Goal: Task Accomplishment & Management: Use online tool/utility

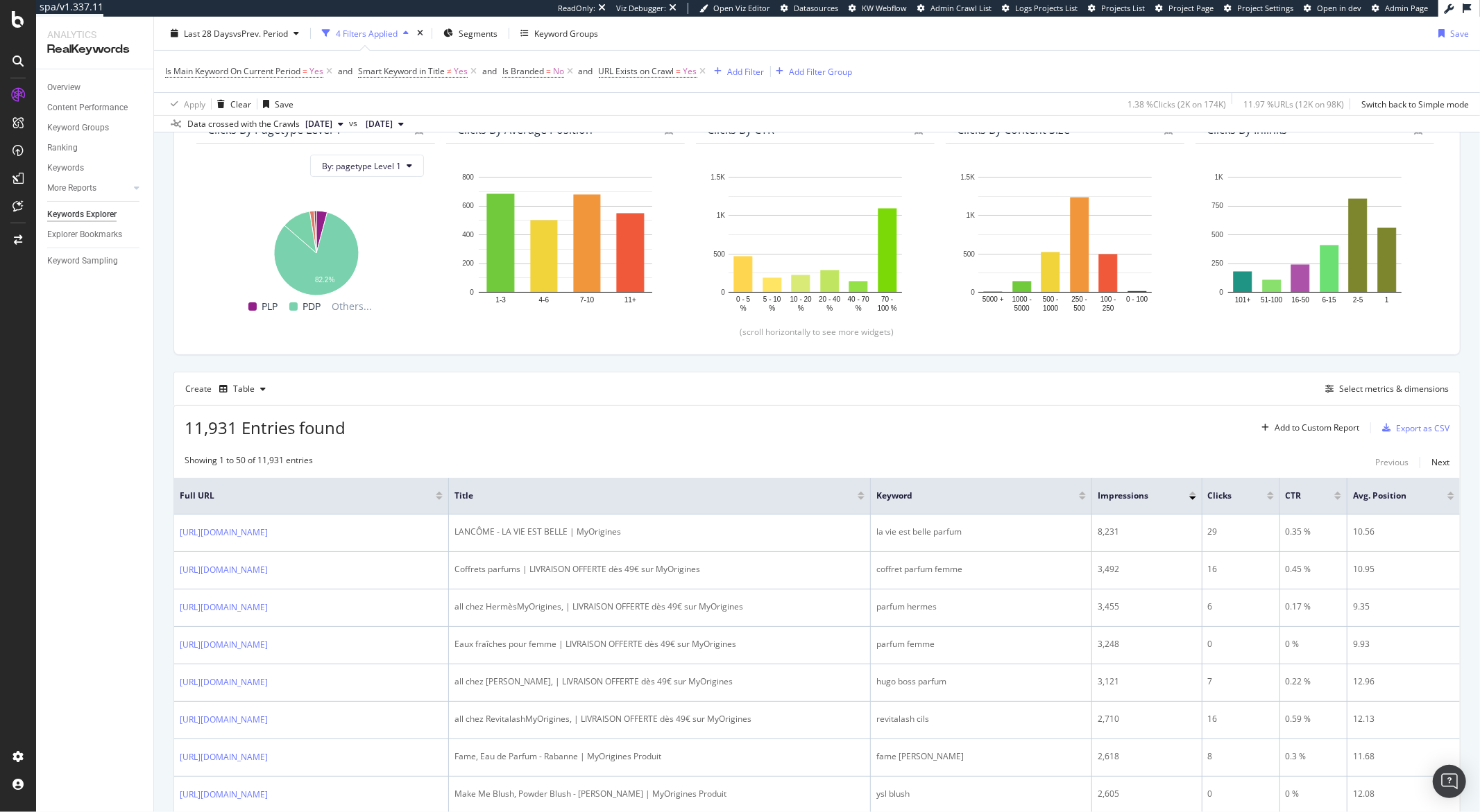
scroll to position [74, 0]
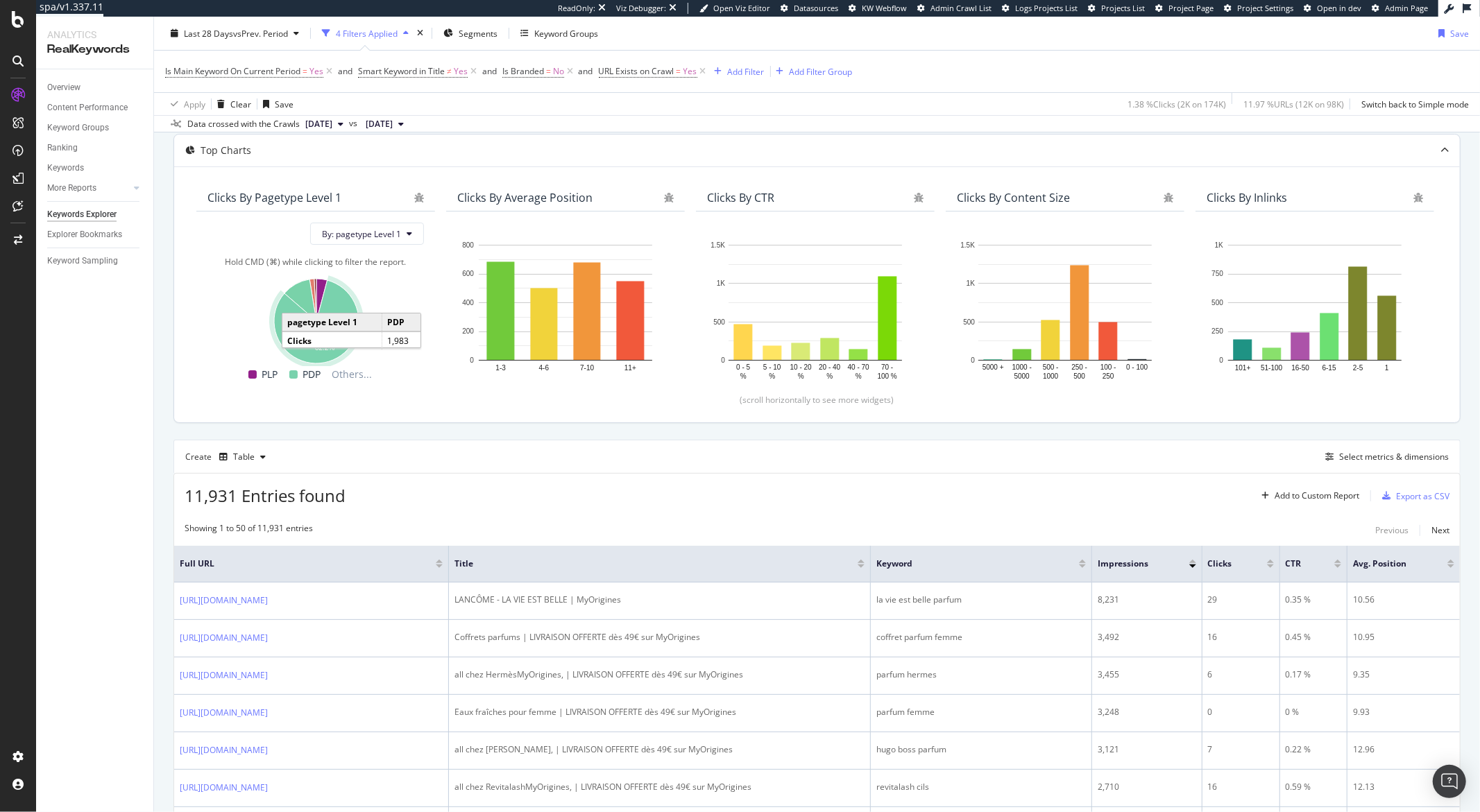
click at [323, 344] on icon "A chart." at bounding box center [317, 322] width 85 height 83
click at [296, 333] on icon "A chart." at bounding box center [317, 322] width 85 height 83
click at [322, 354] on icon "A chart." at bounding box center [317, 322] width 85 height 83
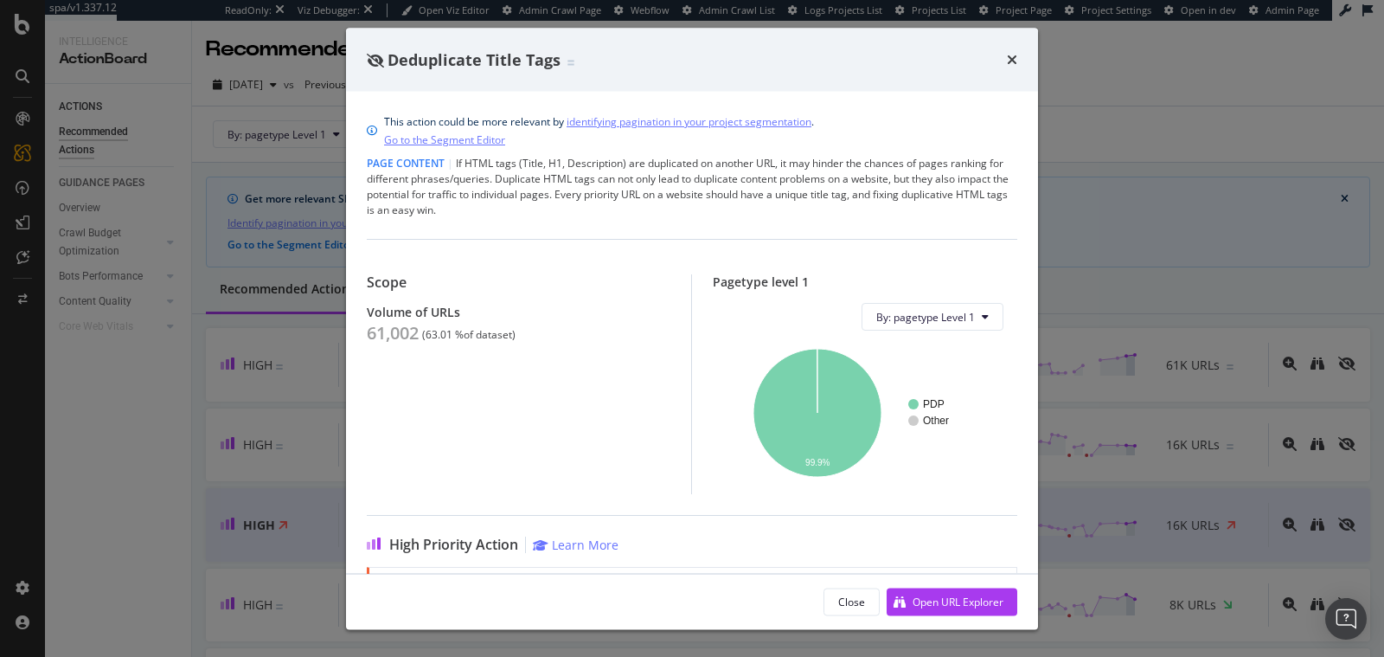
scroll to position [193, 0]
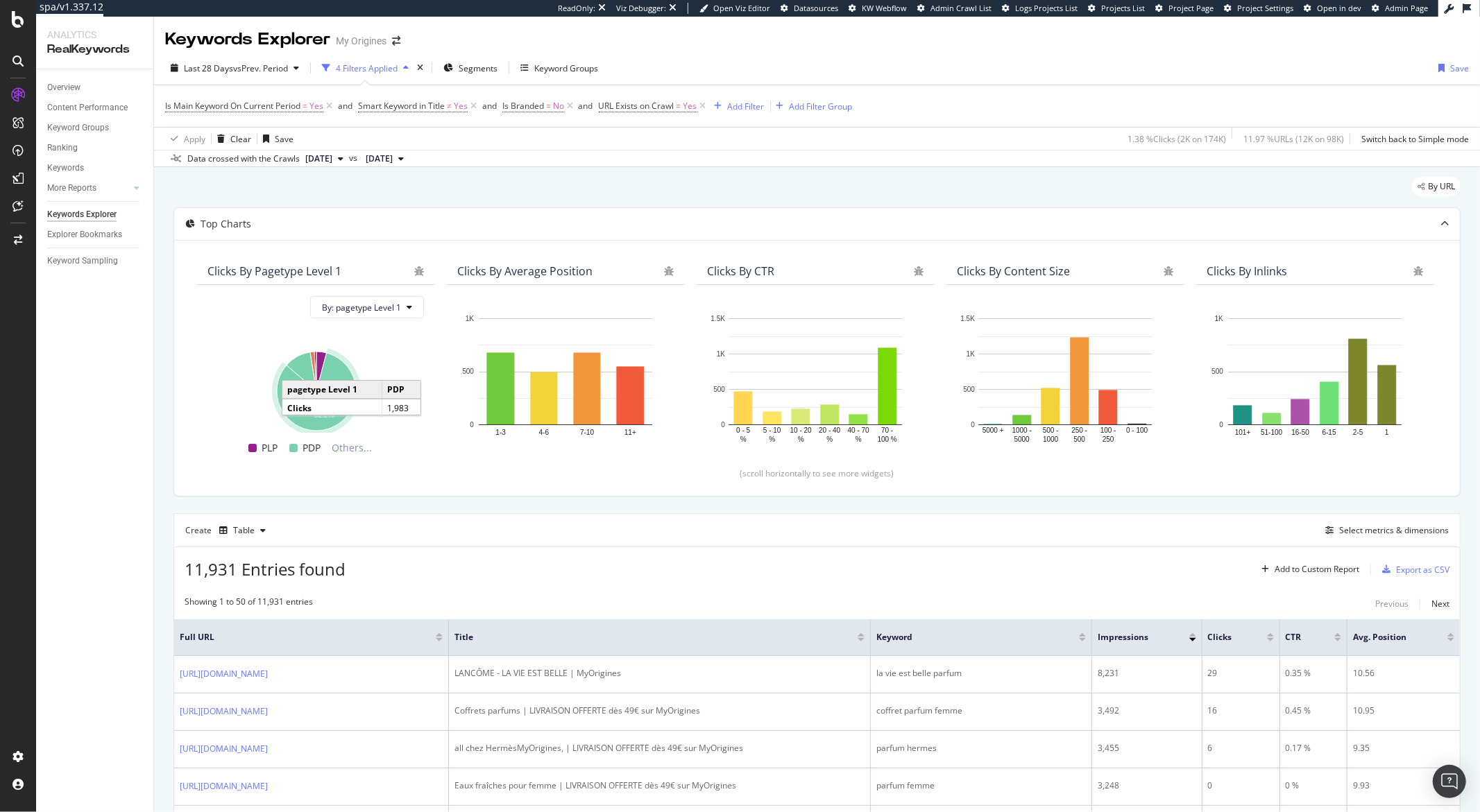
click at [305, 426] on icon "A chart." at bounding box center [316, 391] width 79 height 78
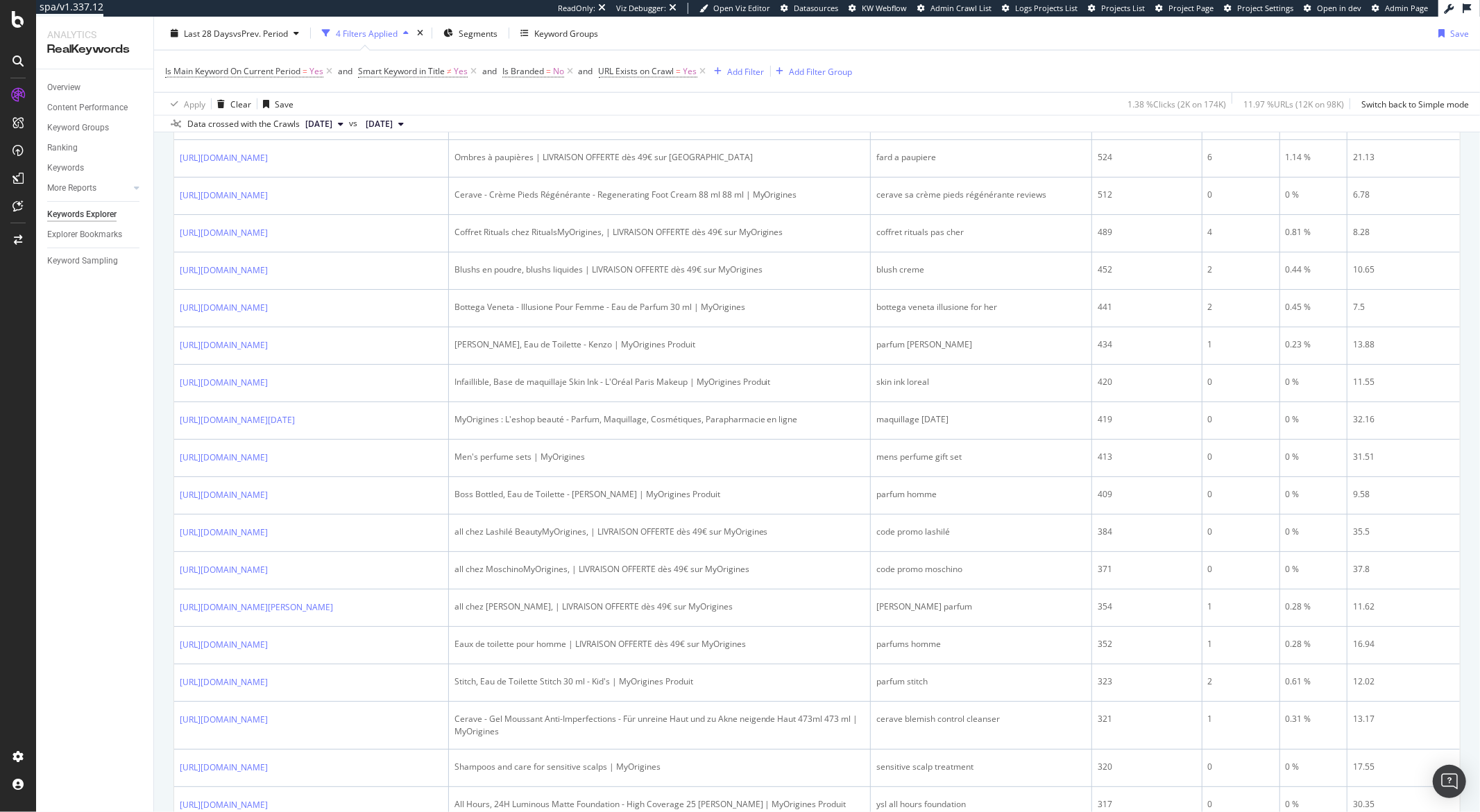
scroll to position [1613, 0]
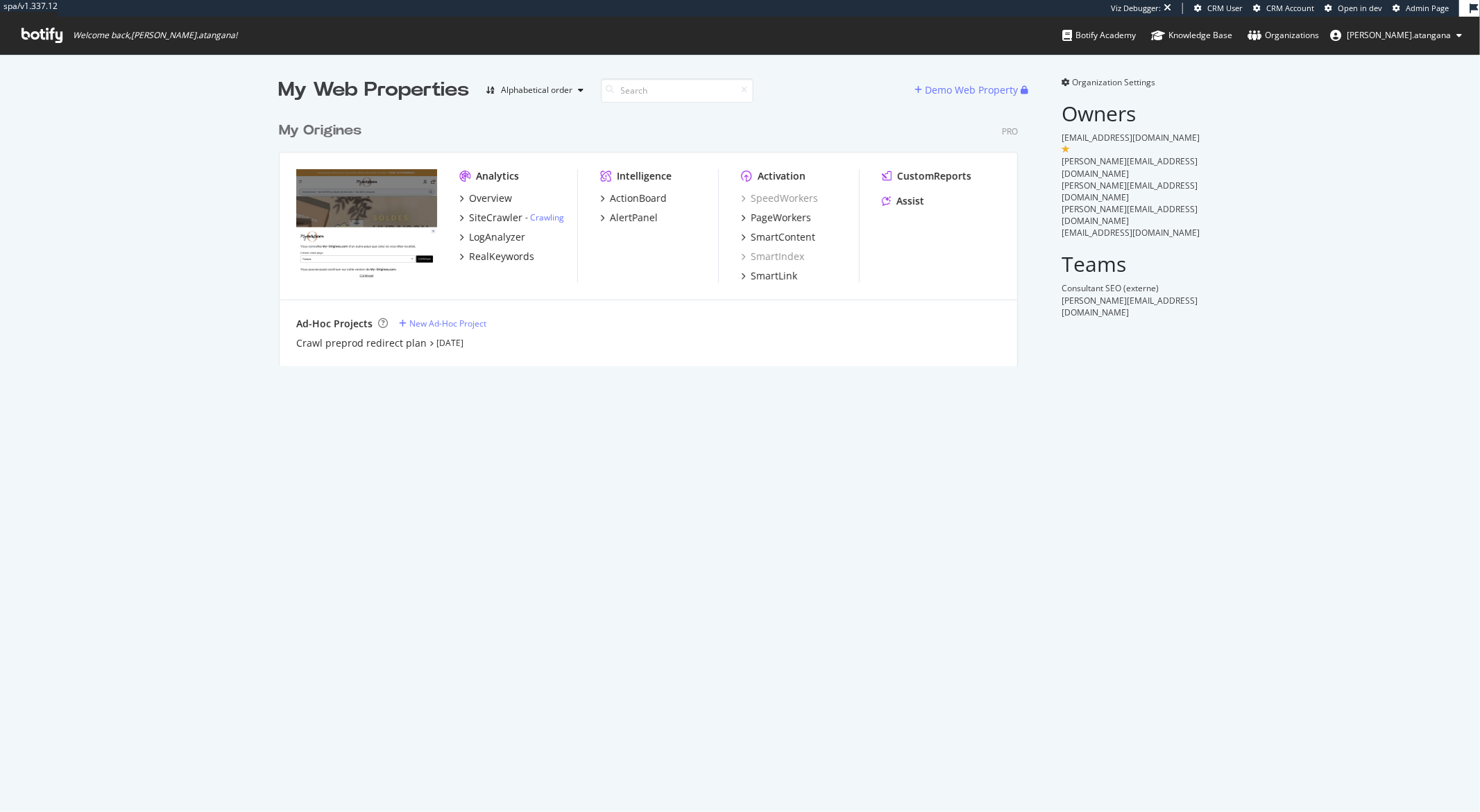
scroll to position [250, 738]
click at [762, 234] on div "SmartContent" at bounding box center [782, 236] width 64 height 14
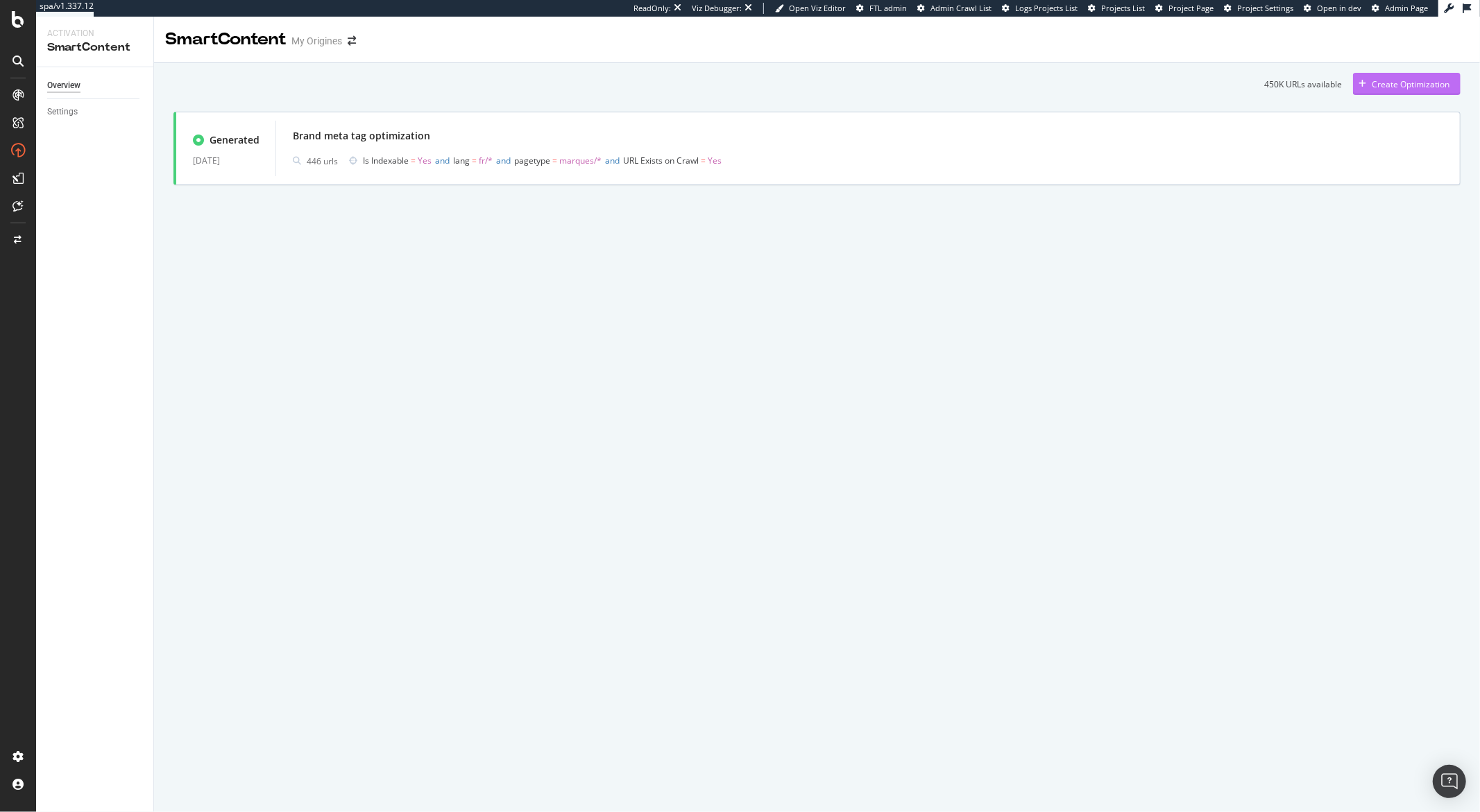
click at [1367, 89] on div "Create Optimization" at bounding box center [1401, 84] width 96 height 21
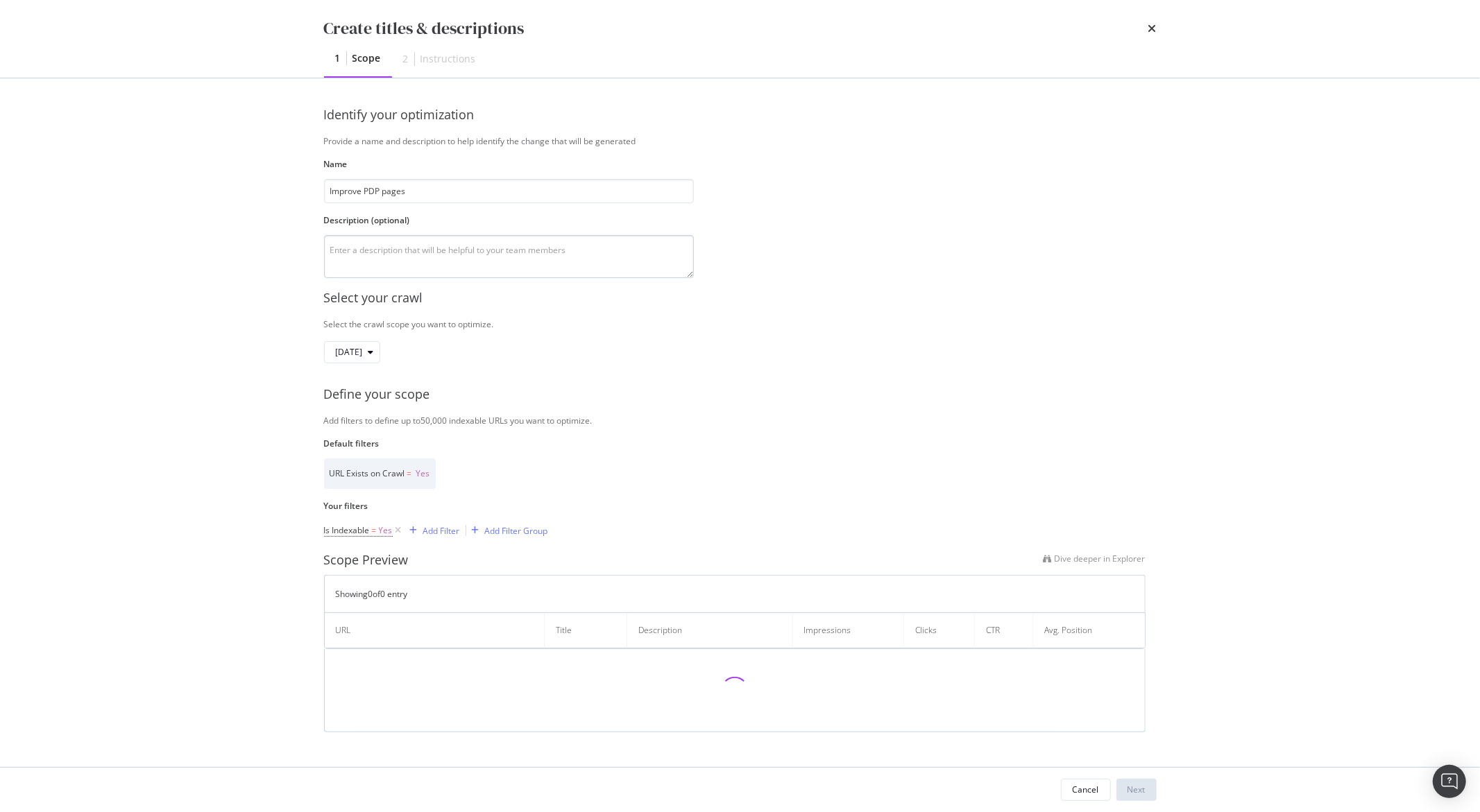
type input "Improve PDP pages"
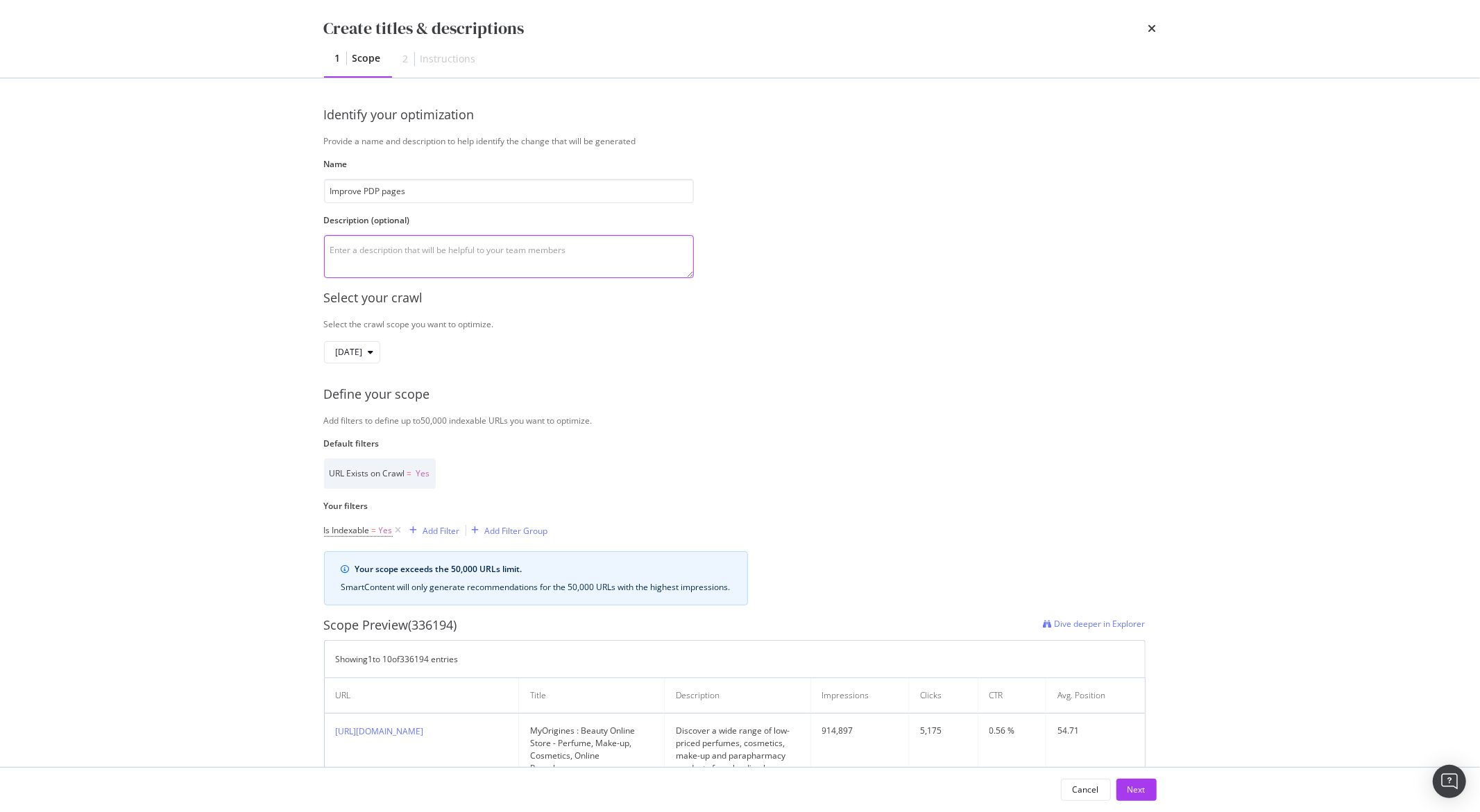
click at [443, 250] on textarea "modal" at bounding box center [508, 257] width 370 height 43
click at [362, 533] on span "Is Indexable" at bounding box center [346, 530] width 46 height 12
click at [332, 531] on icon "modal" at bounding box center [332, 529] width 4 height 8
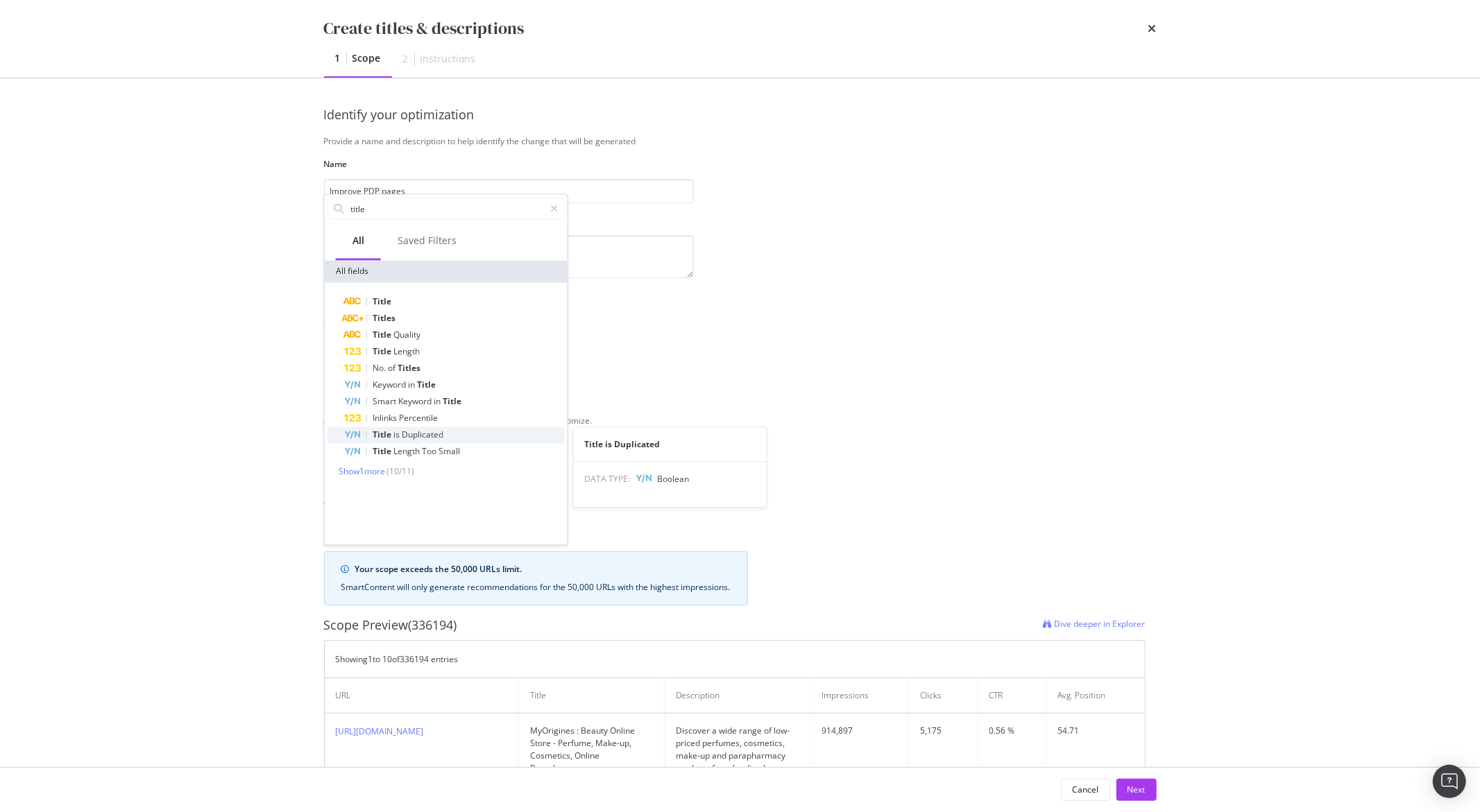
type input "title"
click at [394, 435] on span "is" at bounding box center [398, 435] width 8 height 12
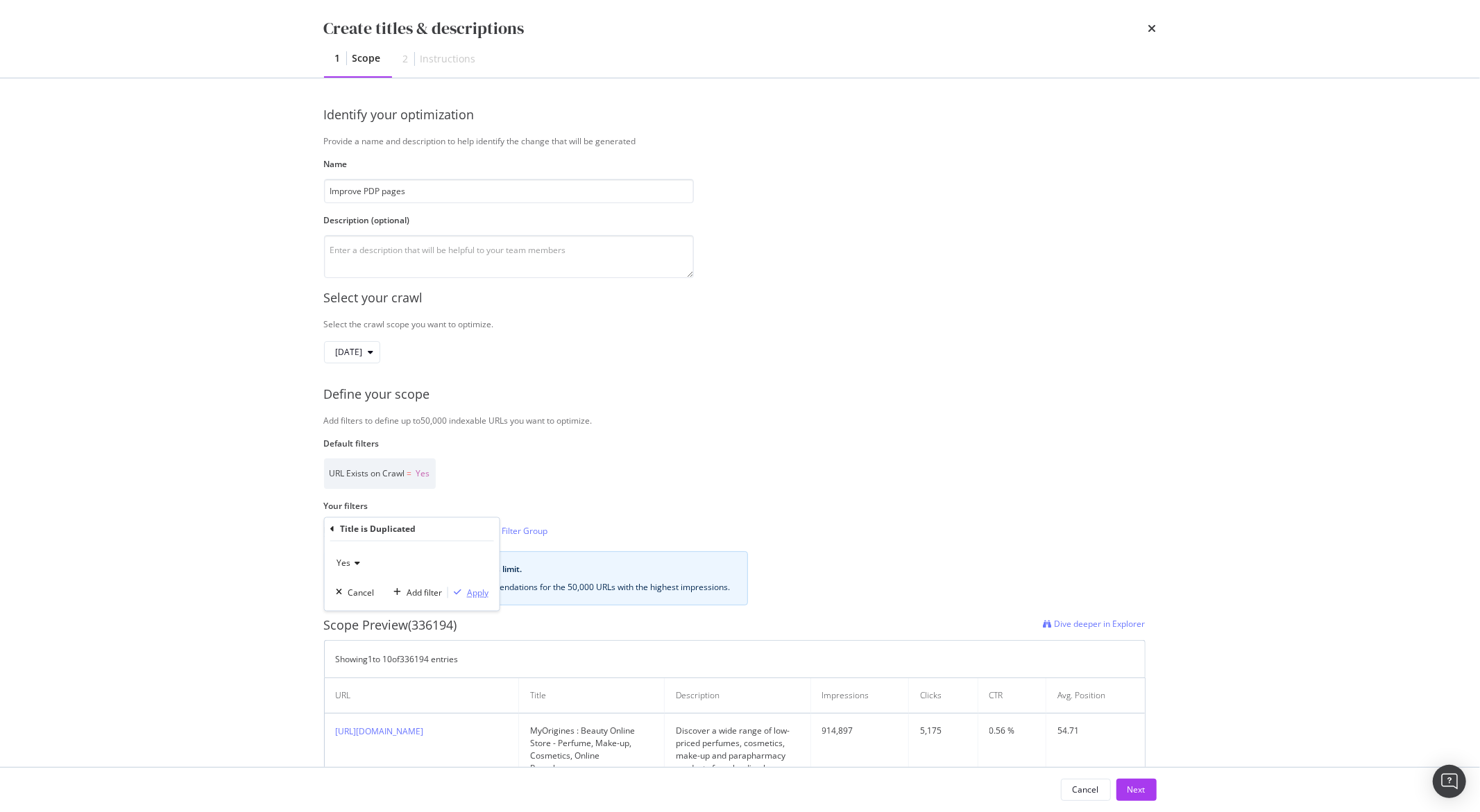
click at [463, 594] on div "modal" at bounding box center [457, 593] width 18 height 8
click at [470, 532] on div "Add Filter" at bounding box center [464, 531] width 37 height 12
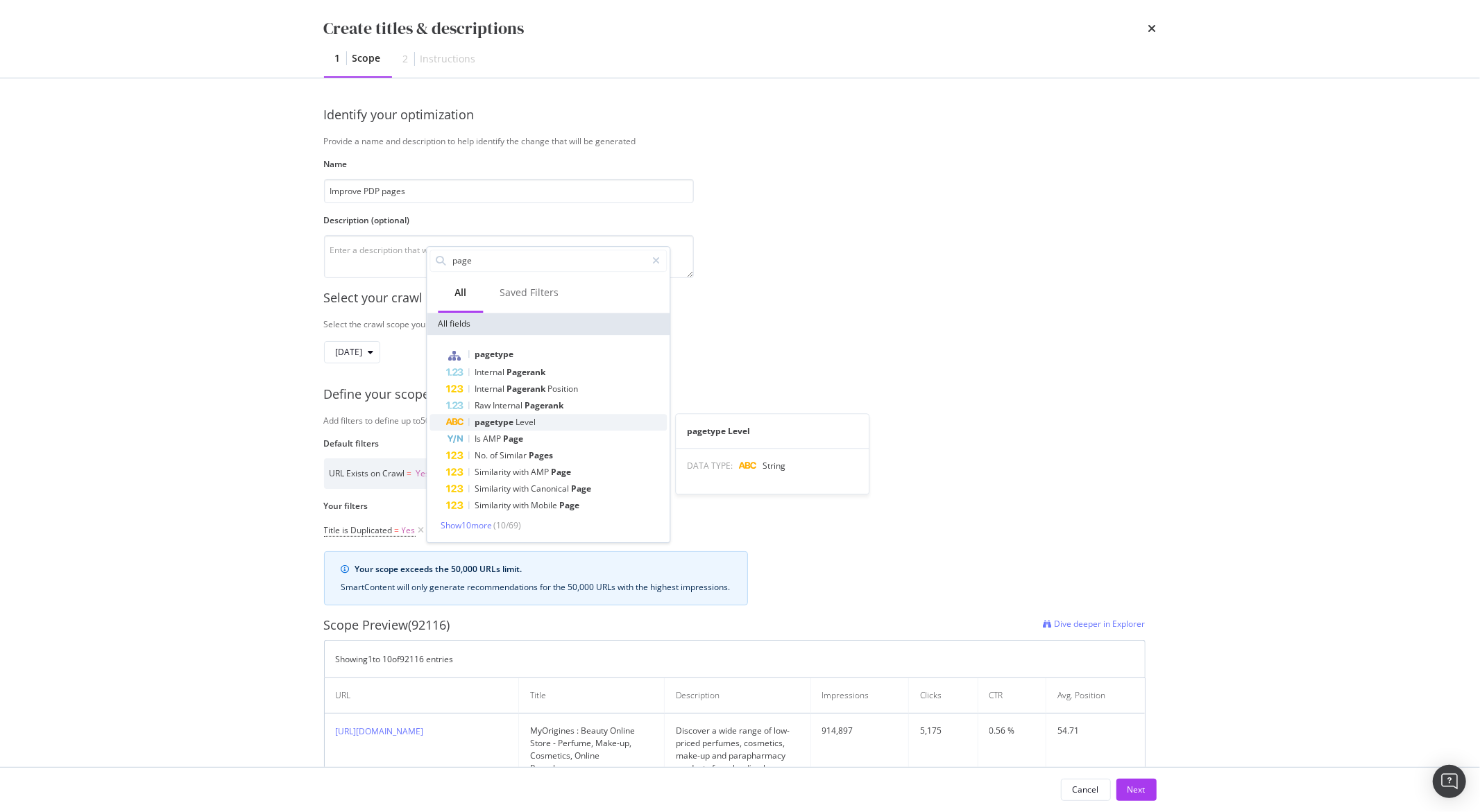
type input "page"
click at [521, 420] on span "Level" at bounding box center [525, 422] width 20 height 12
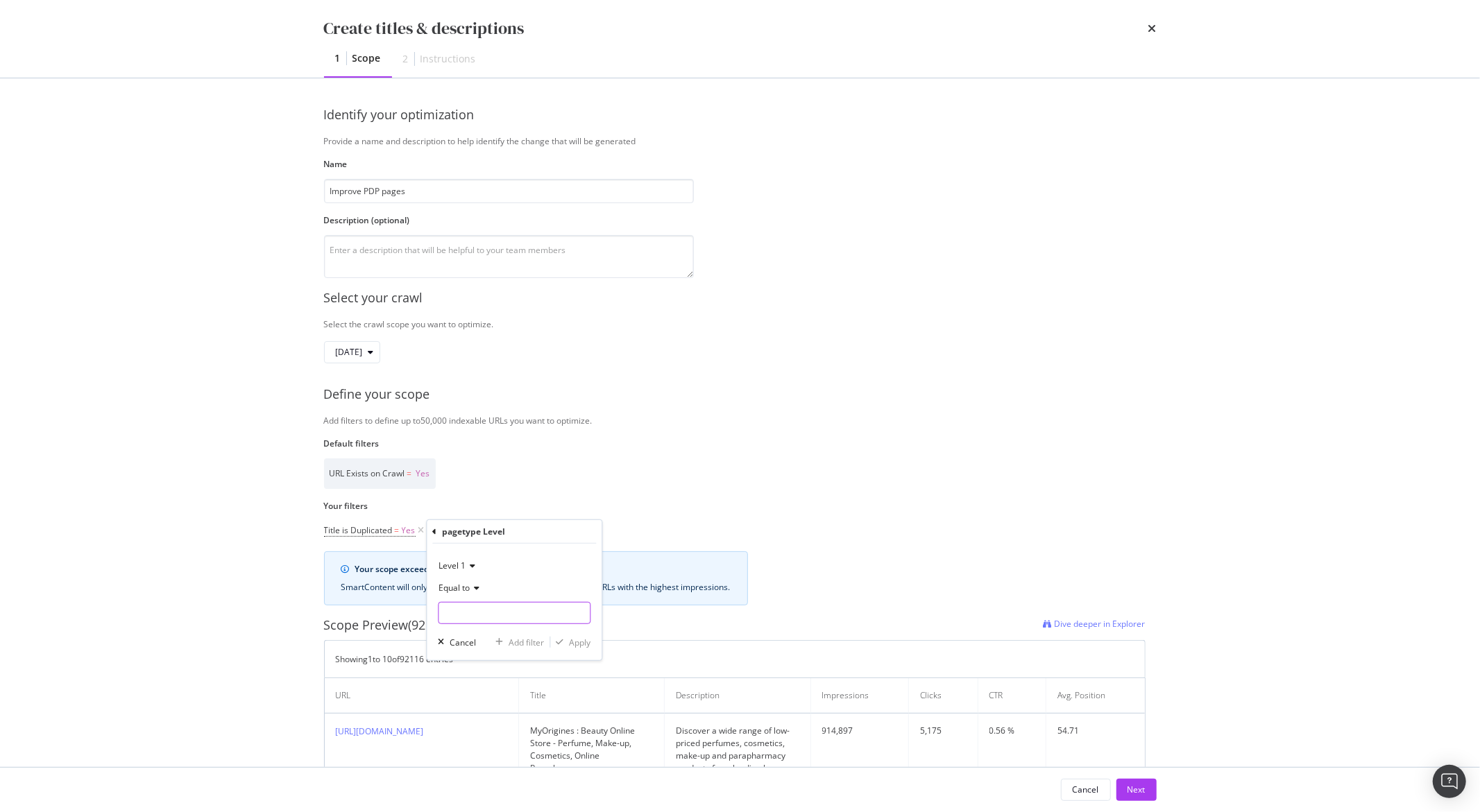
click at [454, 610] on input "Name" at bounding box center [514, 613] width 152 height 22
click at [458, 631] on span "PDP" at bounding box center [487, 631] width 92 height 12
type input "PDP"
click at [561, 640] on icon "modal" at bounding box center [560, 642] width 8 height 8
click at [364, 194] on input "Improve PDP pages" at bounding box center [508, 191] width 370 height 24
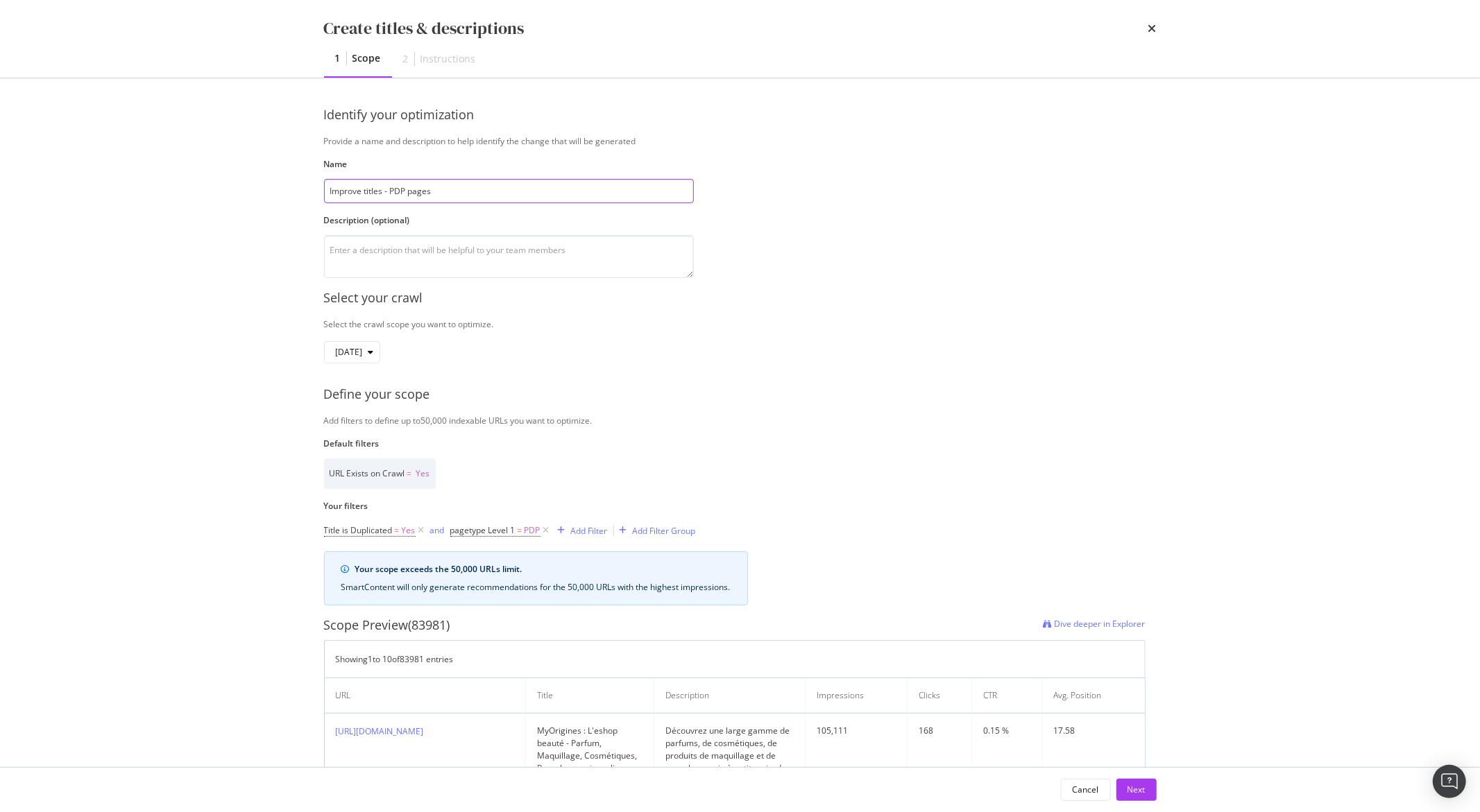
type input "Improve titles - PDP pages"
click at [368, 255] on textarea "modal" at bounding box center [508, 257] width 370 height 43
type textarea "Test 1"
click at [581, 535] on div "Add Filter" at bounding box center [589, 531] width 37 height 12
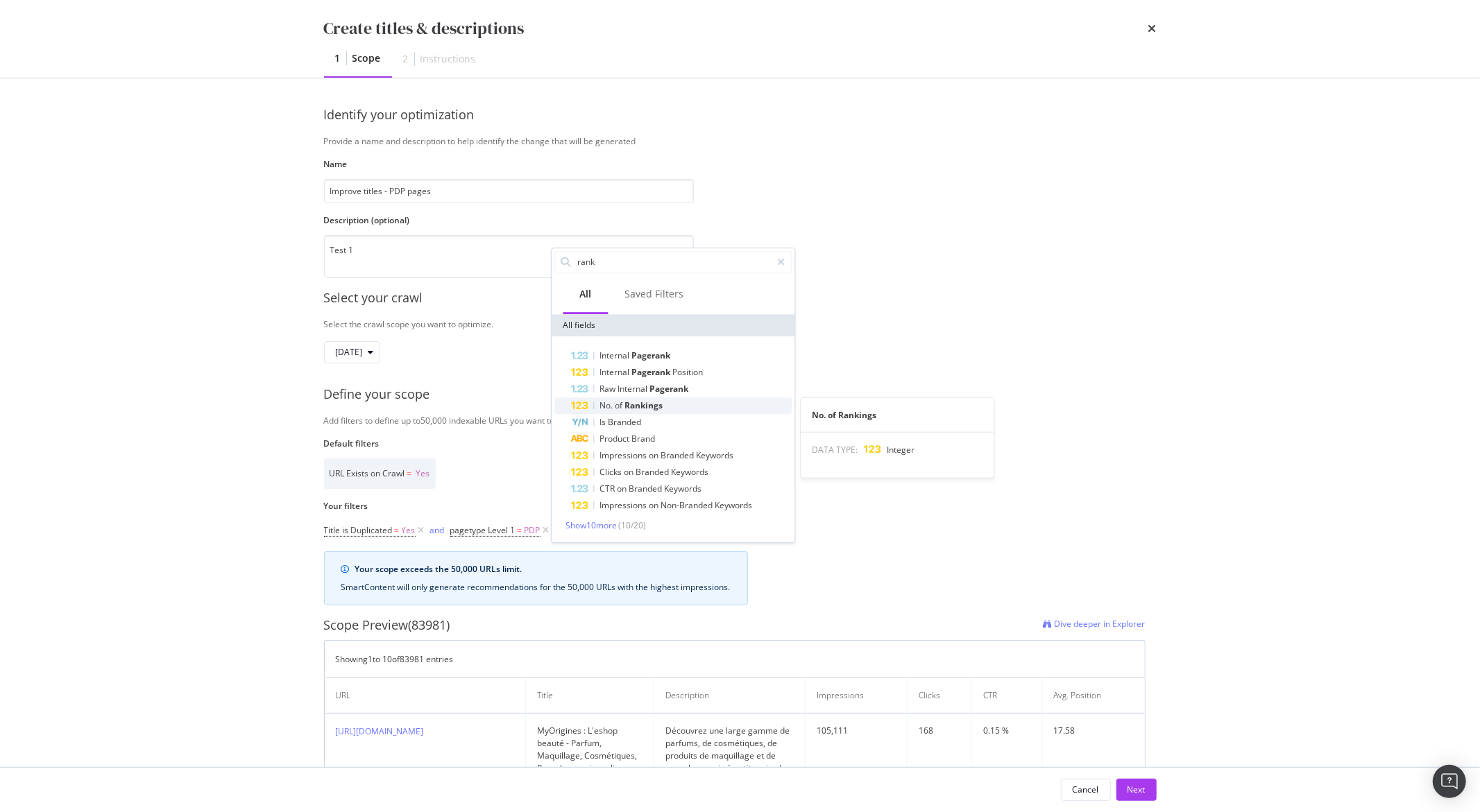
type input "rank"
click at [607, 408] on span "No." at bounding box center [607, 405] width 15 height 12
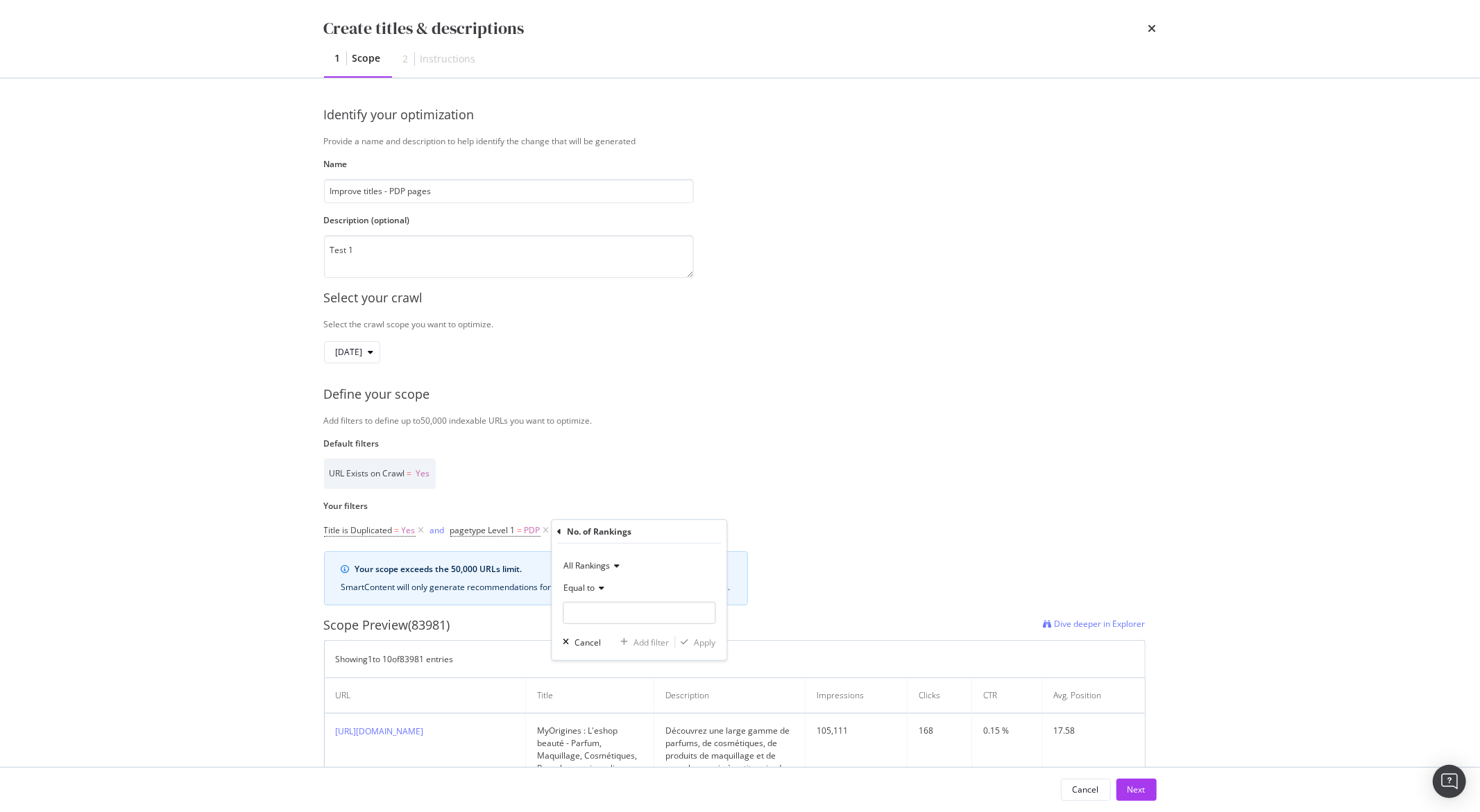
click at [594, 584] on span "Equal to" at bounding box center [579, 588] width 31 height 12
click at [605, 683] on span "Greater than" at bounding box center [594, 688] width 50 height 12
click at [599, 612] on input "modal" at bounding box center [639, 613] width 152 height 22
type input "6"
click at [691, 643] on div "modal" at bounding box center [684, 642] width 18 height 8
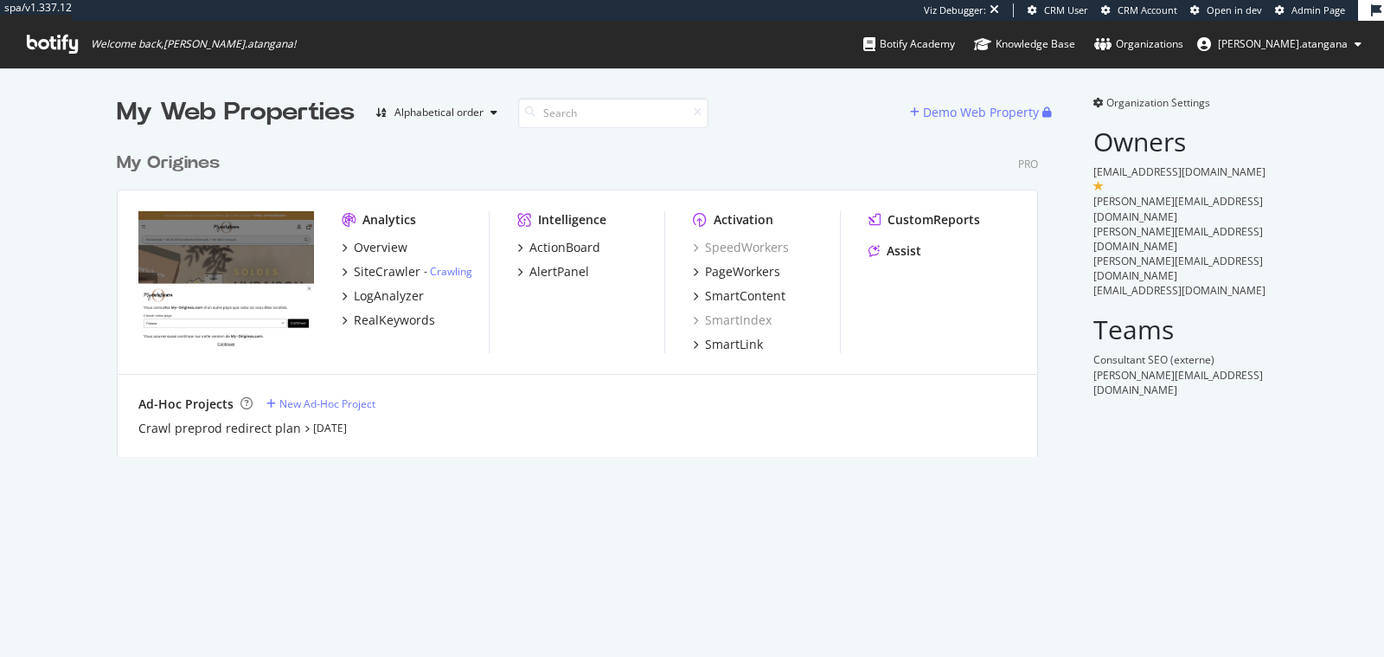
scroll to position [312, 921]
click at [588, 247] on div "ActionBoard" at bounding box center [565, 247] width 71 height 17
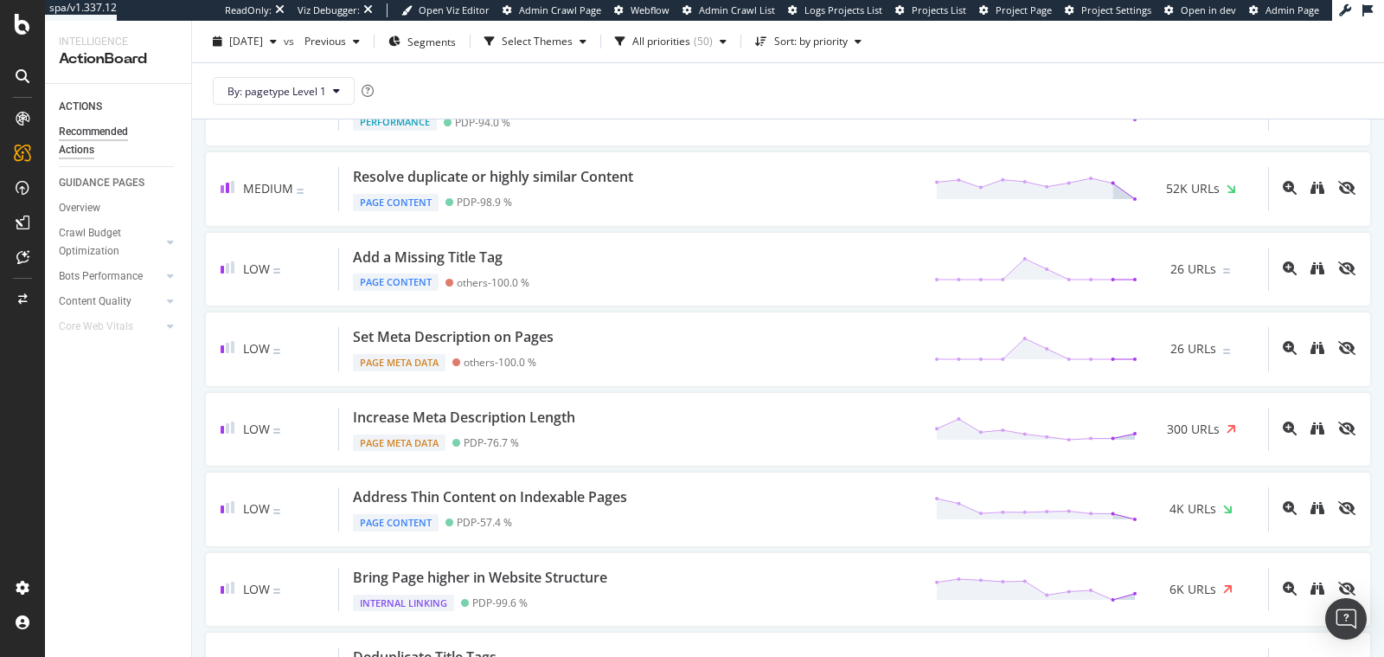
scroll to position [843, 0]
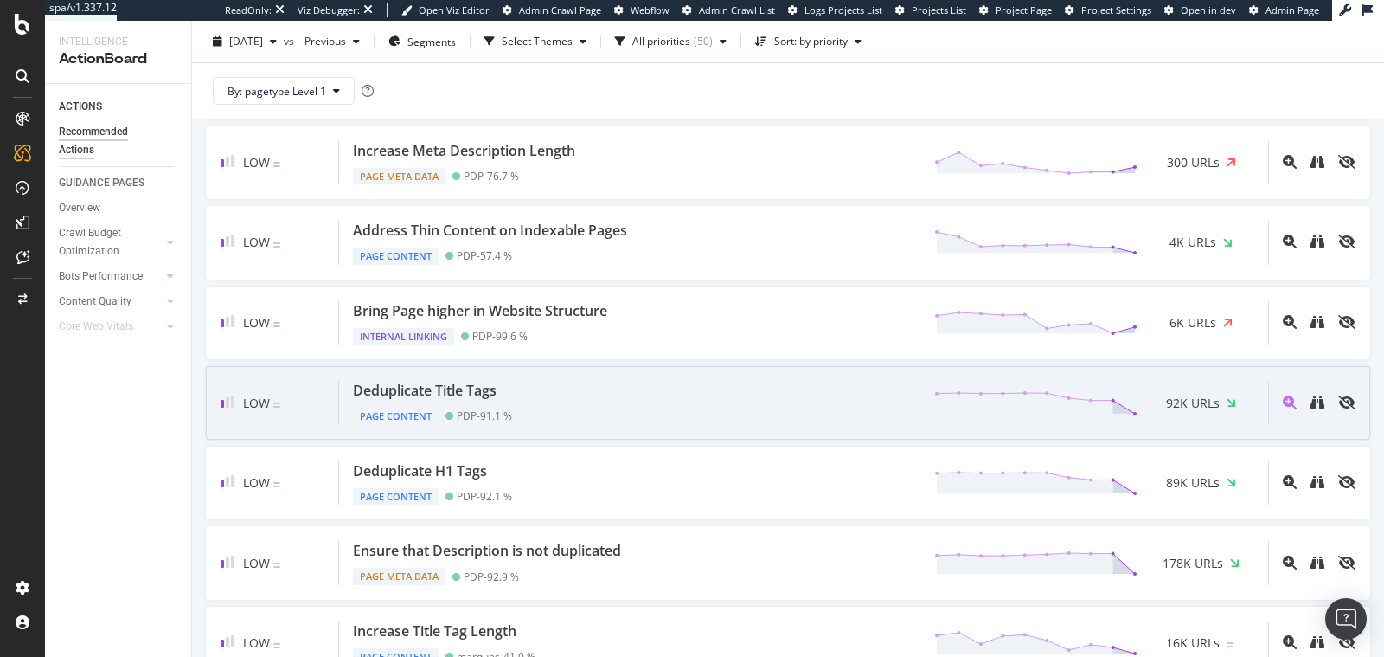
click at [580, 381] on div "Deduplicate Title Tags Page Content PDP - 91.1 % 92K URLs" at bounding box center [803, 403] width 929 height 44
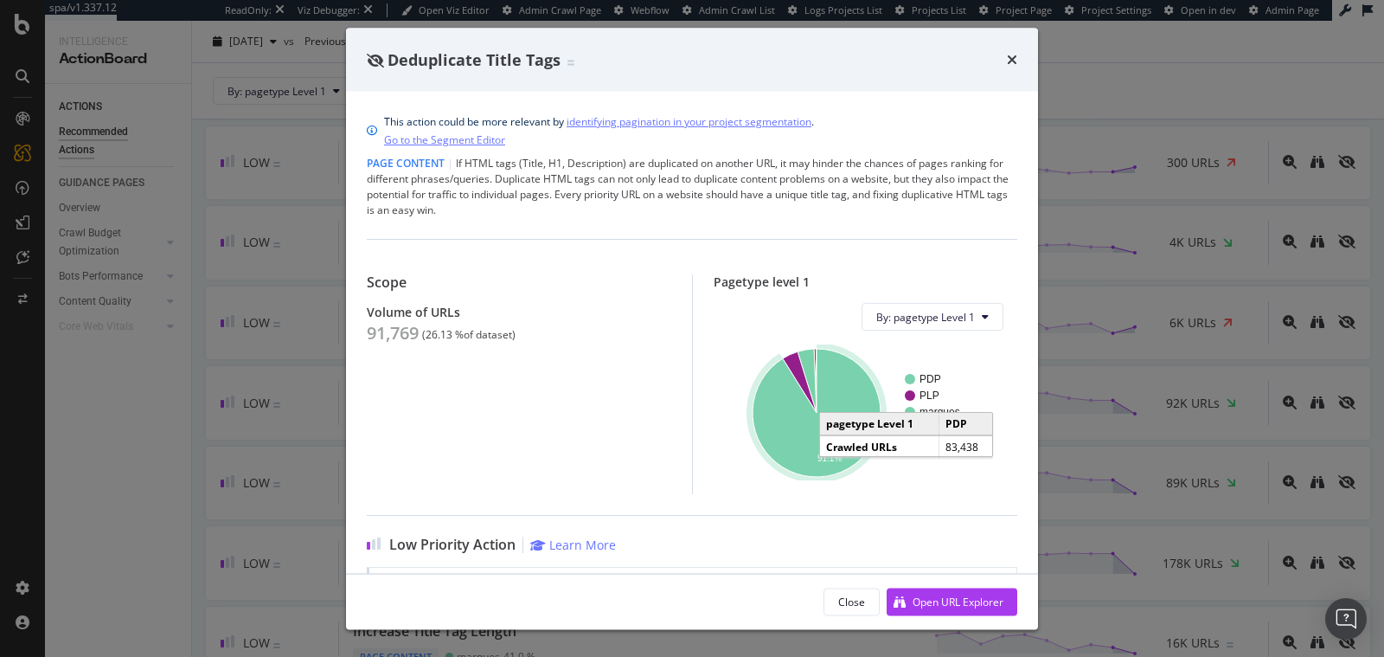
click at [770, 420] on icon "A chart." at bounding box center [817, 413] width 128 height 128
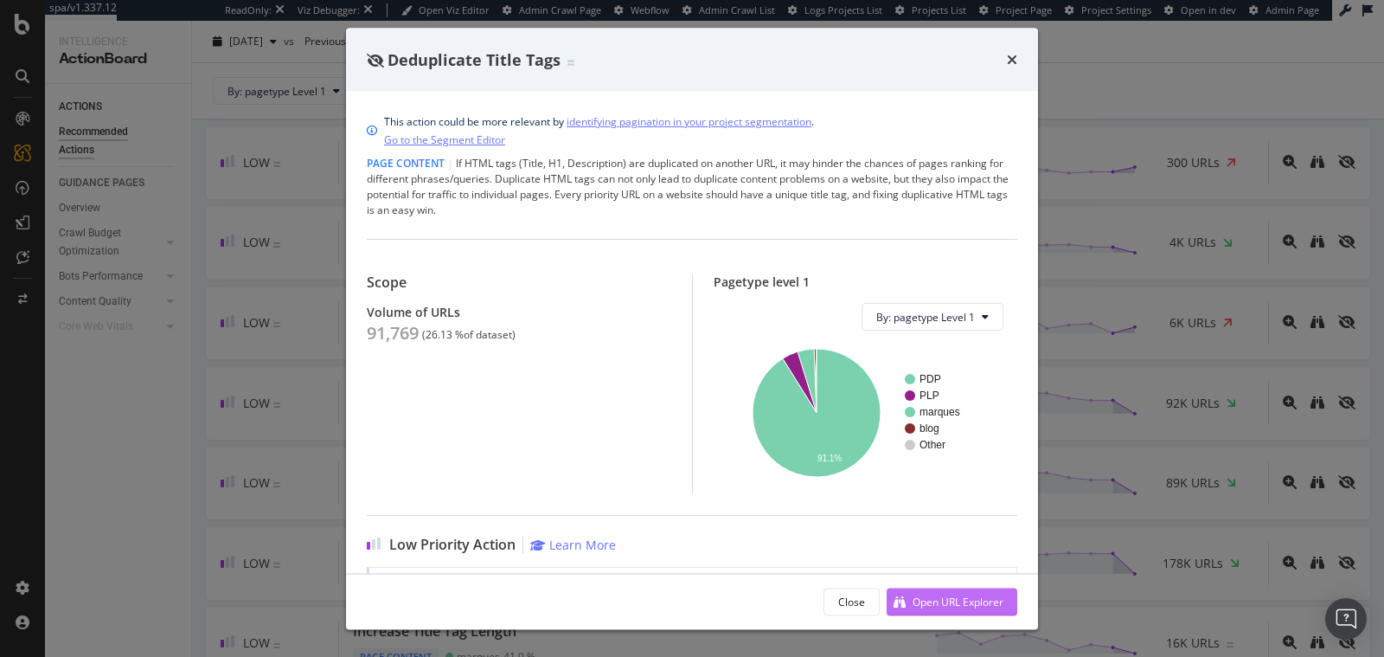
click at [939, 594] on div "Open URL Explorer" at bounding box center [958, 601] width 91 height 15
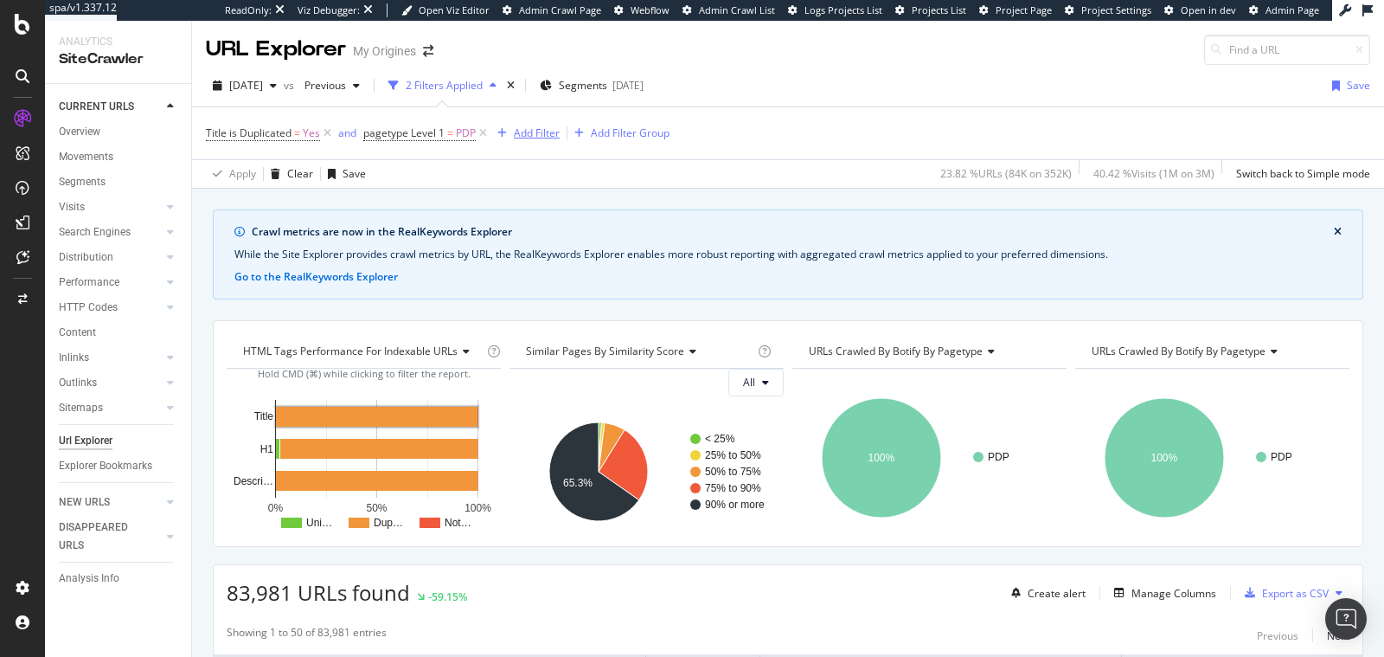
click at [543, 138] on div "Add Filter" at bounding box center [537, 132] width 46 height 15
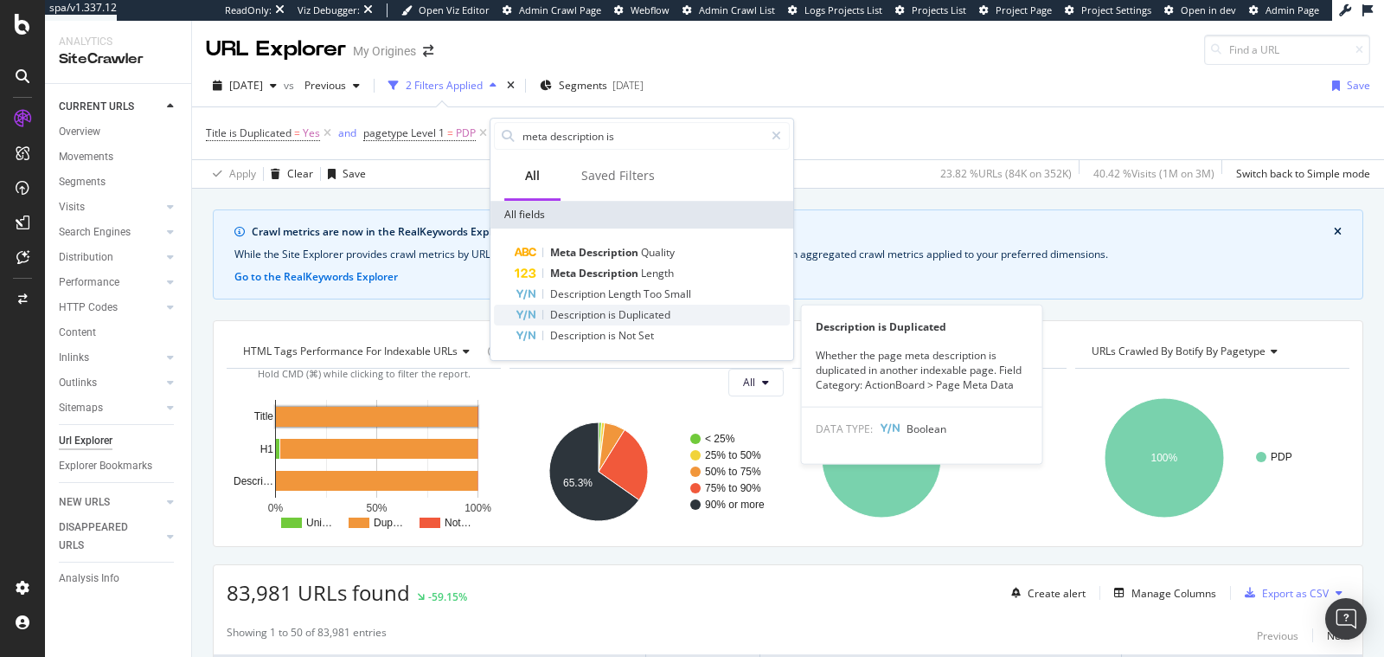
type input "meta description is"
click at [608, 318] on span "is" at bounding box center [613, 314] width 10 height 15
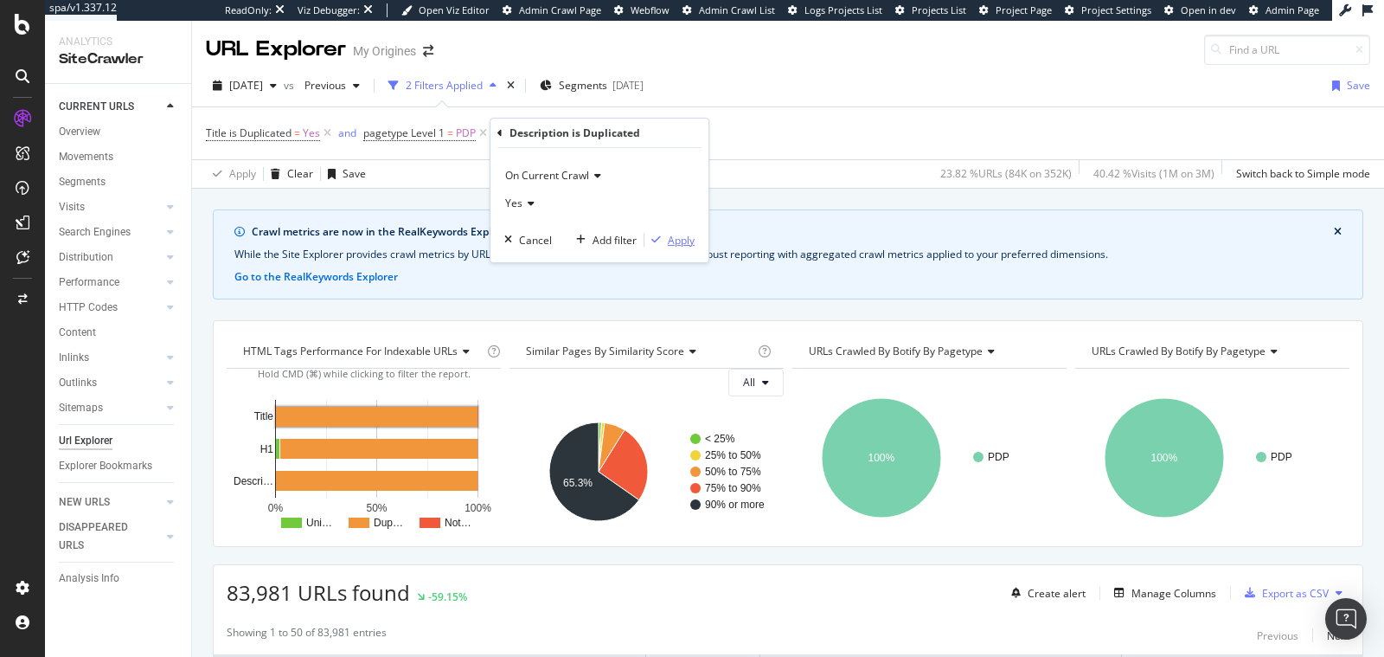
click at [660, 238] on icon "button" at bounding box center [657, 239] width 10 height 10
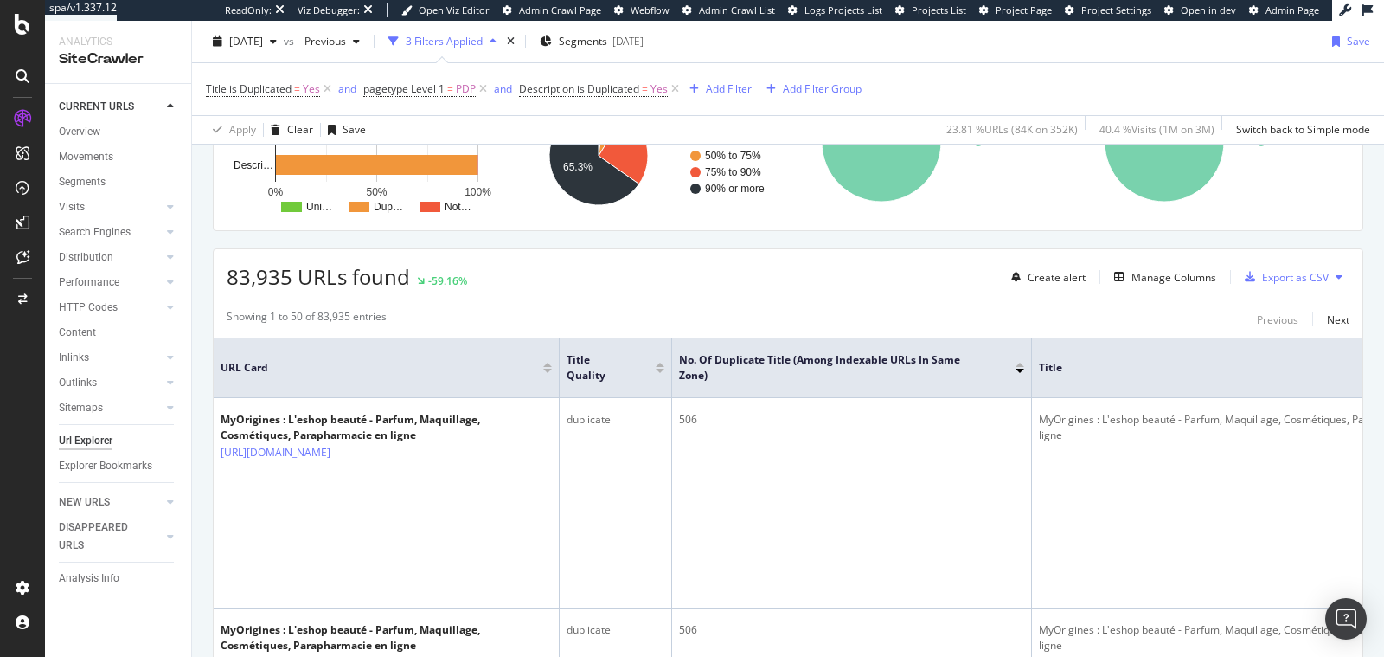
scroll to position [498, 0]
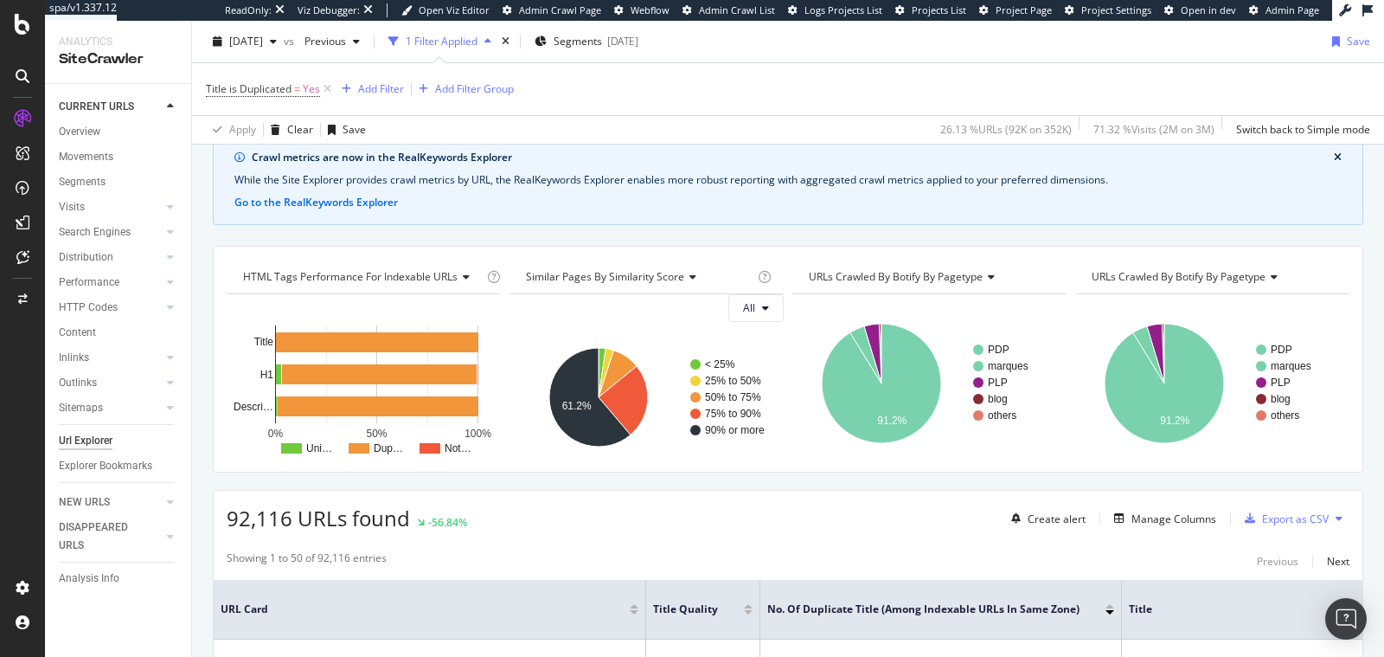
scroll to position [77, 0]
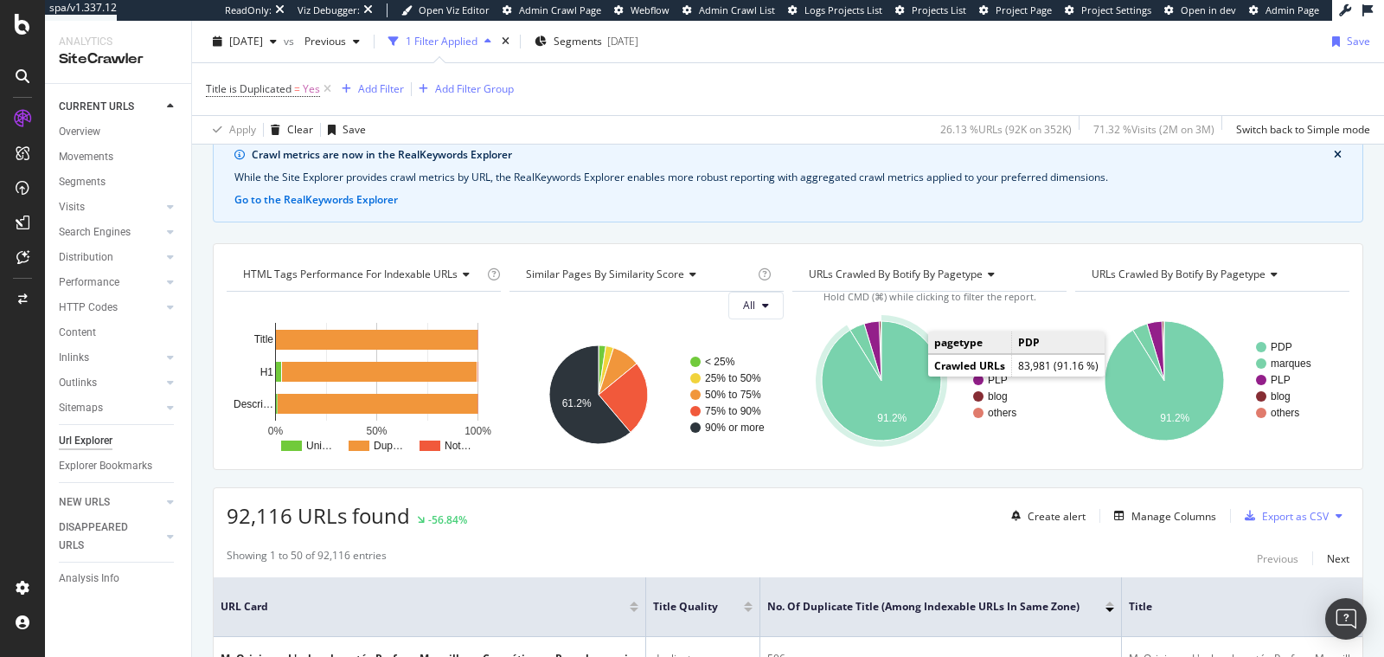
click at [887, 395] on icon "A chart." at bounding box center [881, 380] width 119 height 119
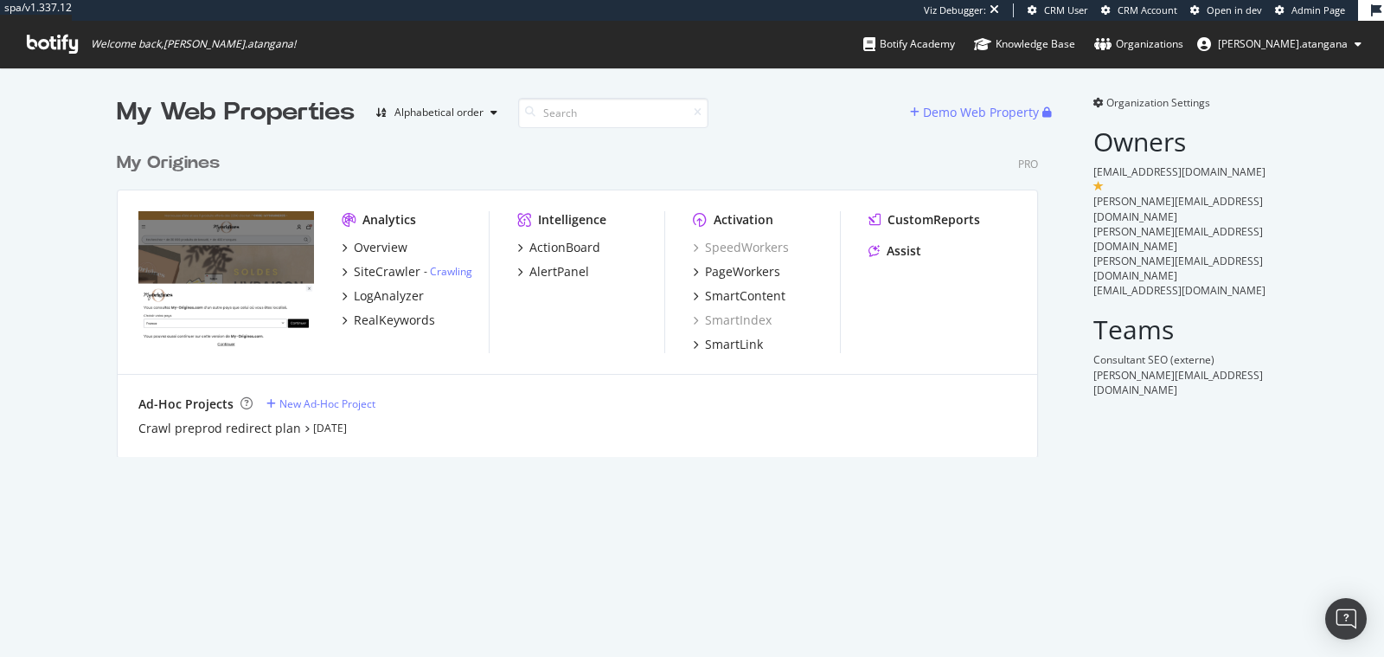
scroll to position [312, 921]
click at [380, 276] on div "SiteCrawler" at bounding box center [387, 271] width 67 height 17
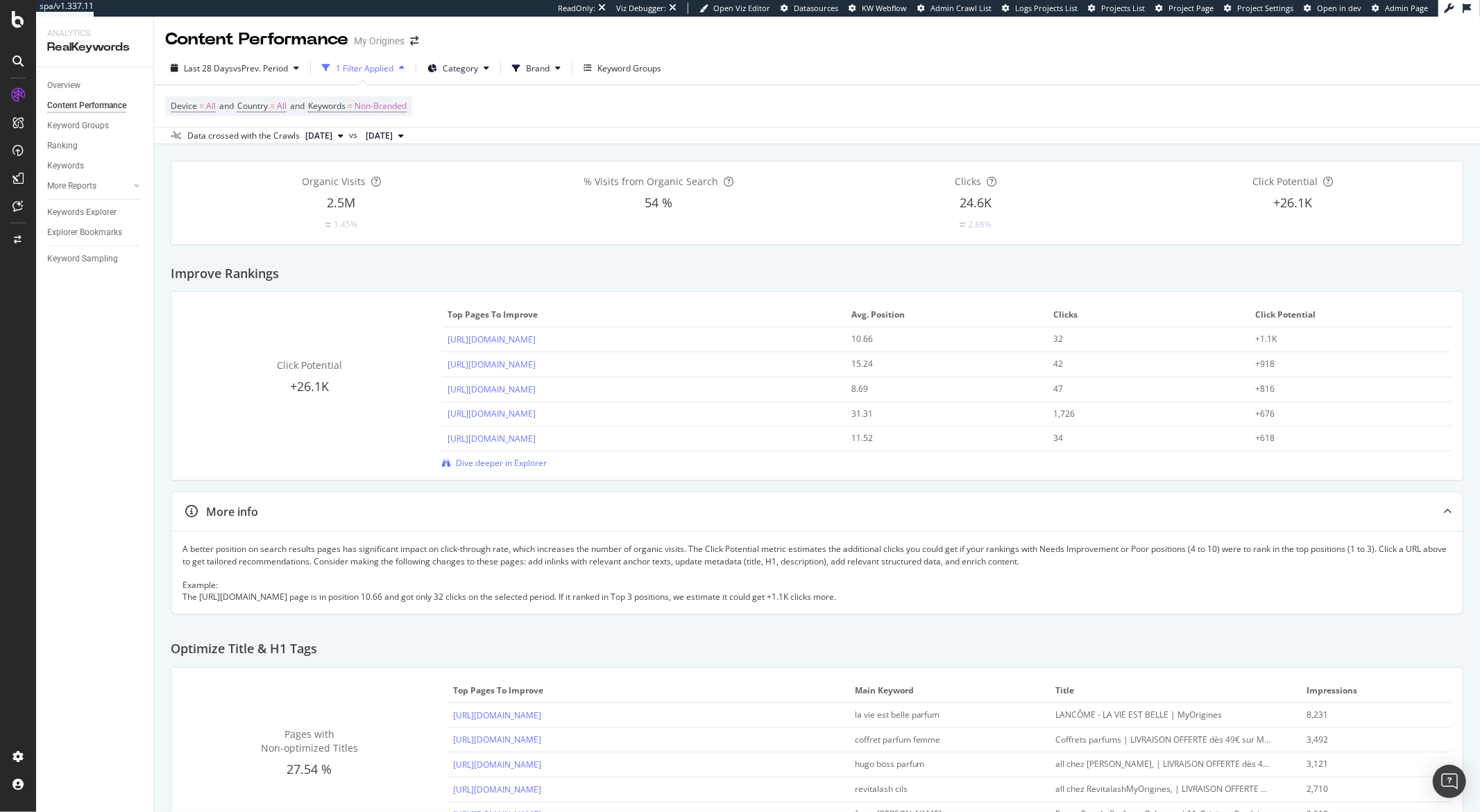
scroll to position [373, 0]
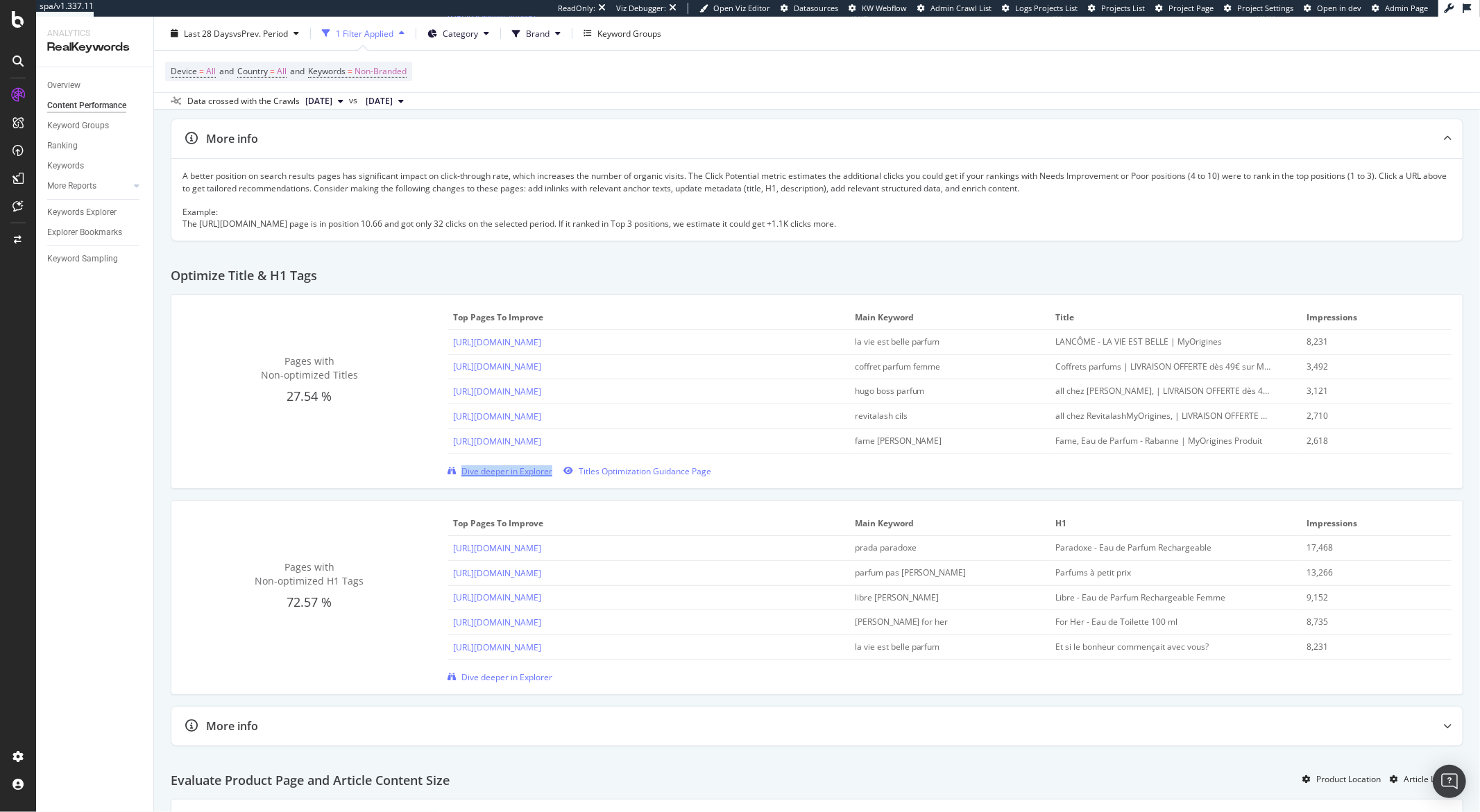
click at [519, 471] on span "Dive deeper in Explorer" at bounding box center [506, 471] width 91 height 12
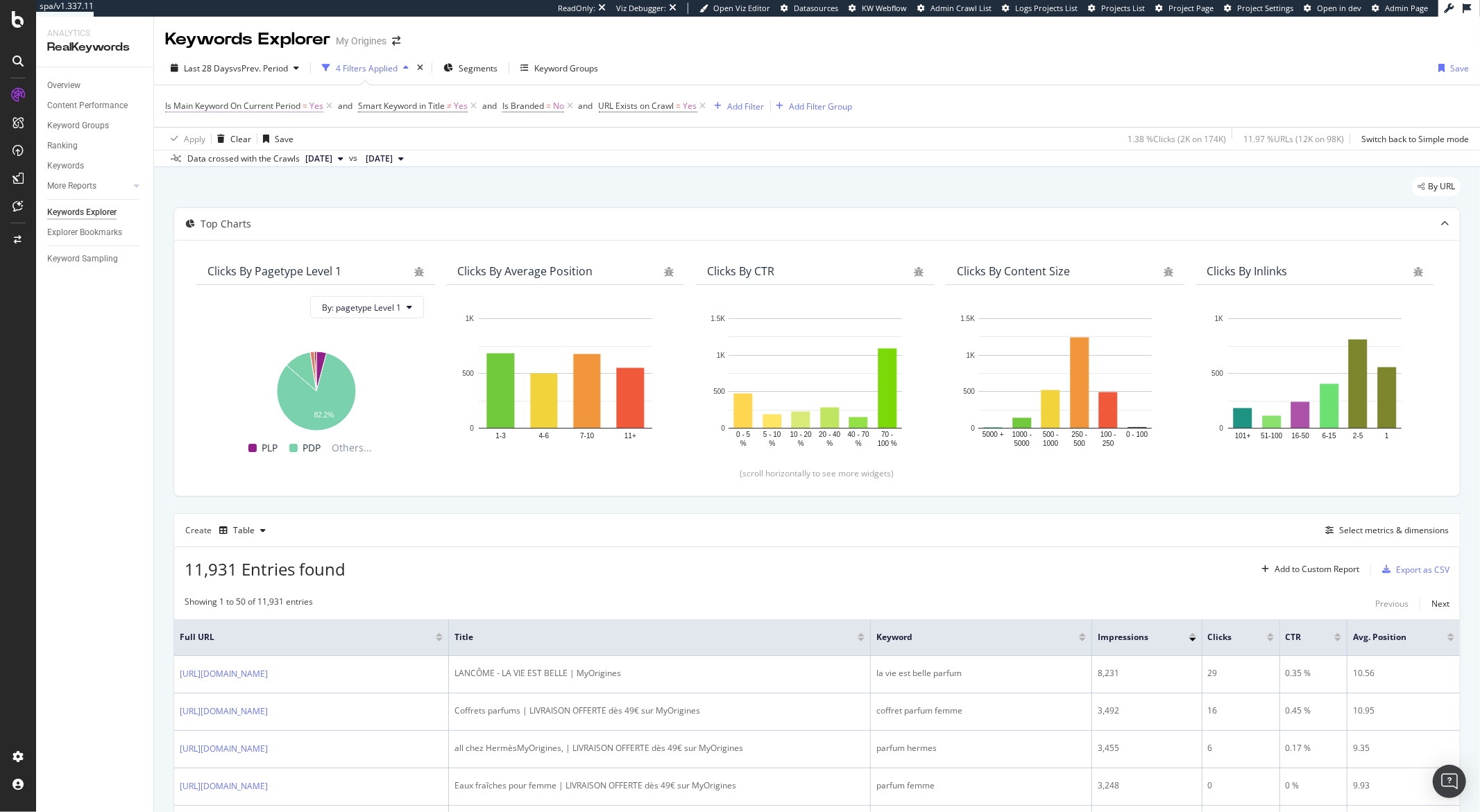
click at [249, 106] on span "Is Main Keyword On Current Period" at bounding box center [233, 106] width 135 height 12
click at [146, 299] on div "Overview Content Performance Keyword Groups Ranking Keywords More Reports Count…" at bounding box center [95, 439] width 117 height 745
click at [405, 106] on span "Smart Keyword in Title" at bounding box center [401, 106] width 87 height 12
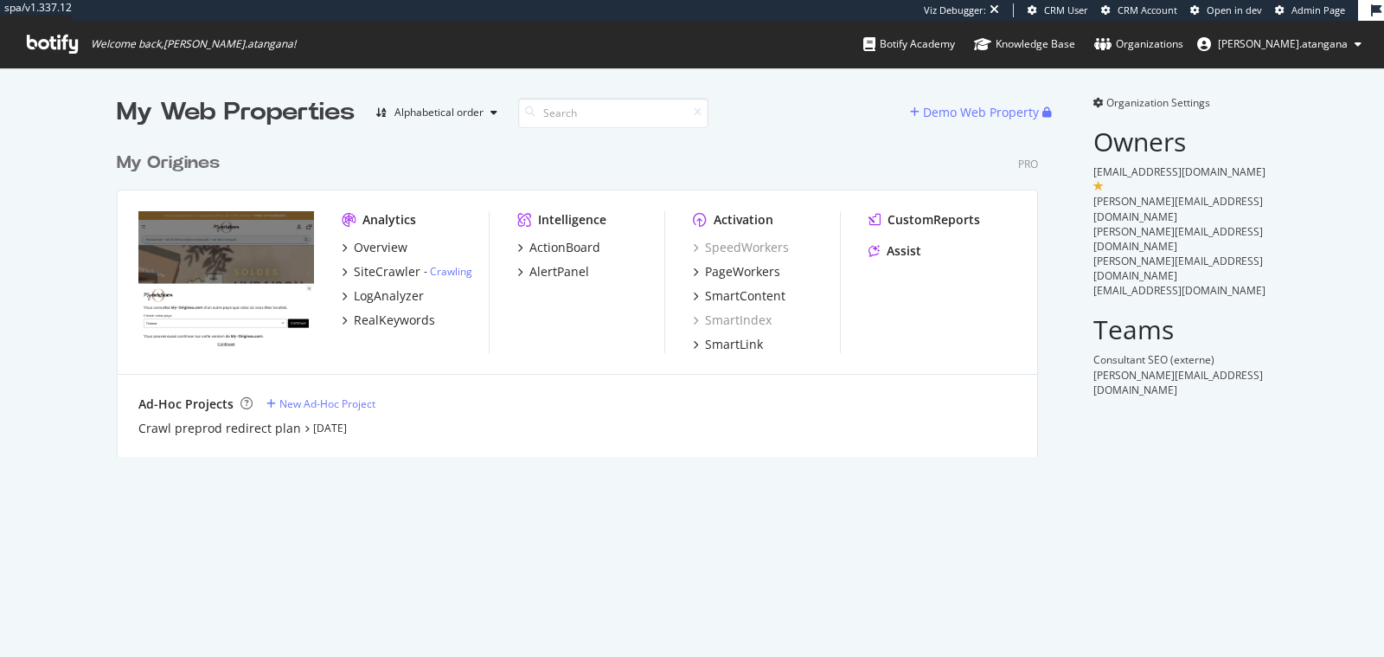
scroll to position [312, 921]
click at [713, 295] on div "SmartContent" at bounding box center [745, 295] width 80 height 17
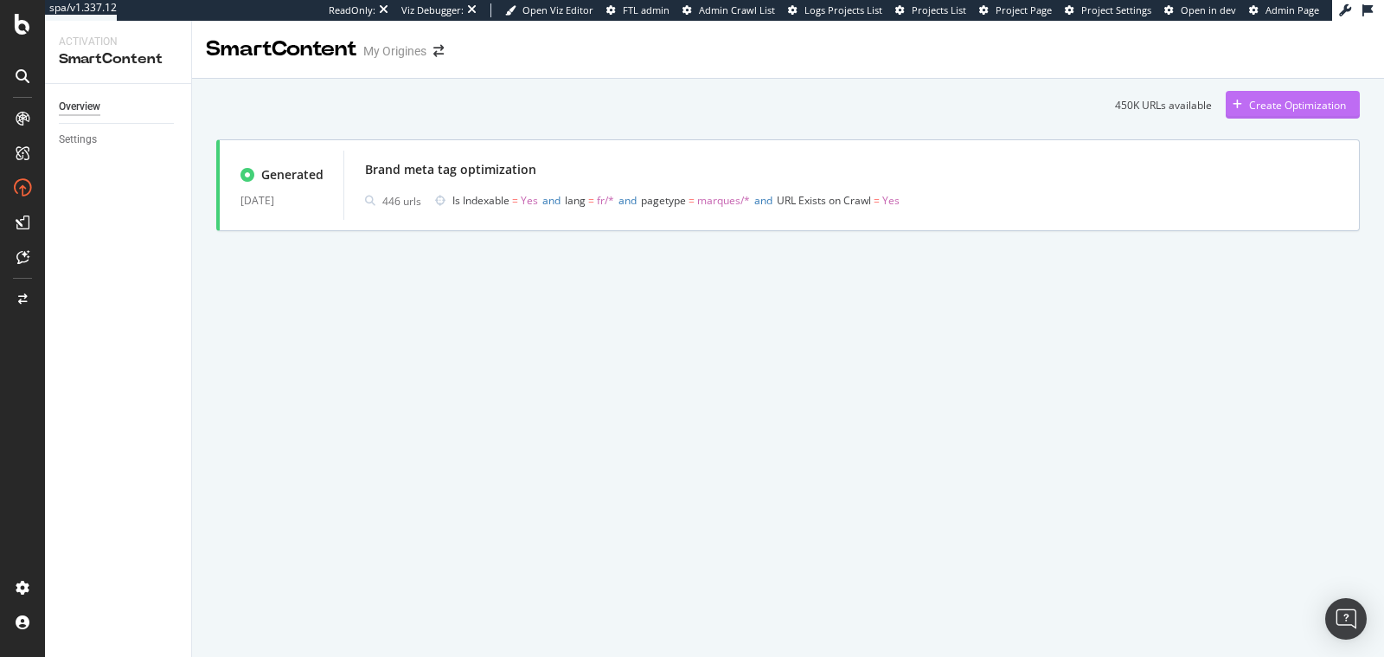
click at [1250, 116] on div "Create Optimization" at bounding box center [1286, 105] width 120 height 26
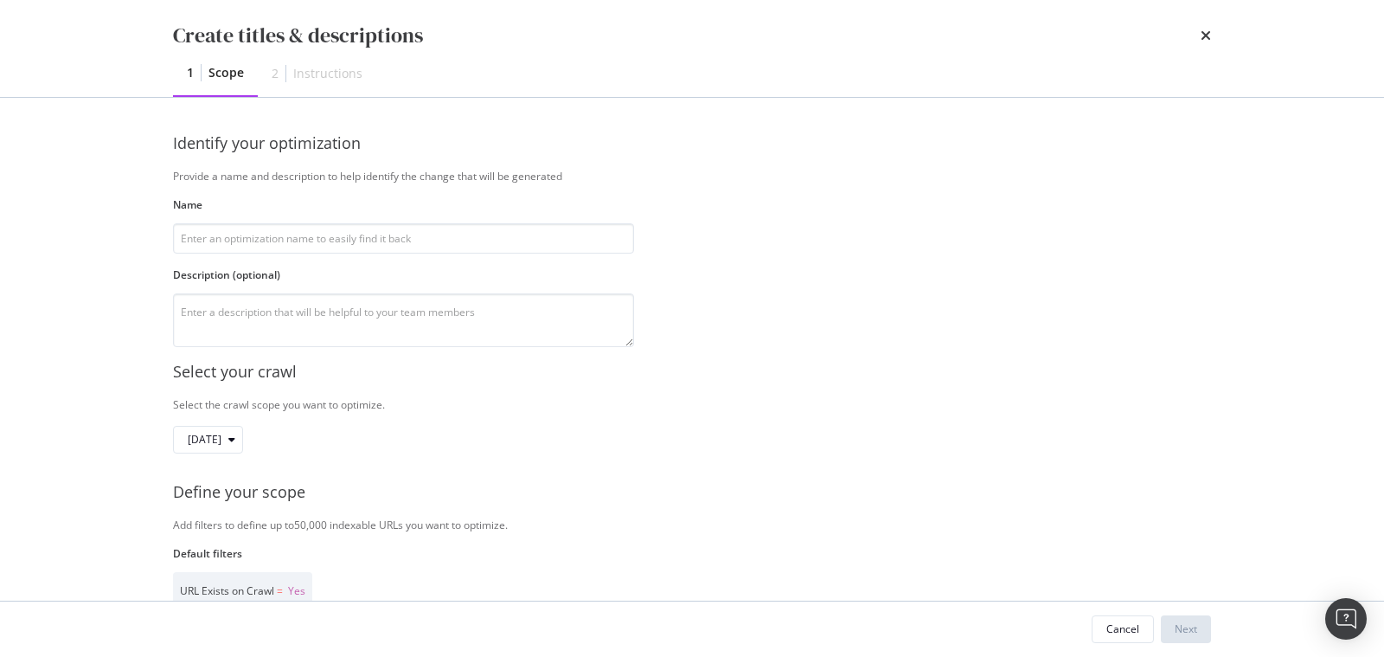
click at [451, 221] on div "Name" at bounding box center [403, 225] width 461 height 56
click at [201, 228] on input "modal" at bounding box center [403, 238] width 461 height 30
type input "Improve Title for PDPs"
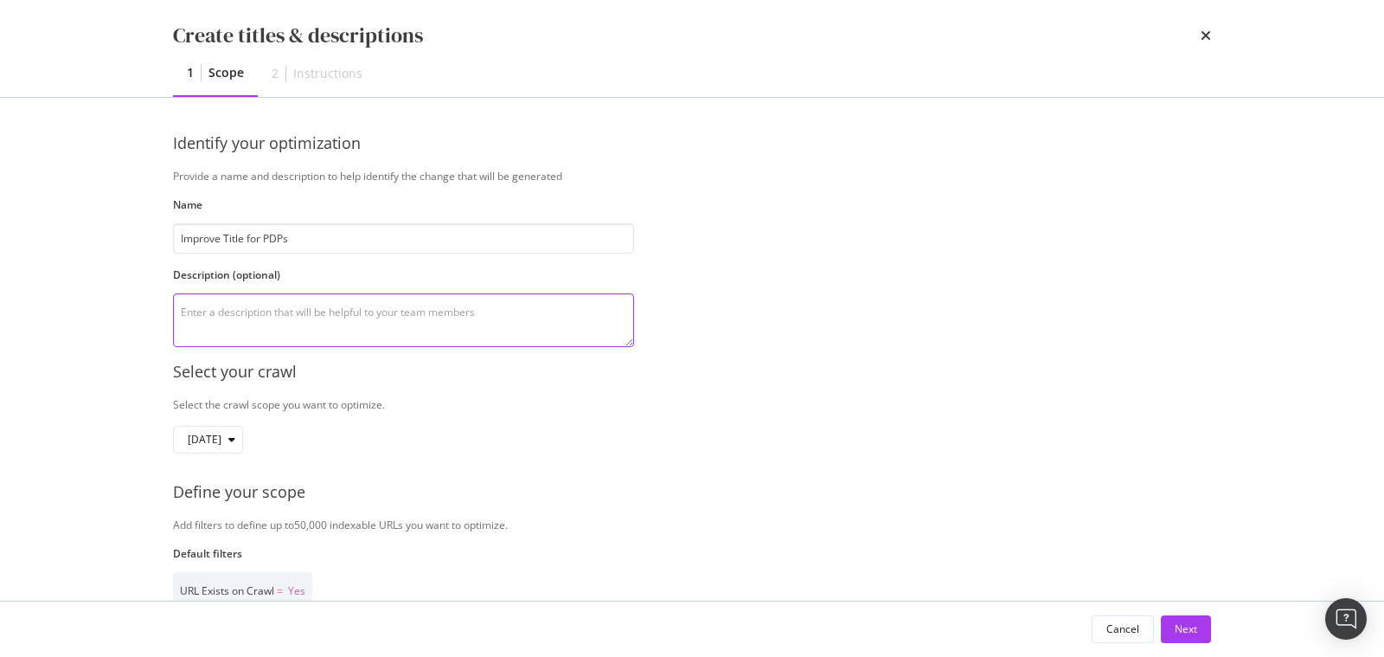
click at [309, 319] on textarea "modal" at bounding box center [403, 320] width 461 height 54
type textarea "Test 2"
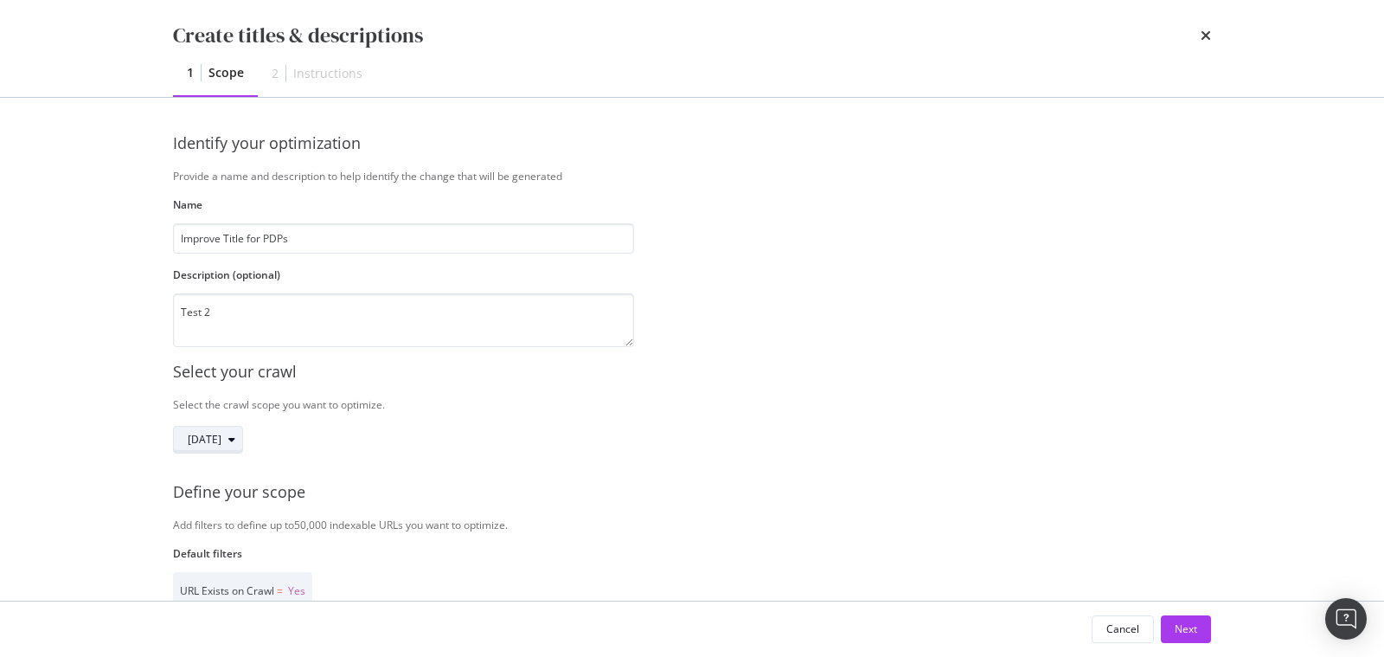
click at [221, 443] on span "[DATE]" at bounding box center [205, 439] width 34 height 15
click at [446, 371] on div "Select your crawl" at bounding box center [692, 372] width 1038 height 22
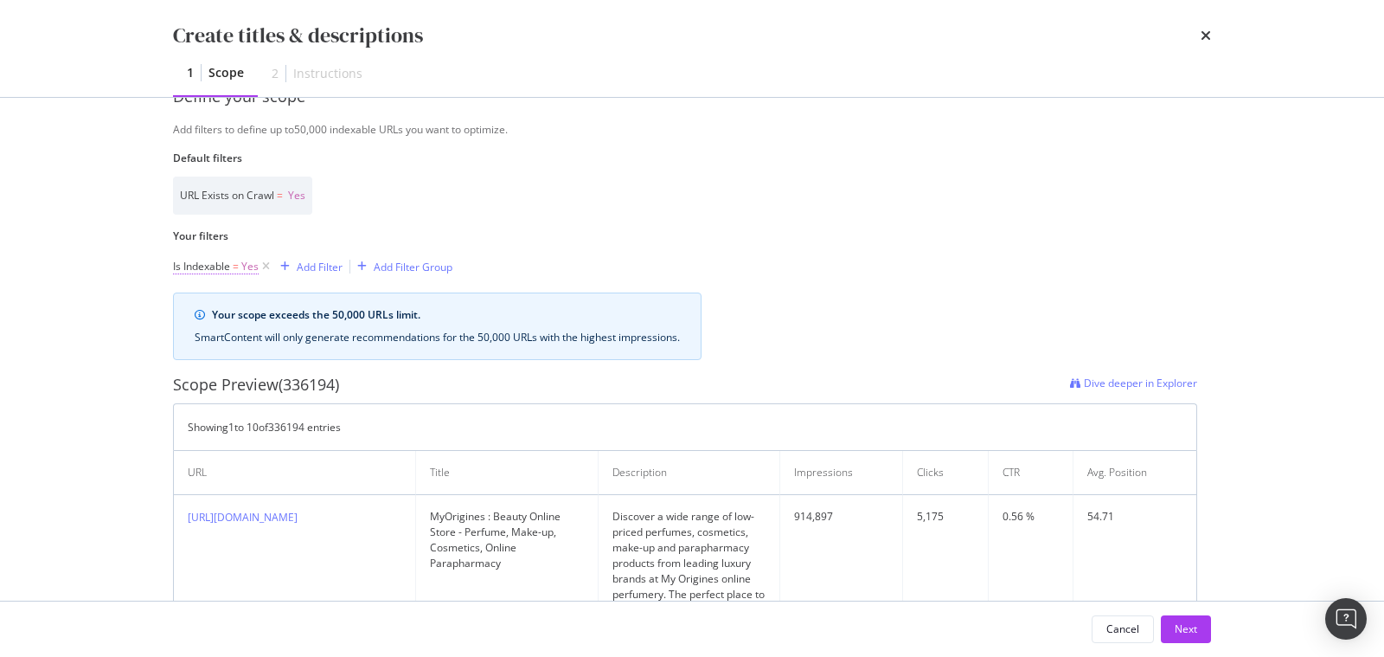
click at [234, 266] on span "=" at bounding box center [236, 266] width 6 height 15
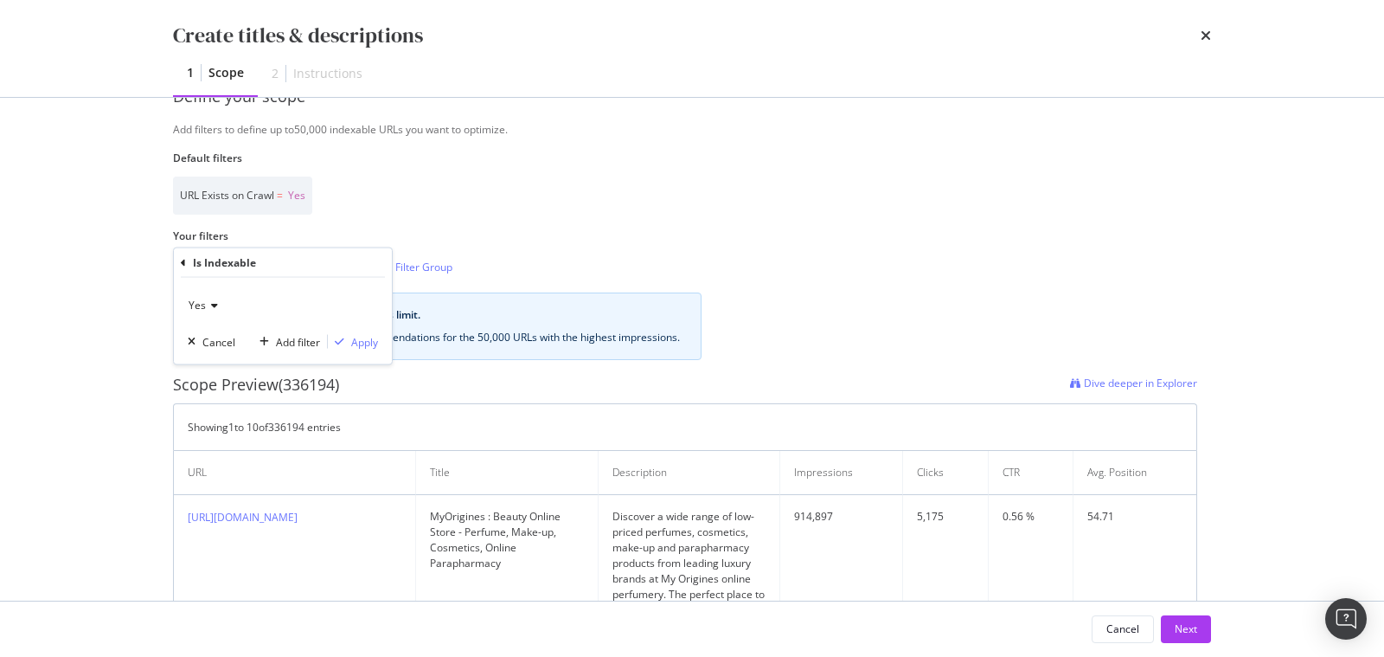
click at [183, 262] on icon "modal" at bounding box center [183, 262] width 5 height 10
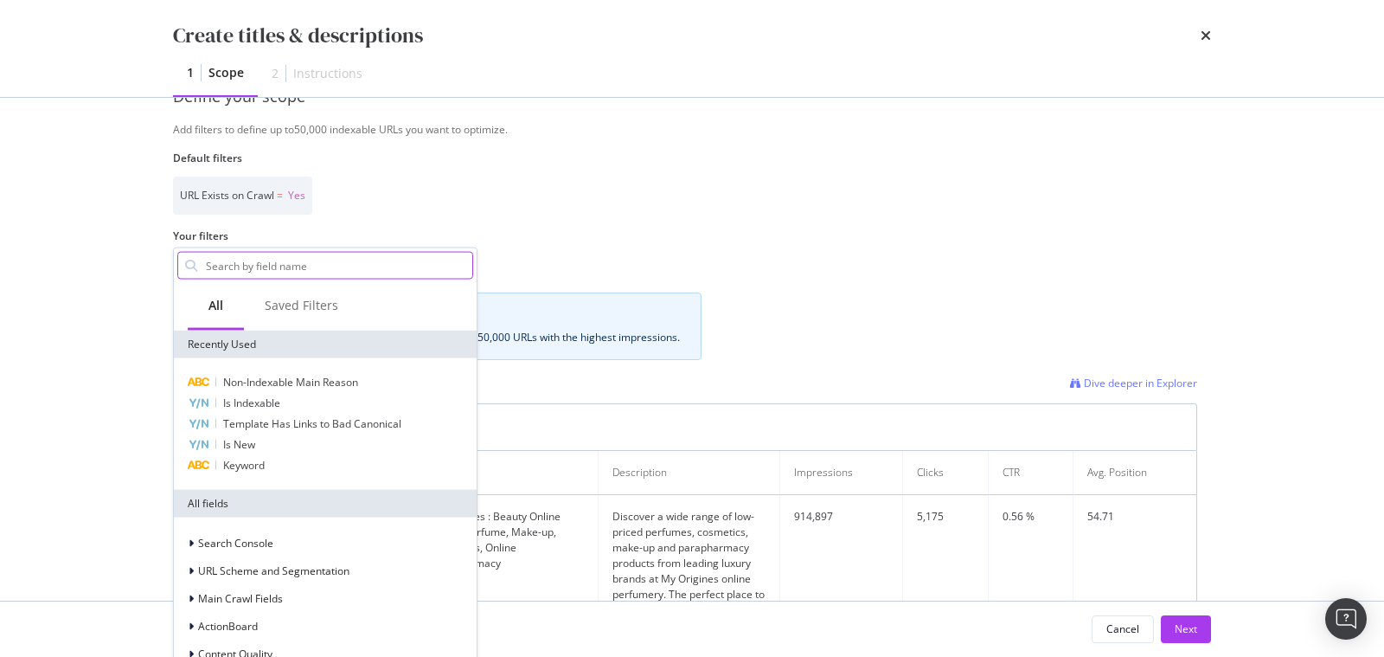
click at [243, 266] on input "Name" at bounding box center [338, 266] width 268 height 26
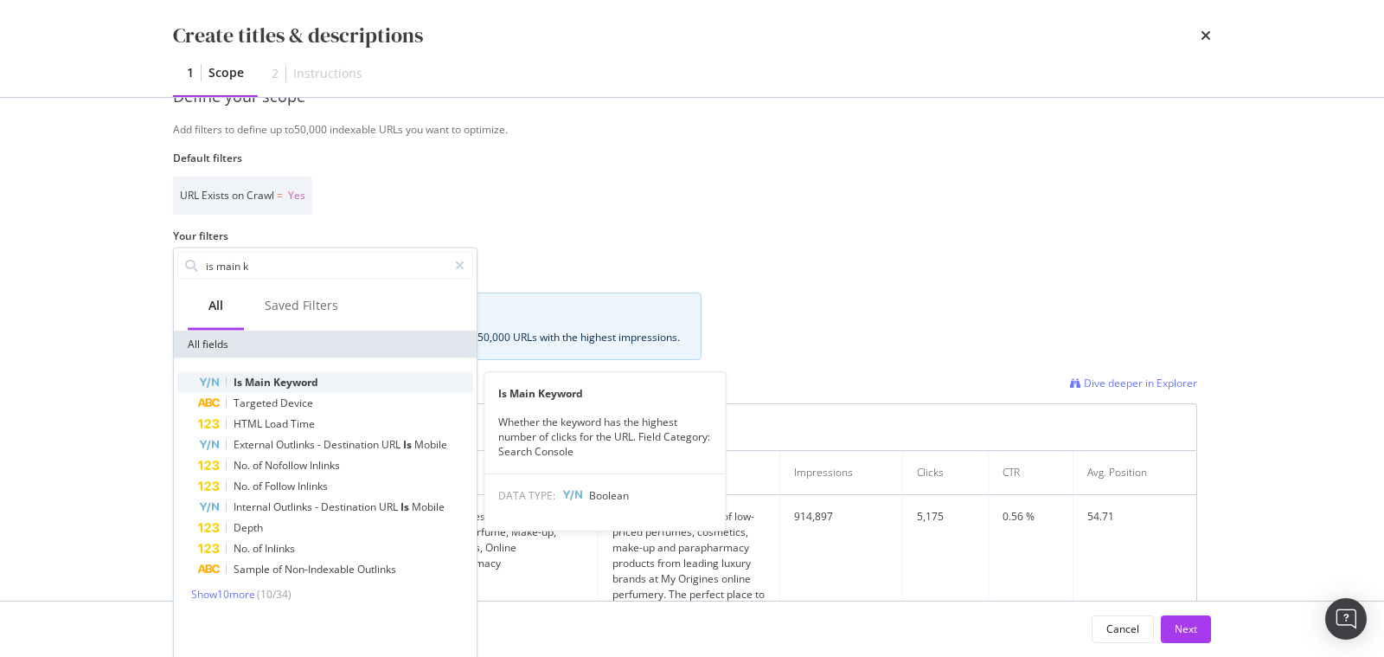
type input "is main k"
click at [254, 379] on span "Main" at bounding box center [259, 382] width 29 height 15
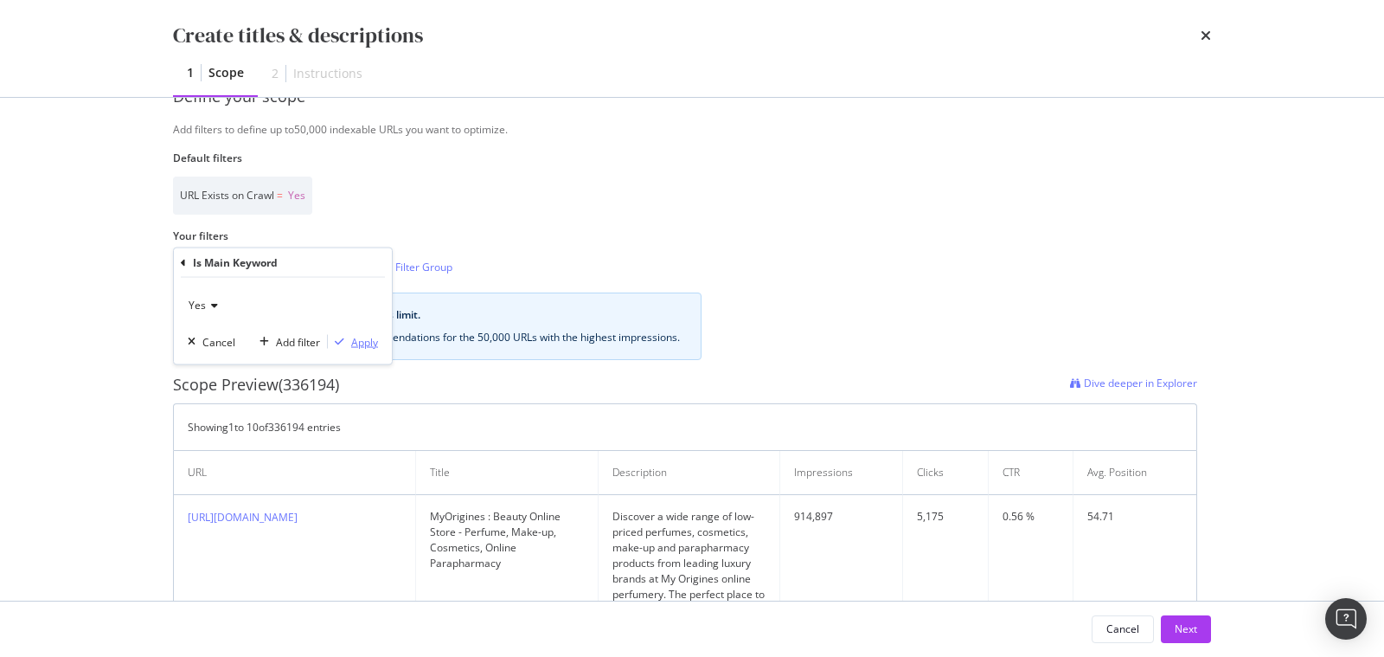
click at [359, 340] on div "Apply" at bounding box center [364, 341] width 27 height 15
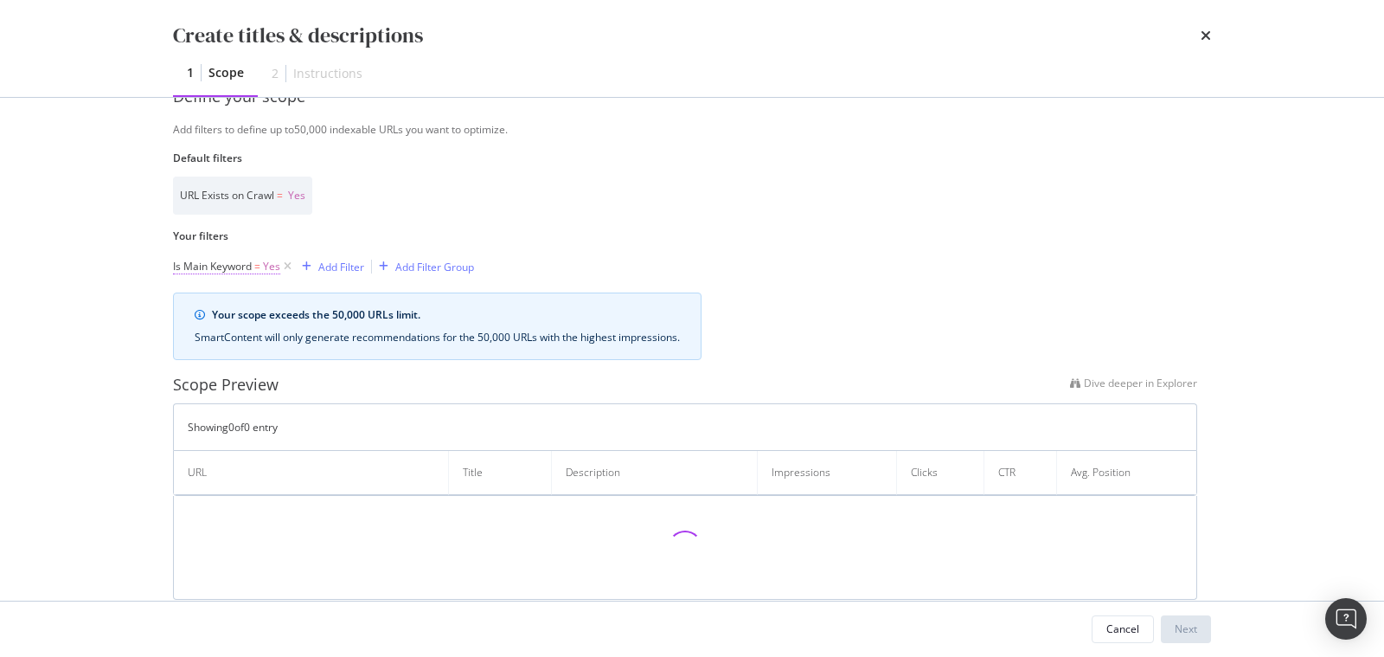
click at [254, 260] on span "Is Main Keyword = Yes" at bounding box center [226, 267] width 107 height 16
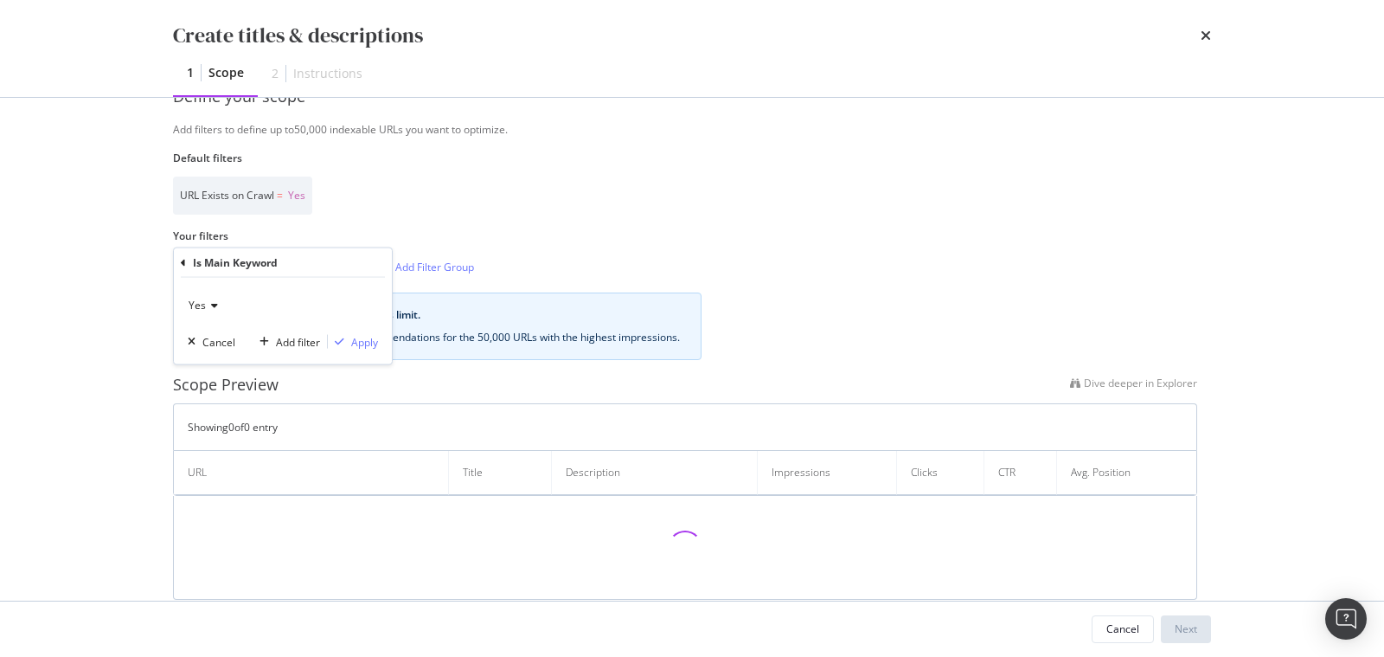
click at [183, 260] on icon "modal" at bounding box center [183, 262] width 5 height 10
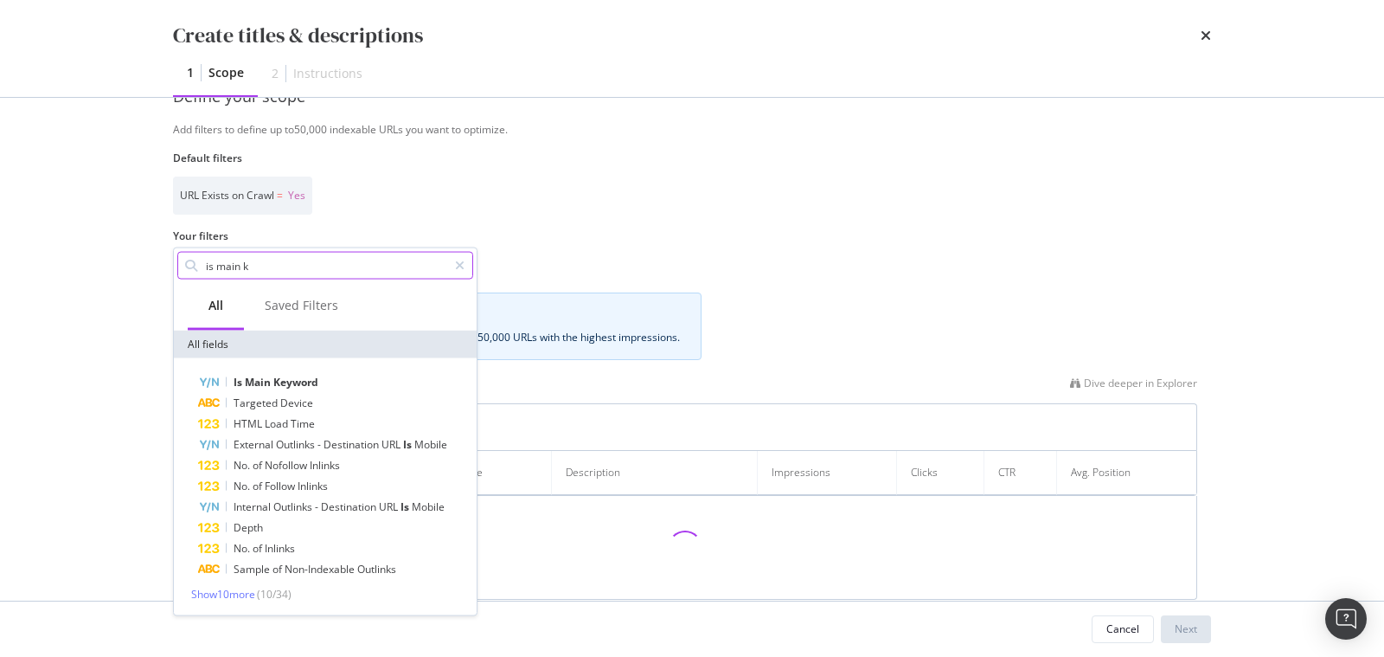
click at [255, 268] on input "is main k" at bounding box center [325, 266] width 243 height 26
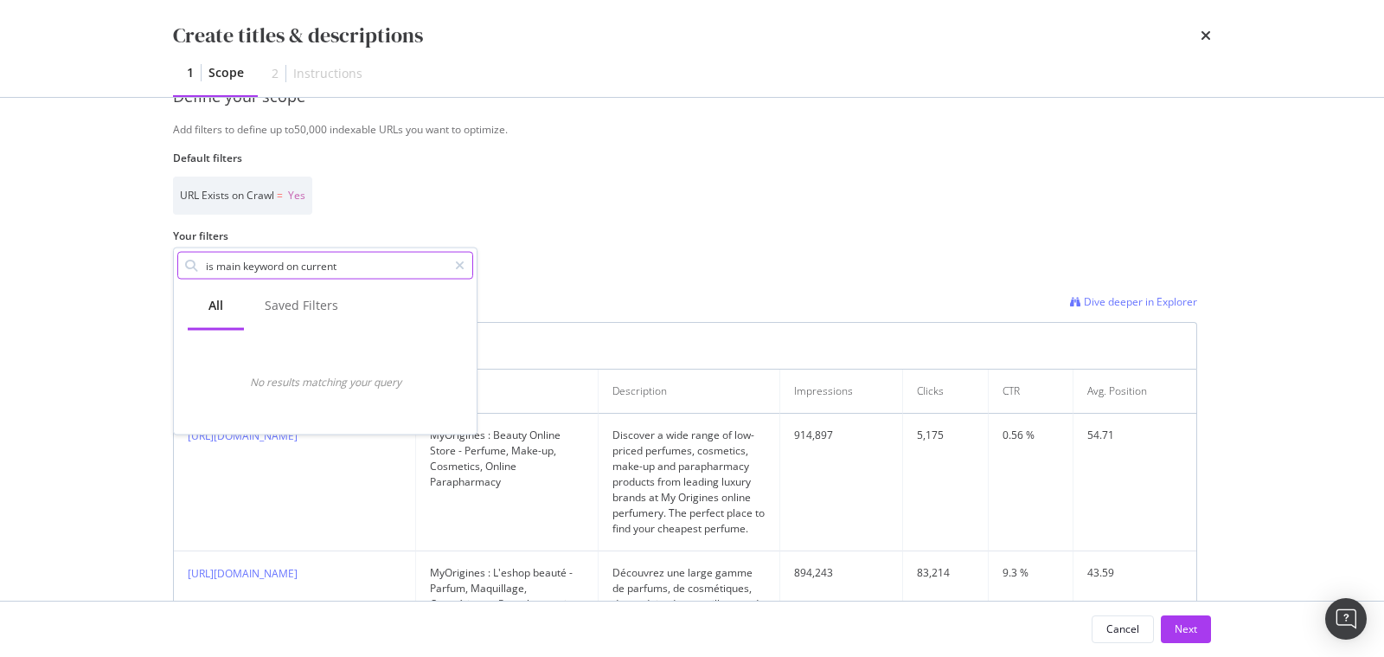
click at [248, 272] on input "is main keyword on current" at bounding box center [325, 266] width 243 height 26
click at [287, 262] on input "is main keyword on current" at bounding box center [325, 266] width 243 height 26
drag, startPoint x: 287, startPoint y: 262, endPoint x: 163, endPoint y: 265, distance: 124.6
click at [163, 265] on div "Identify your optimization Provide a name and description to help identify the …" at bounding box center [691, 349] width 1107 height 503
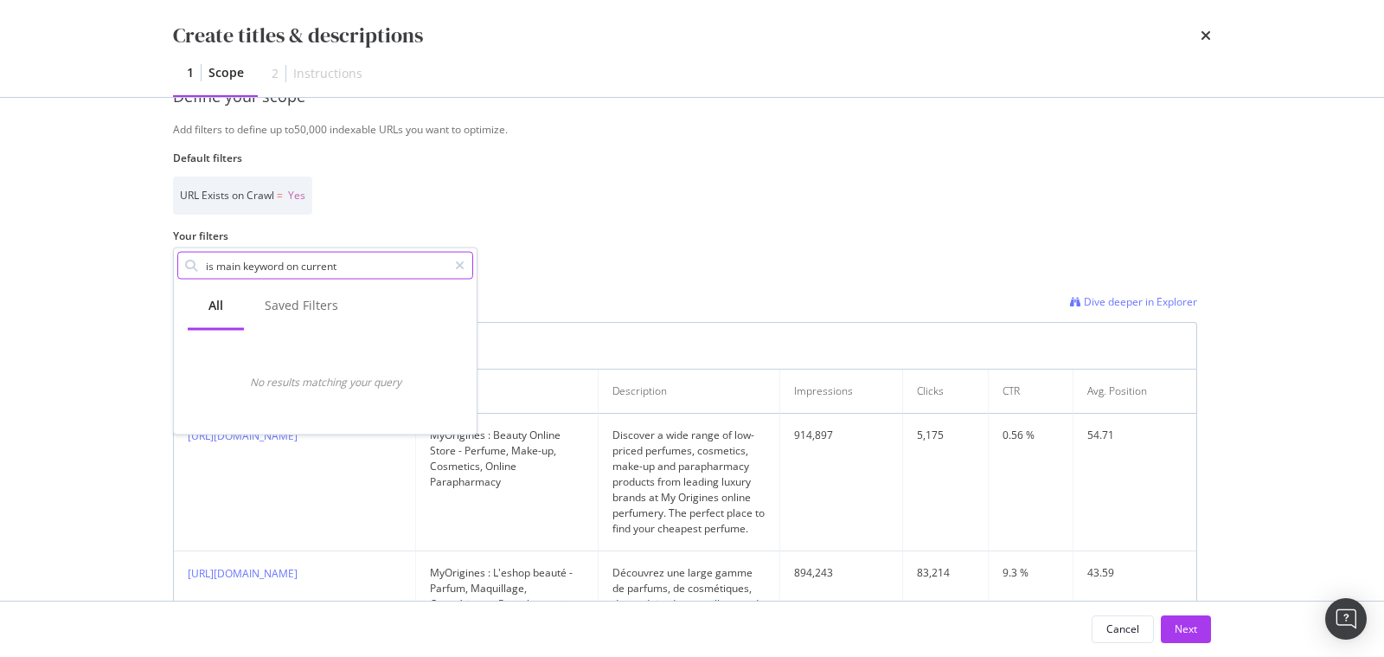
click at [282, 263] on input "is main keyword on current" at bounding box center [325, 266] width 243 height 26
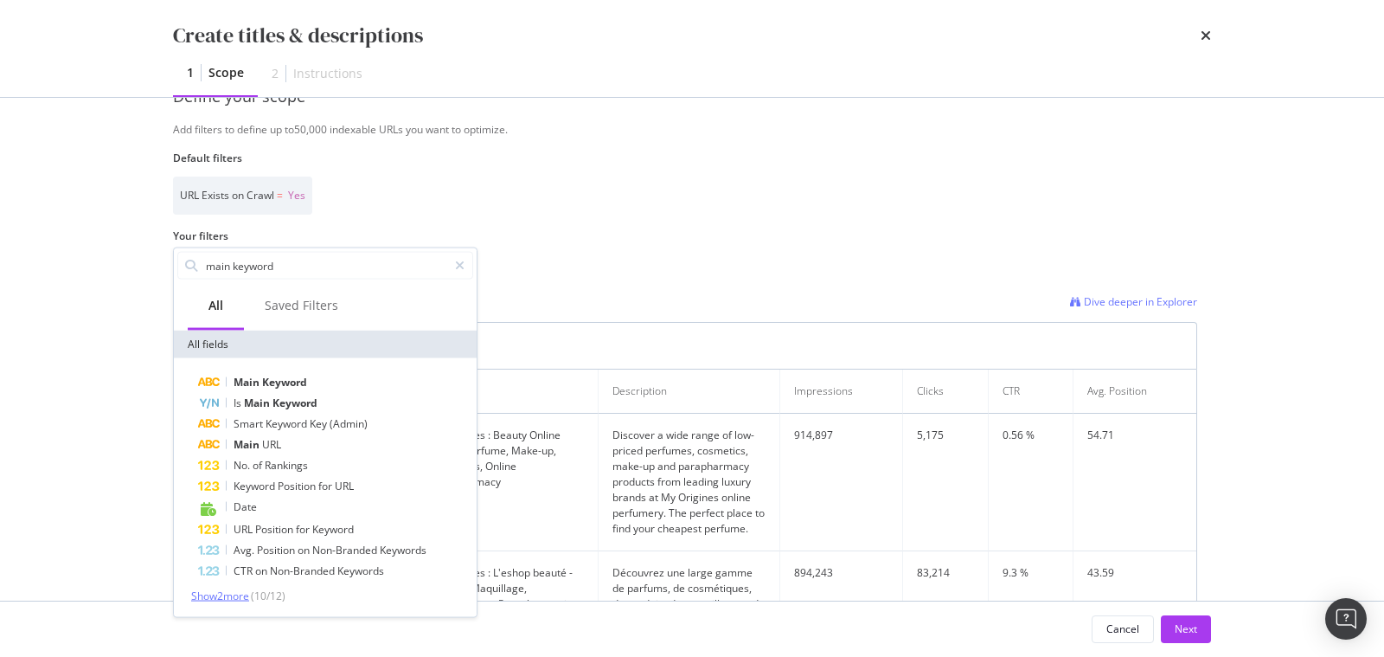
type input "main keyword"
click at [243, 595] on span "Show 2 more" at bounding box center [220, 595] width 58 height 15
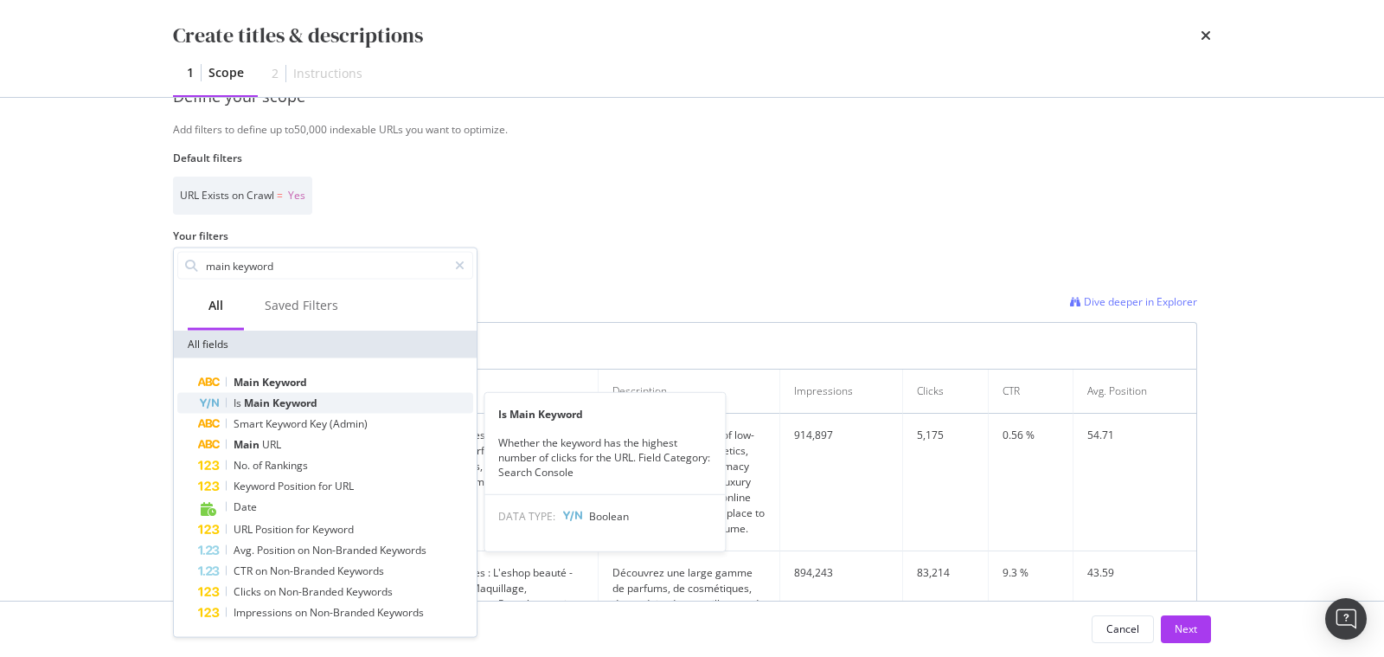
click at [260, 407] on span "Main" at bounding box center [258, 402] width 29 height 15
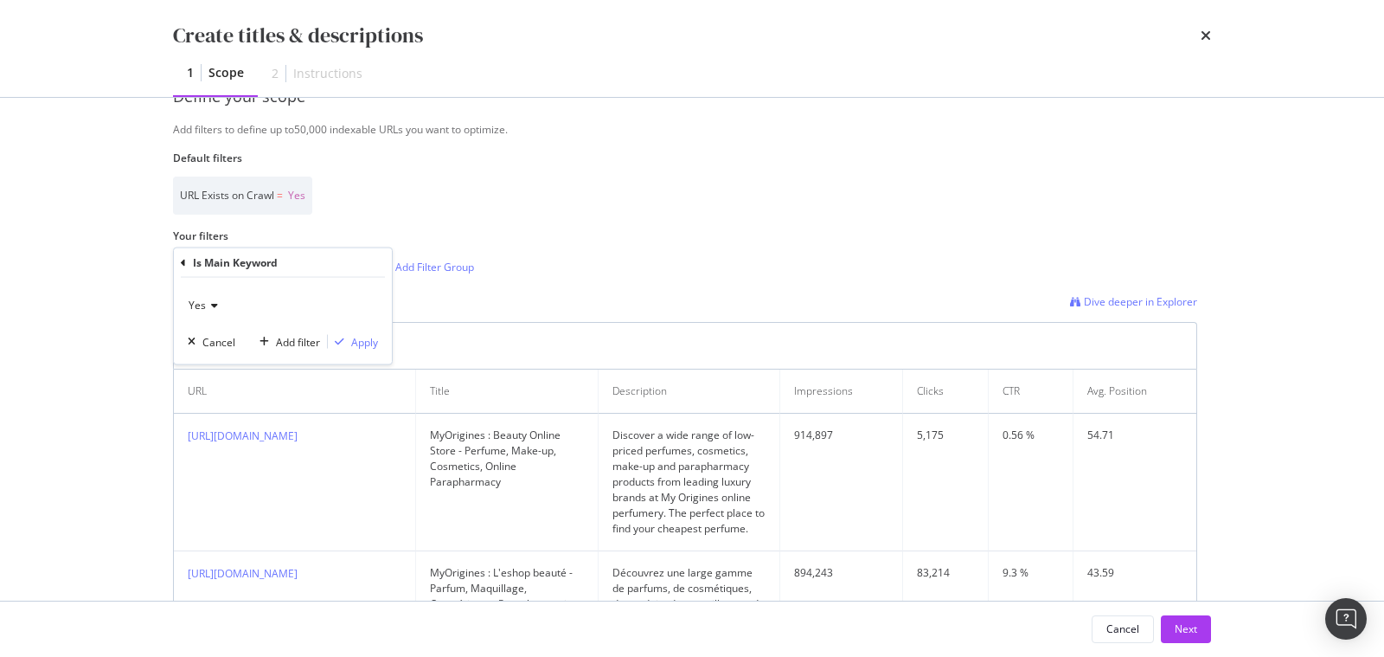
click at [214, 300] on icon "modal" at bounding box center [212, 305] width 12 height 10
click at [183, 260] on icon "modal" at bounding box center [183, 262] width 5 height 10
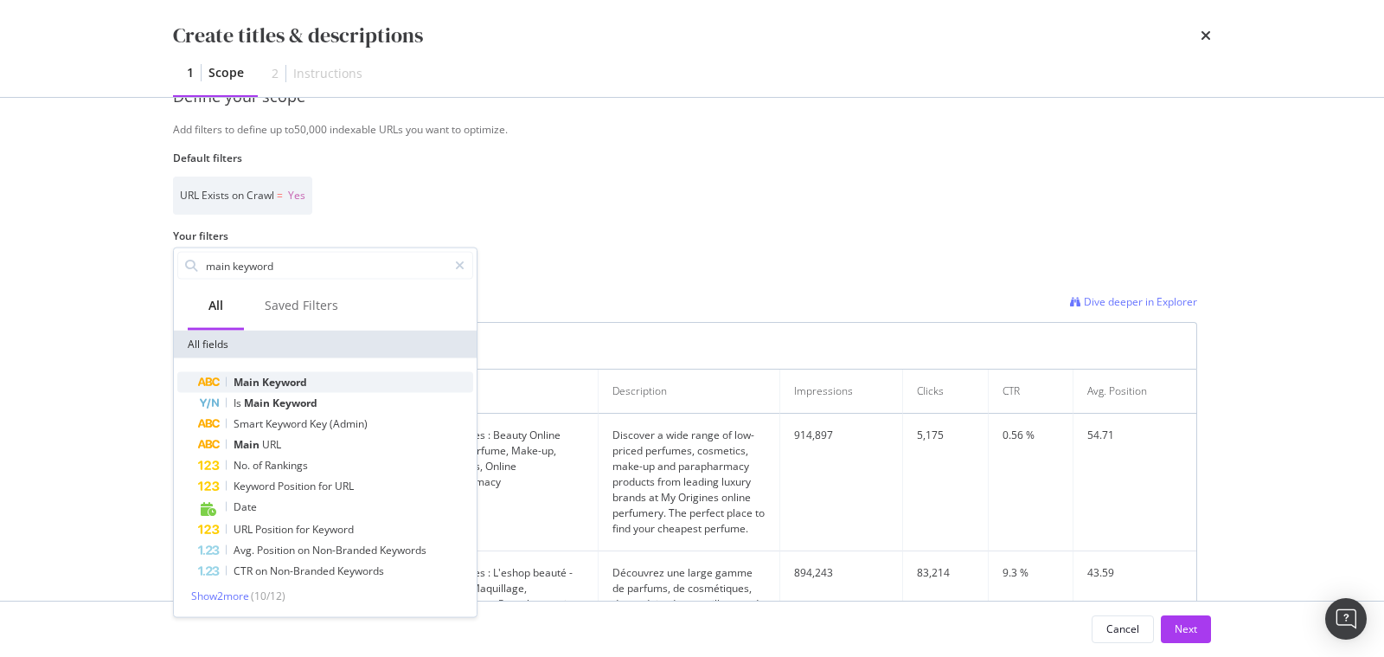
click at [272, 383] on span "Keyword" at bounding box center [284, 382] width 45 height 15
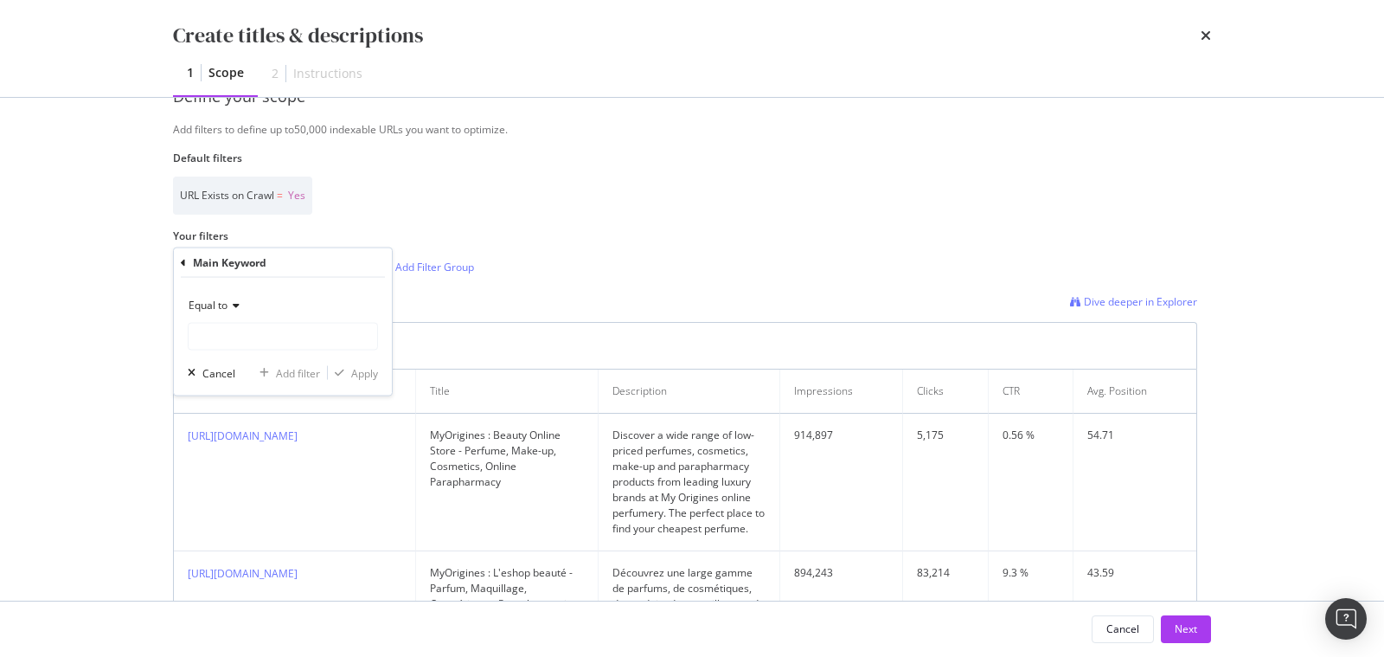
click at [238, 304] on icon "modal" at bounding box center [234, 305] width 12 height 10
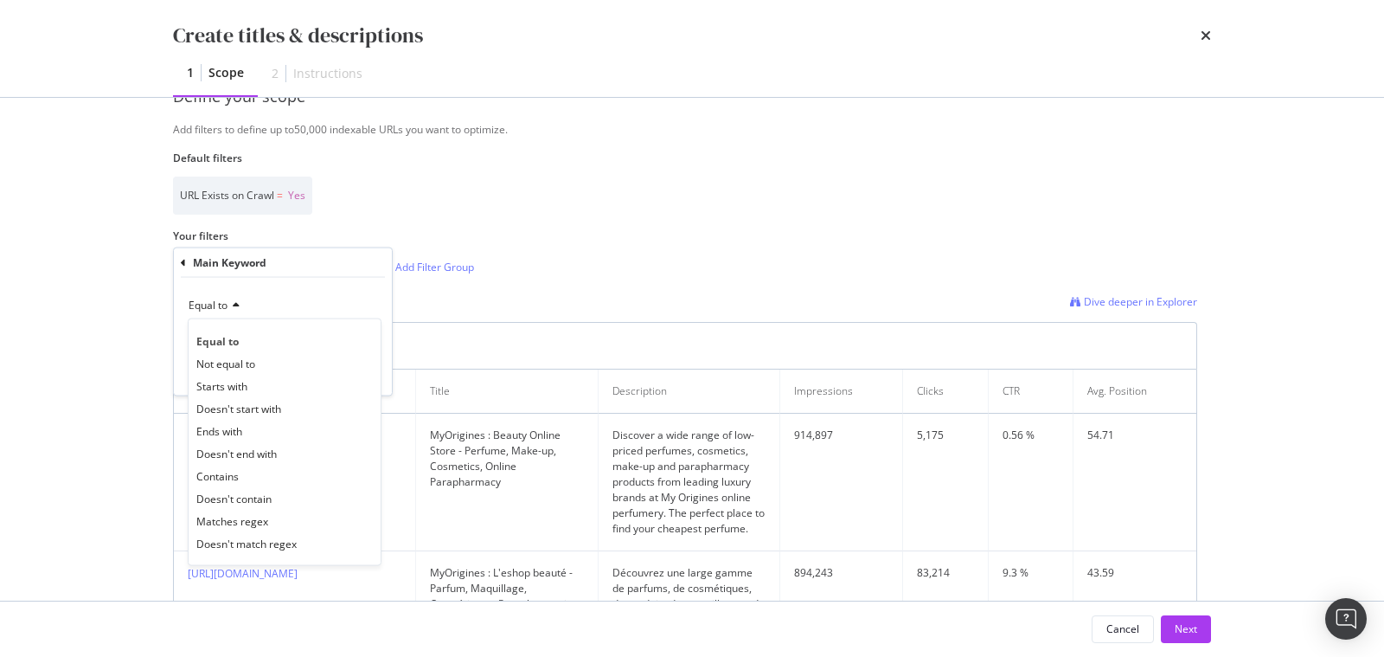
click at [238, 304] on icon "modal" at bounding box center [234, 305] width 12 height 10
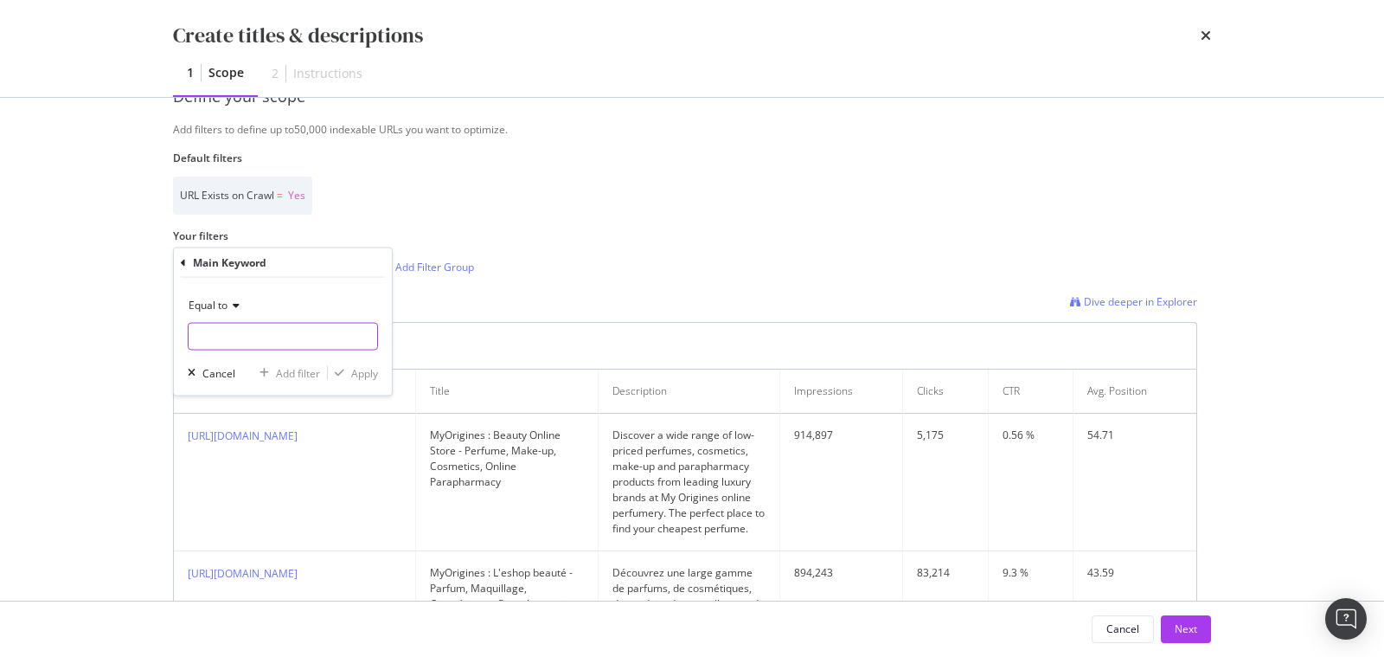
click at [232, 339] on input "Name" at bounding box center [283, 337] width 189 height 28
click at [188, 262] on div "Main Keyword" at bounding box center [283, 262] width 204 height 29
click at [185, 260] on div "Main Keyword" at bounding box center [283, 262] width 204 height 29
click at [184, 261] on icon "modal" at bounding box center [183, 262] width 5 height 10
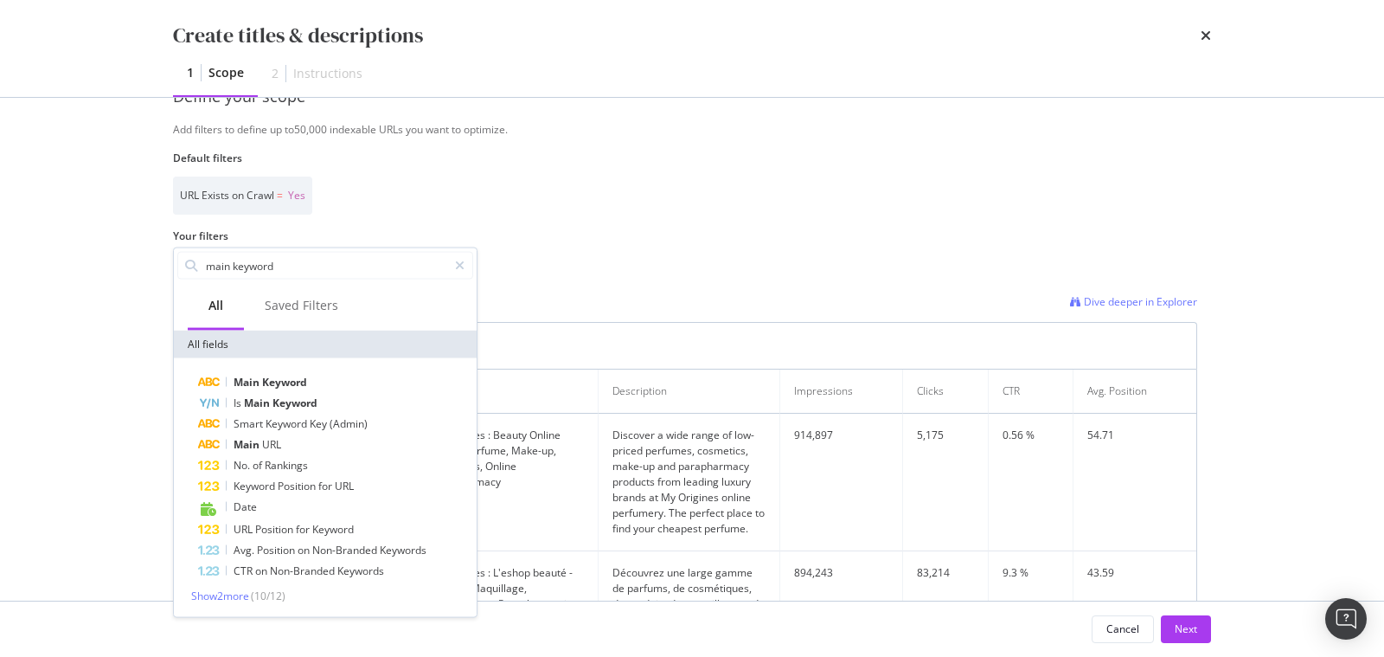
click at [263, 594] on span "( 10 / 12 )" at bounding box center [268, 595] width 35 height 15
click at [236, 594] on span "Show 2 more" at bounding box center [220, 595] width 58 height 15
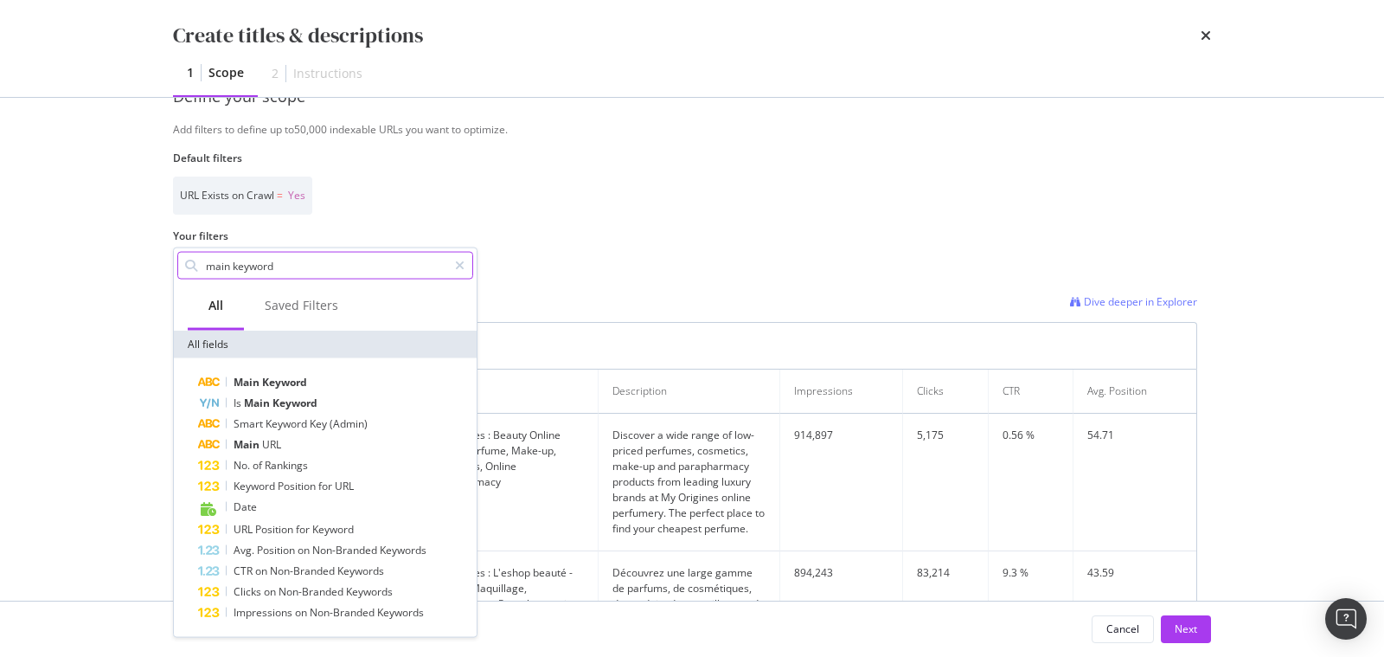
click at [252, 256] on input "main keyword" at bounding box center [325, 266] width 243 height 26
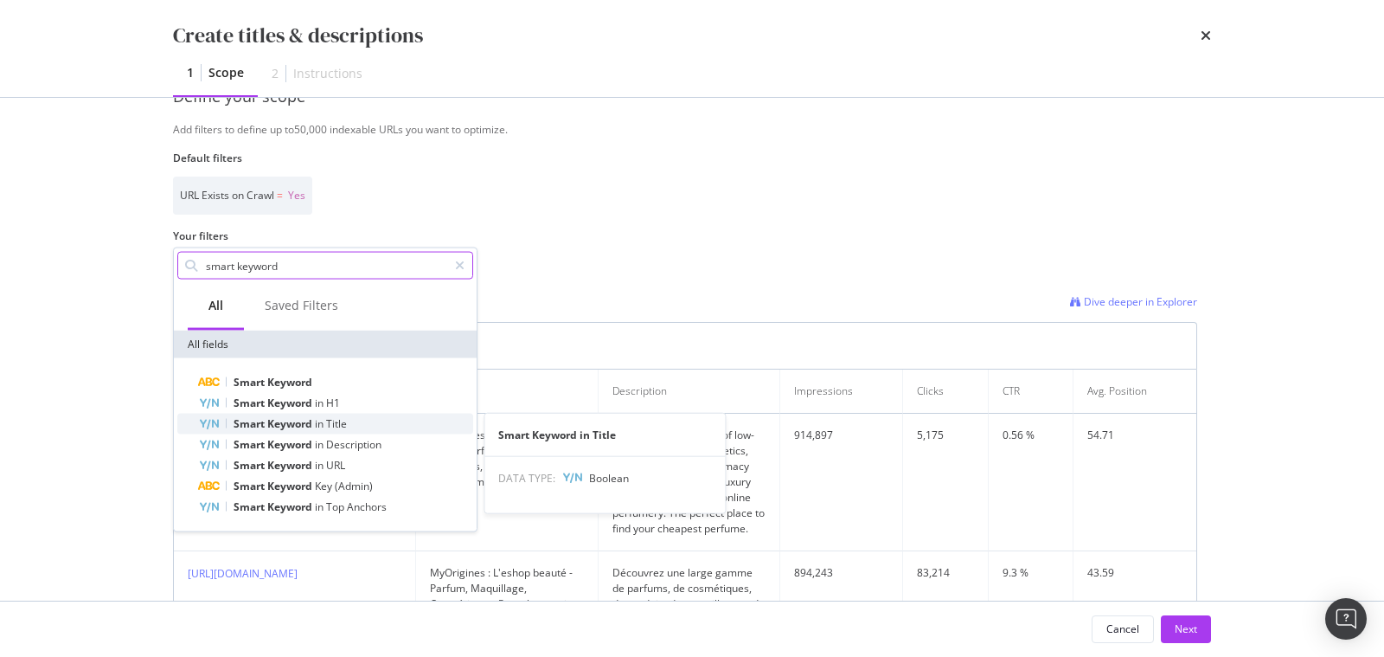
type input "smart keyword"
click at [290, 422] on span "Keyword" at bounding box center [291, 423] width 48 height 15
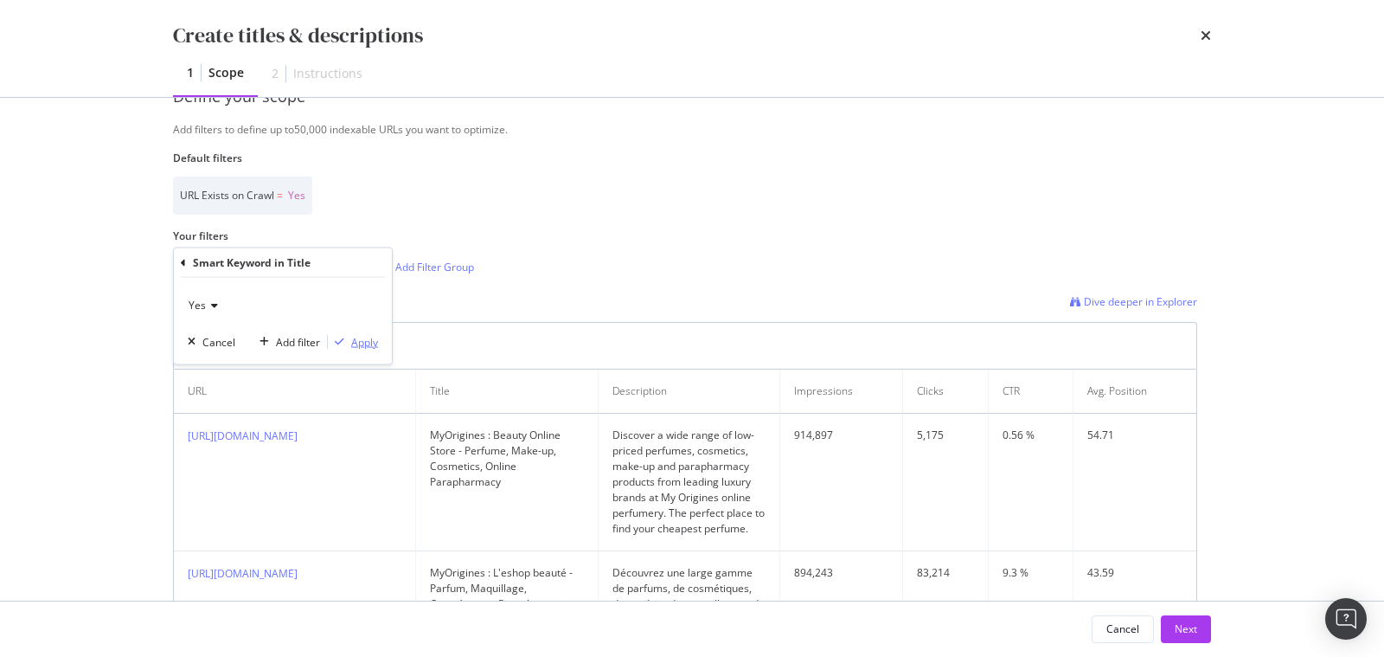
click at [342, 341] on icon "modal" at bounding box center [340, 342] width 10 height 10
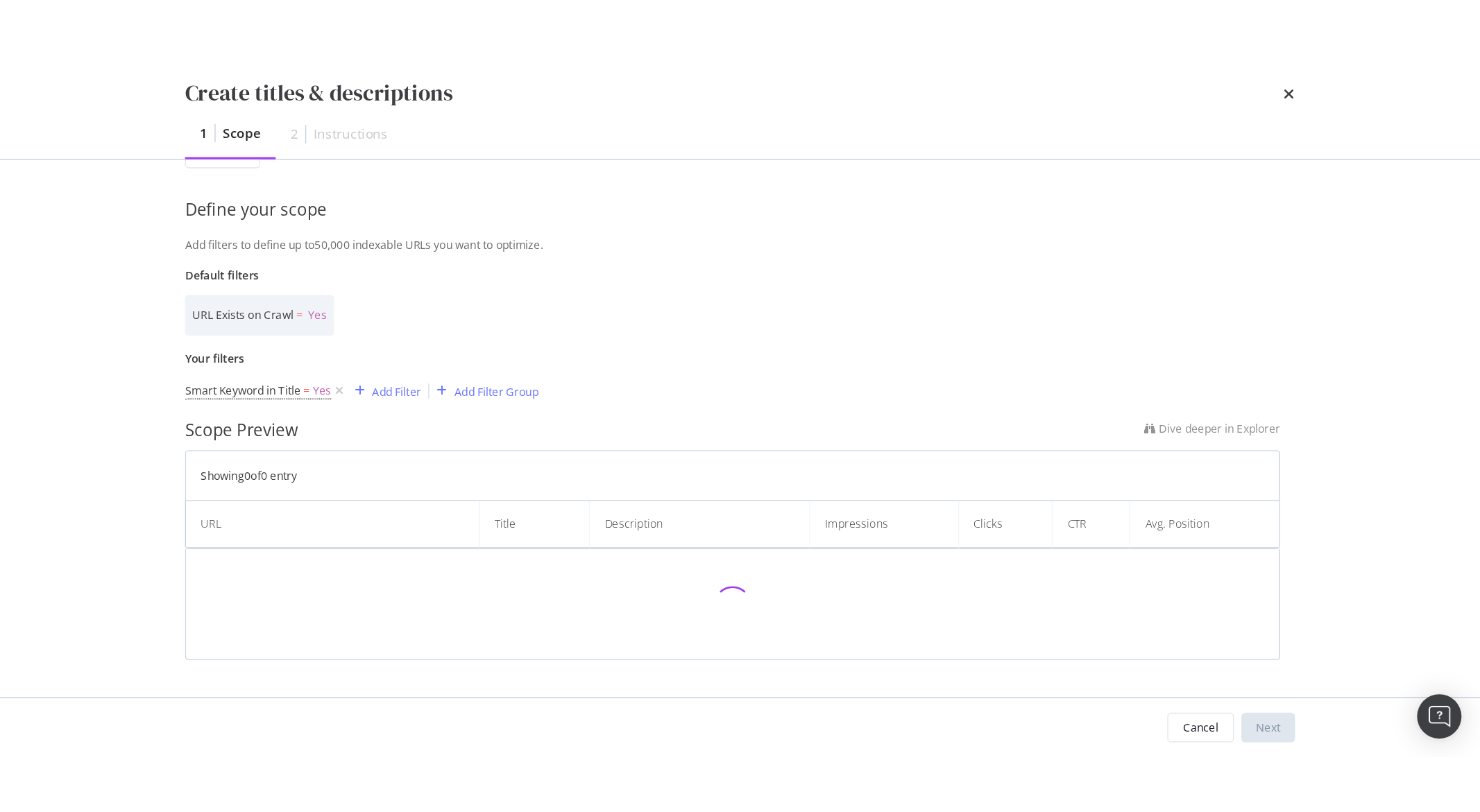
scroll to position [276, 0]
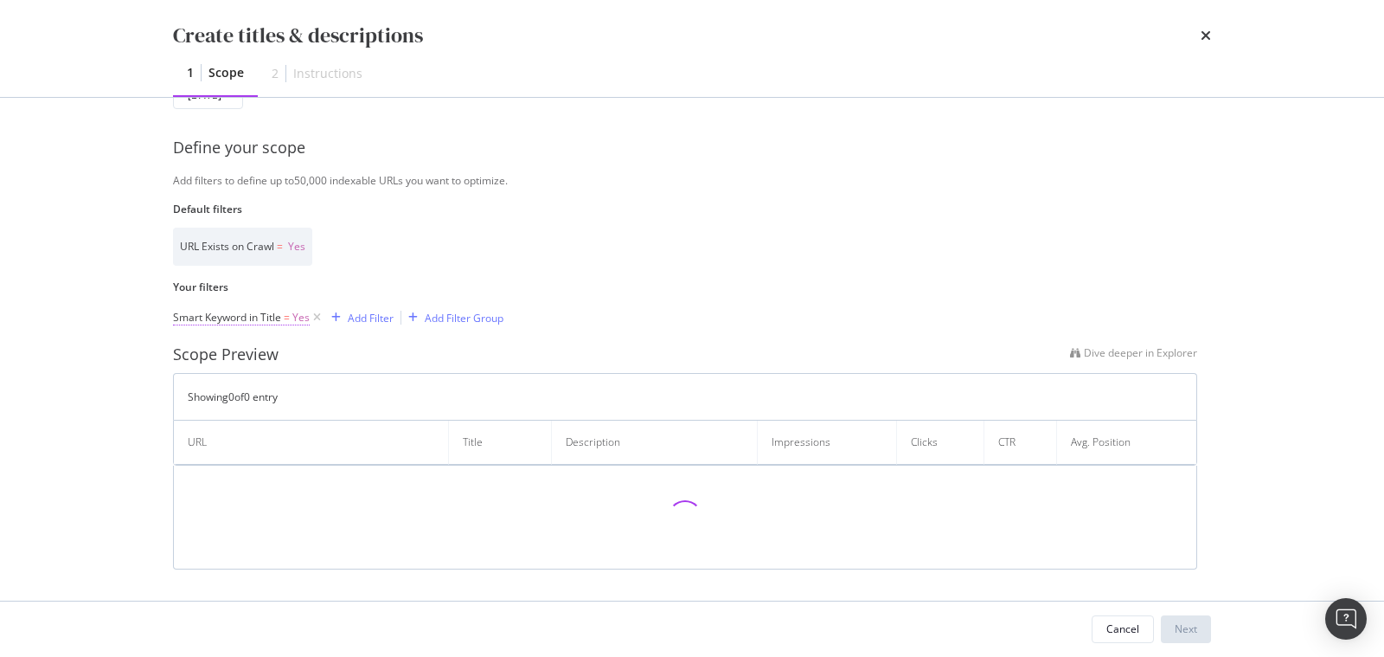
click at [271, 320] on span "Smart Keyword in Title" at bounding box center [227, 317] width 108 height 15
click at [214, 351] on icon "modal" at bounding box center [212, 355] width 12 height 10
drag, startPoint x: 211, startPoint y: 405, endPoint x: 235, endPoint y: 405, distance: 24.2
click at [211, 405] on div "No" at bounding box center [284, 413] width 185 height 22
drag, startPoint x: 207, startPoint y: 355, endPoint x: 212, endPoint y: 363, distance: 9.4
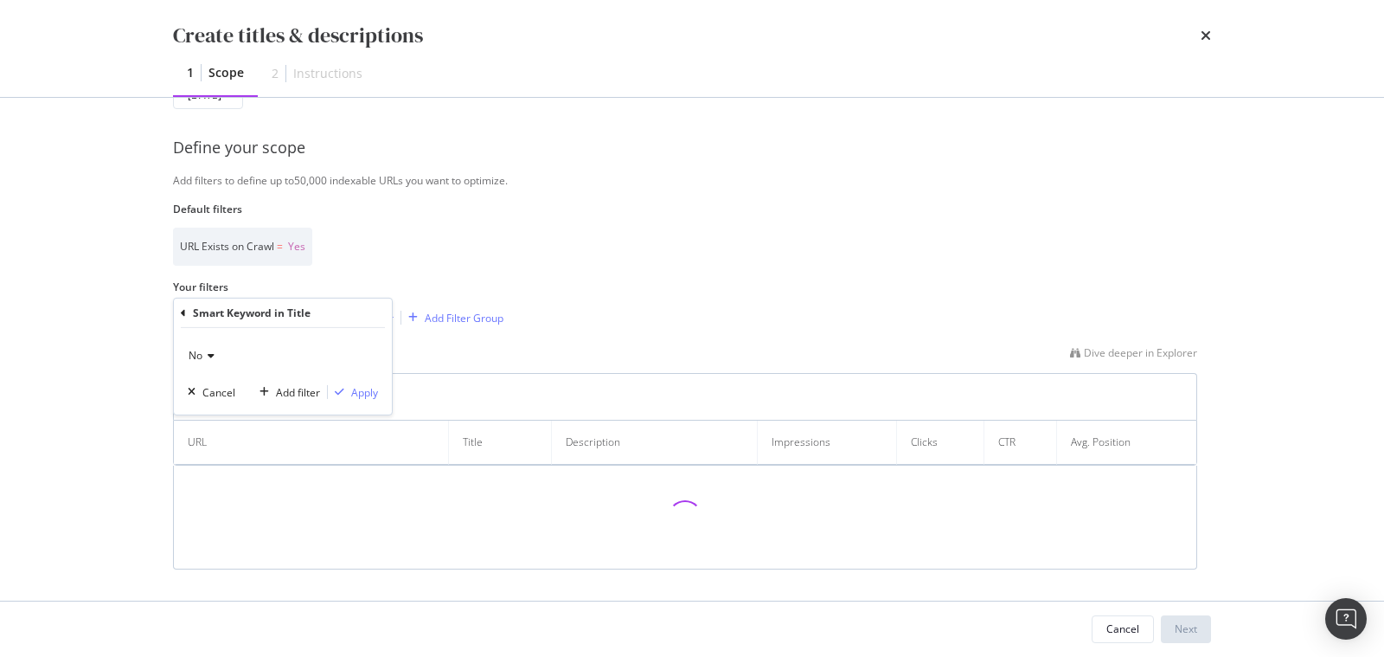
click at [208, 355] on icon "modal" at bounding box center [208, 355] width 12 height 10
click at [213, 383] on div "Yes" at bounding box center [284, 391] width 185 height 22
click at [370, 390] on div "Apply" at bounding box center [364, 391] width 27 height 15
click at [369, 308] on div "Add Filter" at bounding box center [358, 317] width 69 height 19
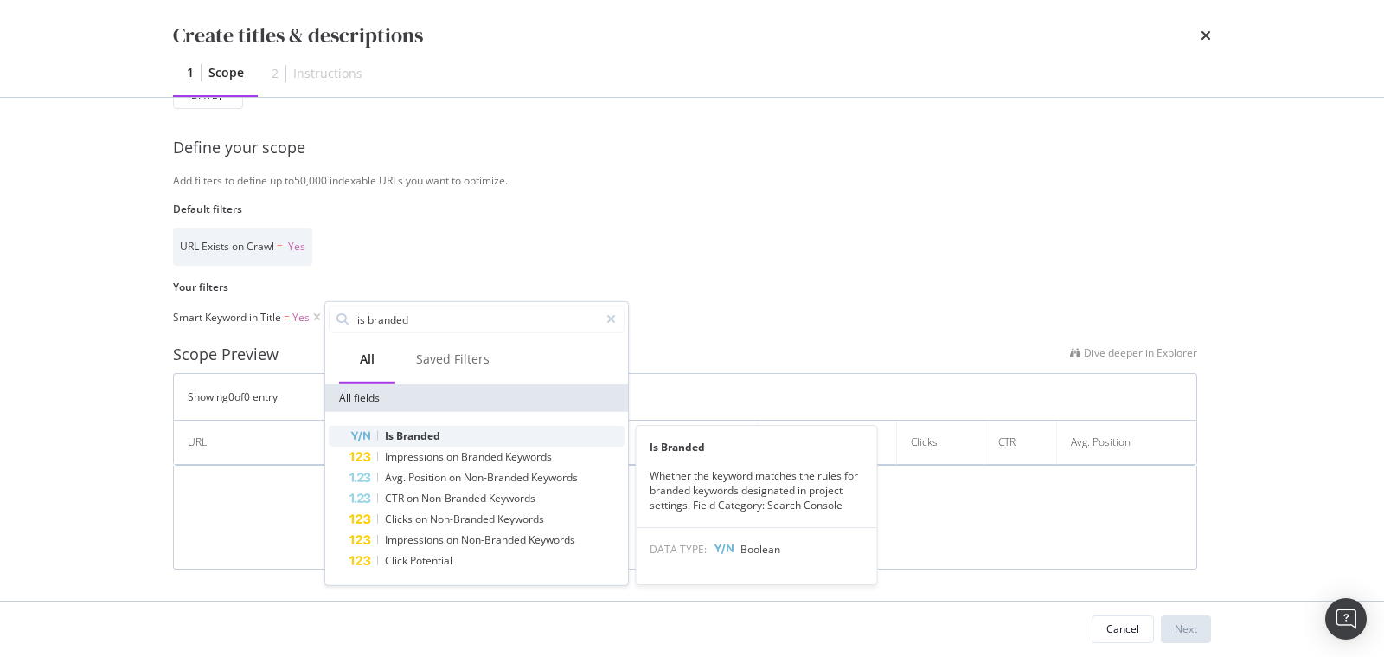
type input "is branded"
click at [400, 432] on span "Branded" at bounding box center [418, 435] width 44 height 15
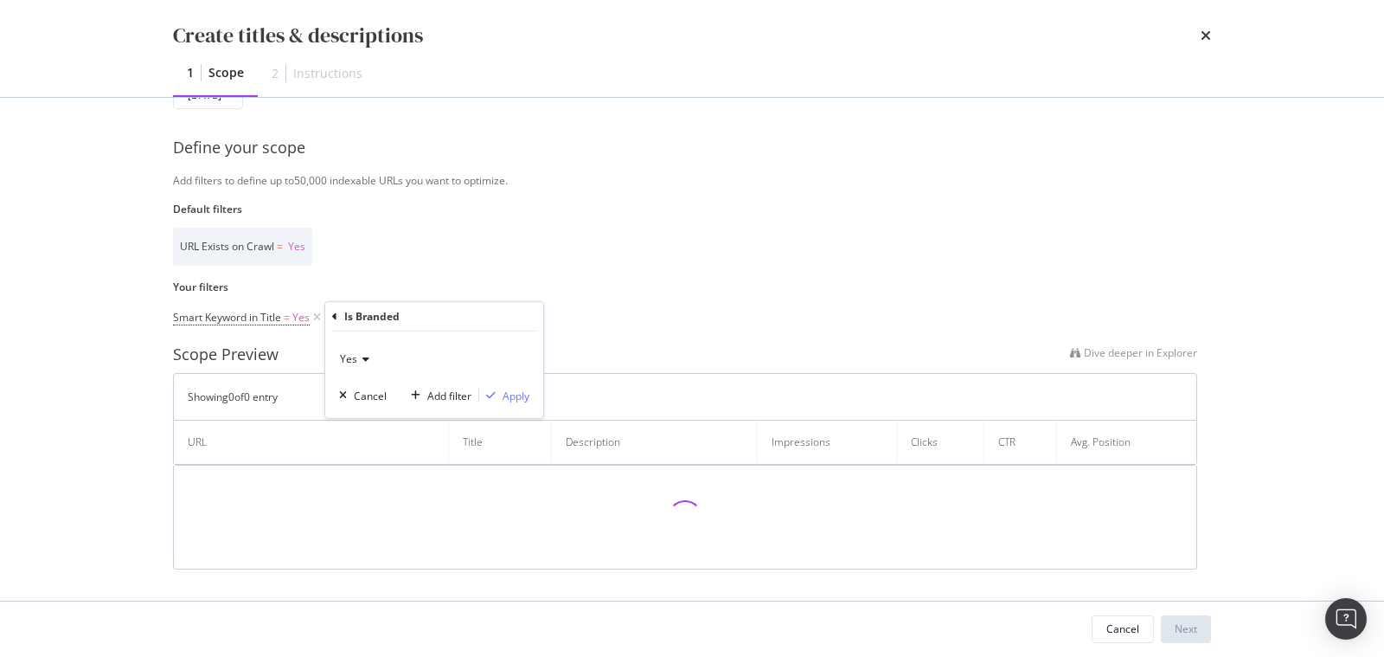
click at [345, 364] on div "Yes" at bounding box center [434, 359] width 190 height 28
click at [356, 413] on span "No" at bounding box center [355, 416] width 14 height 15
click at [506, 389] on div "Apply" at bounding box center [516, 395] width 27 height 15
click at [482, 313] on div "Add Filter" at bounding box center [491, 318] width 46 height 15
click at [484, 275] on div "Select your crawl Select the crawl scope you want to optimize. 2025 Aug. 19th D…" at bounding box center [692, 286] width 1038 height 567
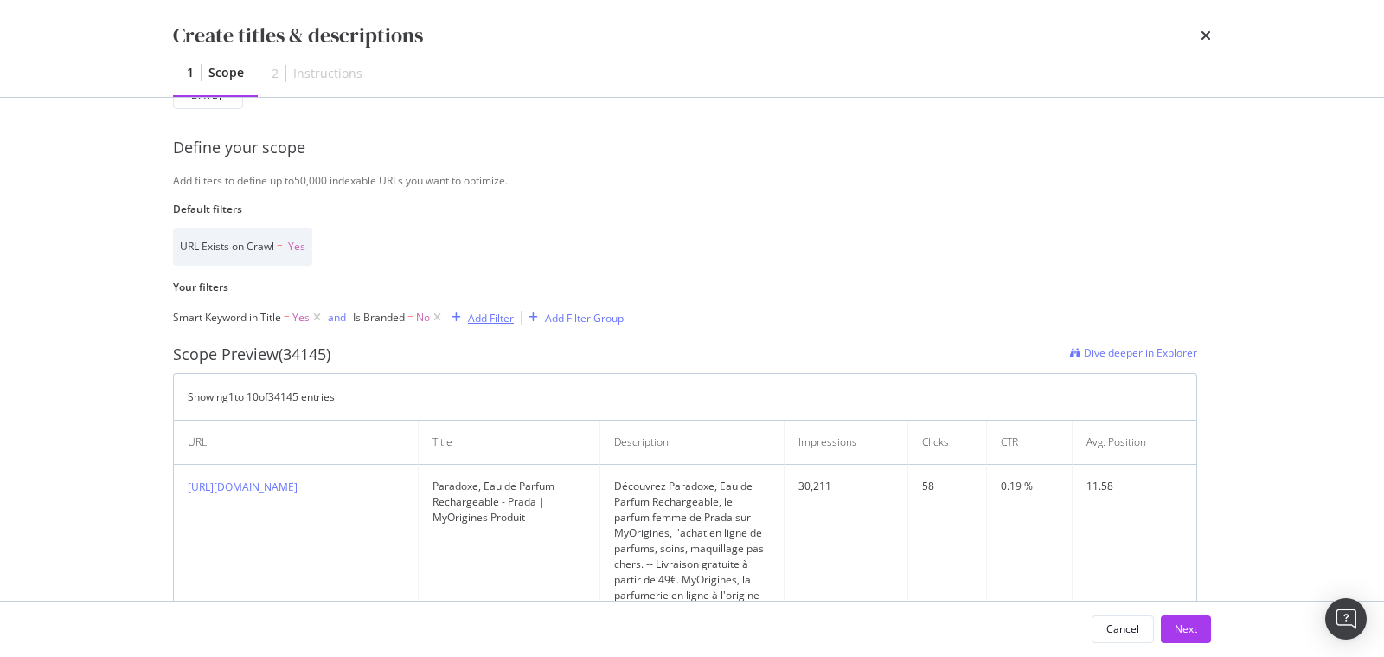
click at [491, 313] on div "Add Filter" at bounding box center [491, 318] width 46 height 15
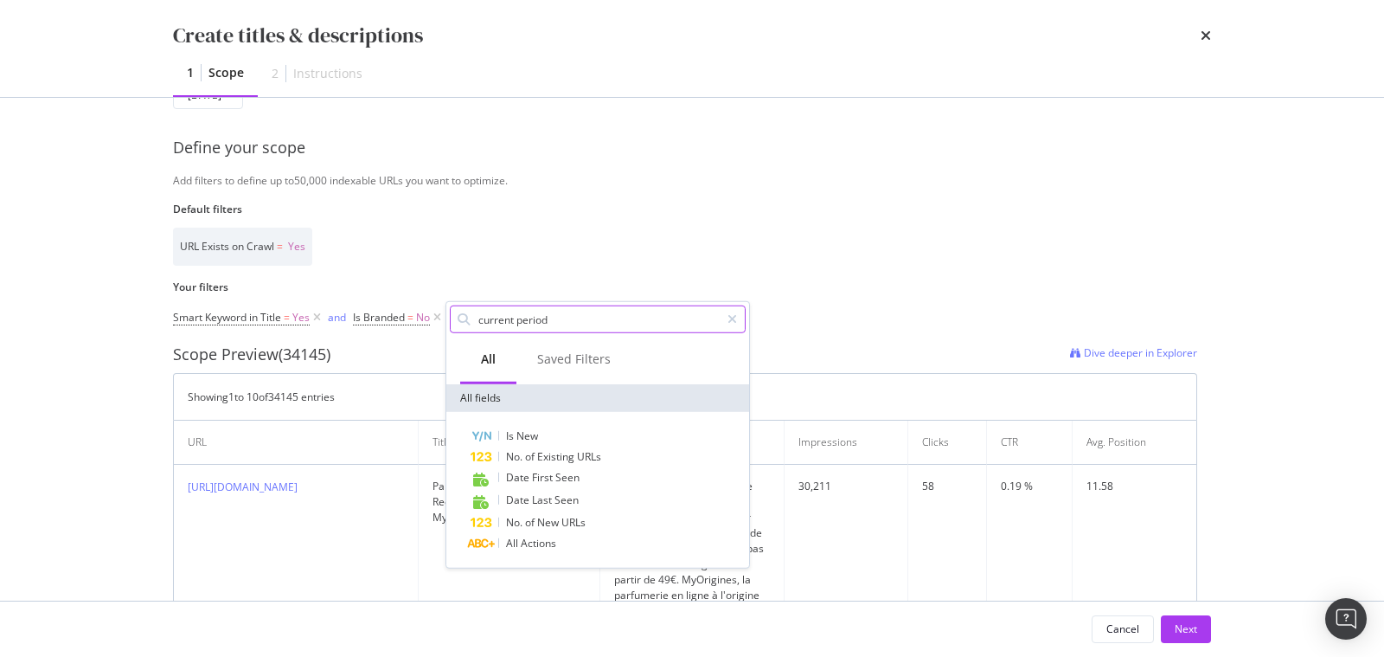
click at [504, 321] on input "current period" at bounding box center [598, 319] width 243 height 26
click at [504, 322] on input "current period" at bounding box center [598, 319] width 243 height 26
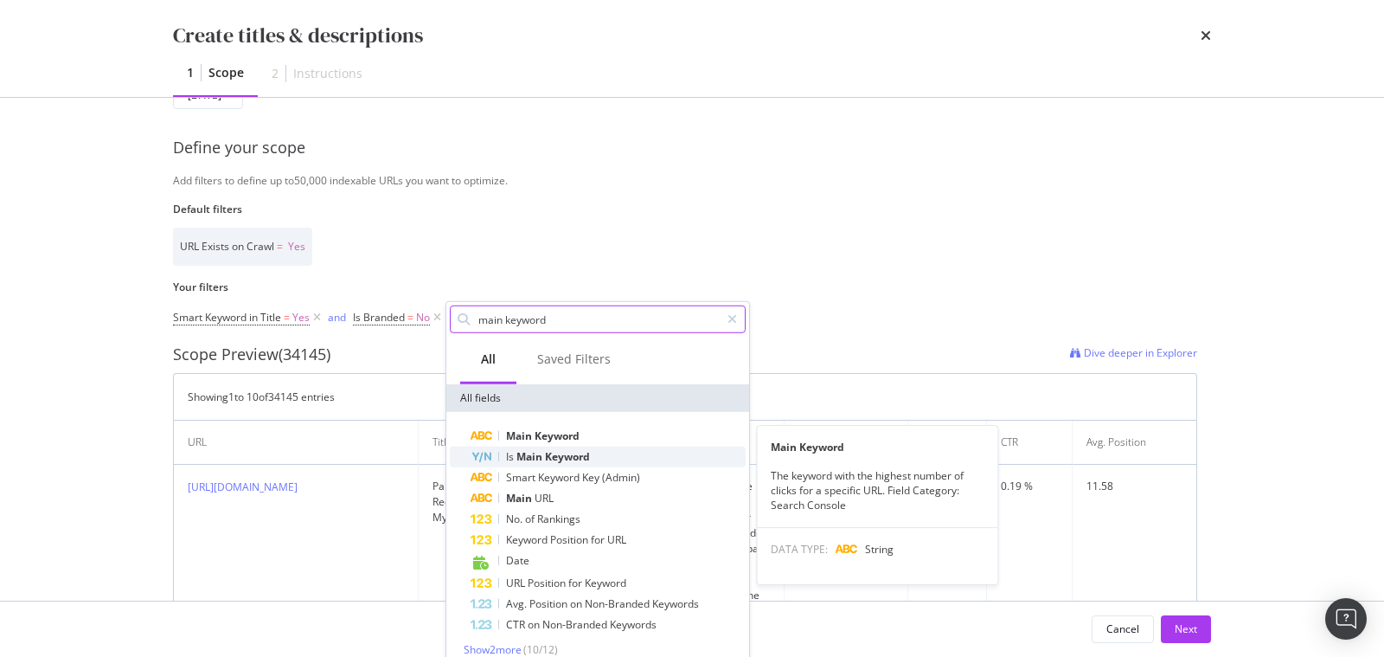
type input "main keyword"
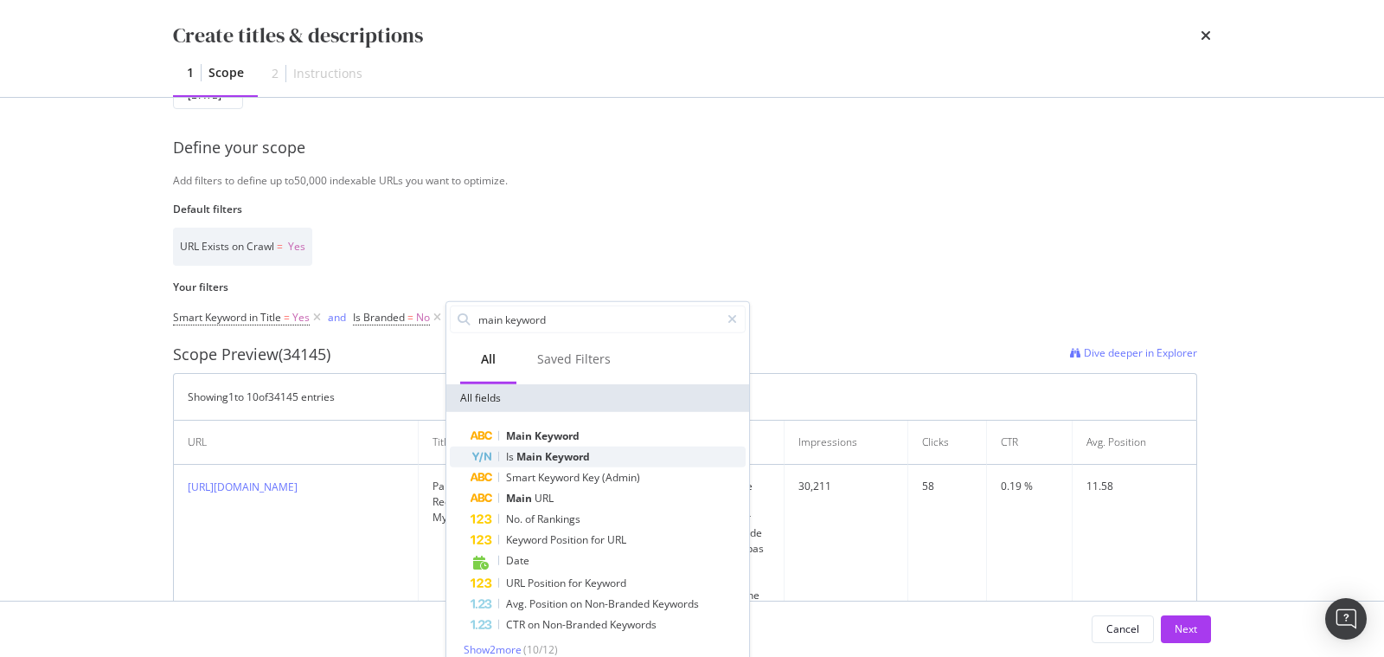
click at [499, 452] on div "Is Main Keyword" at bounding box center [608, 456] width 275 height 21
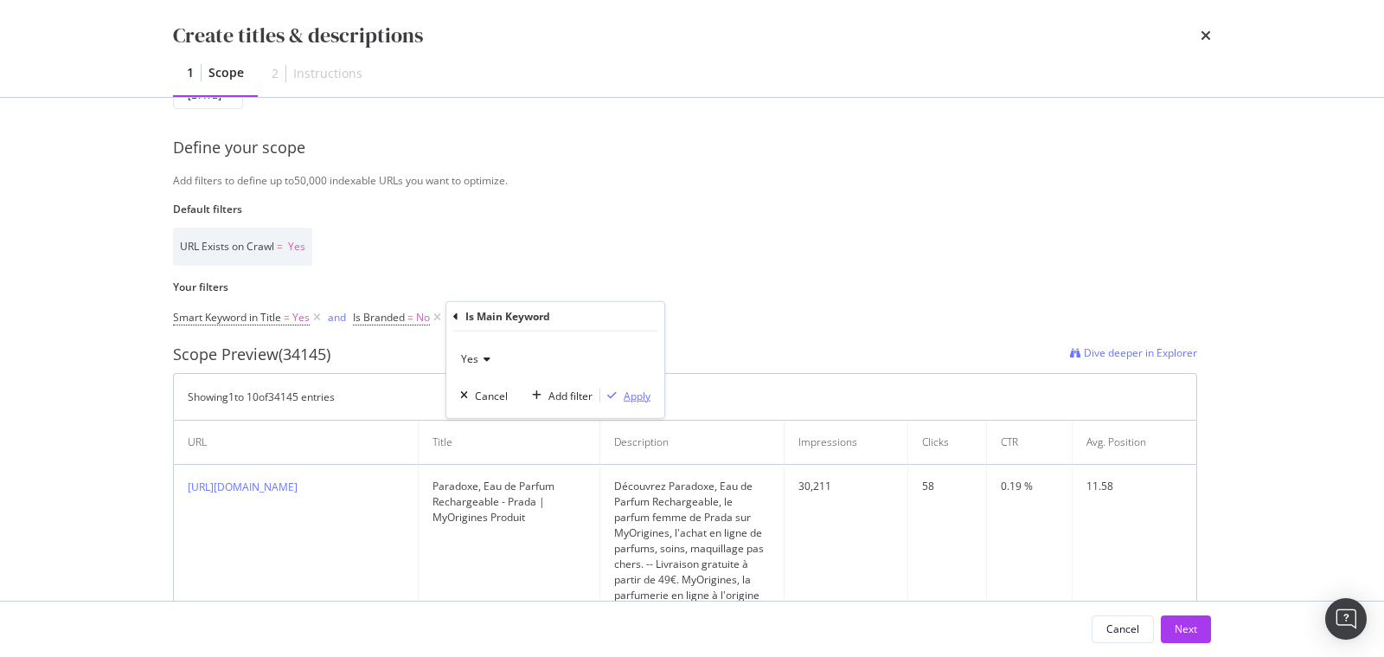
click at [619, 393] on div "modal" at bounding box center [611, 395] width 23 height 10
click at [639, 313] on div "Add Filter" at bounding box center [642, 318] width 46 height 15
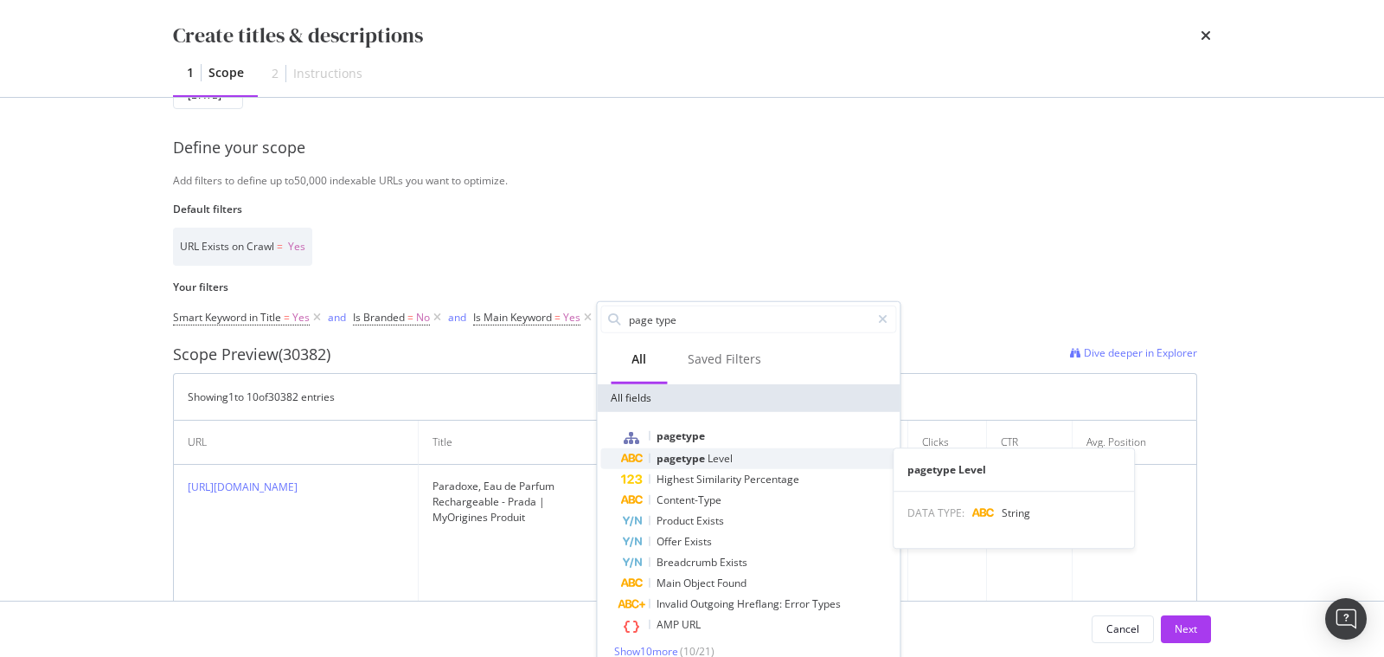
type input "page type"
click at [709, 452] on span "Level" at bounding box center [720, 458] width 25 height 15
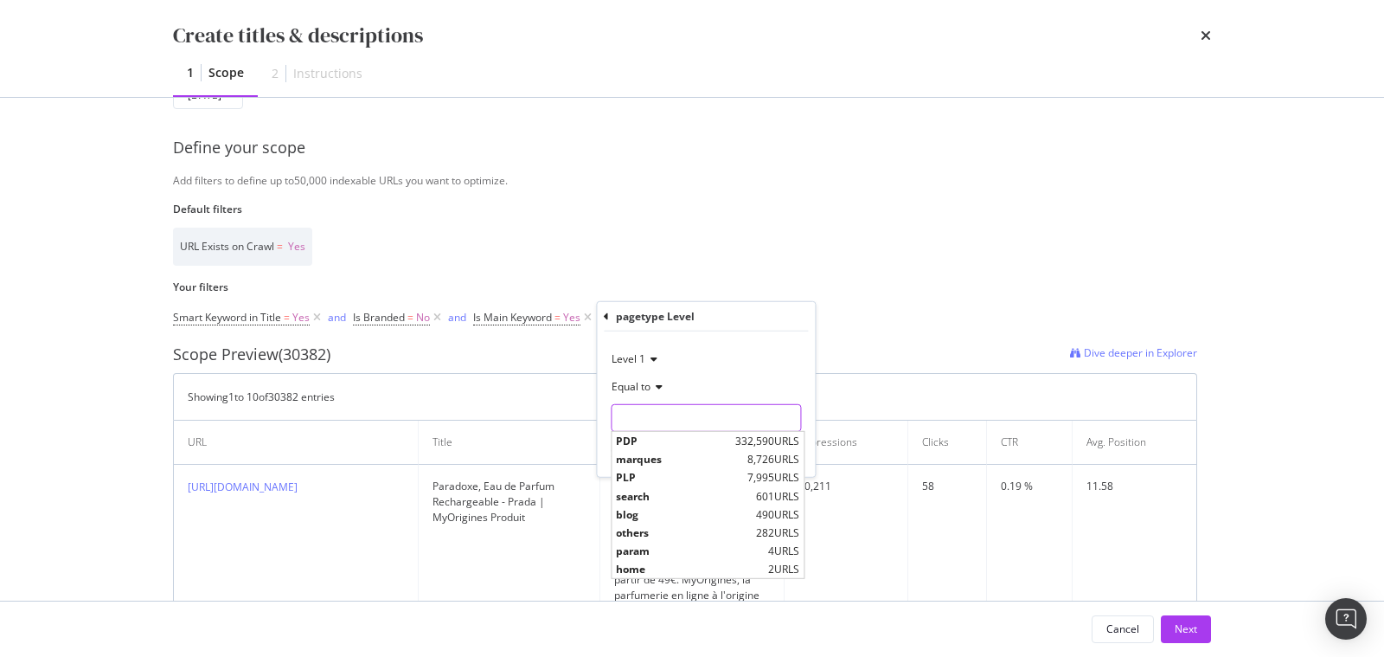
click at [643, 419] on input "Name" at bounding box center [706, 418] width 189 height 28
click at [647, 445] on span "PDP" at bounding box center [673, 440] width 115 height 15
type input "PDP"
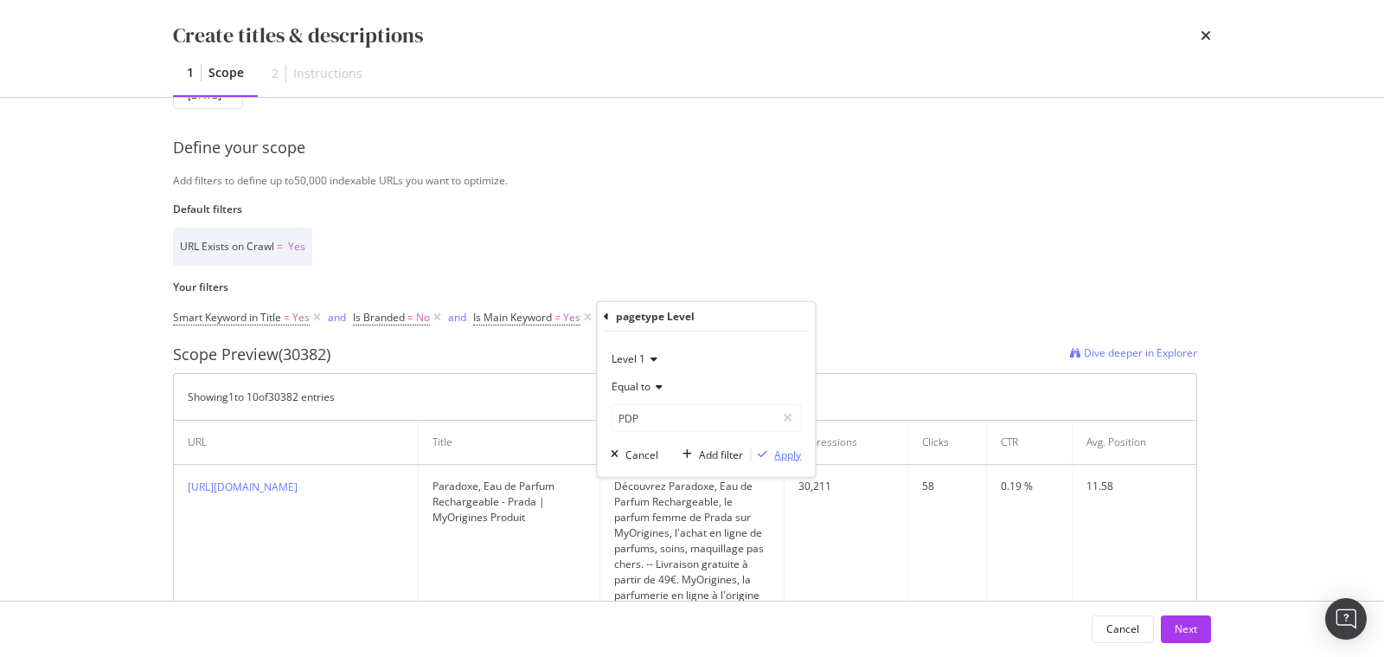
click at [760, 450] on icon "modal" at bounding box center [763, 454] width 10 height 10
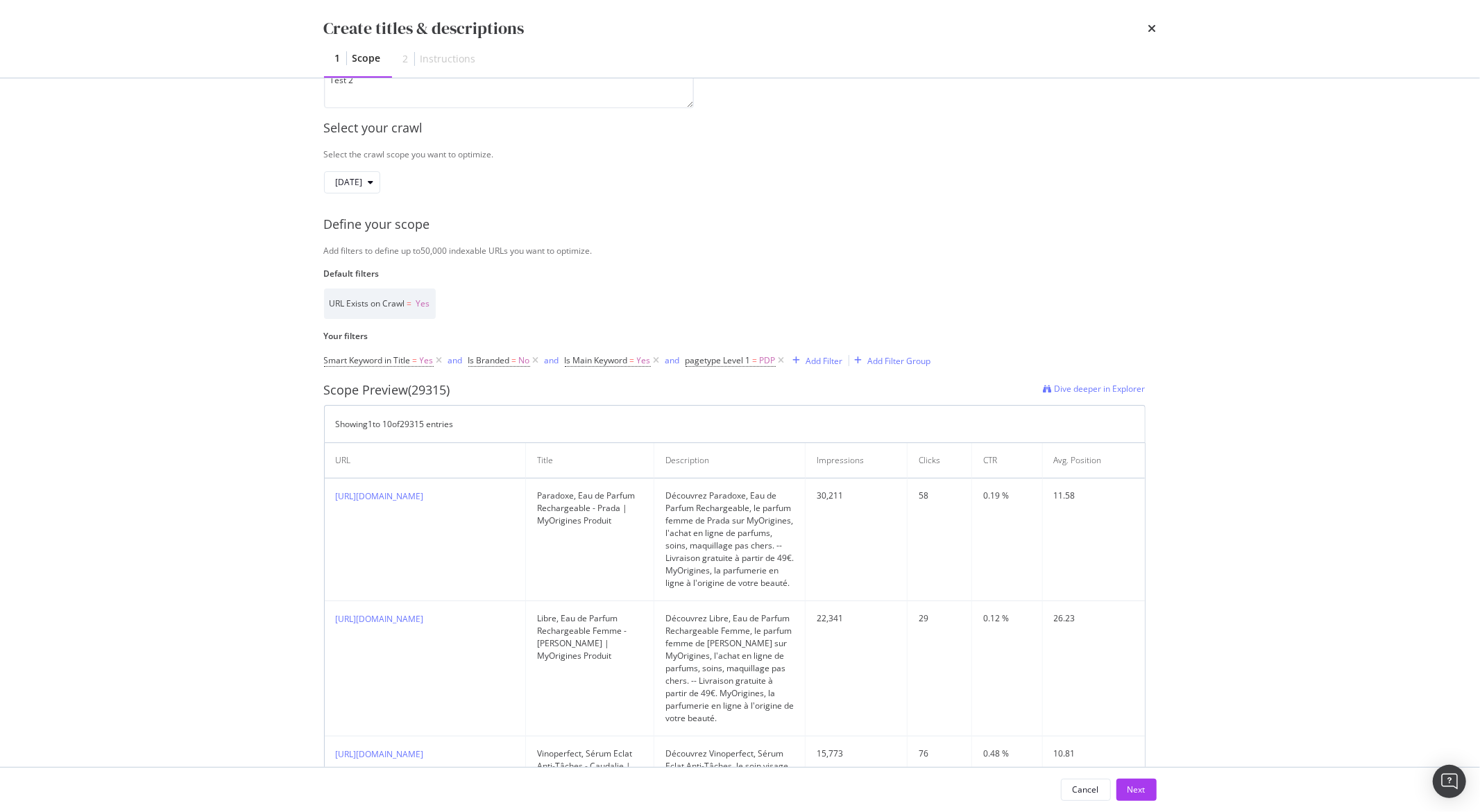
scroll to position [170, 0]
click at [1109, 526] on div "Next" at bounding box center [1136, 790] width 18 height 12
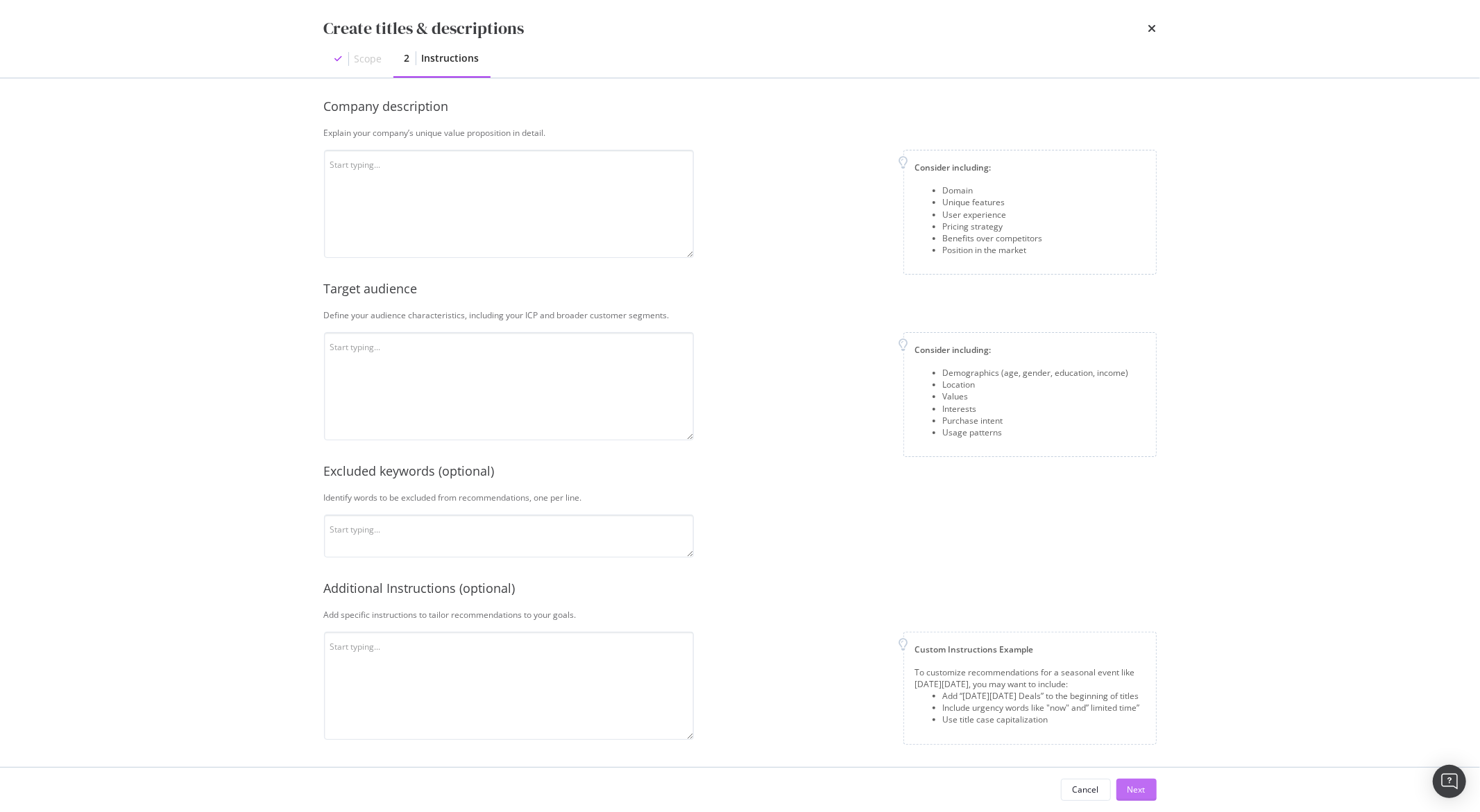
scroll to position [109, 0]
click at [453, 185] on textarea "modal" at bounding box center [508, 204] width 370 height 108
paste textarea "MyOrigines est une parfumerie et parapharmacie en ligne française, fondée en 20…"
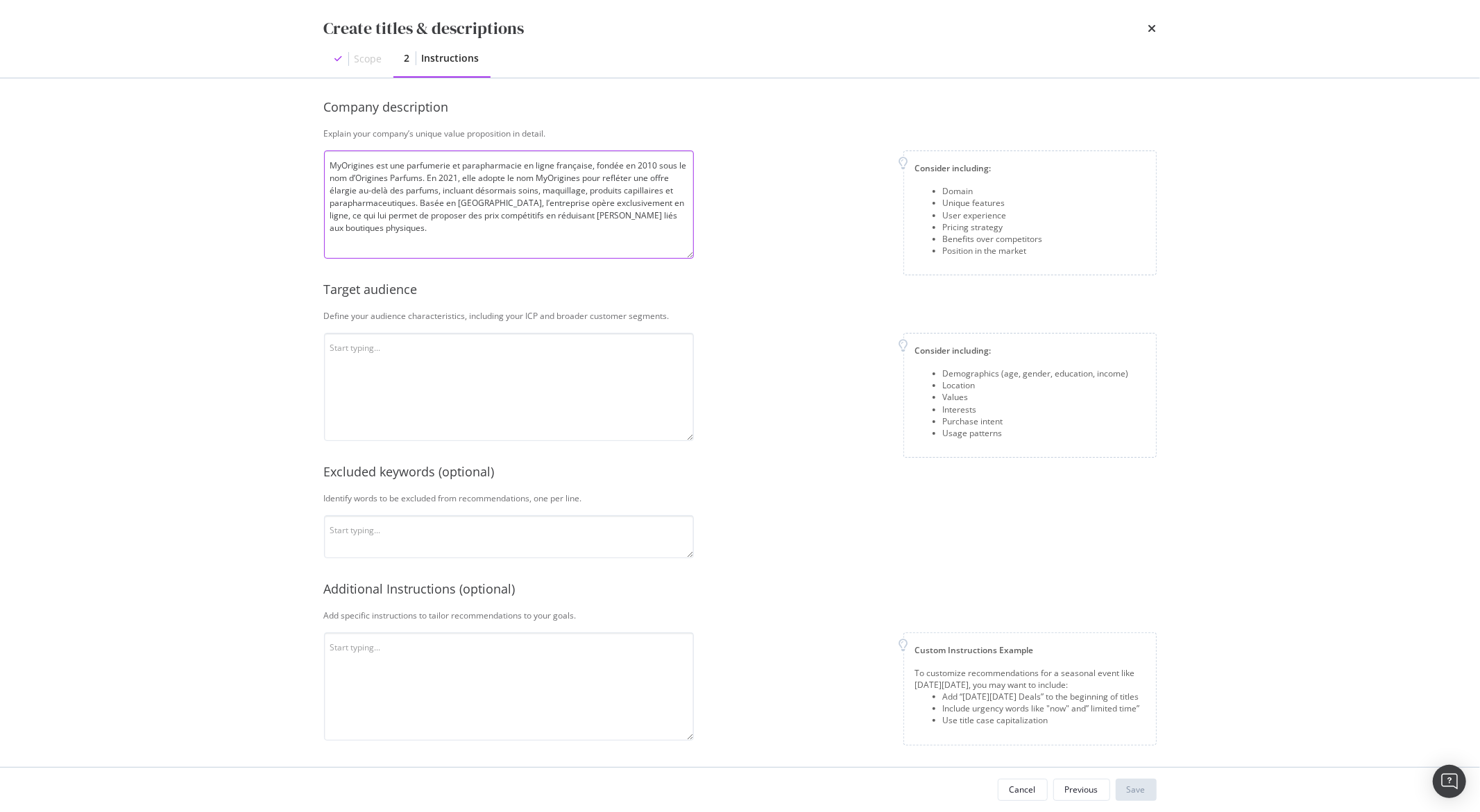
click at [349, 157] on textarea "MyOrigines est une parfumerie et parapharmacie en ligne française, fondée en 20…" at bounding box center [508, 204] width 370 height 108
click at [332, 176] on textarea "MyOrigines est une parfumerie et parapharmacie en ligne française, fondée en 20…" at bounding box center [508, 204] width 370 height 108
type textarea "MyOrigines est une parfumerie et parapharmacie en ligne française, fondée en 20…"
click at [305, 223] on div "This information refines our AI instructions for your business SmartContent add…" at bounding box center [739, 422] width 888 height 689
drag, startPoint x: 456, startPoint y: 376, endPoint x: 444, endPoint y: 377, distance: 12.0
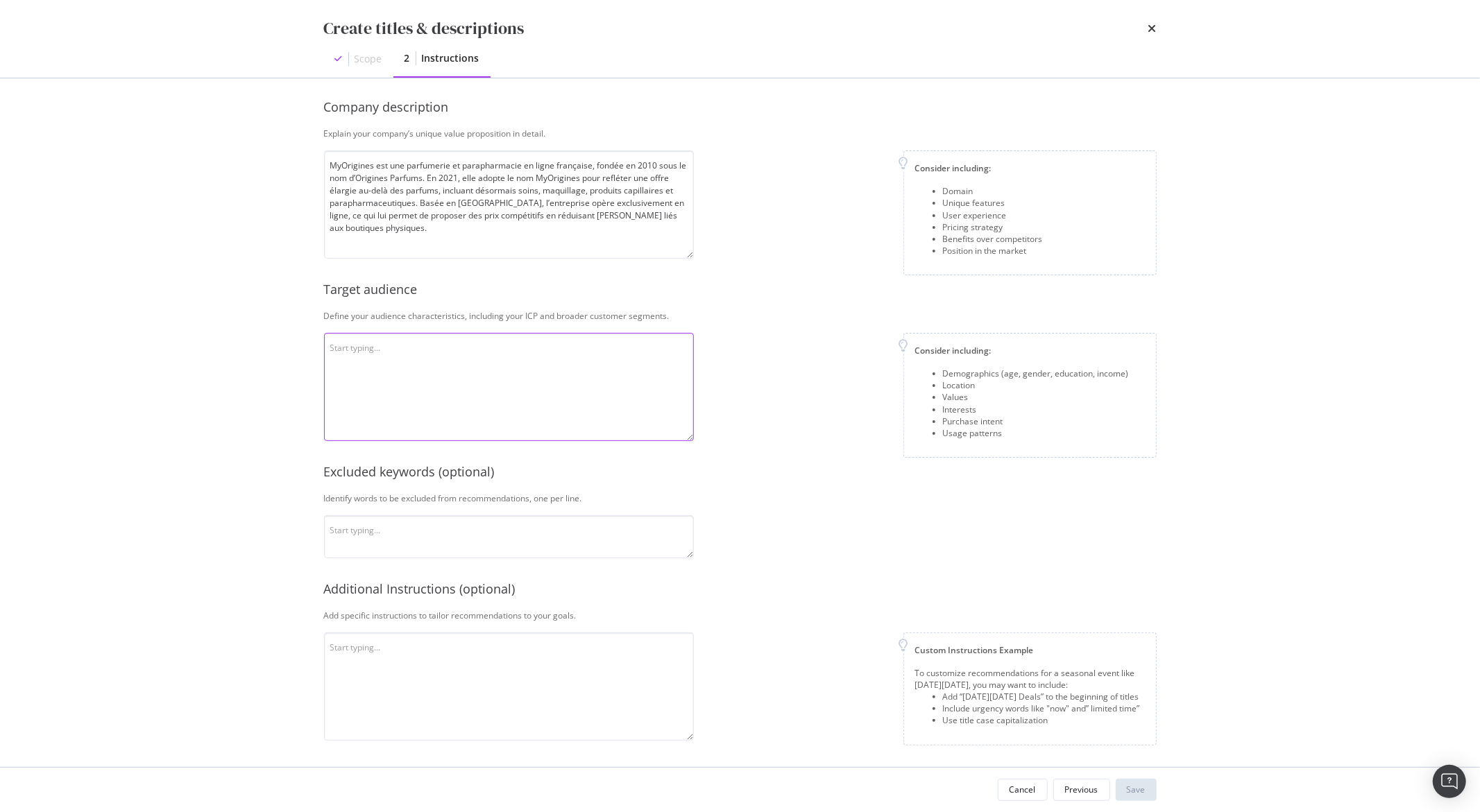
click at [455, 377] on textarea "modal" at bounding box center [508, 386] width 370 height 108
paste textarea "MyOrigines se positionne comme une référence incontournable pour les amateurs d…"
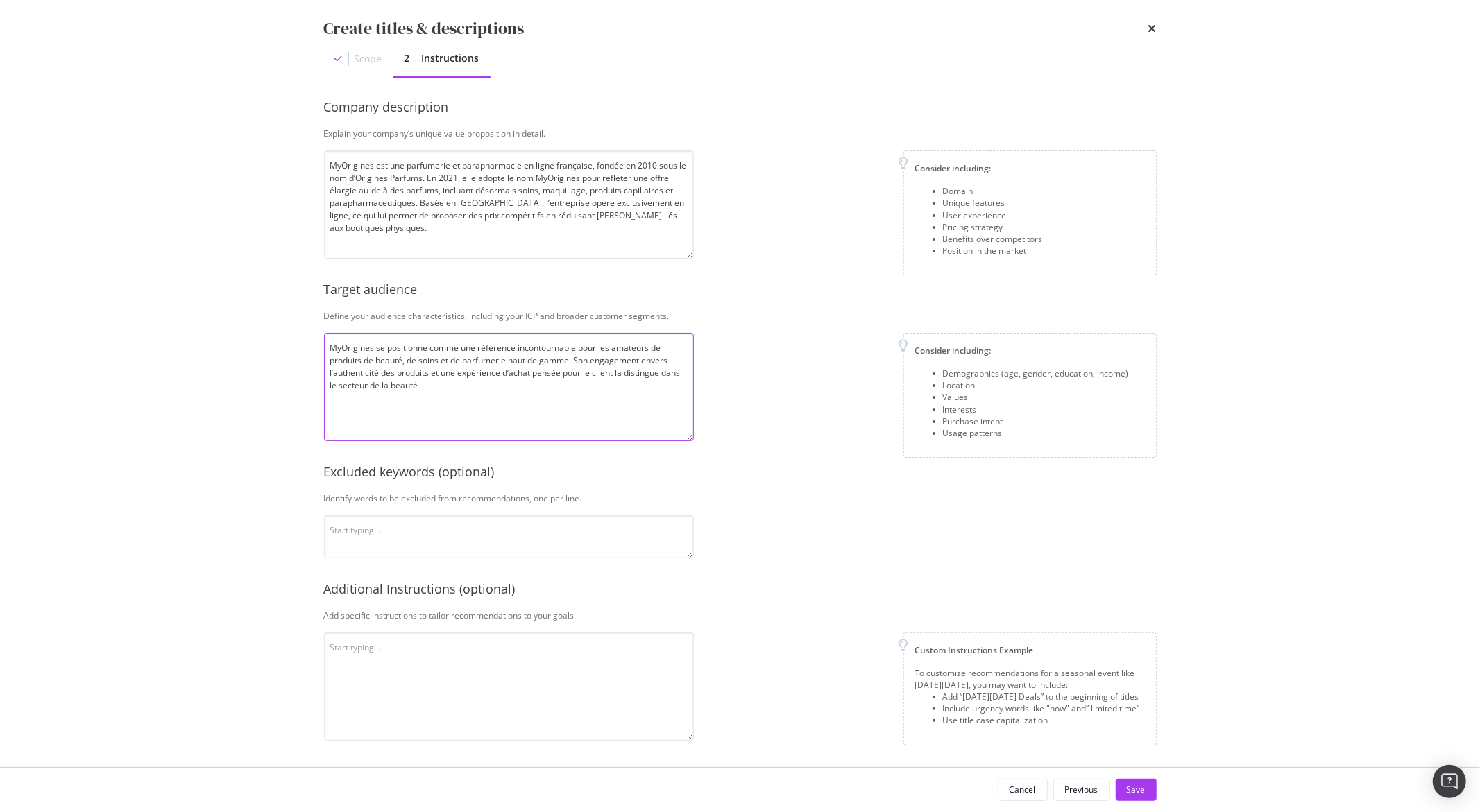
type textarea "MyOrigines se positionne comme une référence incontournable pour les amateurs d…"
click at [922, 526] on div "This information refines our AI instructions for your business SmartContent add…" at bounding box center [740, 369] width 832 height 743
click at [1074, 526] on div "Previous" at bounding box center [1082, 790] width 34 height 12
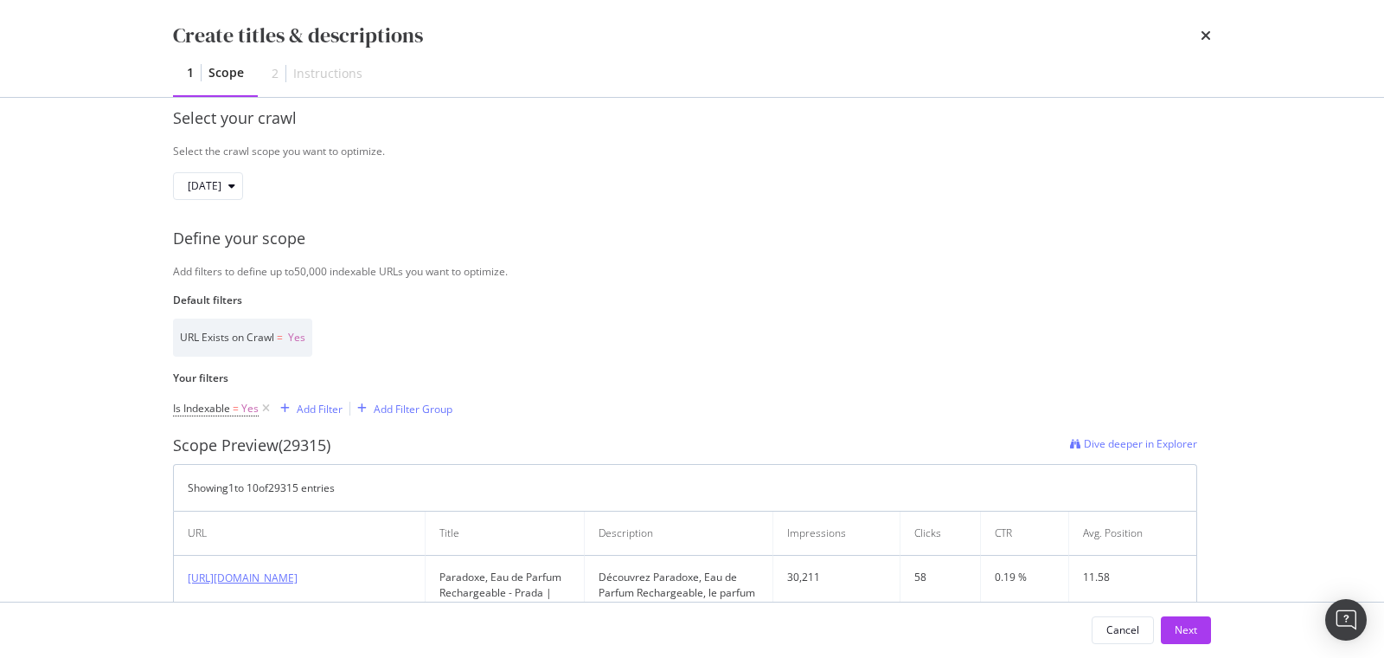
scroll to position [269, 0]
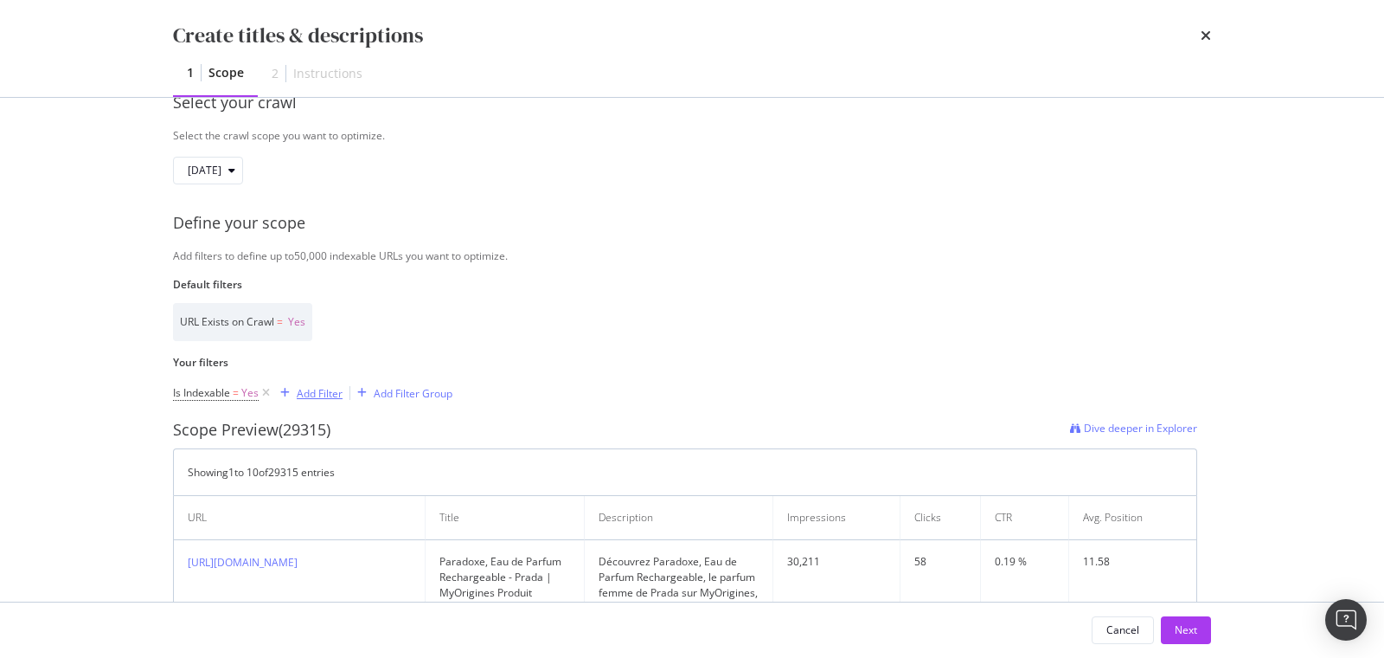
click at [304, 395] on div "Add Filter" at bounding box center [320, 393] width 46 height 15
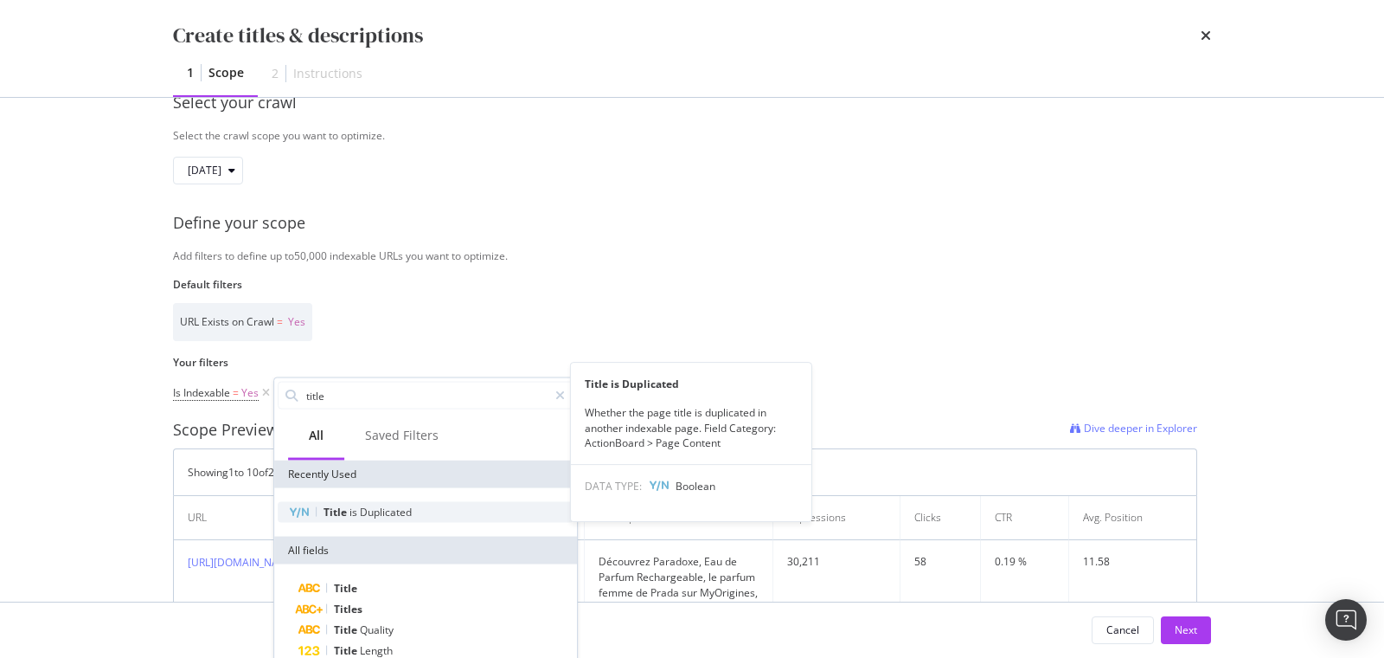
type input "title"
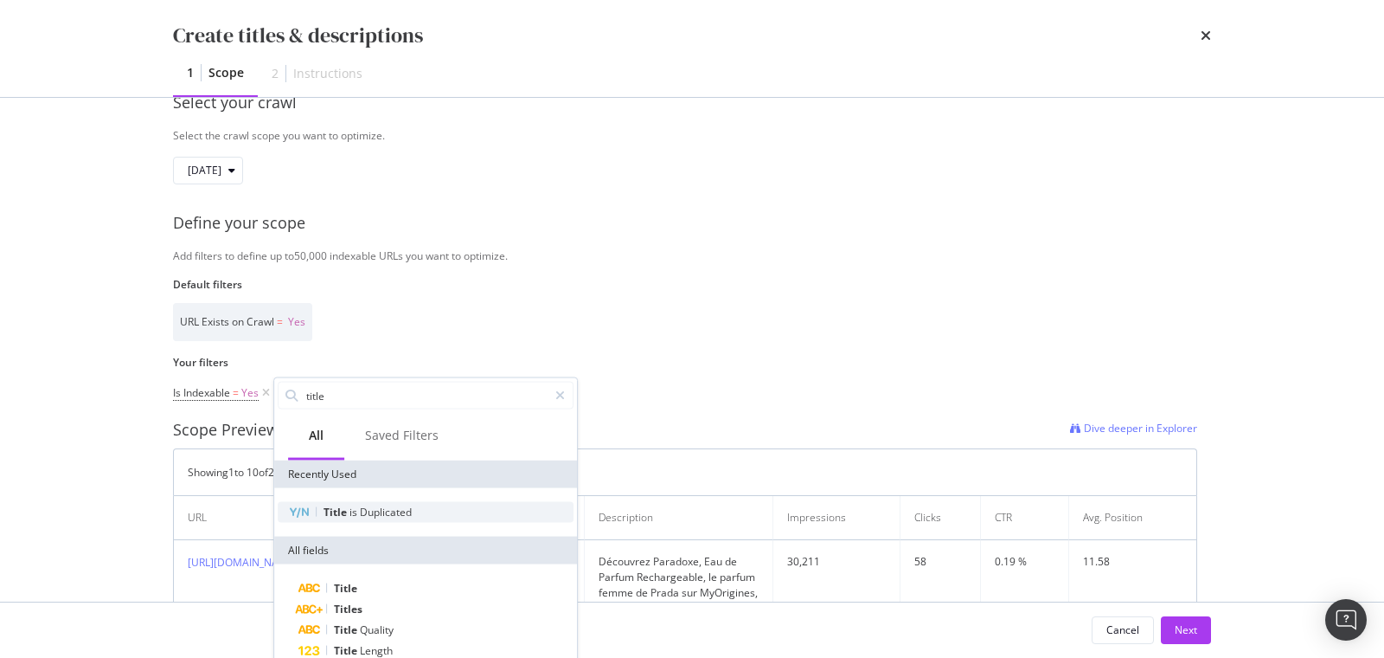
click at [368, 514] on span "Duplicated" at bounding box center [386, 511] width 52 height 15
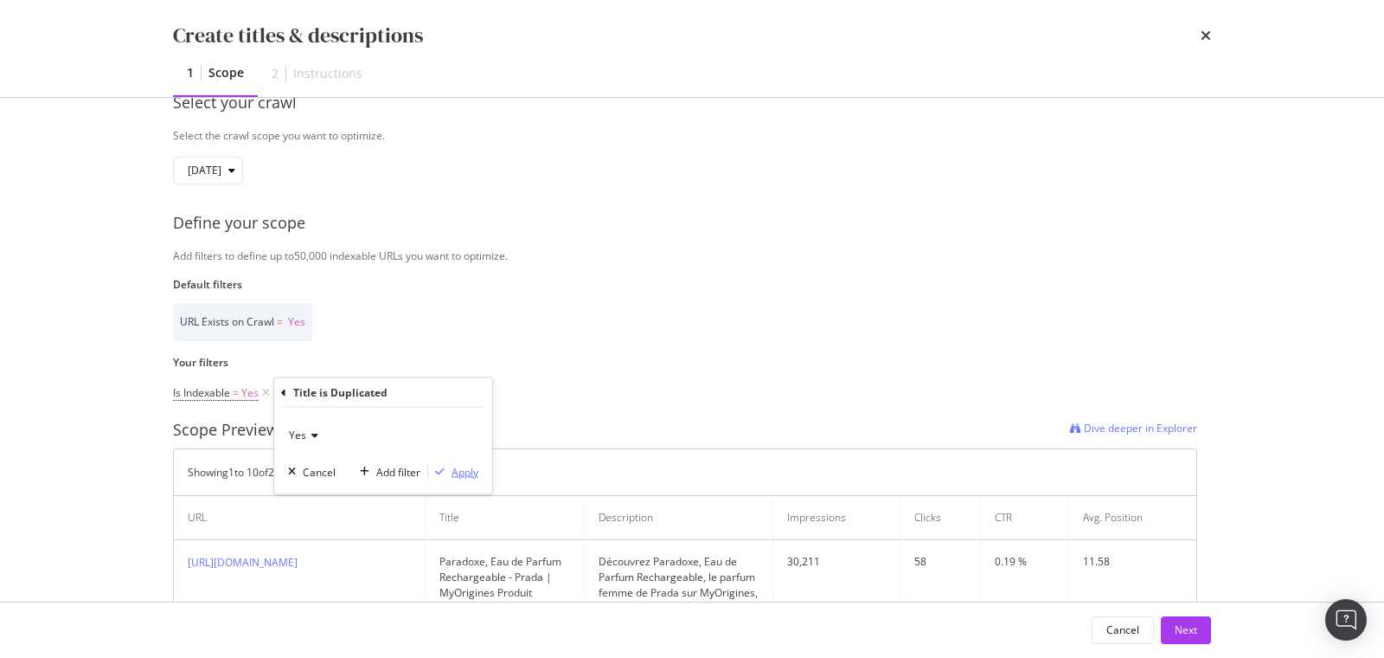
click at [458, 466] on div "Apply" at bounding box center [465, 471] width 27 height 15
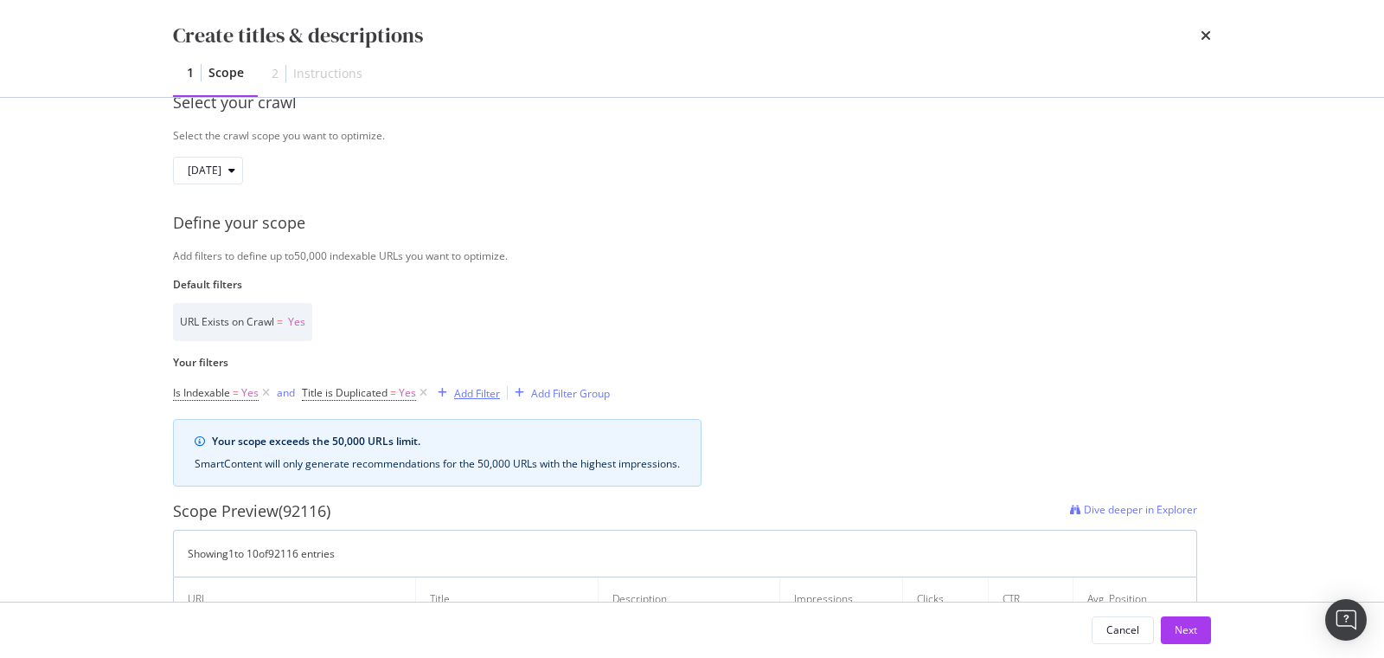
click at [456, 386] on div "Add Filter" at bounding box center [477, 393] width 46 height 15
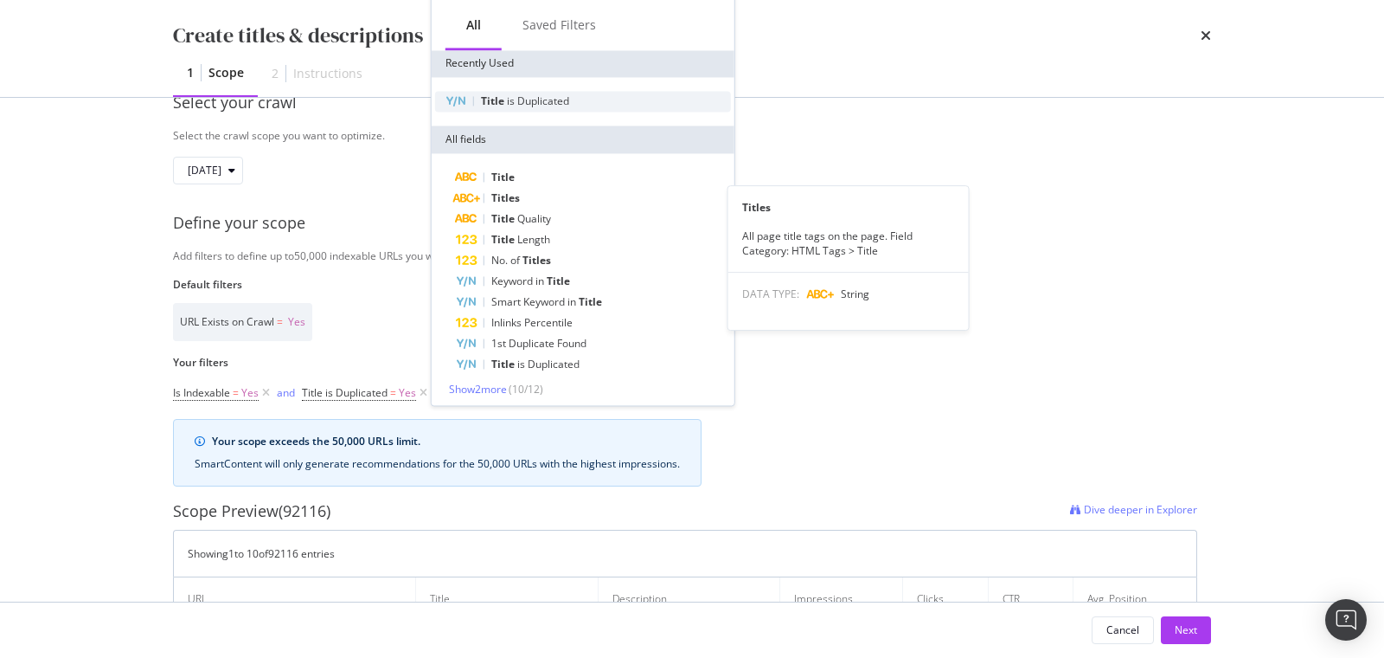
scroll to position [0, 0]
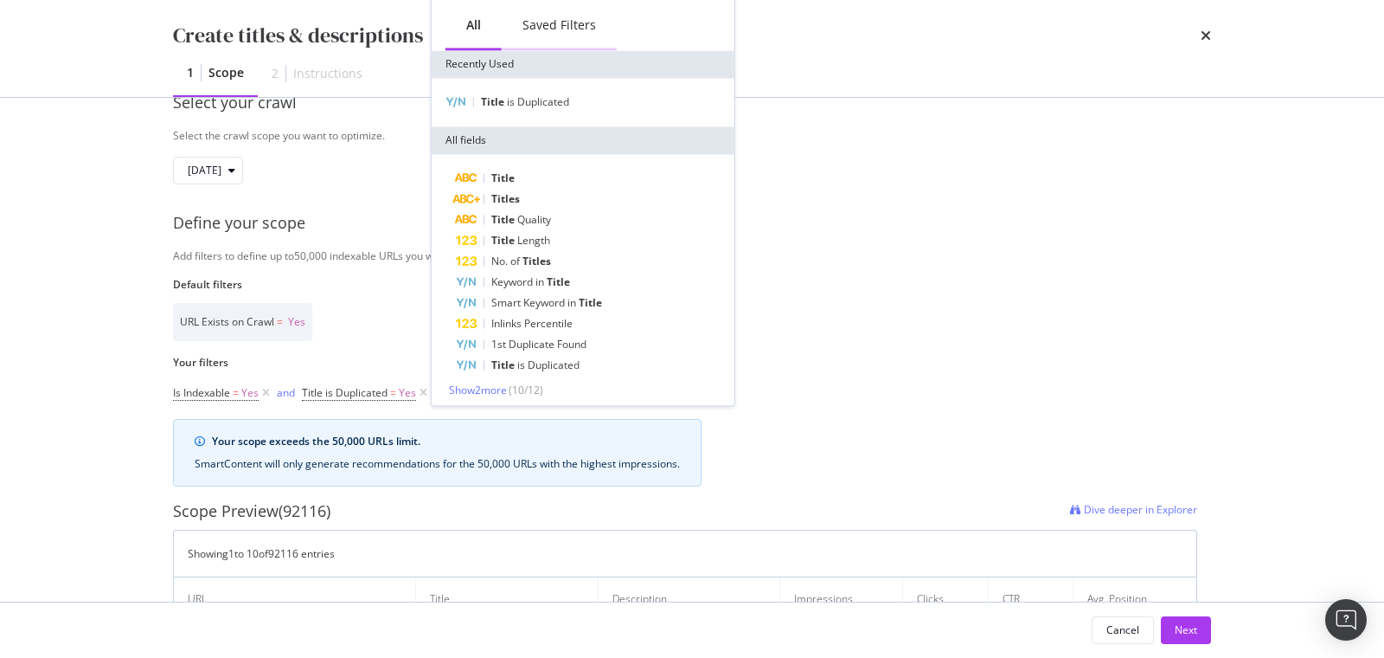
click at [555, 22] on div "Saved Filters" at bounding box center [560, 24] width 74 height 17
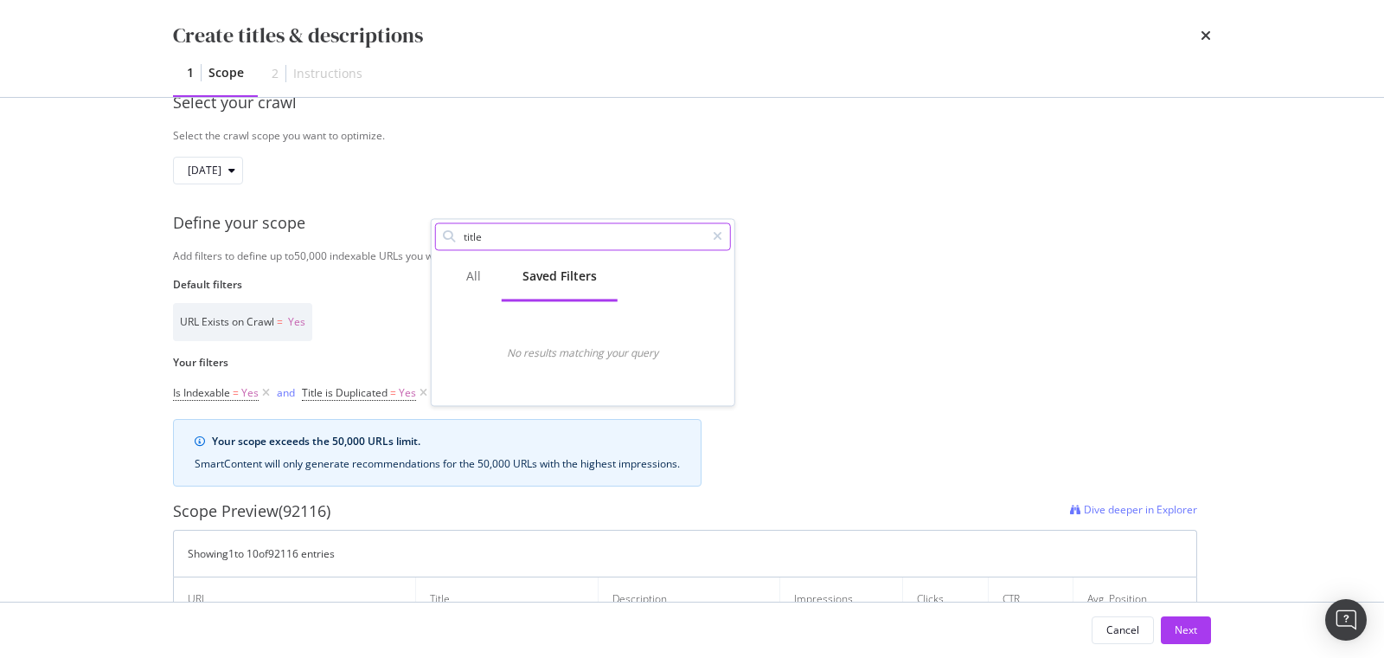
click at [477, 238] on input "title" at bounding box center [583, 236] width 243 height 26
click at [478, 241] on input "title" at bounding box center [583, 236] width 243 height 26
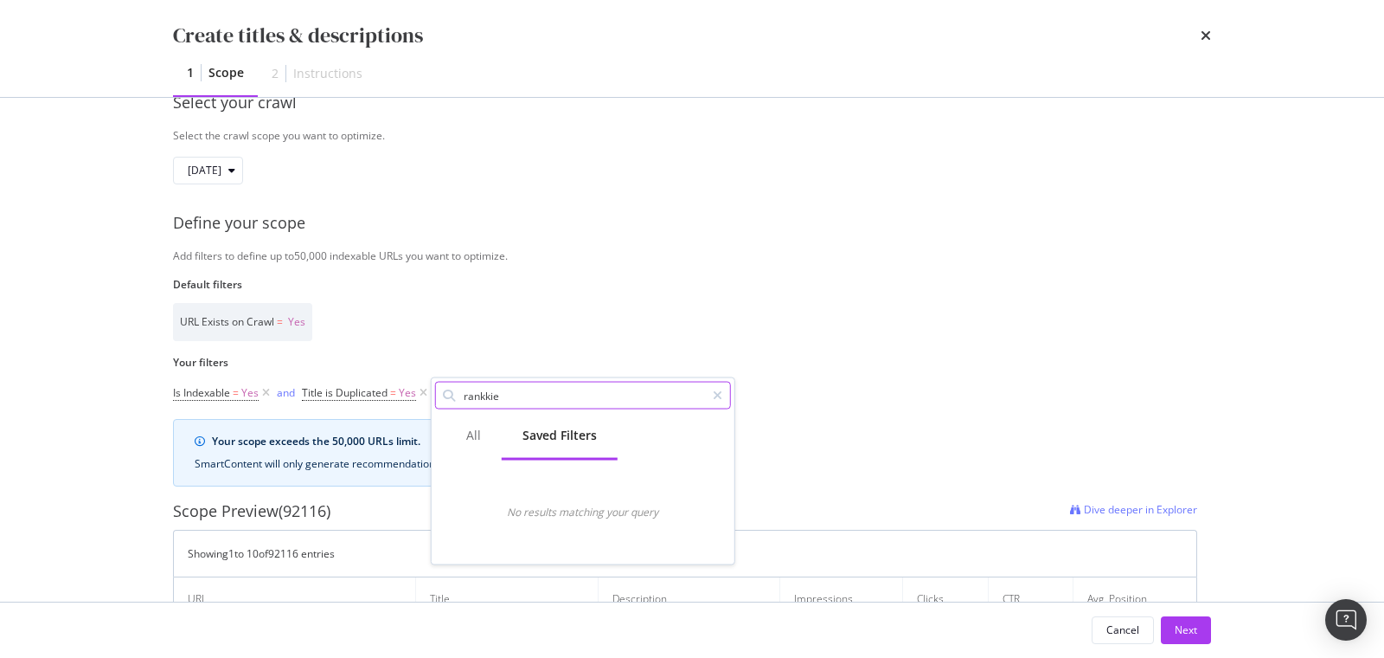
click at [536, 388] on input "rankkie" at bounding box center [583, 395] width 243 height 26
click at [539, 389] on input "rankkie" at bounding box center [583, 395] width 243 height 26
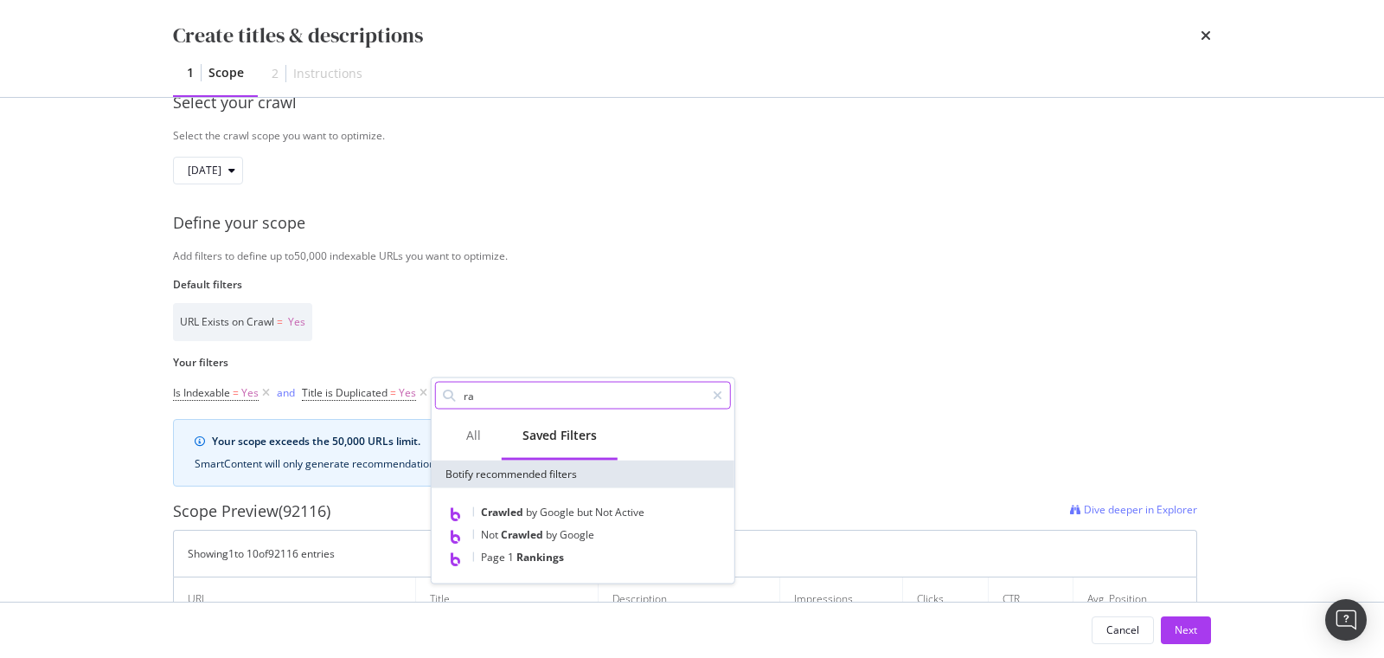
type input "r"
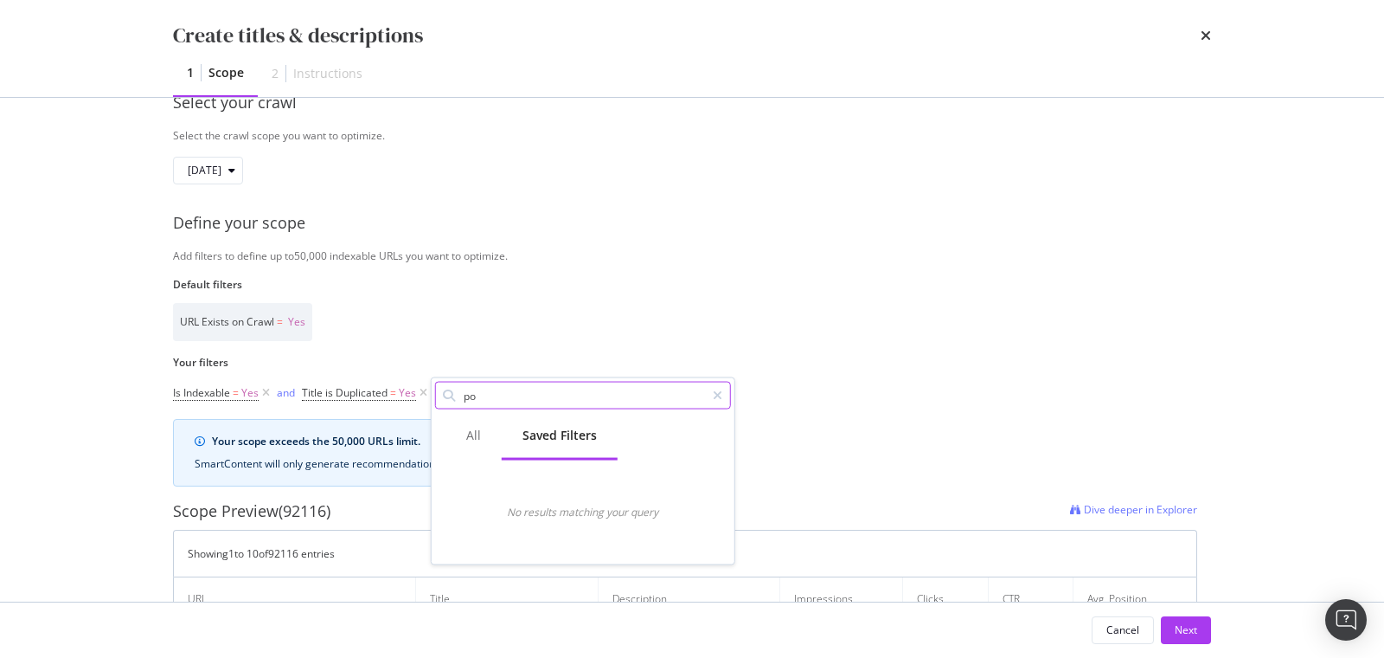
type input "p"
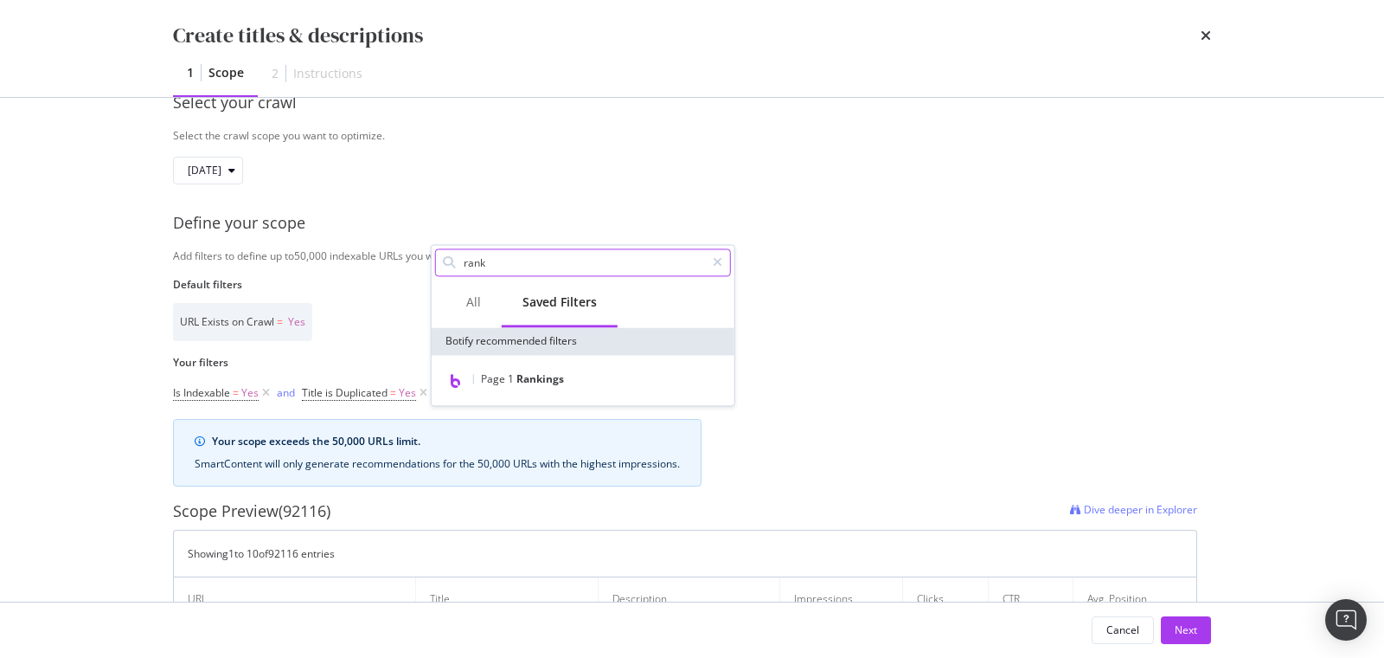
click at [491, 264] on input "rank" at bounding box center [583, 262] width 243 height 26
type input "rank"
click at [470, 309] on div "All" at bounding box center [473, 301] width 15 height 17
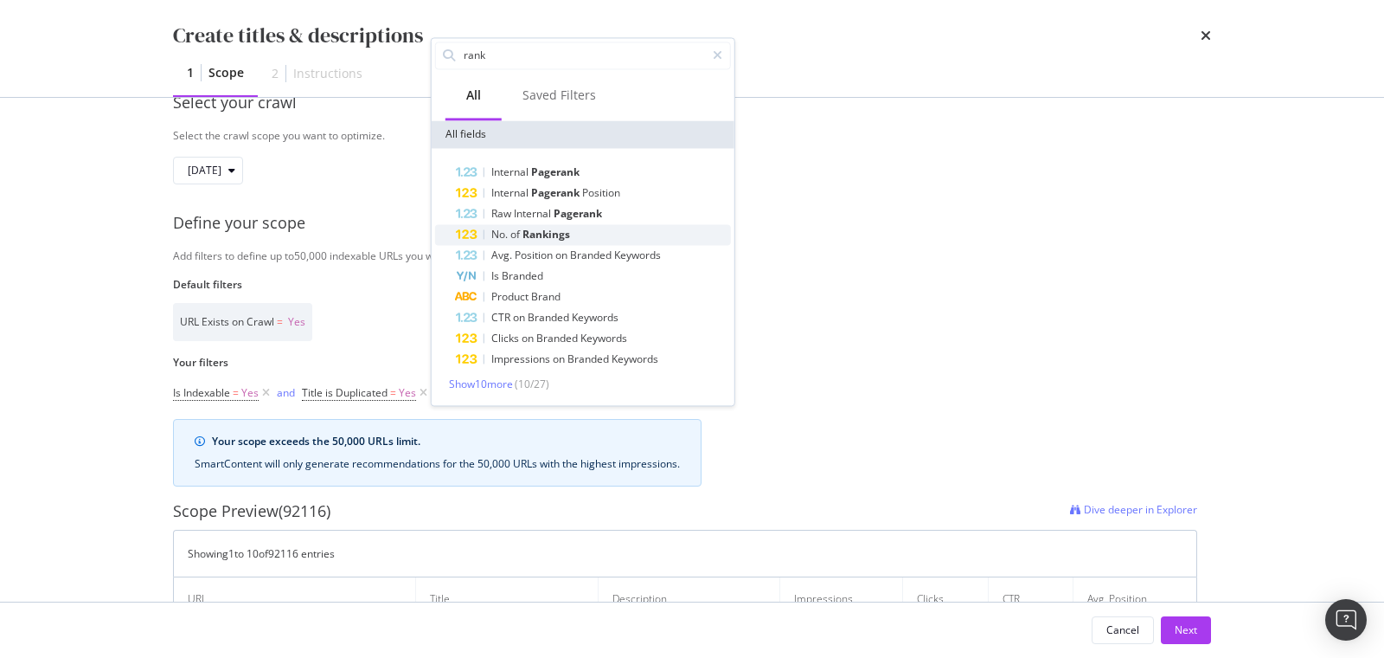
click at [505, 240] on span "No." at bounding box center [500, 234] width 19 height 15
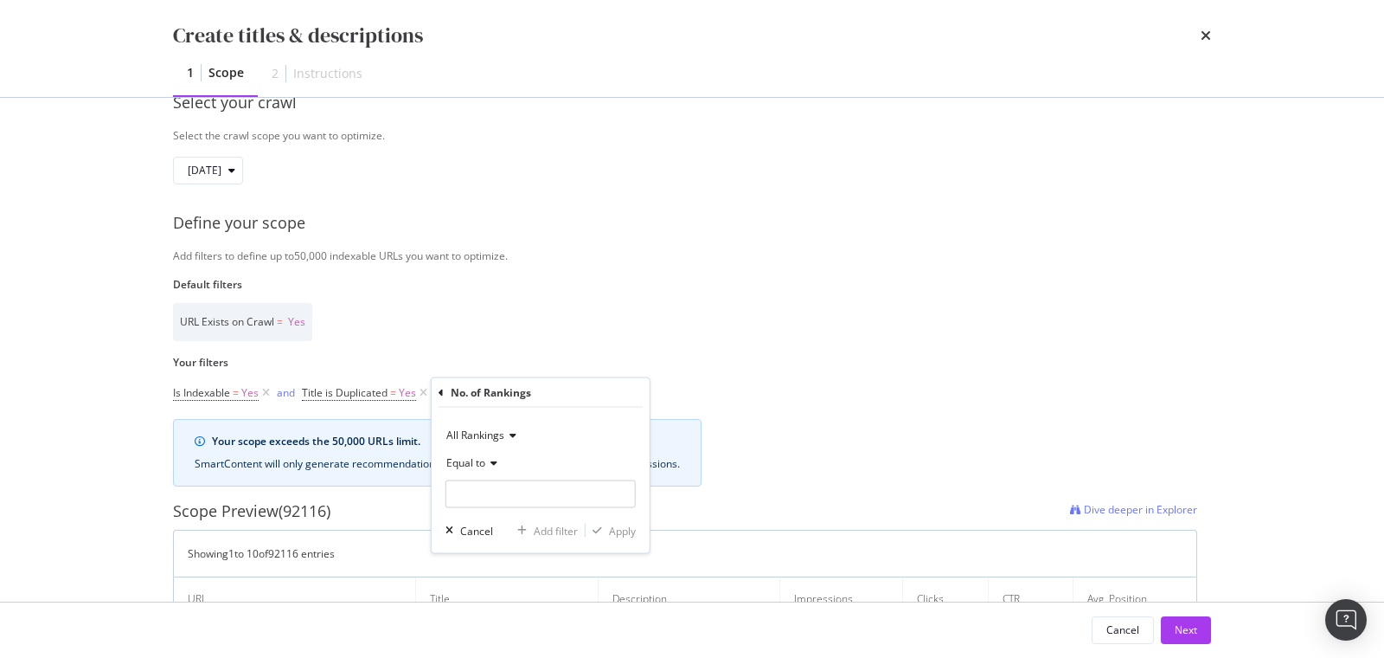
click at [491, 459] on icon "modal" at bounding box center [491, 463] width 12 height 10
click at [495, 583] on span "Greater than" at bounding box center [485, 588] width 62 height 15
click at [486, 485] on input "modal" at bounding box center [541, 494] width 190 height 28
type input "5"
click at [605, 526] on div "modal" at bounding box center [597, 530] width 23 height 10
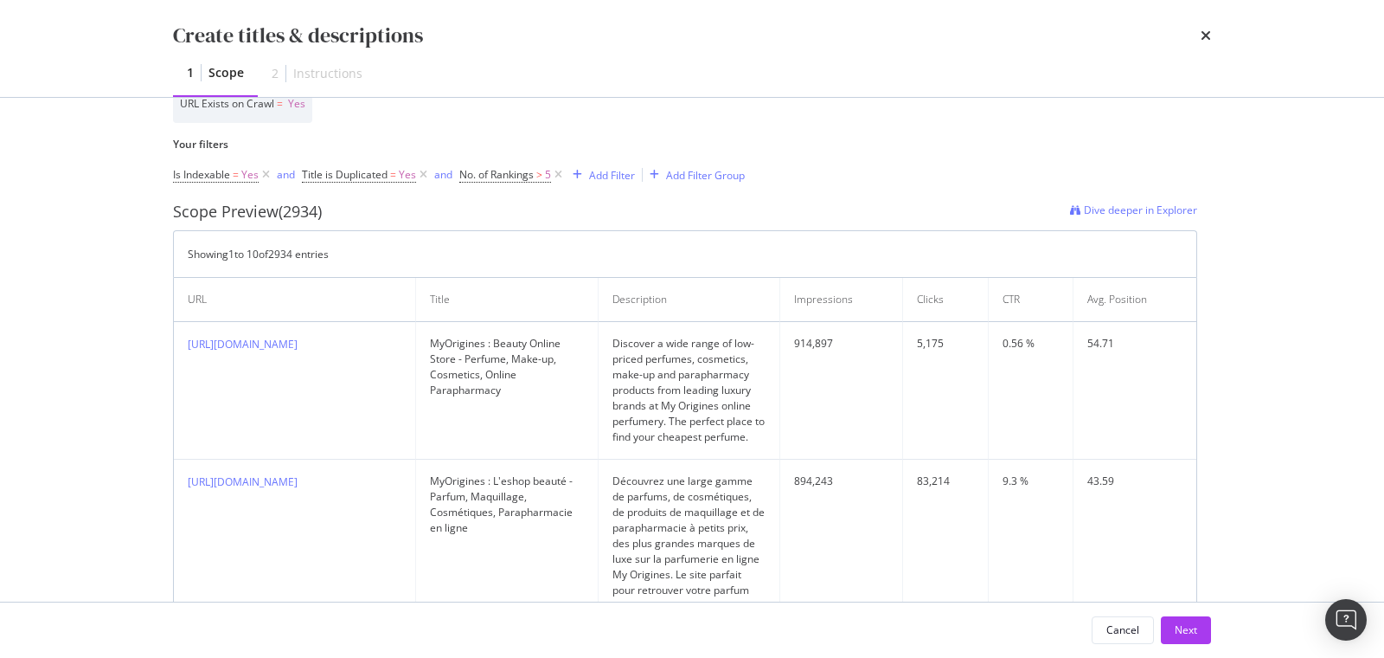
scroll to position [504, 0]
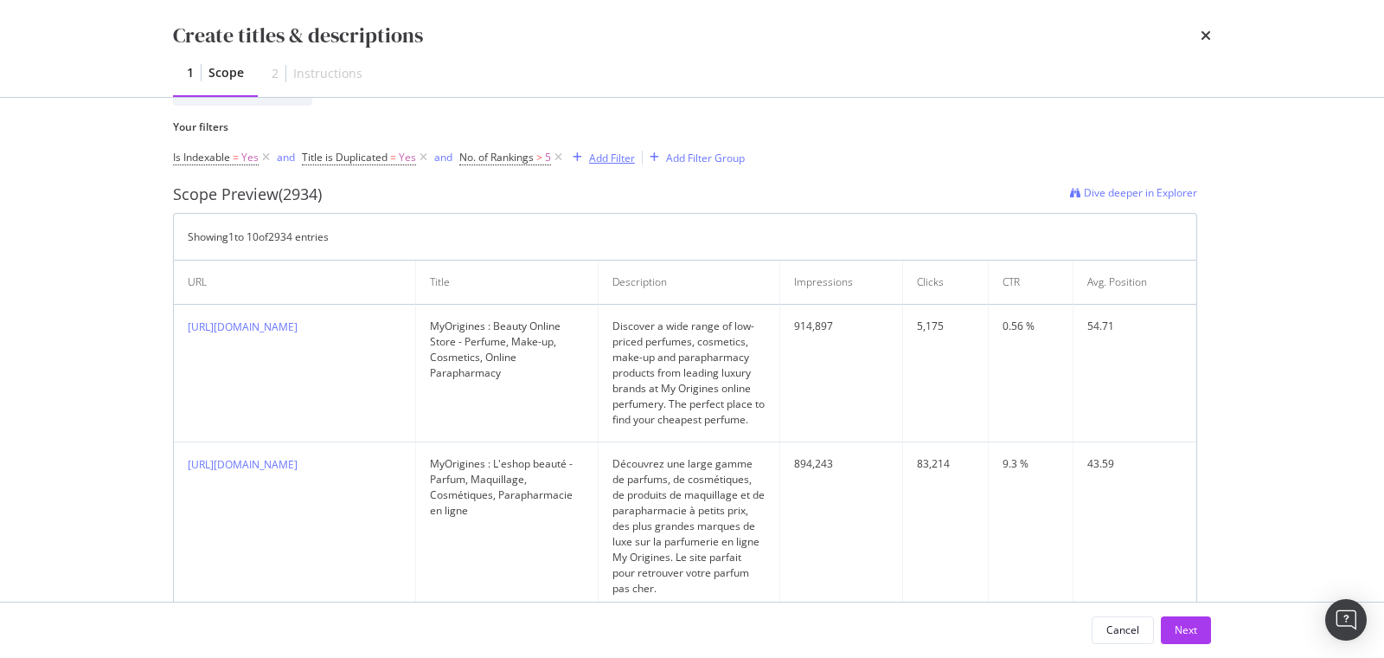
click at [600, 157] on div "Add Filter" at bounding box center [612, 158] width 46 height 15
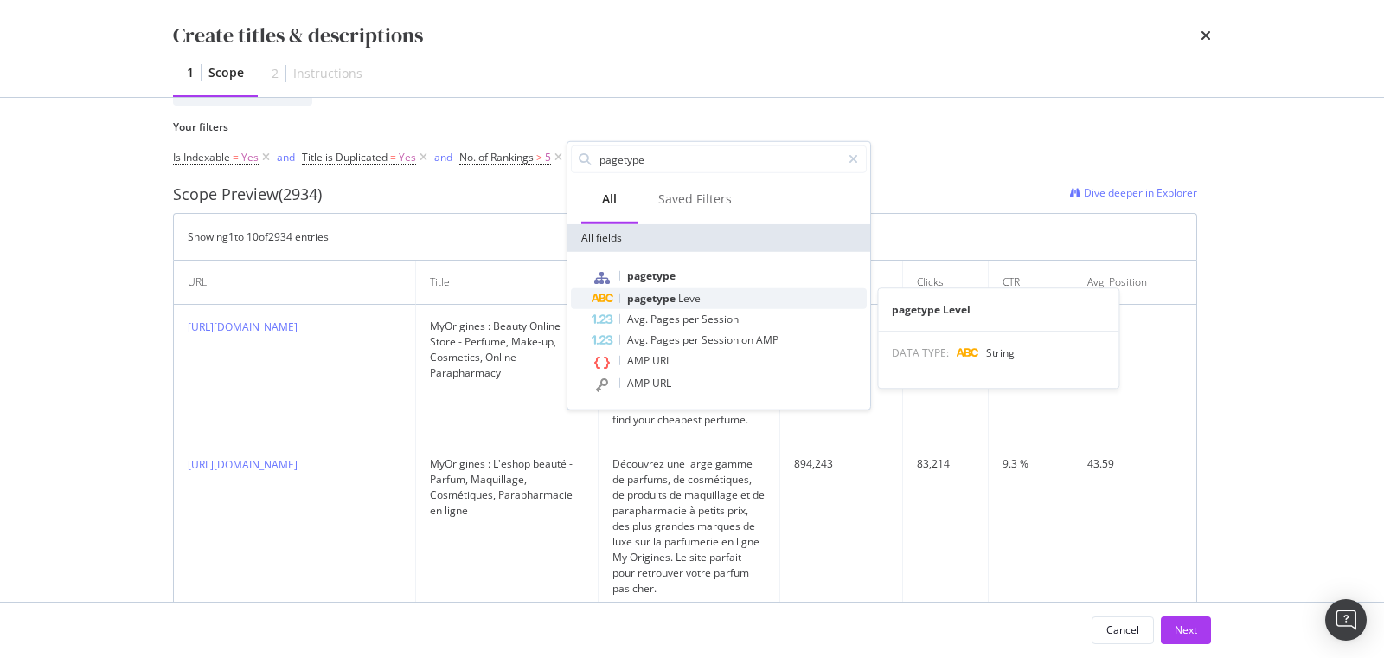
type input "pagetype"
click at [651, 295] on span "pagetype" at bounding box center [652, 298] width 51 height 15
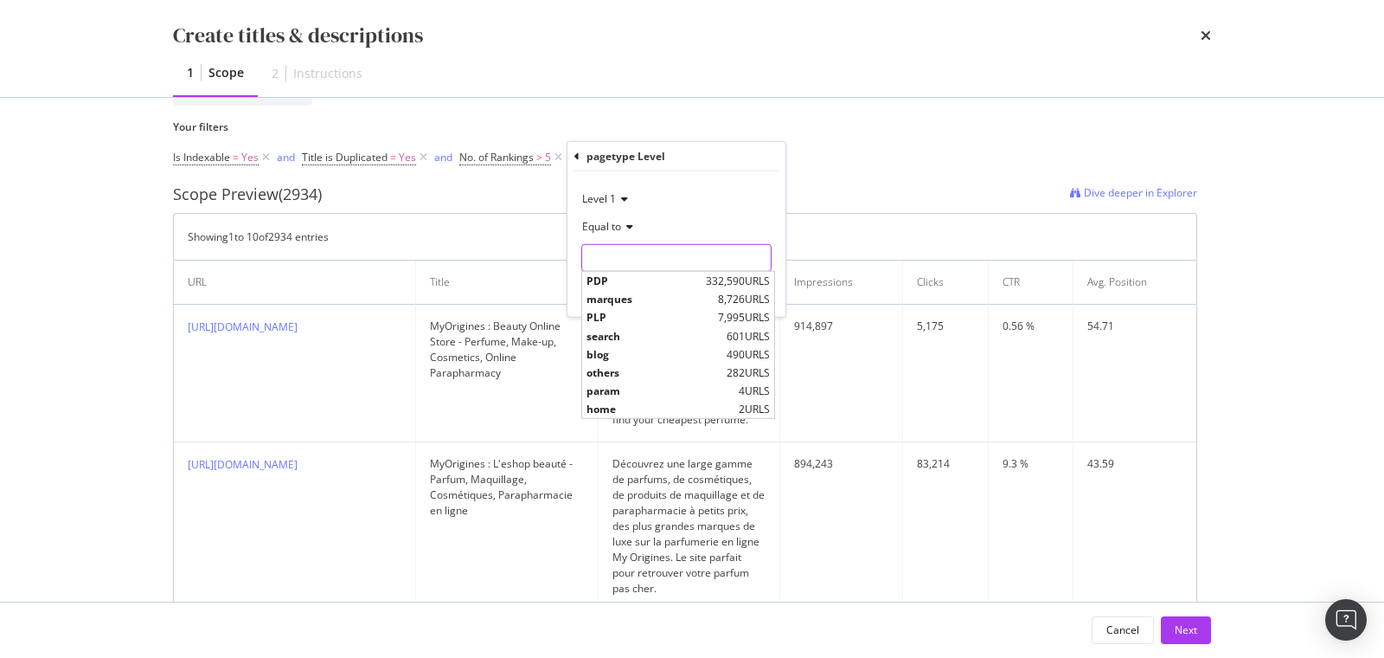
click at [626, 251] on input "Name" at bounding box center [676, 258] width 189 height 28
click at [646, 280] on span "PDP" at bounding box center [644, 280] width 115 height 15
type input "PDP"
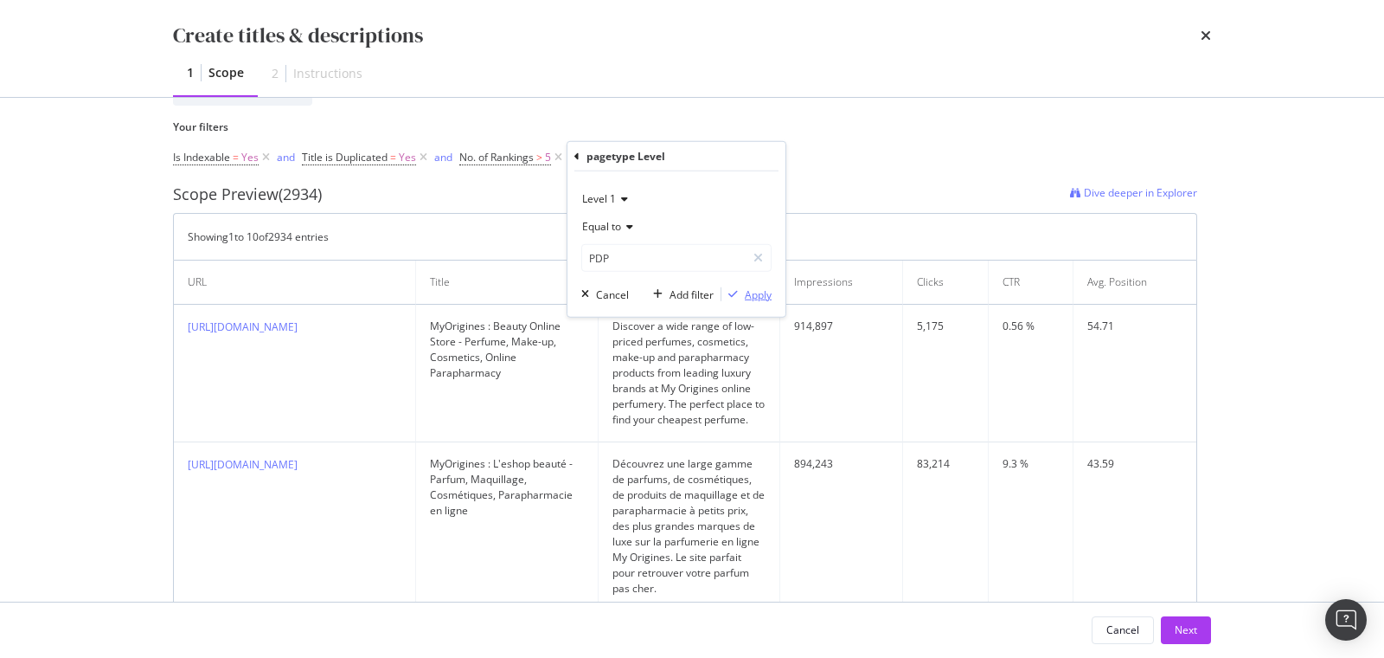
click at [751, 299] on div "Apply" at bounding box center [758, 293] width 27 height 15
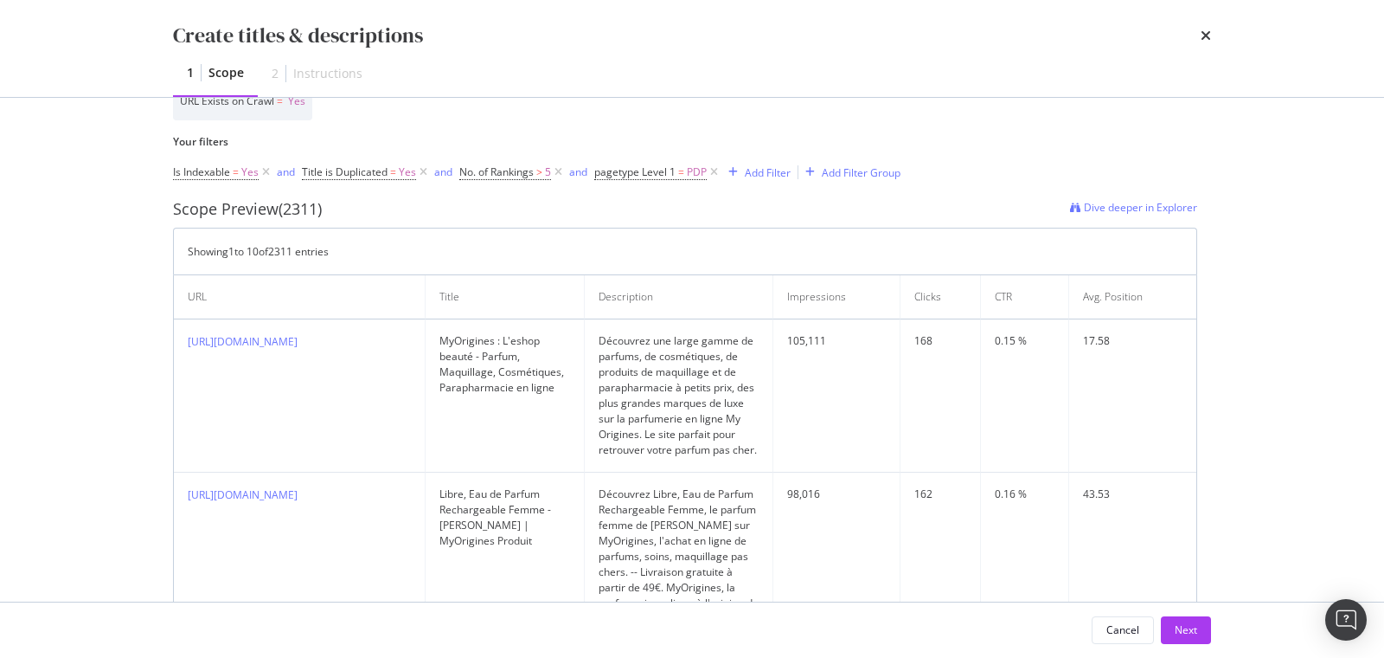
scroll to position [477, 0]
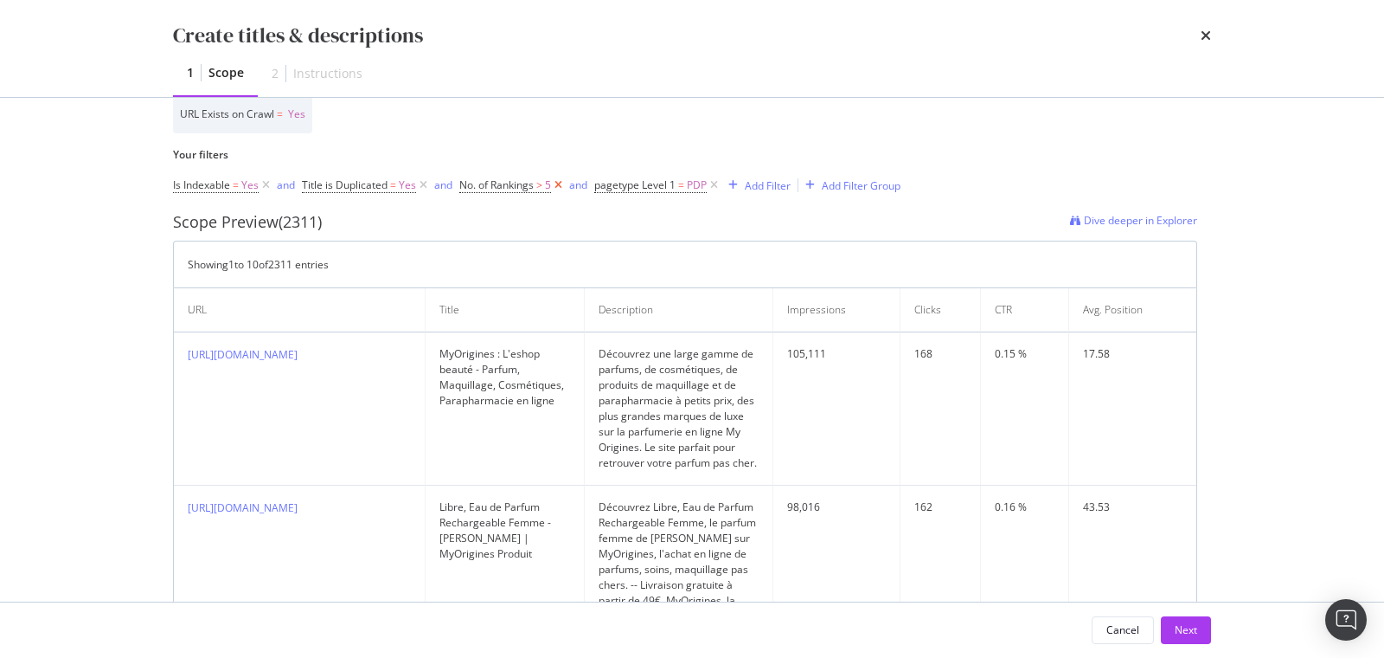
click at [557, 185] on icon "modal" at bounding box center [558, 185] width 15 height 17
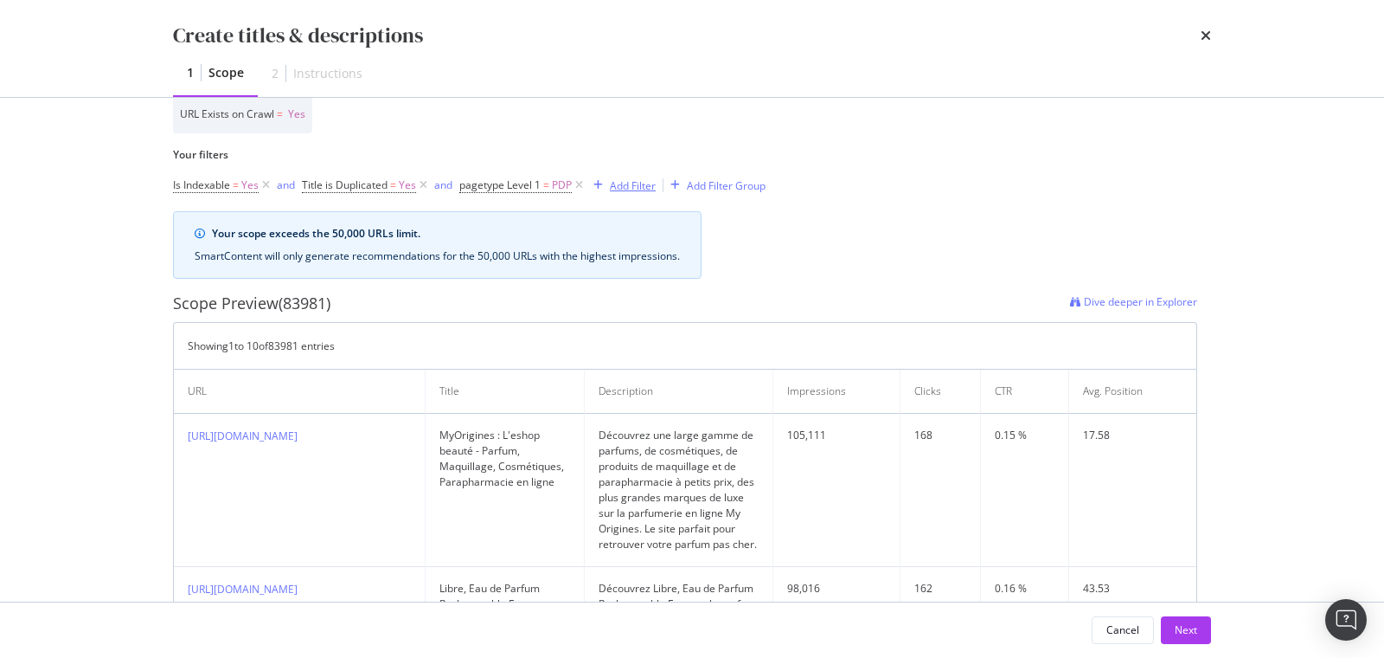
click at [632, 186] on div "Add Filter" at bounding box center [633, 185] width 46 height 15
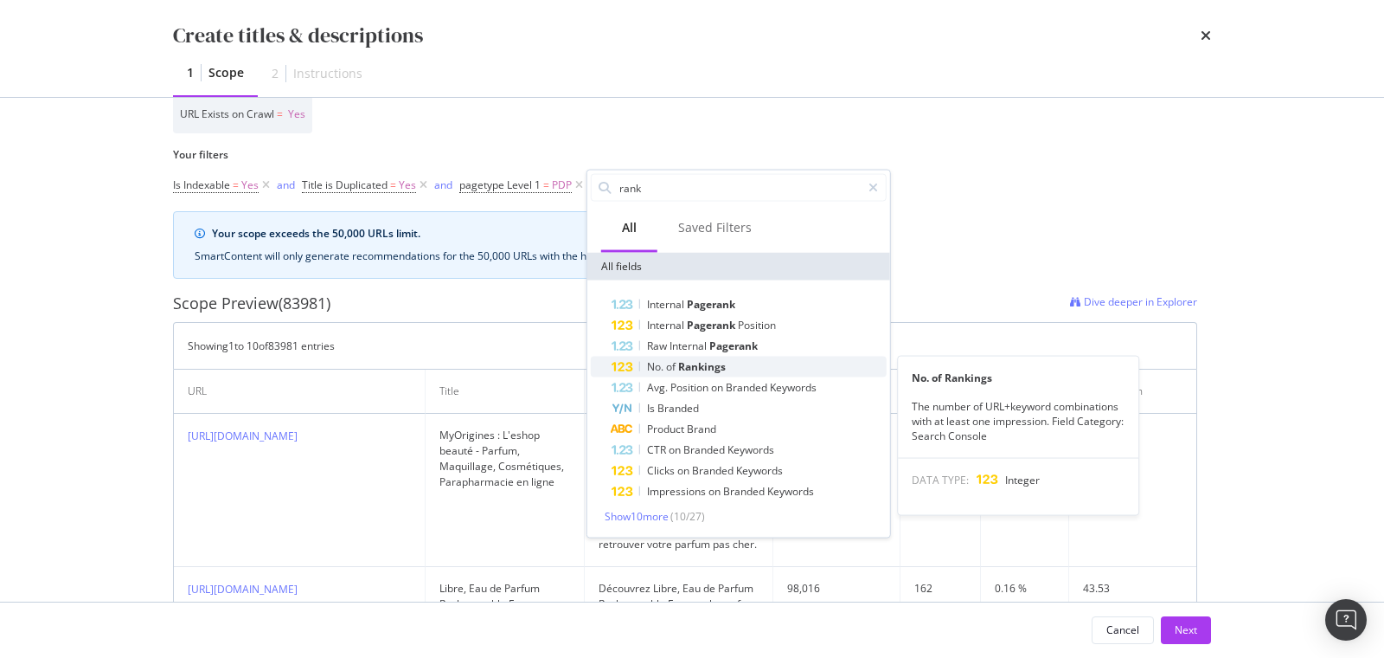
type input "rank"
click at [670, 368] on span "of" at bounding box center [672, 366] width 12 height 15
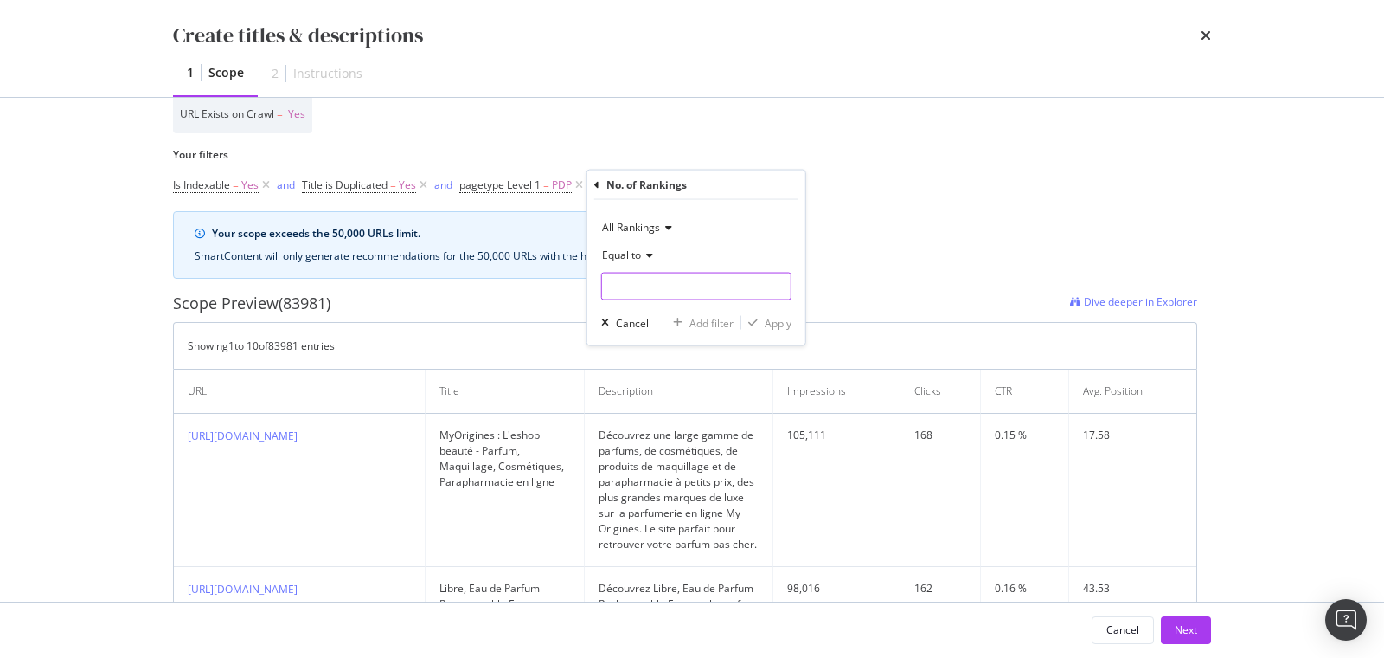
click at [658, 286] on input "modal" at bounding box center [696, 287] width 190 height 28
type input "6"
click at [617, 255] on span "Equal to" at bounding box center [621, 254] width 39 height 15
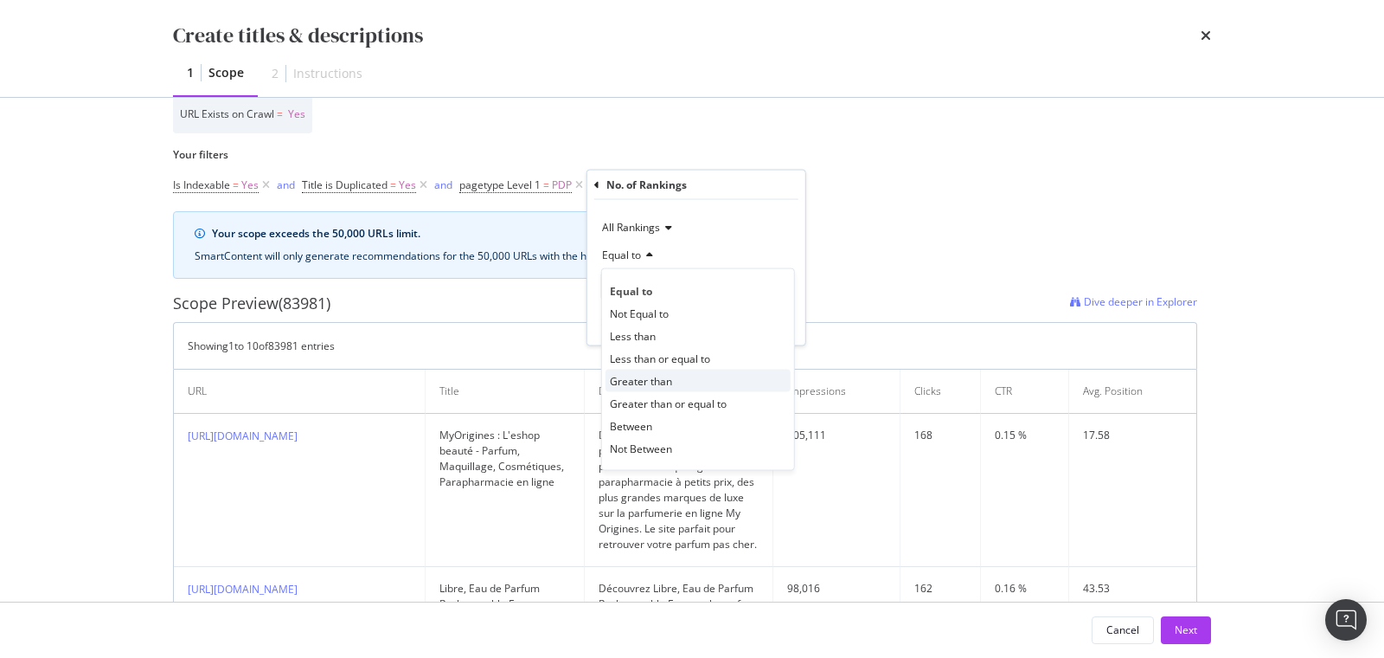
click at [641, 382] on span "Greater than" at bounding box center [641, 380] width 62 height 15
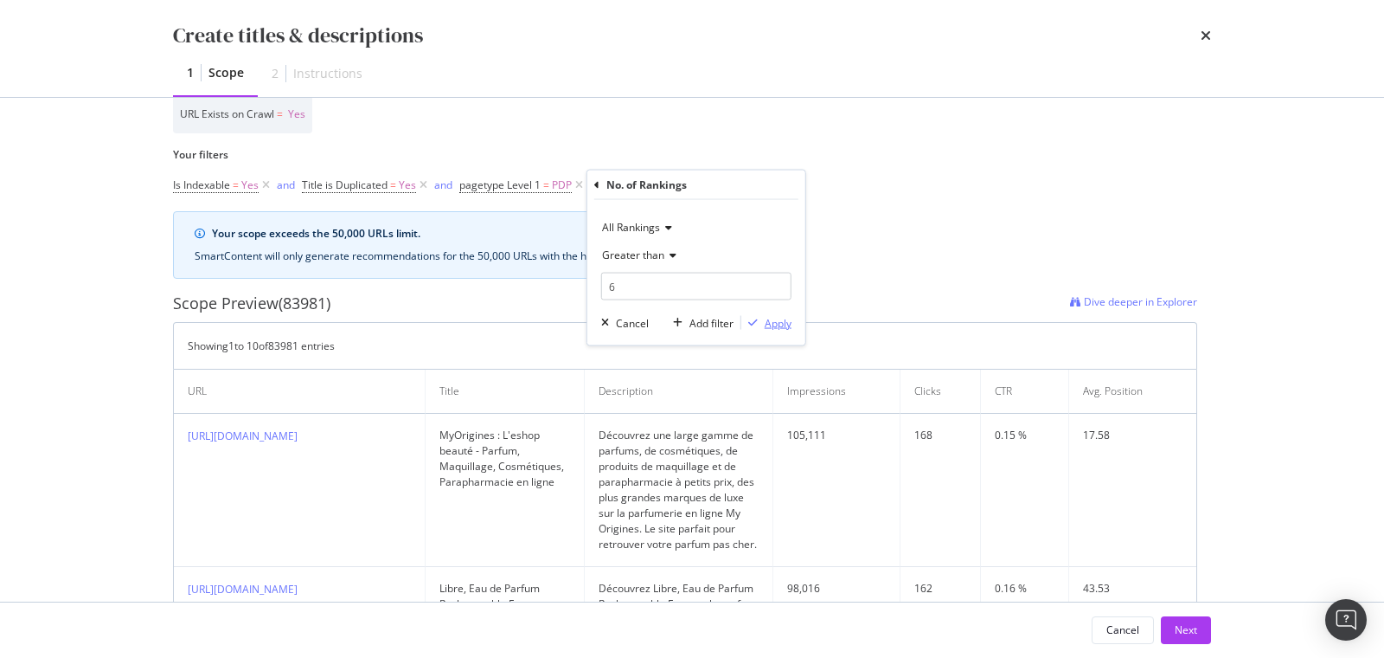
click at [756, 320] on icon "modal" at bounding box center [753, 323] width 10 height 10
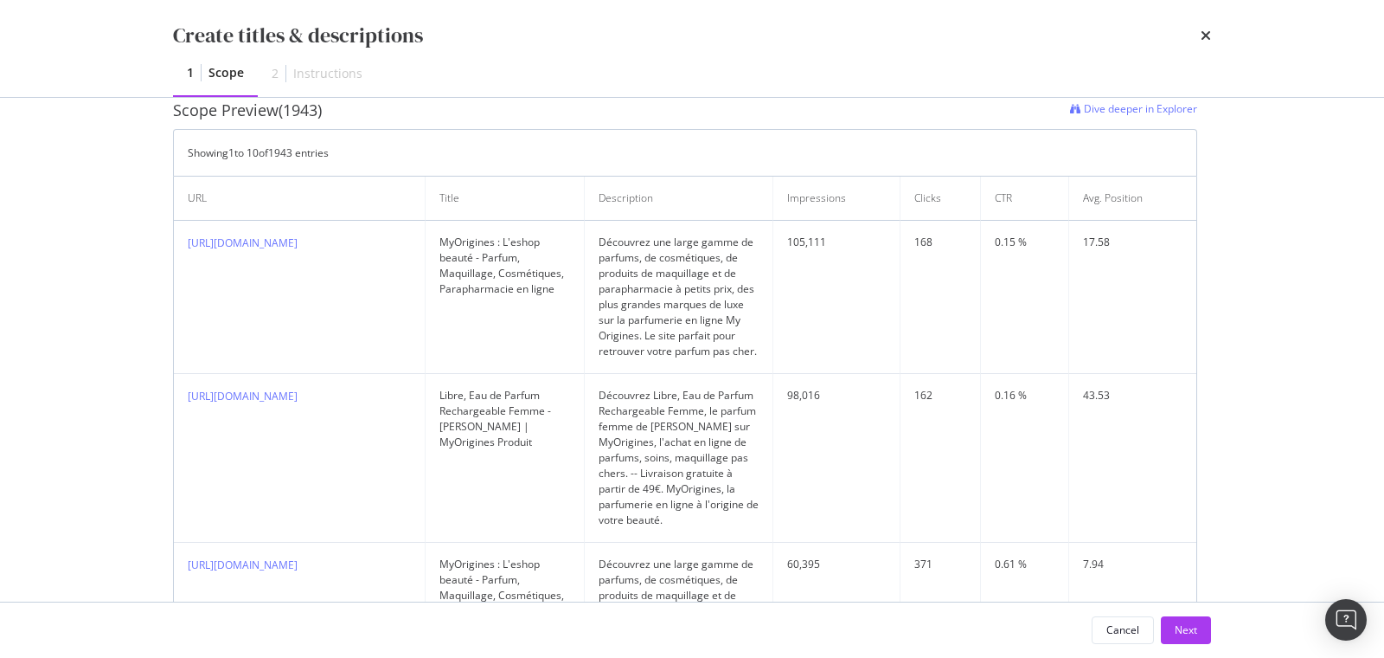
scroll to position [507, 0]
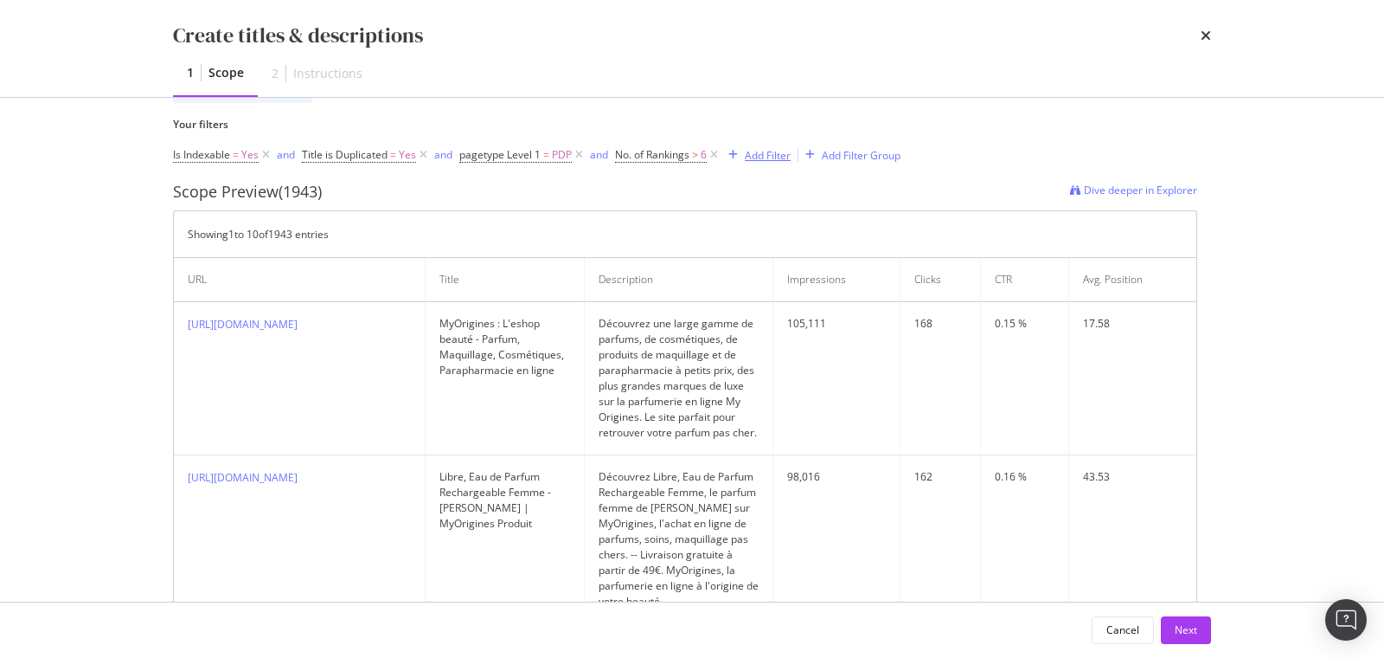
click at [745, 152] on div "Add Filter" at bounding box center [768, 155] width 46 height 15
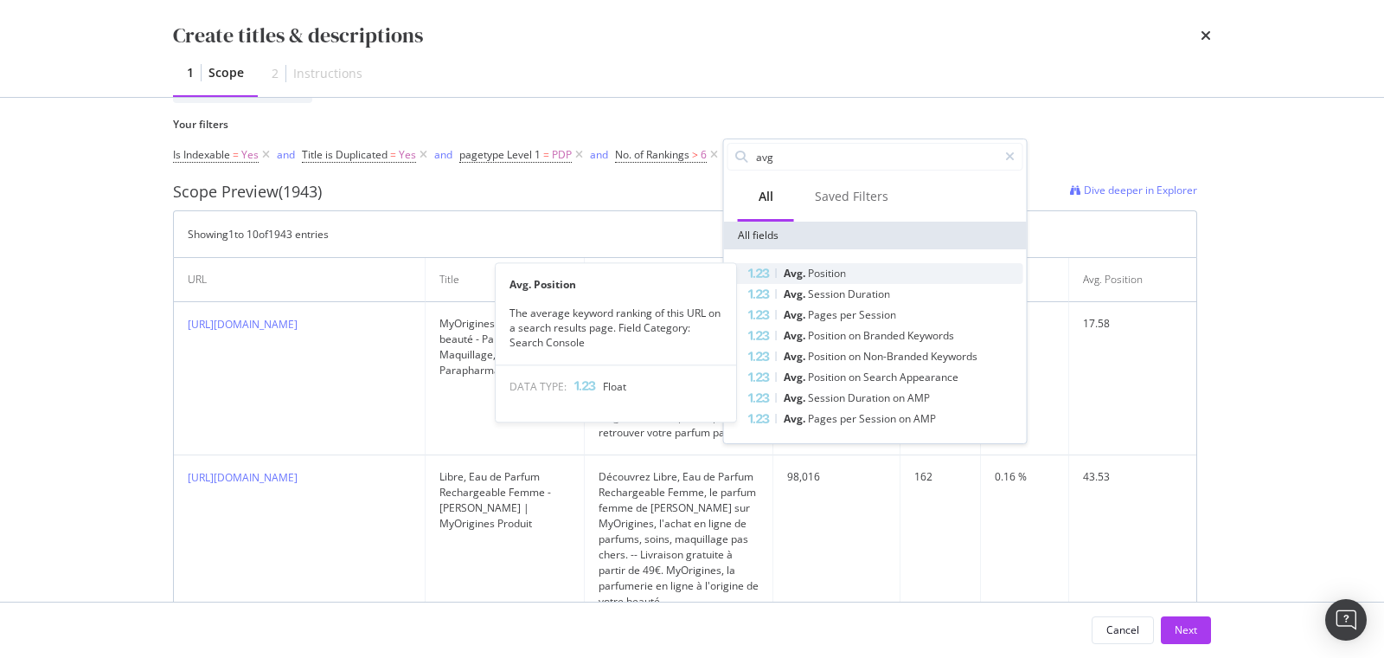
type input "avg"
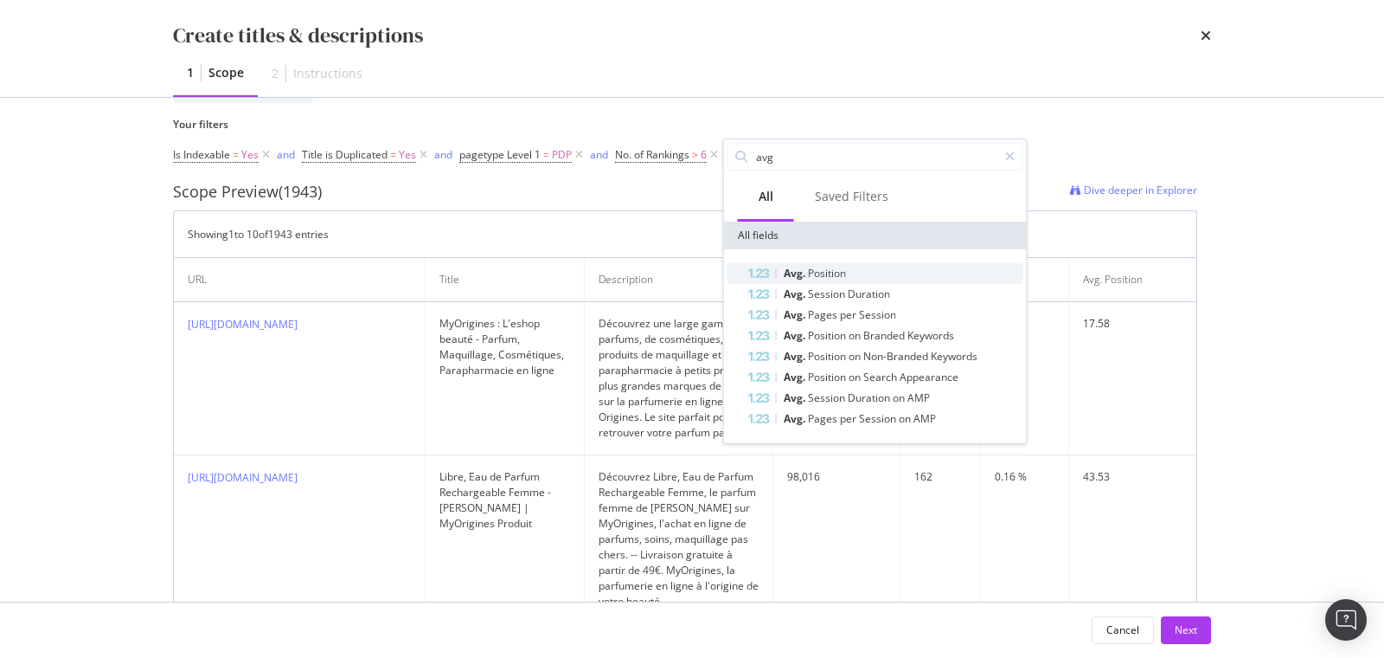
click at [813, 274] on span "Position" at bounding box center [827, 273] width 38 height 15
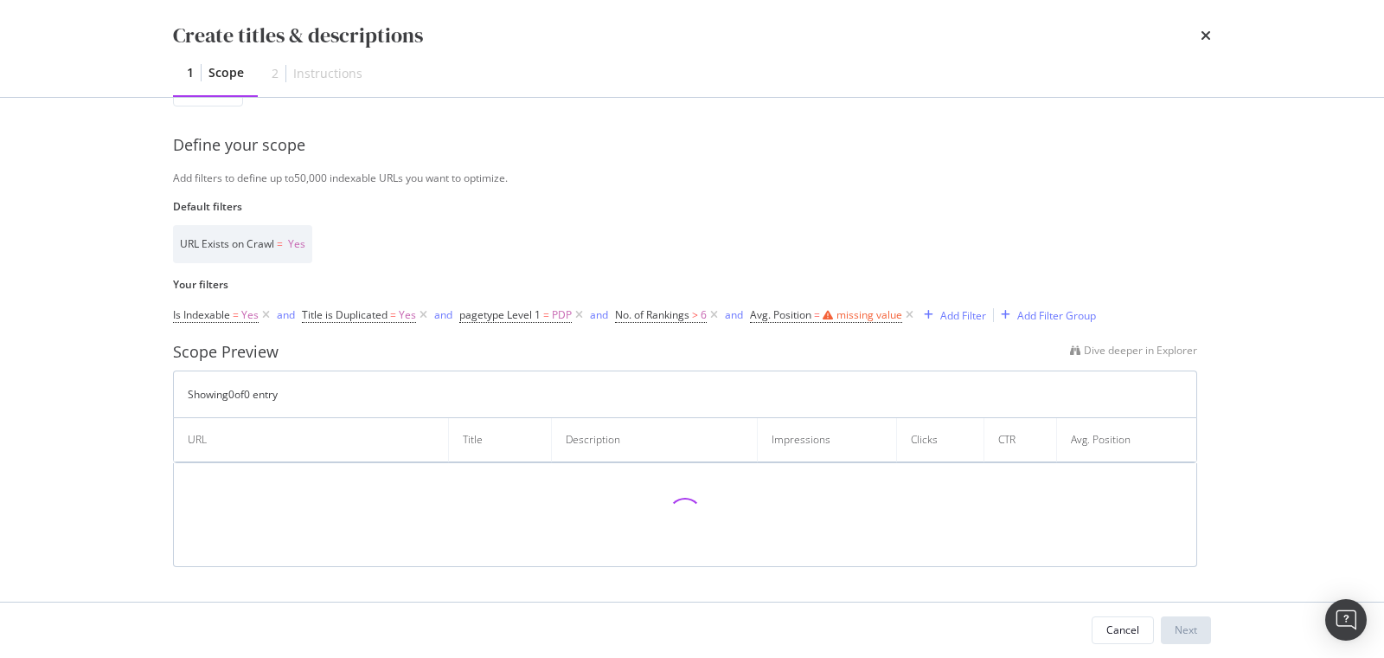
scroll to position [343, 0]
click at [825, 318] on icon "modal" at bounding box center [828, 318] width 10 height 10
click at [807, 381] on icon "modal" at bounding box center [812, 384] width 12 height 10
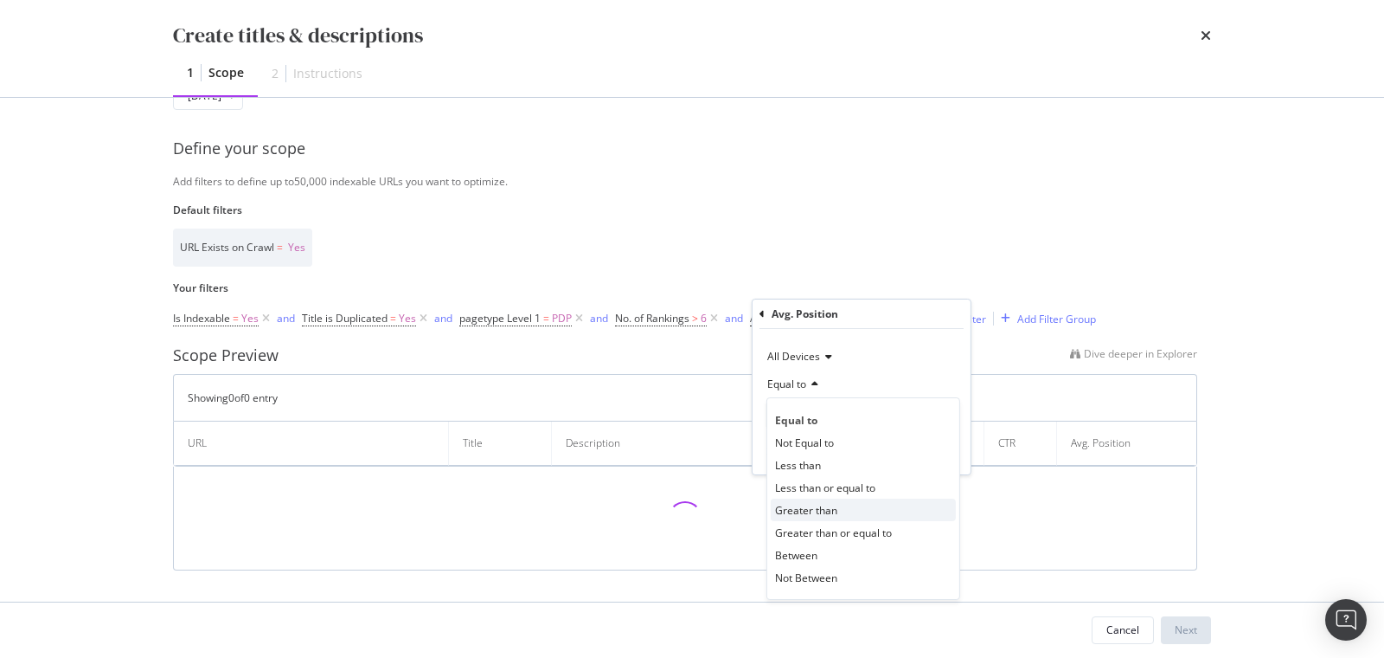
click at [812, 505] on span "Greater than" at bounding box center [806, 510] width 62 height 15
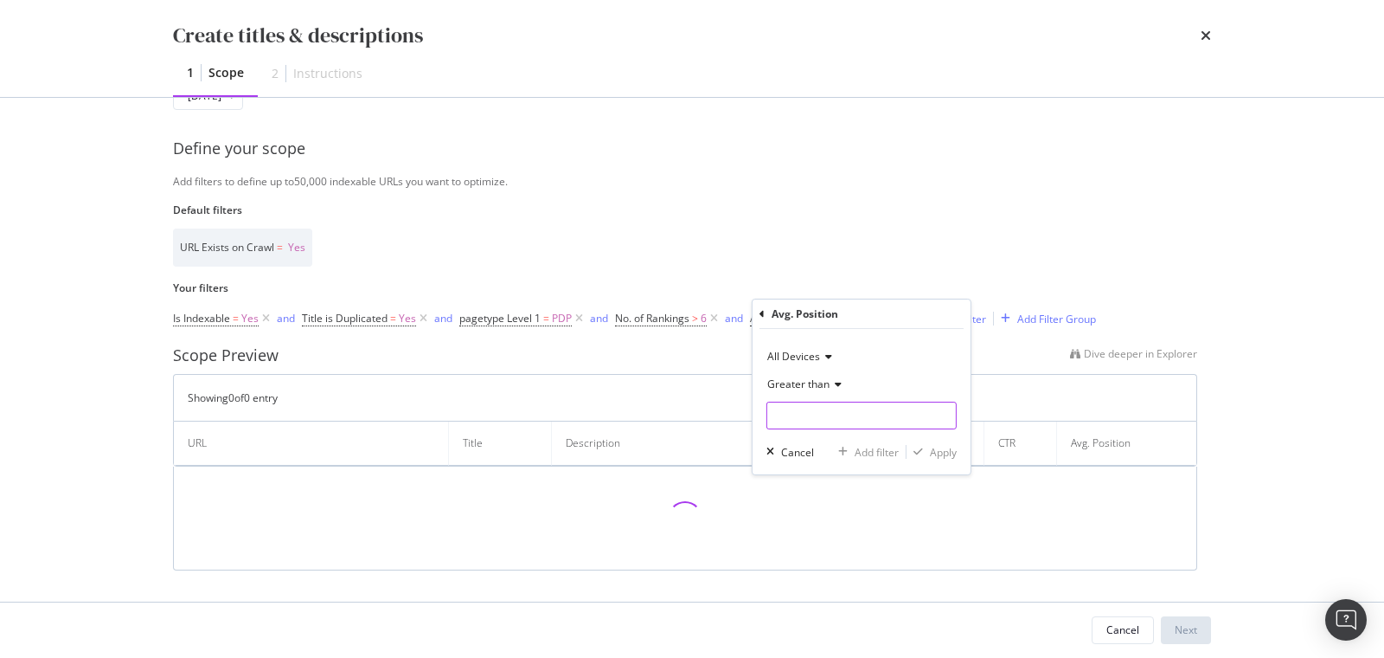
click at [798, 416] on input "modal" at bounding box center [862, 415] width 190 height 28
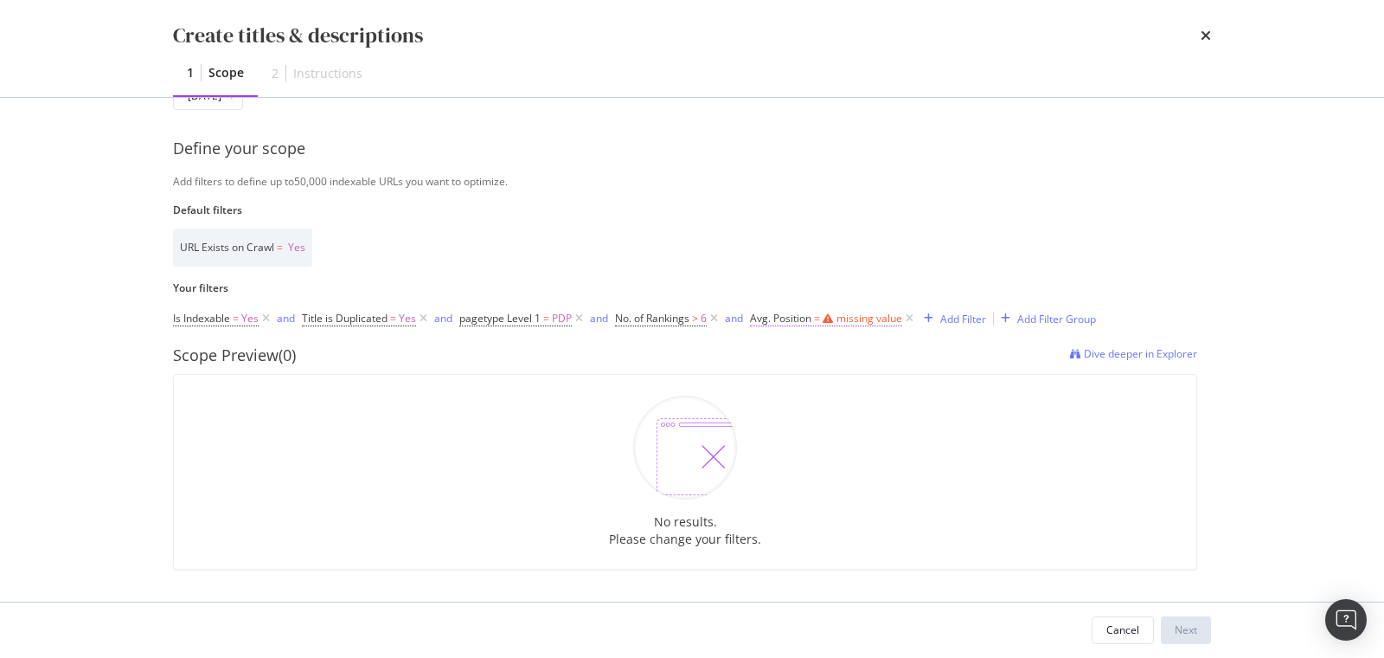
click at [810, 311] on span "Avg. Position" at bounding box center [780, 318] width 61 height 15
click at [810, 411] on input "modal" at bounding box center [862, 416] width 190 height 28
type input "9"
click at [818, 383] on div "Equal to" at bounding box center [862, 385] width 190 height 28
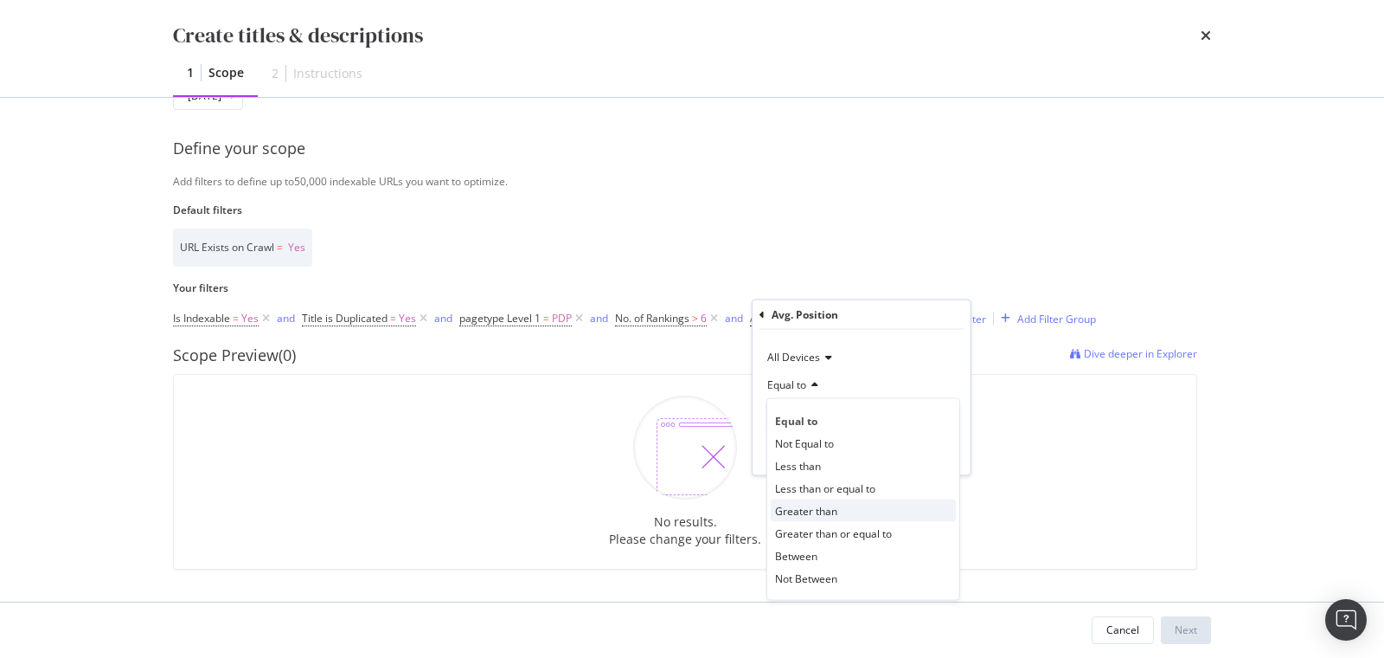
click at [815, 514] on span "Greater than" at bounding box center [806, 510] width 62 height 15
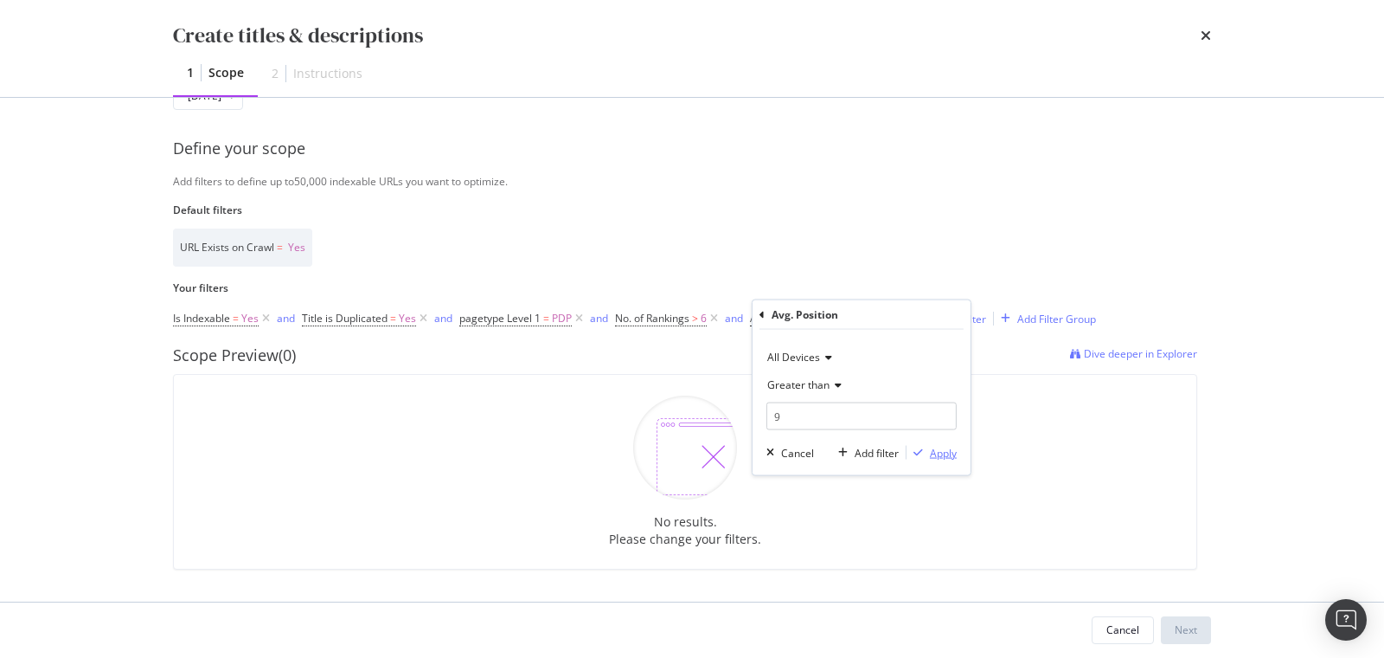
click at [928, 447] on div "modal" at bounding box center [918, 452] width 23 height 10
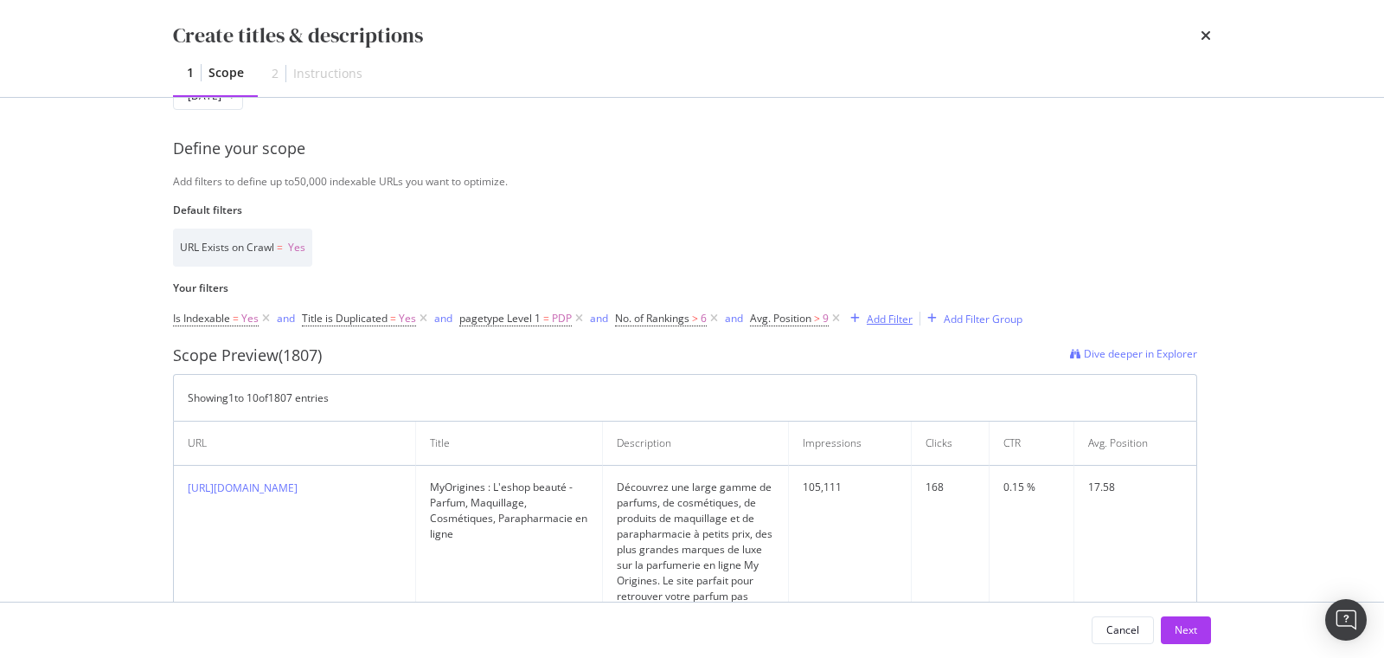
click at [863, 314] on div "modal" at bounding box center [855, 318] width 23 height 10
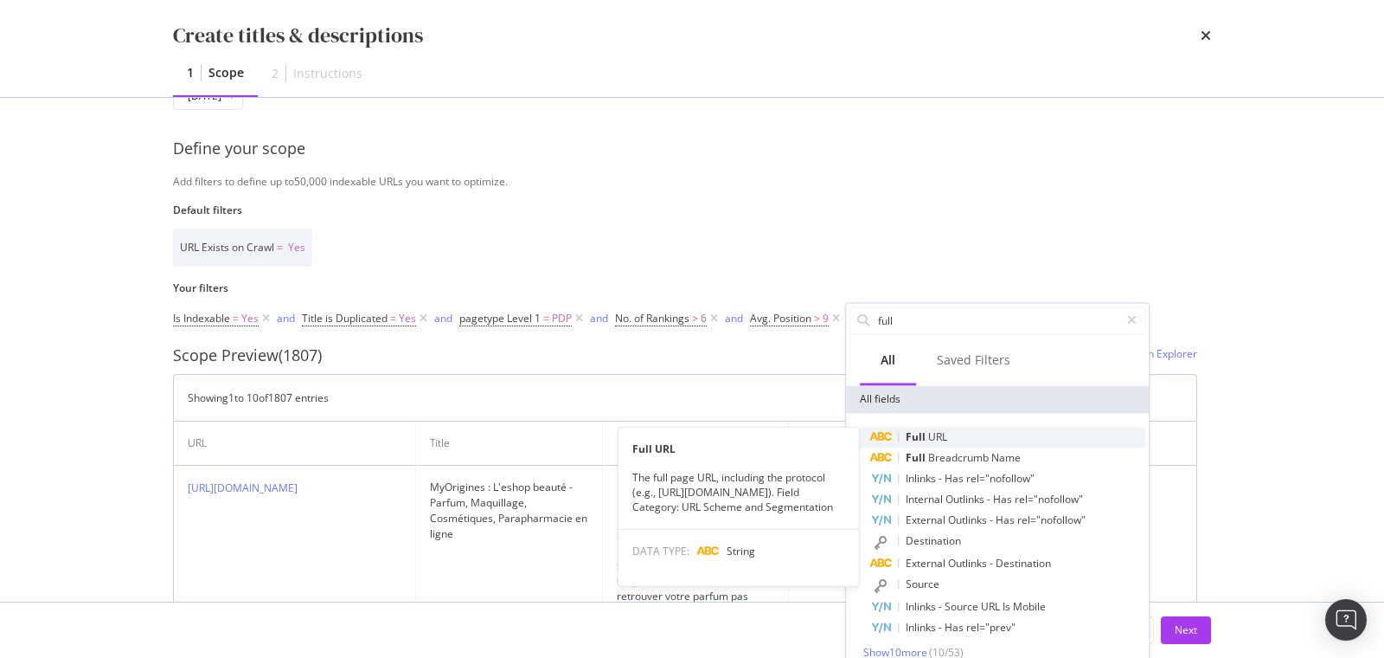
type input "full"
click at [933, 440] on span "URL" at bounding box center [937, 436] width 19 height 15
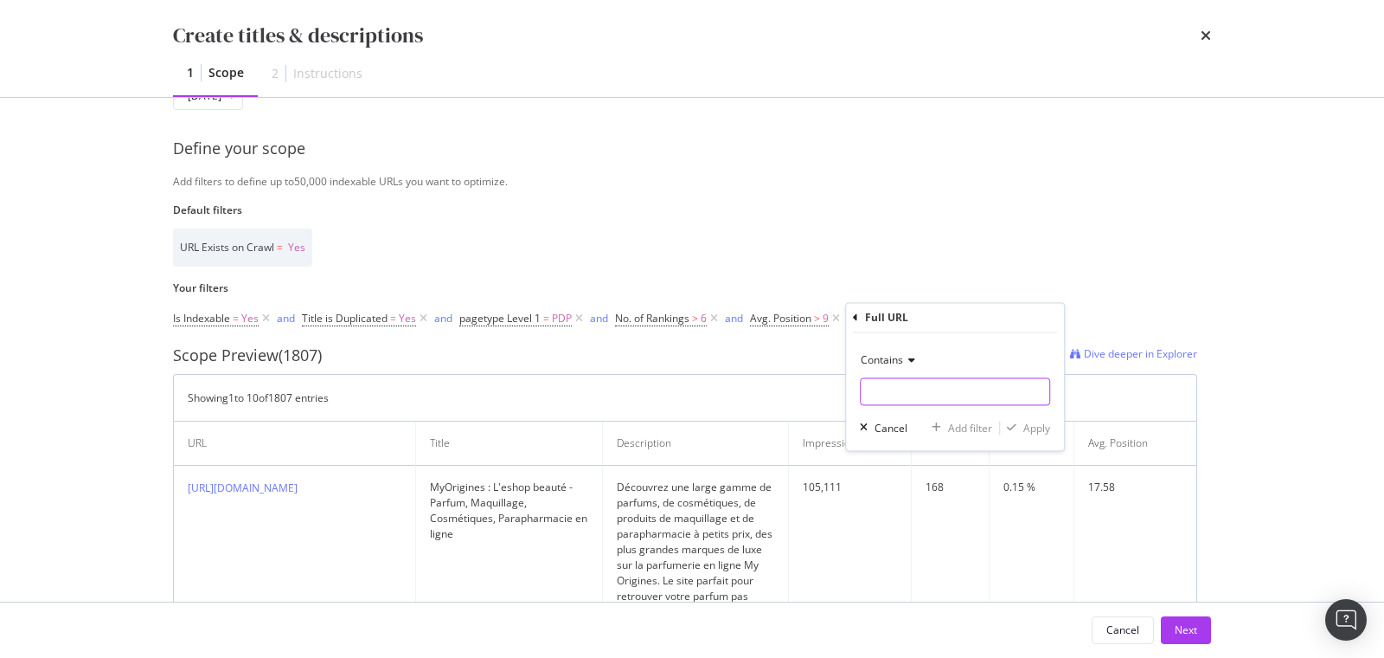
click at [910, 396] on input "Name" at bounding box center [955, 392] width 189 height 28
type input "/soi"
click at [857, 318] on icon "modal" at bounding box center [855, 317] width 5 height 10
click at [876, 280] on label "Your filters" at bounding box center [685, 287] width 1024 height 15
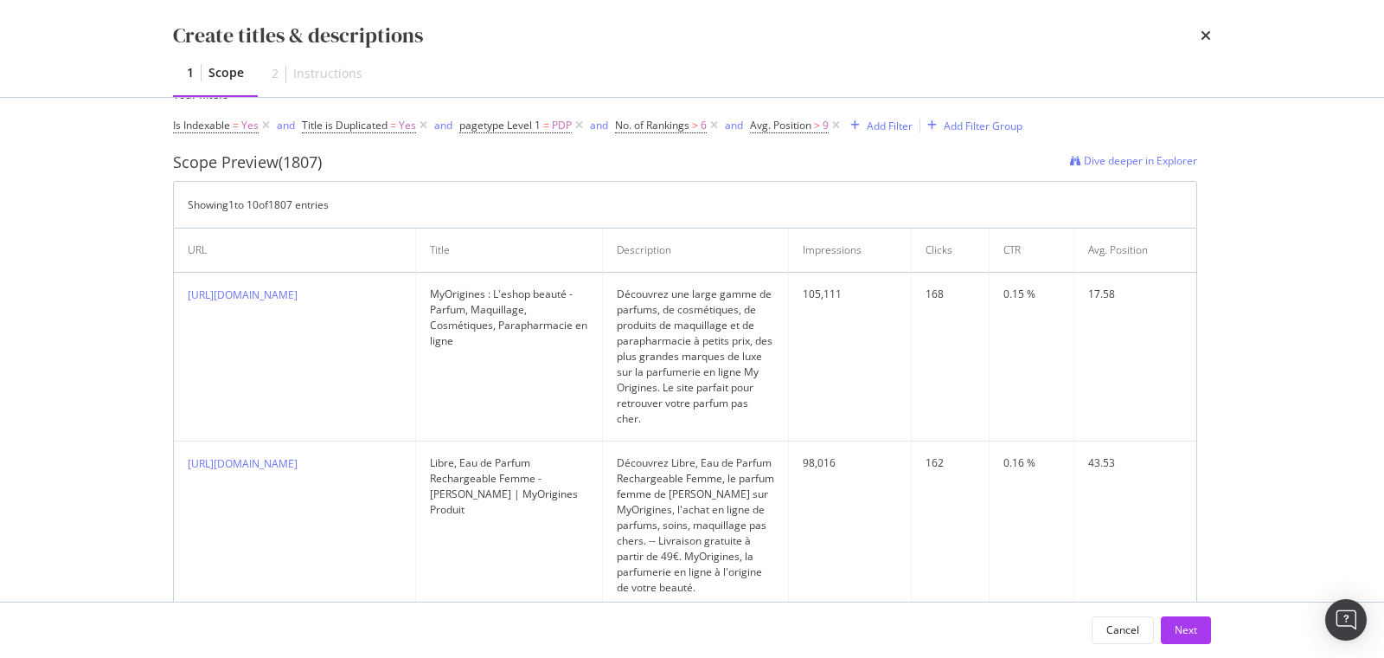
scroll to position [454, 0]
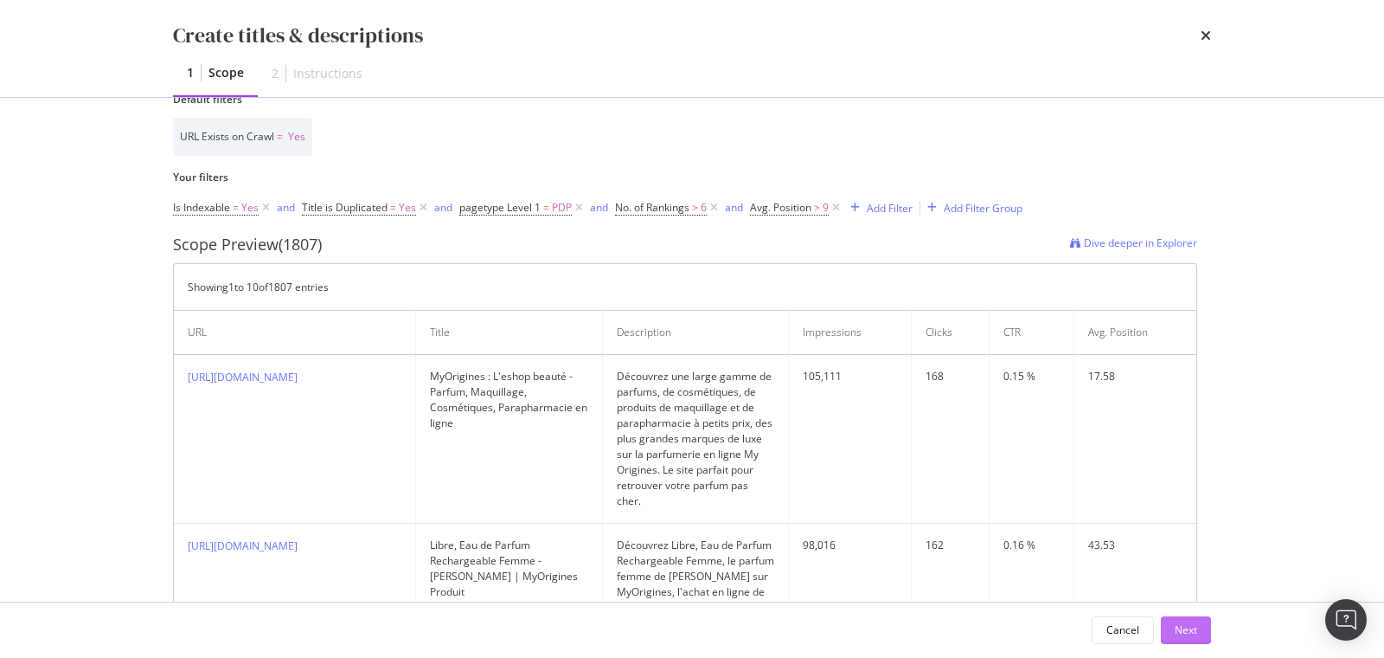
click at [1176, 625] on div "Next" at bounding box center [1186, 629] width 22 height 15
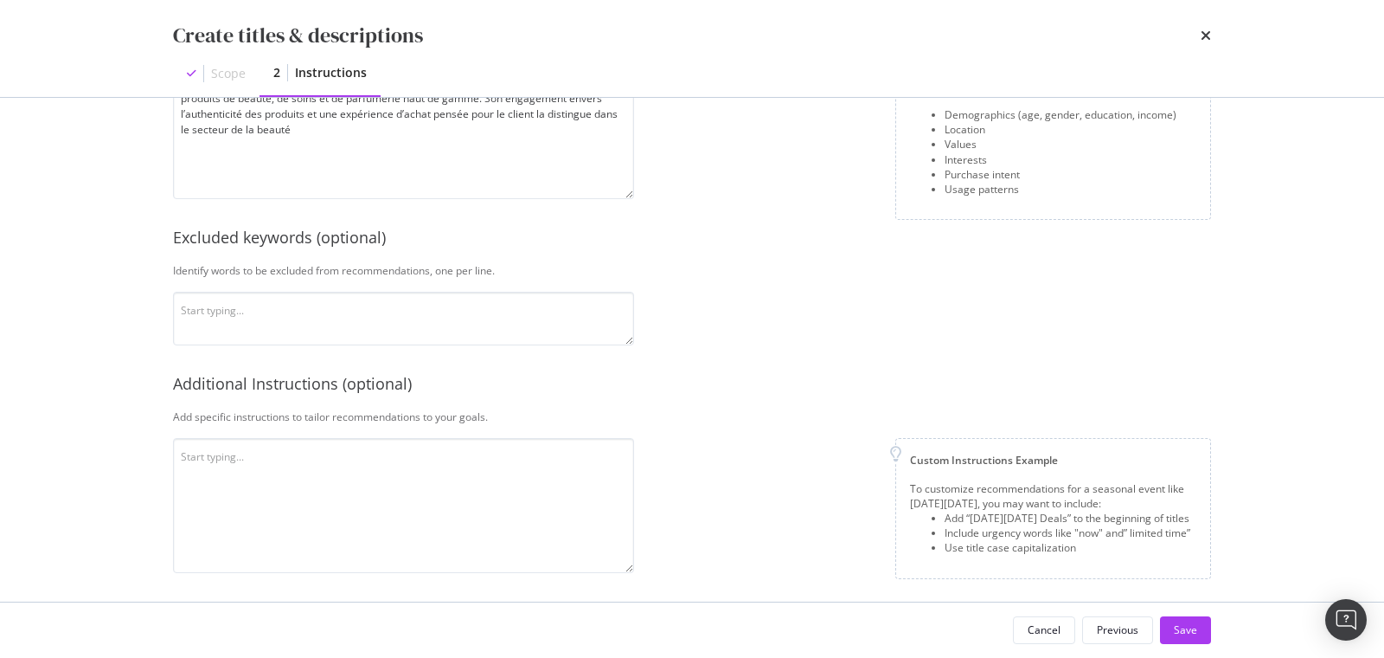
scroll to position [491, 0]
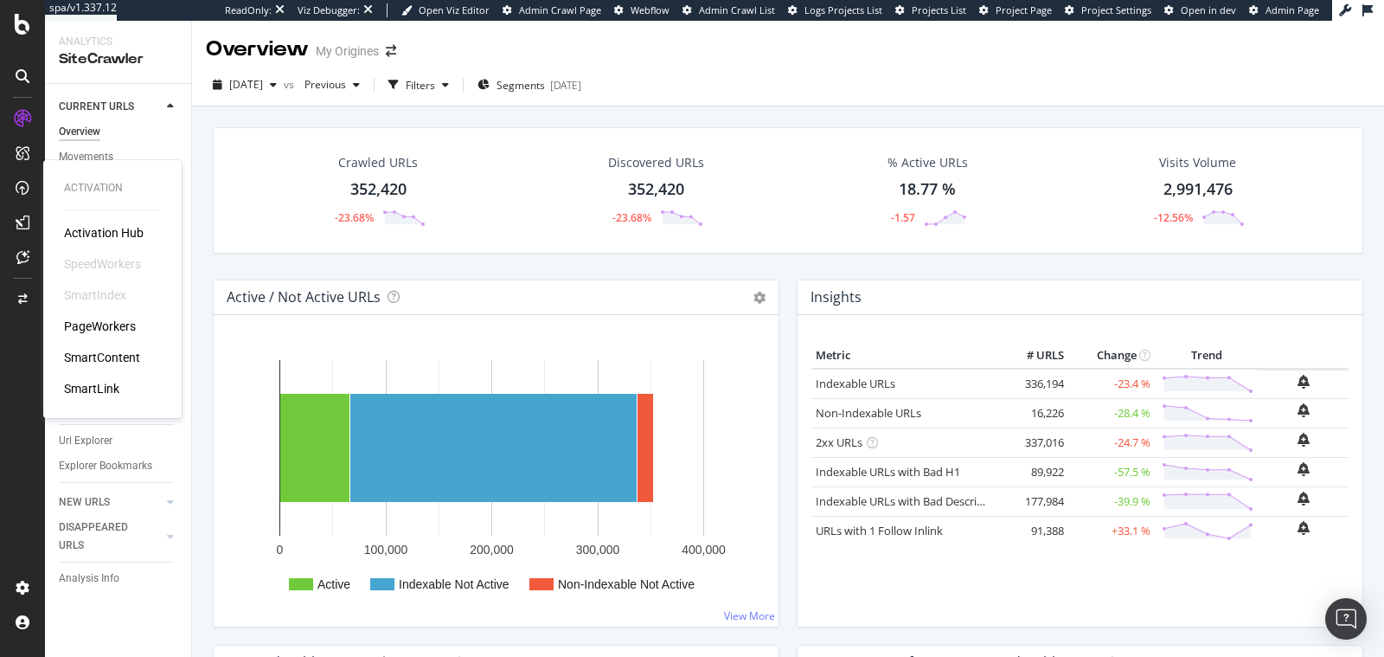
click at [90, 355] on div "SmartContent" at bounding box center [102, 357] width 76 height 17
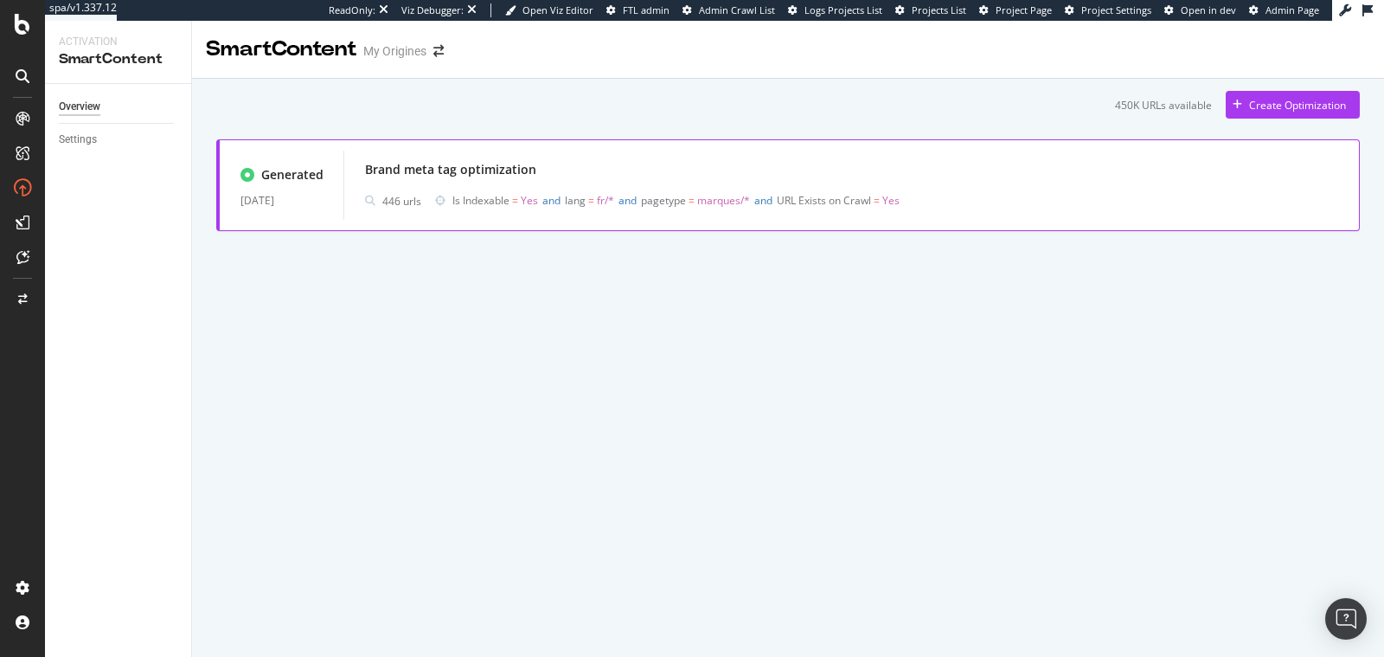
click at [680, 189] on span "Is Indexable = Yes and lang = fr/* and pagetype = marques/* and URL Exists on C…" at bounding box center [745, 201] width 584 height 24
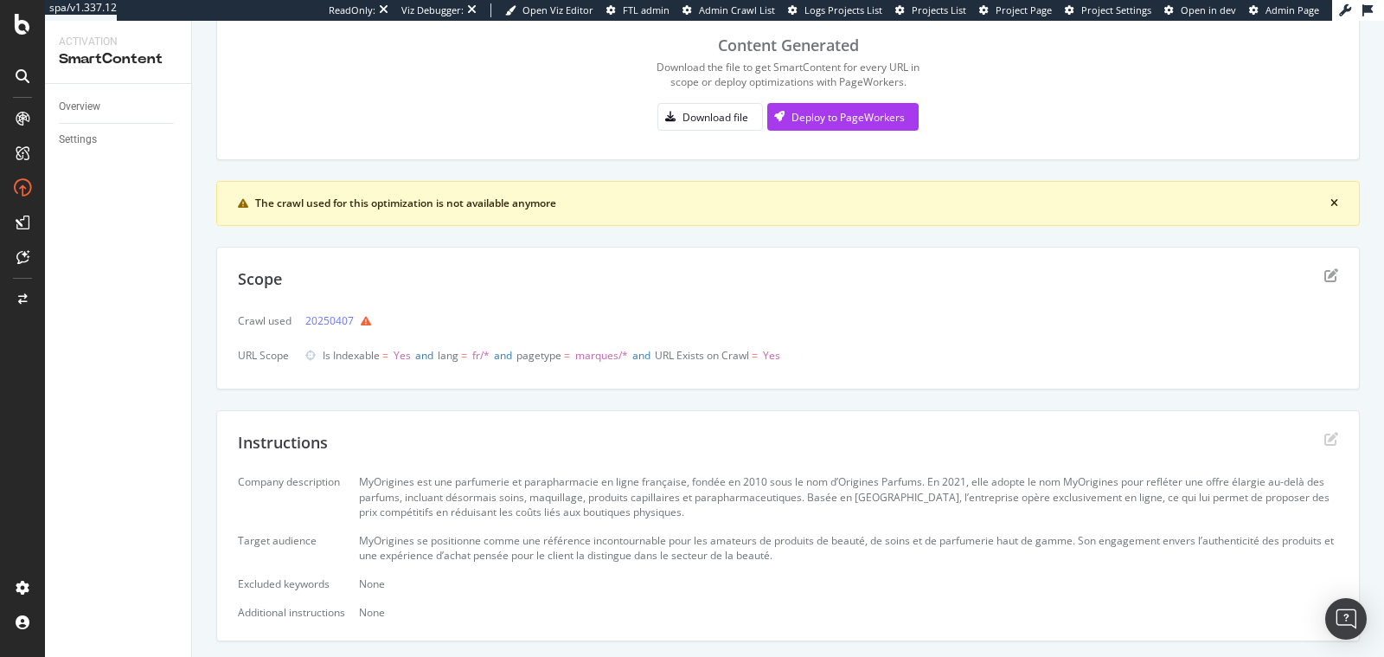
scroll to position [331, 0]
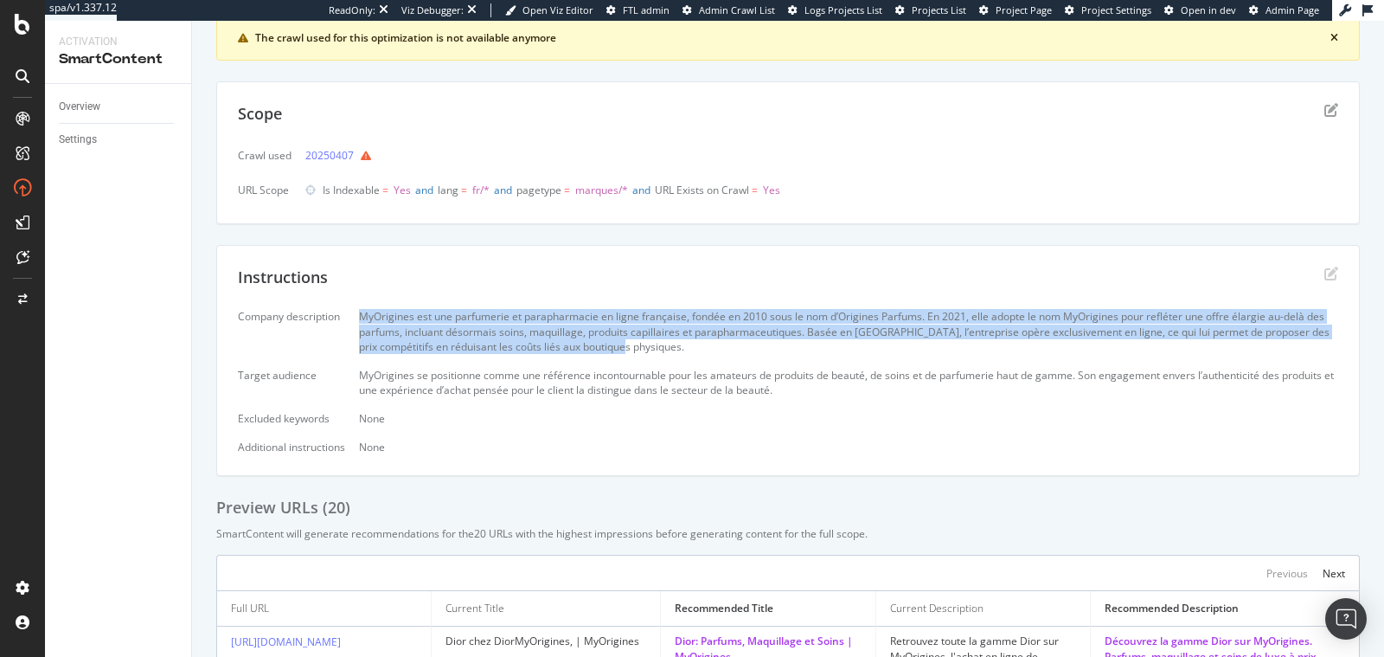
drag, startPoint x: 676, startPoint y: 347, endPoint x: 350, endPoint y: 303, distance: 328.3
click at [350, 314] on div "Company description MyOrigines est une parfumerie et parapharmacie en ligne fra…" at bounding box center [788, 381] width 1101 height 145
copy div "MyOrigines est une parfumerie et parapharmacie en ligne française, fondée en 20…"
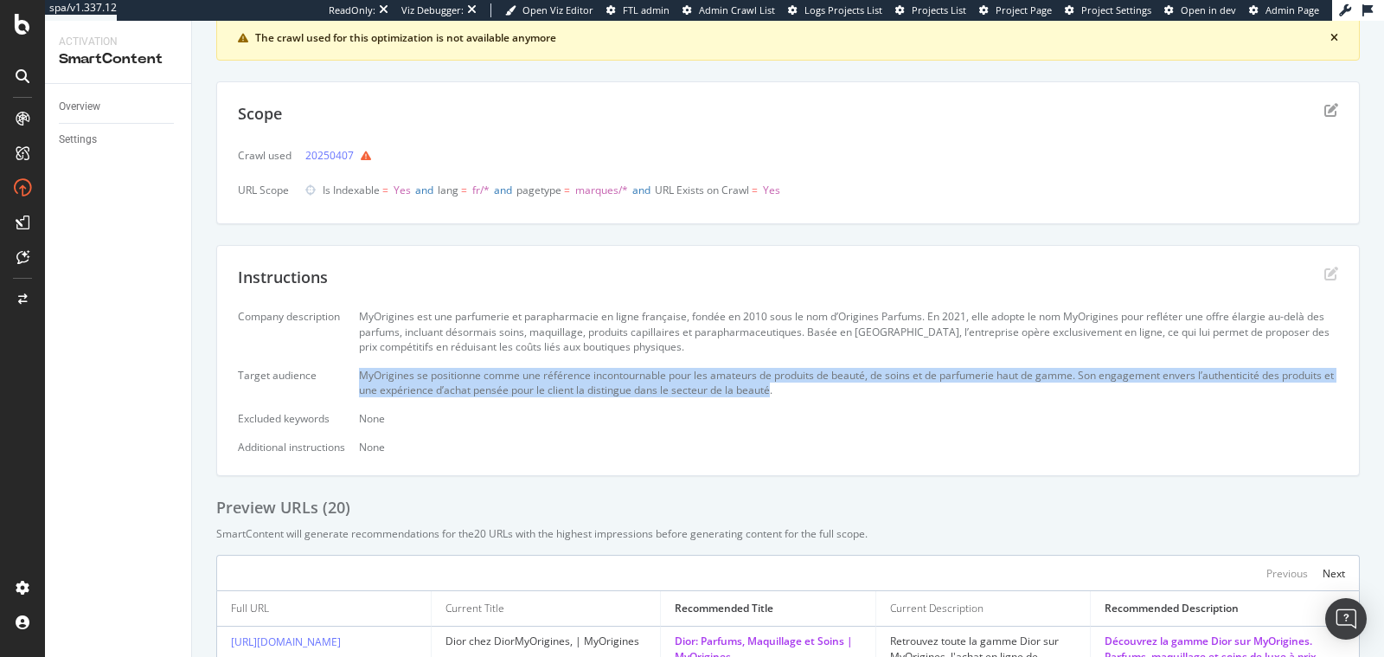
drag, startPoint x: 829, startPoint y: 389, endPoint x: 356, endPoint y: 374, distance: 472.7
click at [356, 374] on div "Company description MyOrigines est une parfumerie et parapharmacie en ligne fra…" at bounding box center [788, 381] width 1101 height 145
copy div "MyOrigines se positionne comme une référence incontournable pour les amateurs d…"
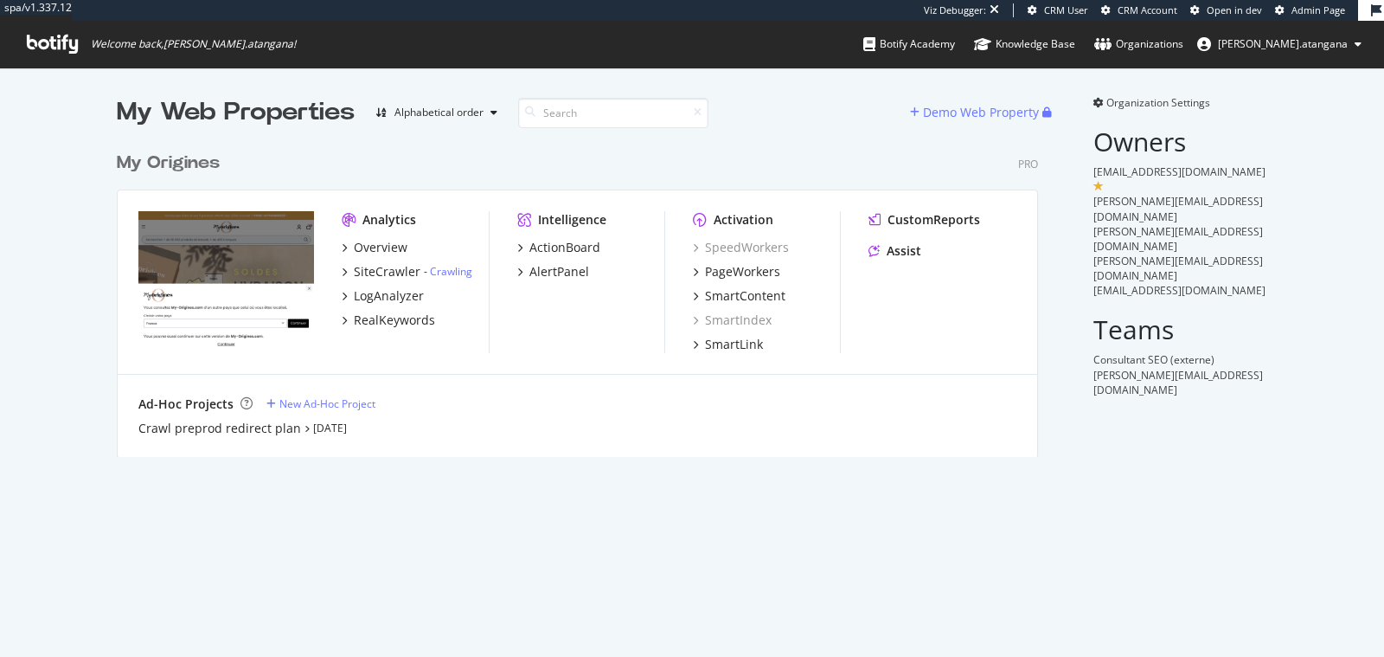
scroll to position [312, 921]
click at [397, 297] on div "LogAnalyzer" at bounding box center [389, 295] width 70 height 17
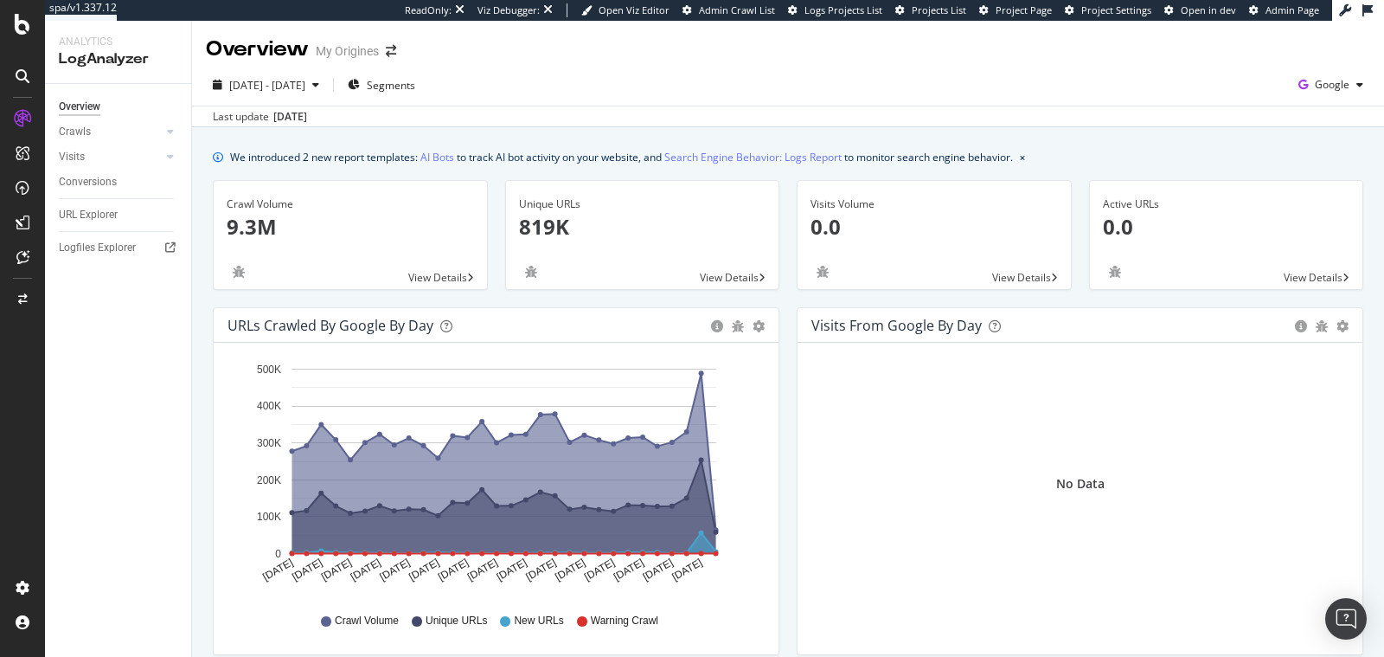
click at [164, 346] on div "Overview Crawls Daily Distribution Segments Distribution HTTP Codes Resources V…" at bounding box center [118, 370] width 146 height 573
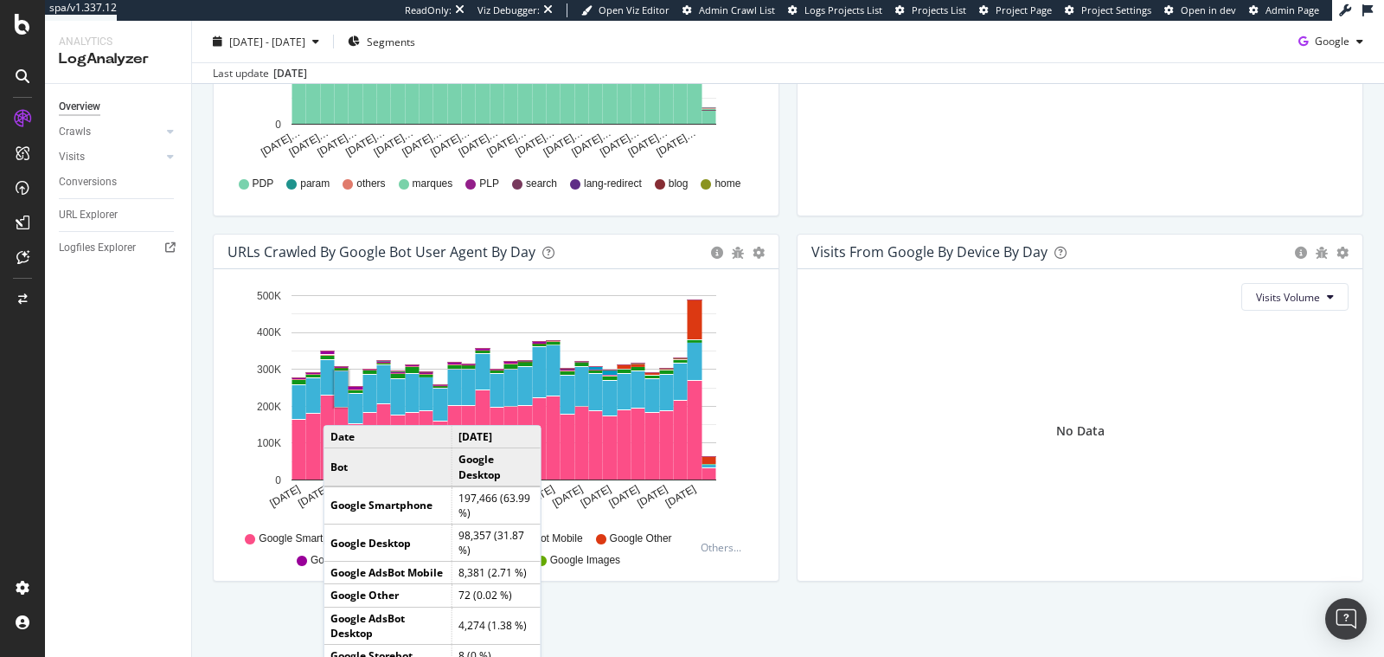
scroll to position [442, 0]
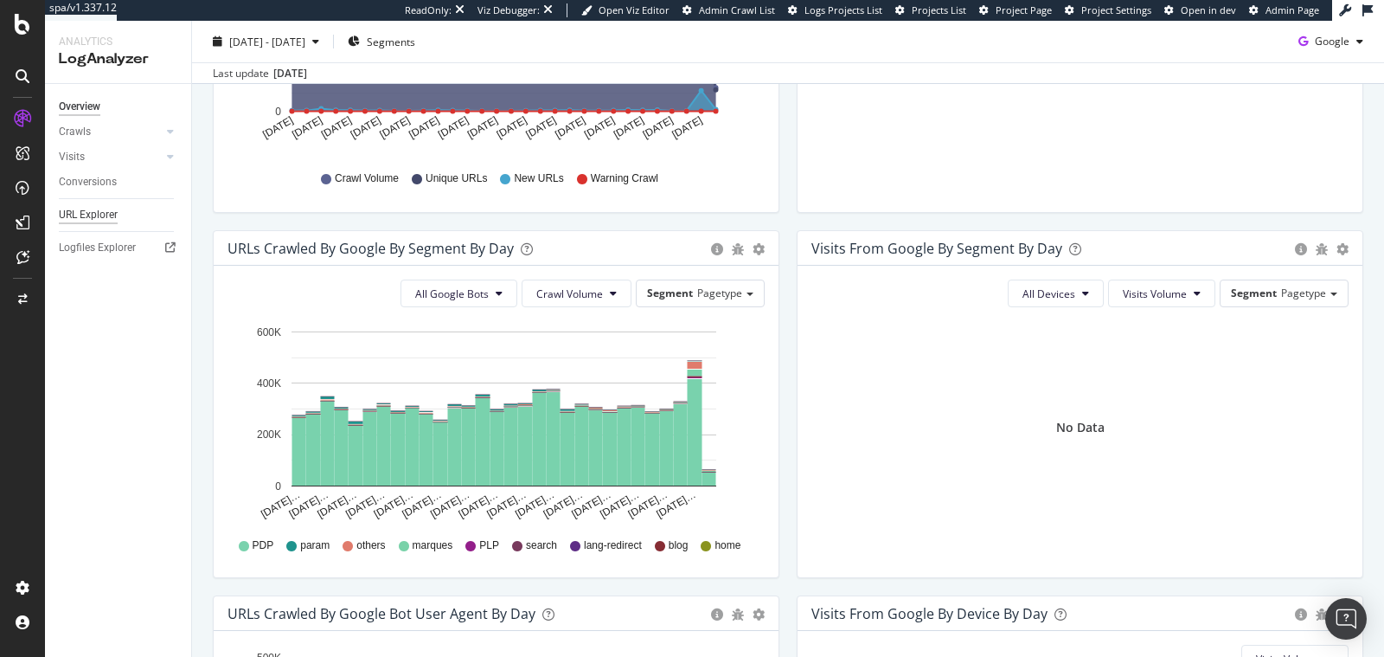
click at [96, 206] on div "URL Explorer" at bounding box center [88, 215] width 59 height 18
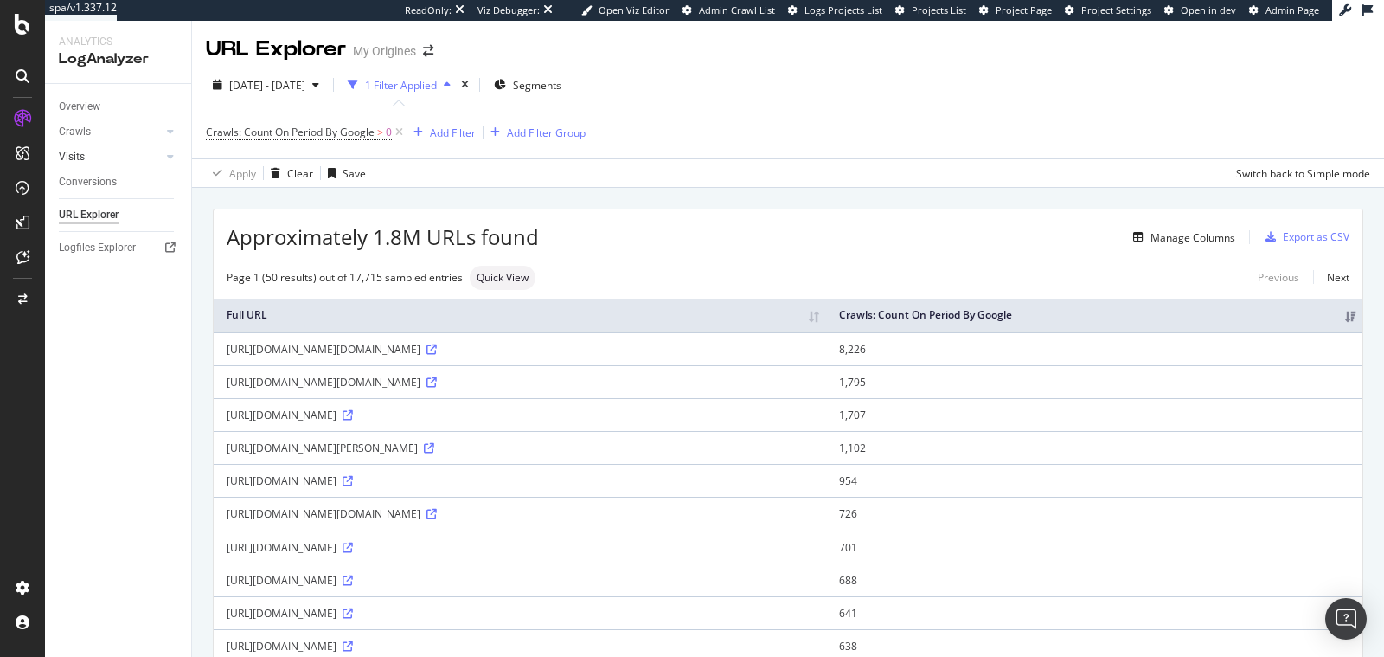
click at [91, 165] on link "Visits" at bounding box center [110, 157] width 103 height 18
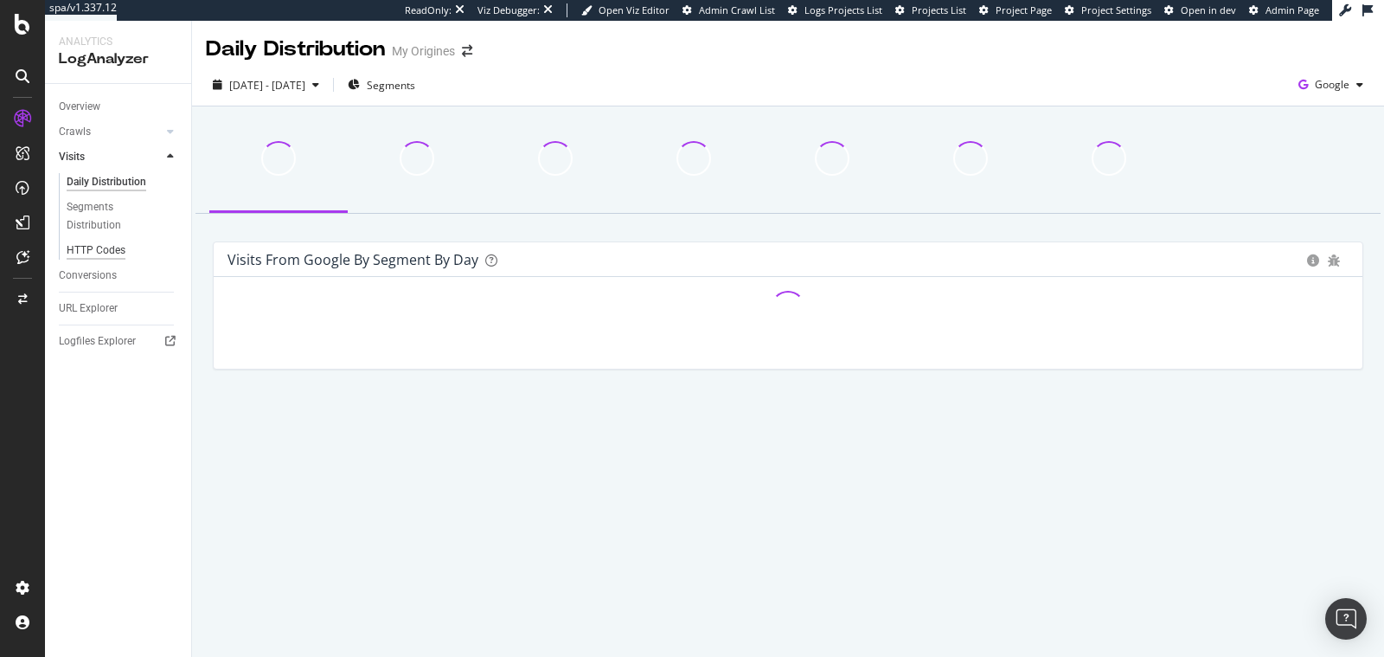
click at [111, 249] on div "HTTP Codes" at bounding box center [96, 250] width 59 height 18
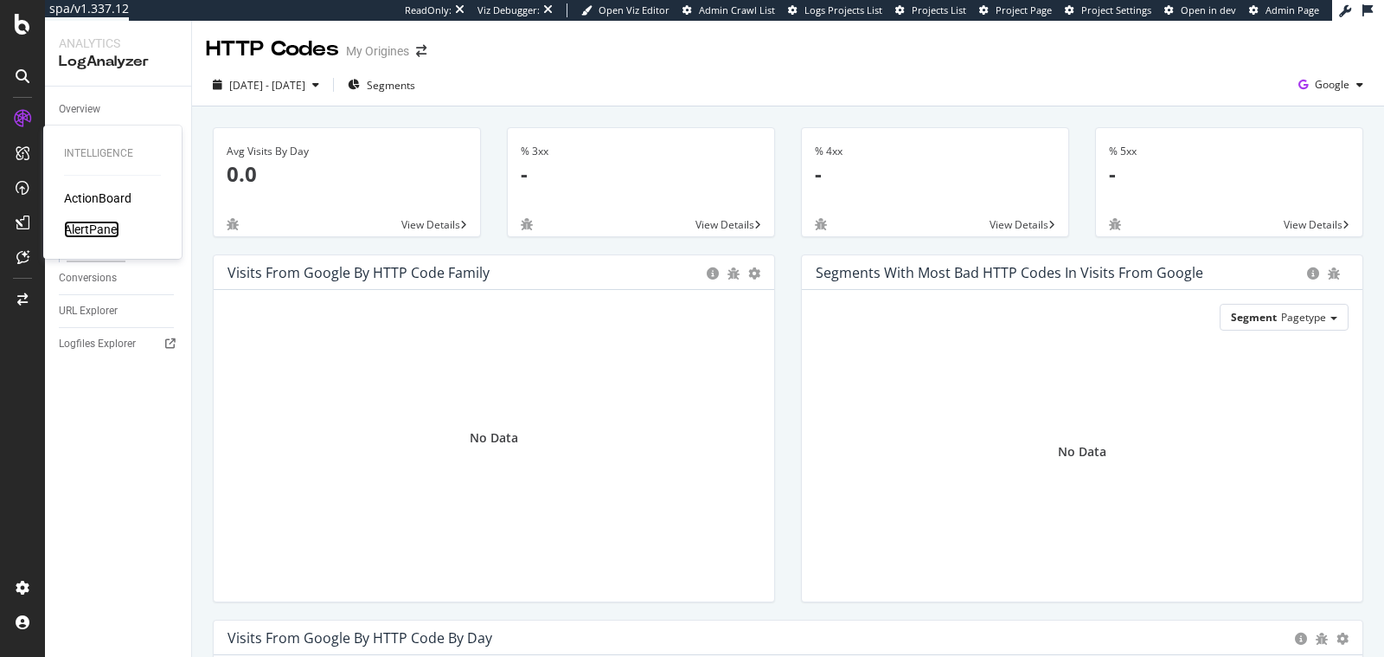
click at [89, 233] on div "AlertPanel" at bounding box center [91, 229] width 55 height 17
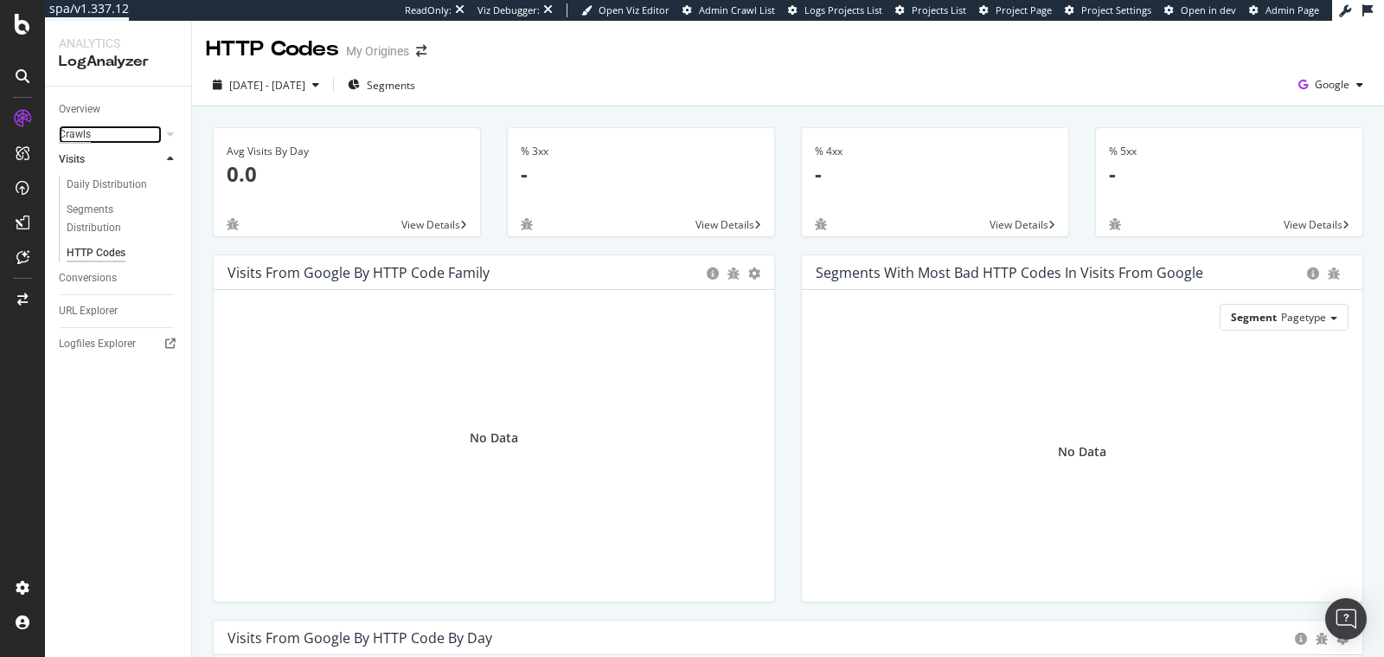
click at [80, 127] on div "Crawls" at bounding box center [75, 134] width 32 height 18
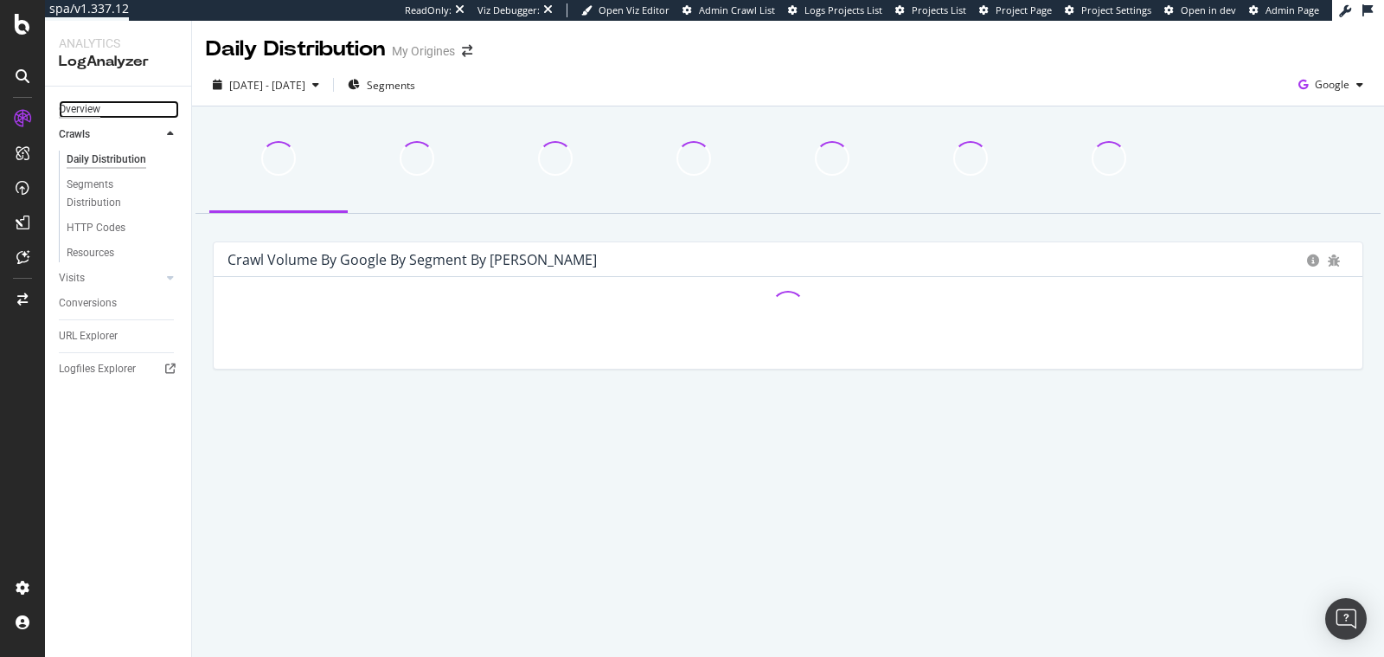
click at [75, 112] on div "Overview" at bounding box center [80, 109] width 42 height 18
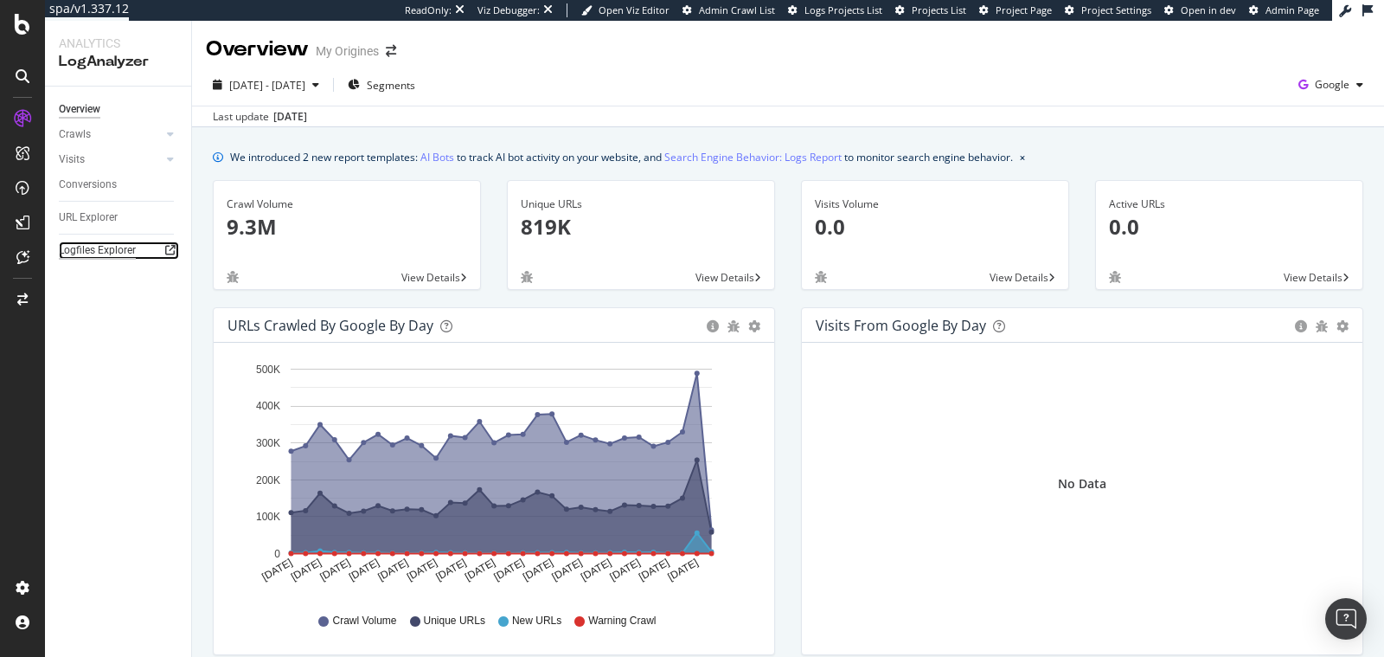
click at [74, 243] on div "Logfiles Explorer" at bounding box center [97, 250] width 77 height 18
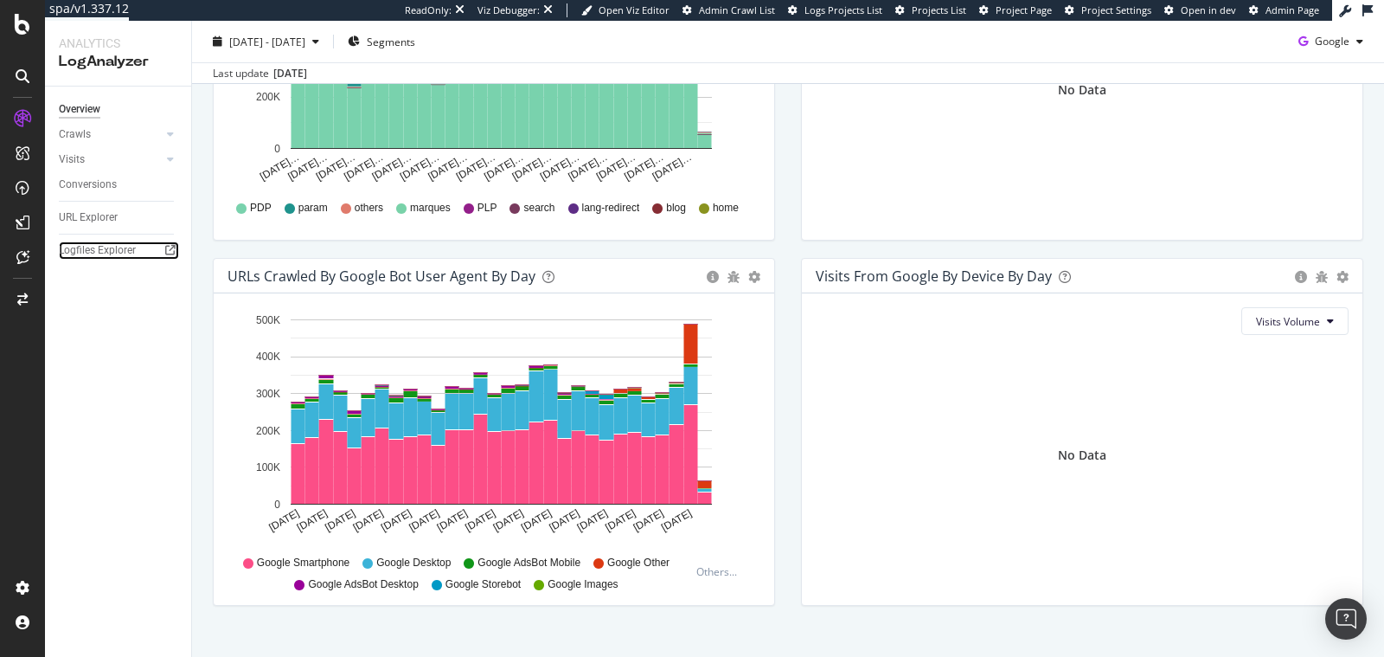
scroll to position [530, 0]
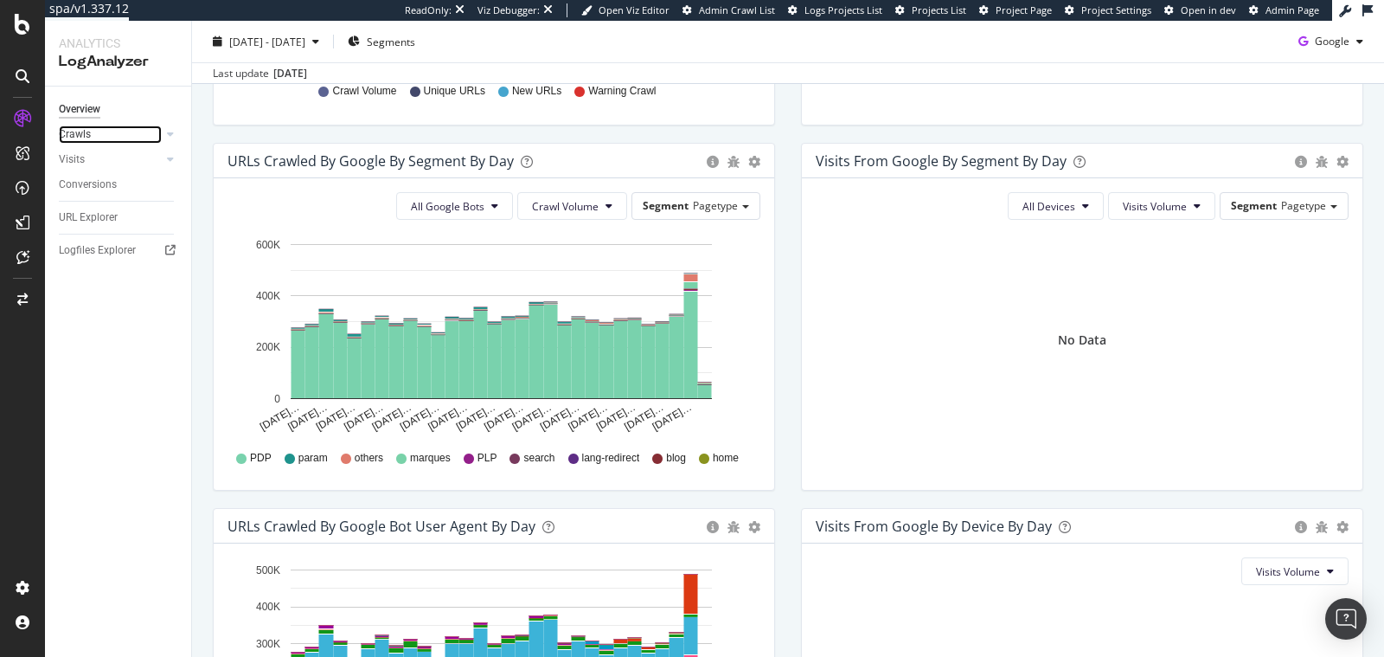
click at [92, 131] on link "Crawls" at bounding box center [110, 134] width 103 height 18
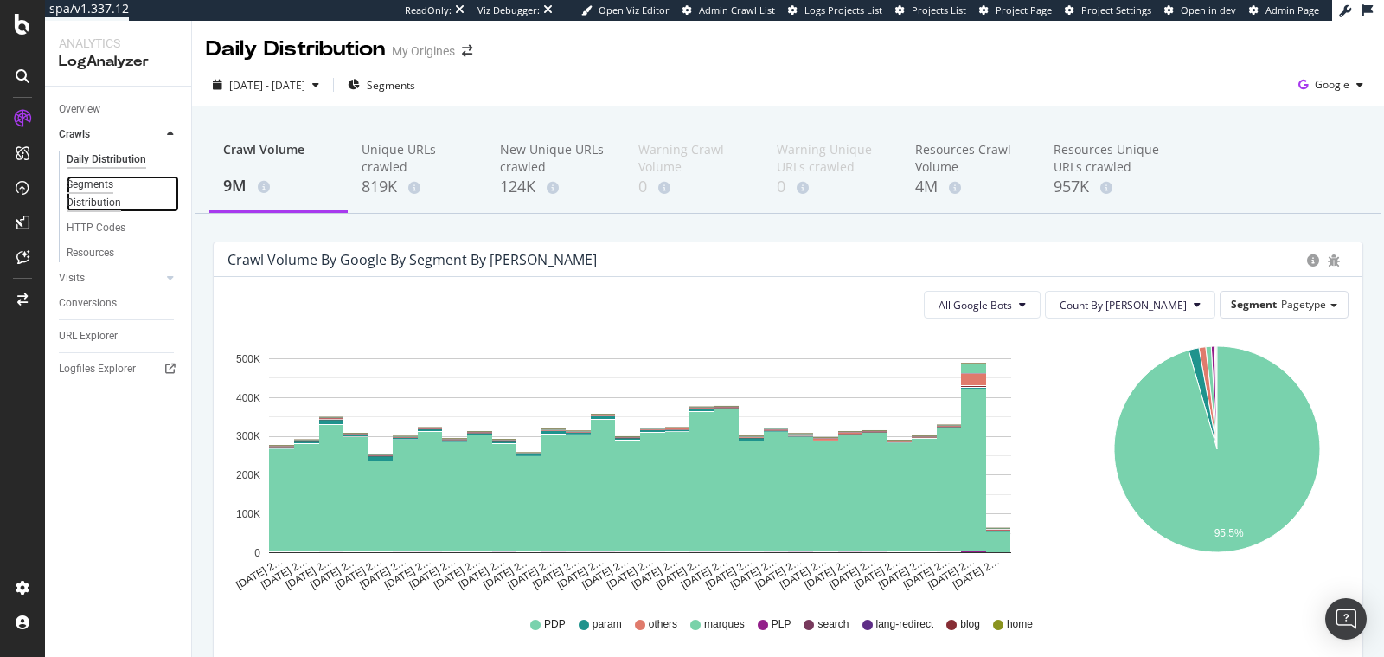
click at [87, 195] on div "Segments Distribution" at bounding box center [115, 194] width 96 height 36
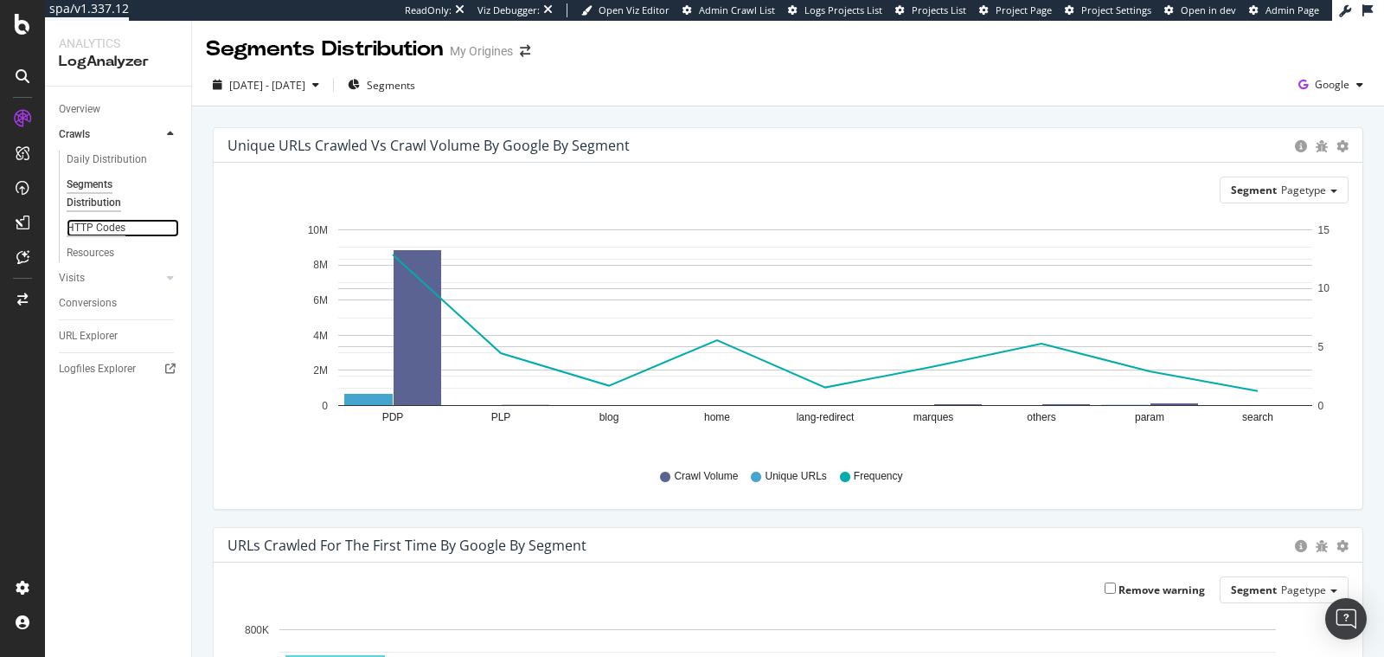
click at [87, 228] on div "HTTP Codes" at bounding box center [96, 228] width 59 height 18
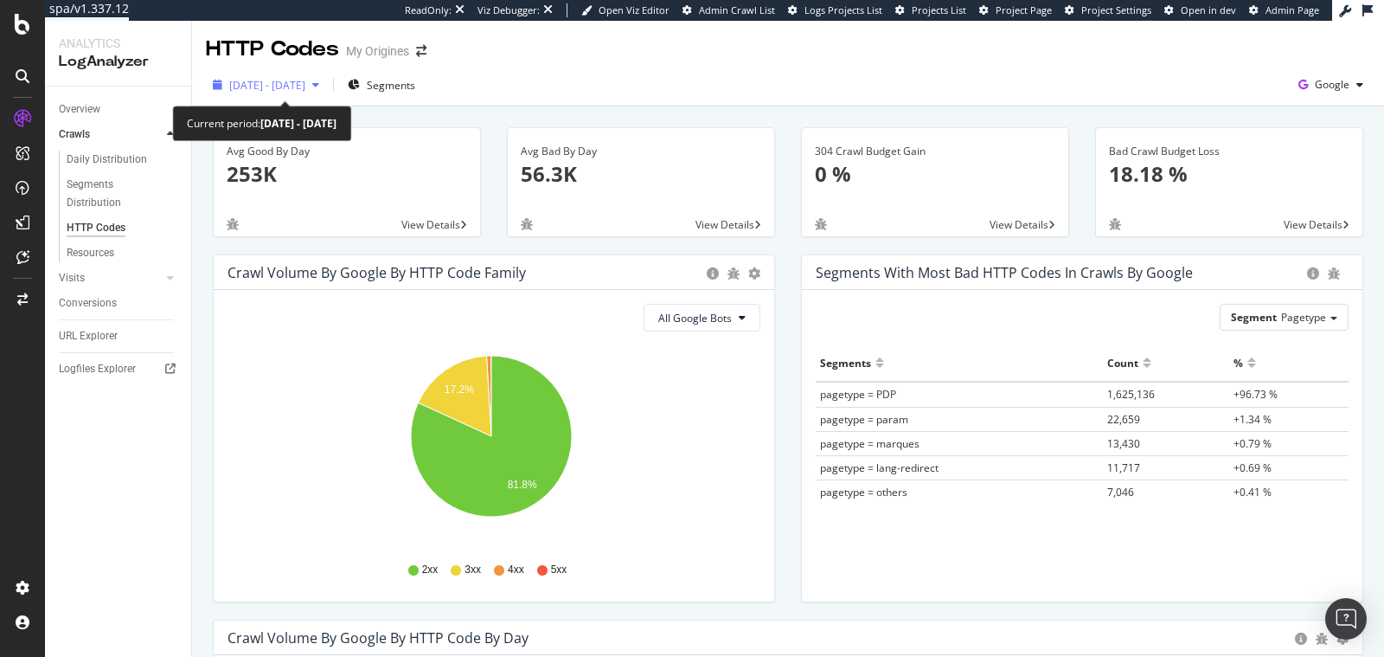
click at [300, 86] on span "2025 Aug. 5th - Sep. 3rd" at bounding box center [267, 85] width 76 height 15
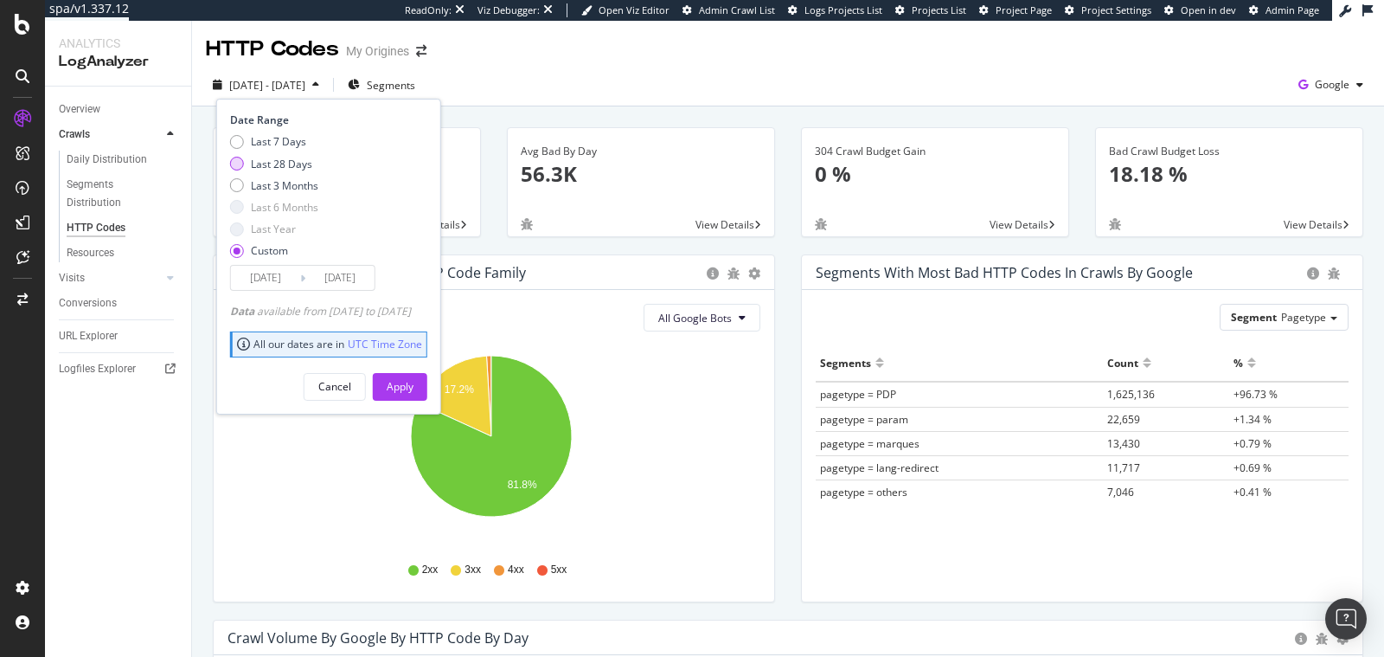
click at [290, 162] on div "Last 28 Days" at bounding box center [281, 164] width 61 height 15
type input "2025/08/07"
click at [413, 379] on div "Apply" at bounding box center [400, 386] width 27 height 15
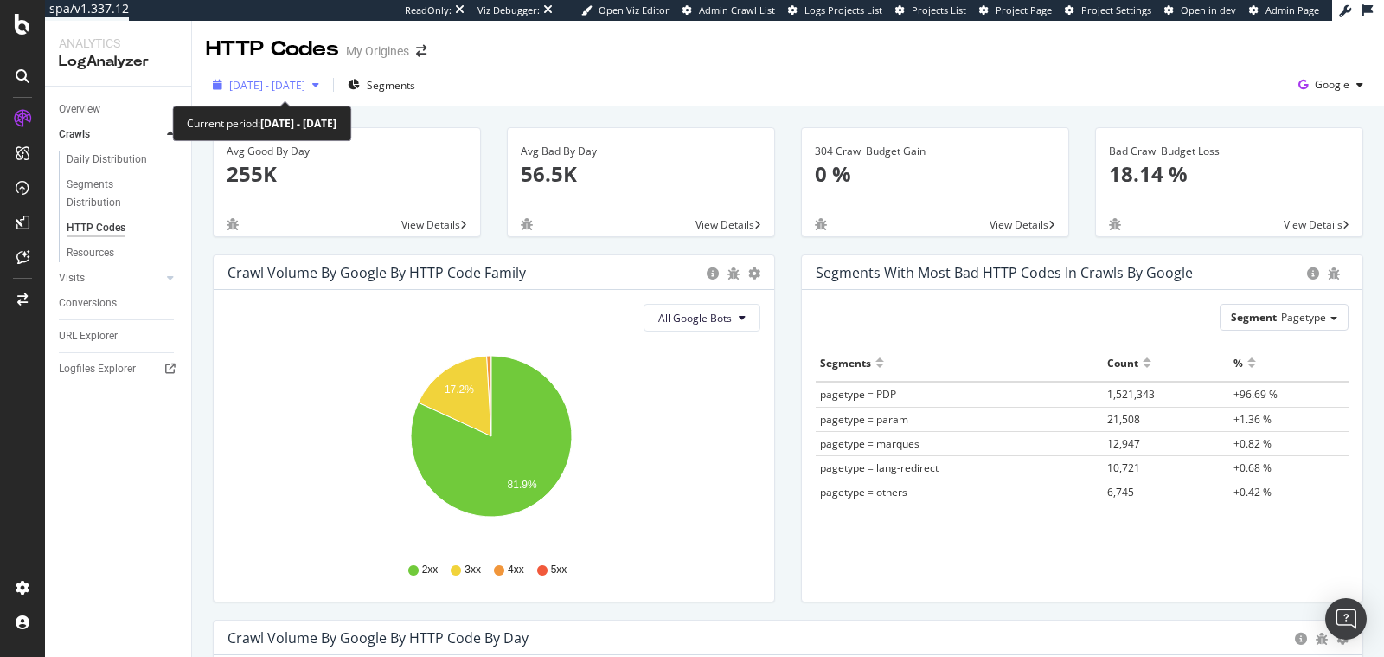
click at [307, 92] on div "2025 Aug. 7th - Sep. 3rd" at bounding box center [266, 85] width 120 height 26
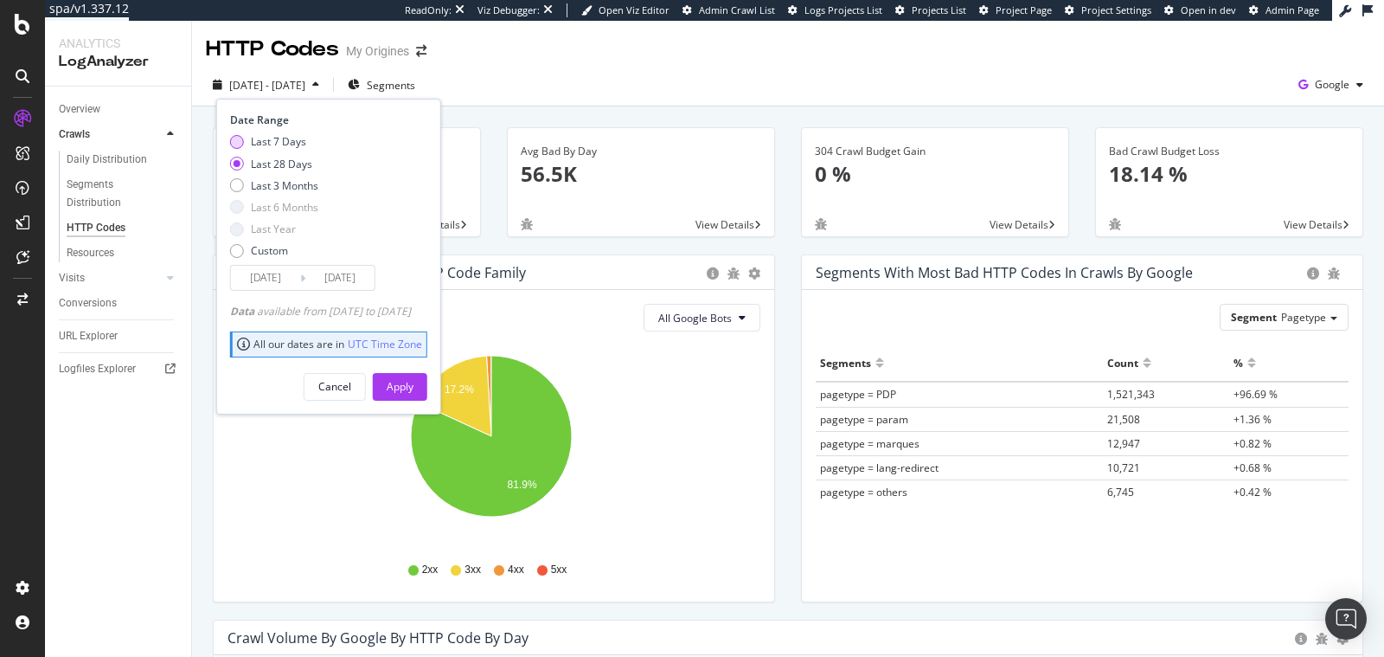
click at [279, 143] on div "Last 7 Days" at bounding box center [278, 141] width 55 height 15
type input "2025/08/28"
click at [427, 391] on button "Apply" at bounding box center [400, 387] width 55 height 28
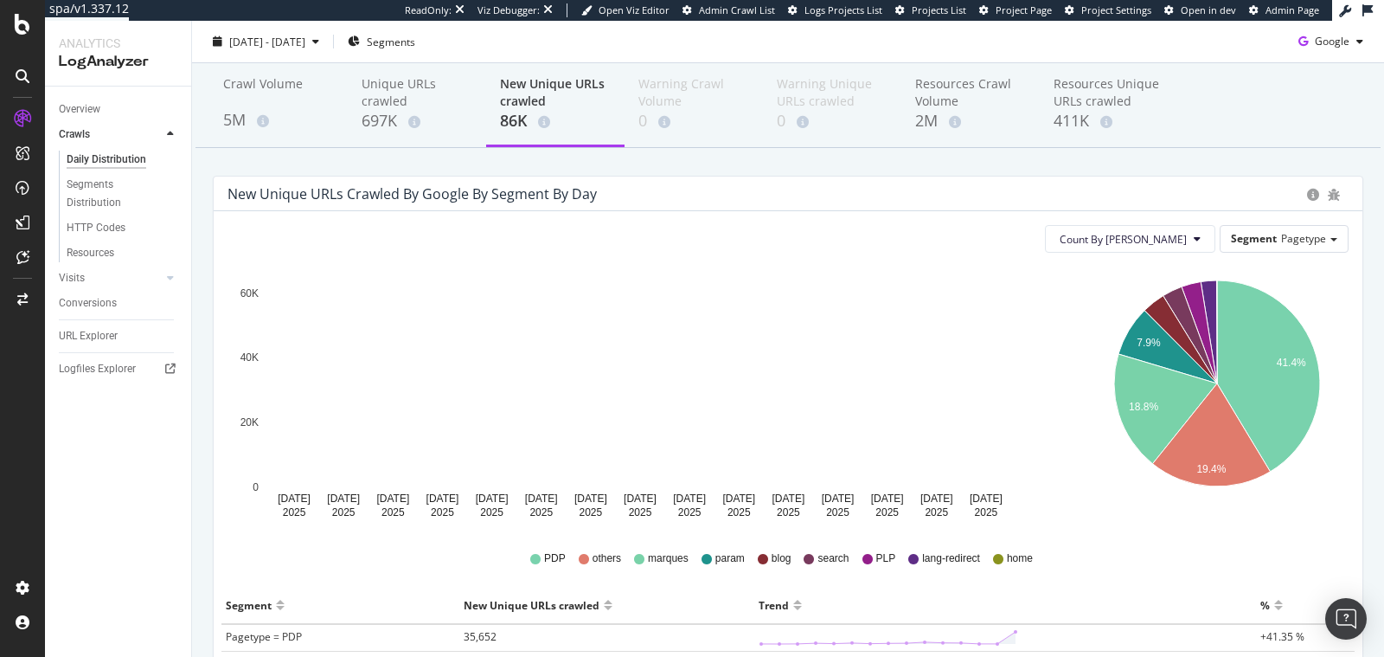
scroll to position [282, 0]
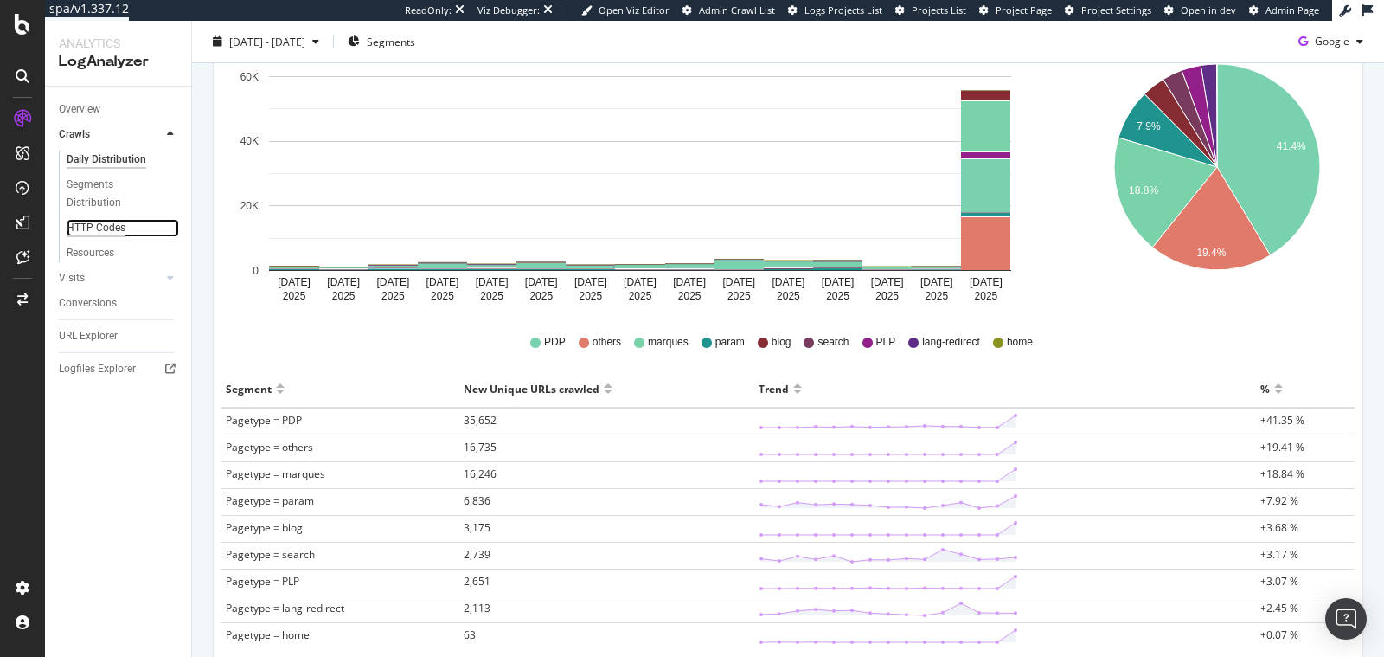
click at [123, 232] on div "HTTP Codes" at bounding box center [96, 228] width 59 height 18
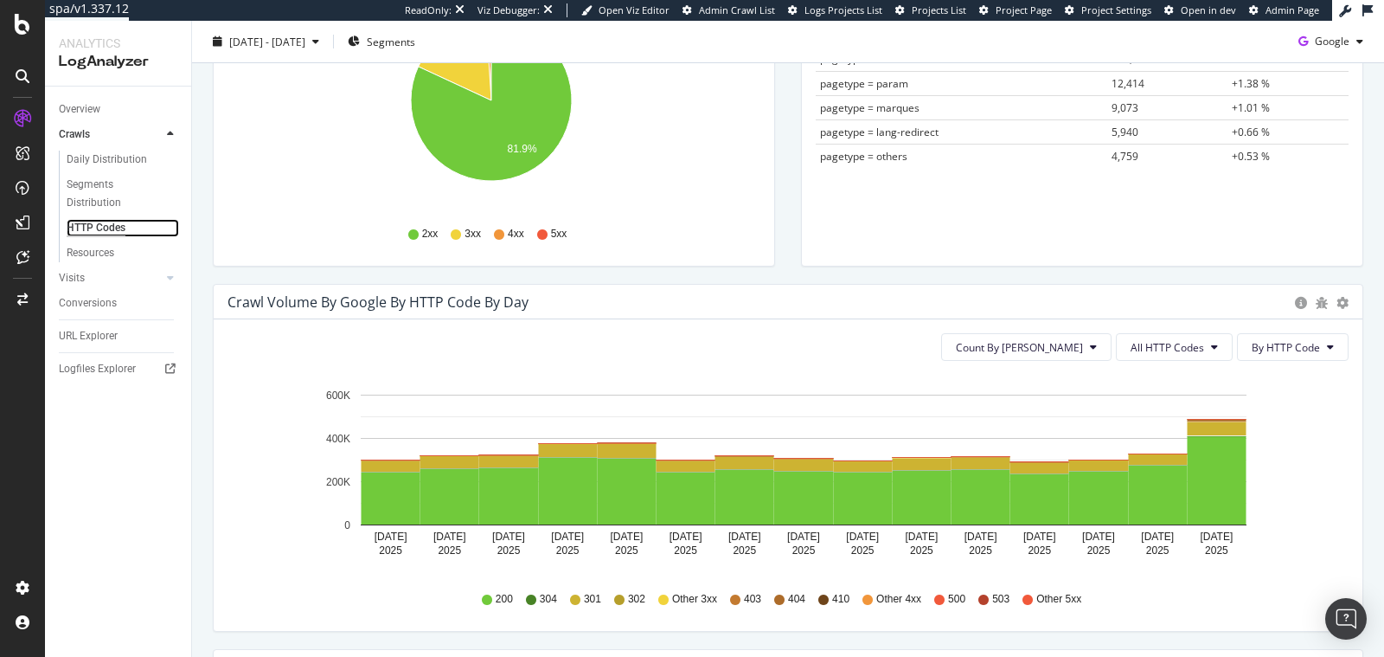
scroll to position [336, 0]
click at [1141, 348] on span "All HTTP Codes" at bounding box center [1168, 347] width 74 height 15
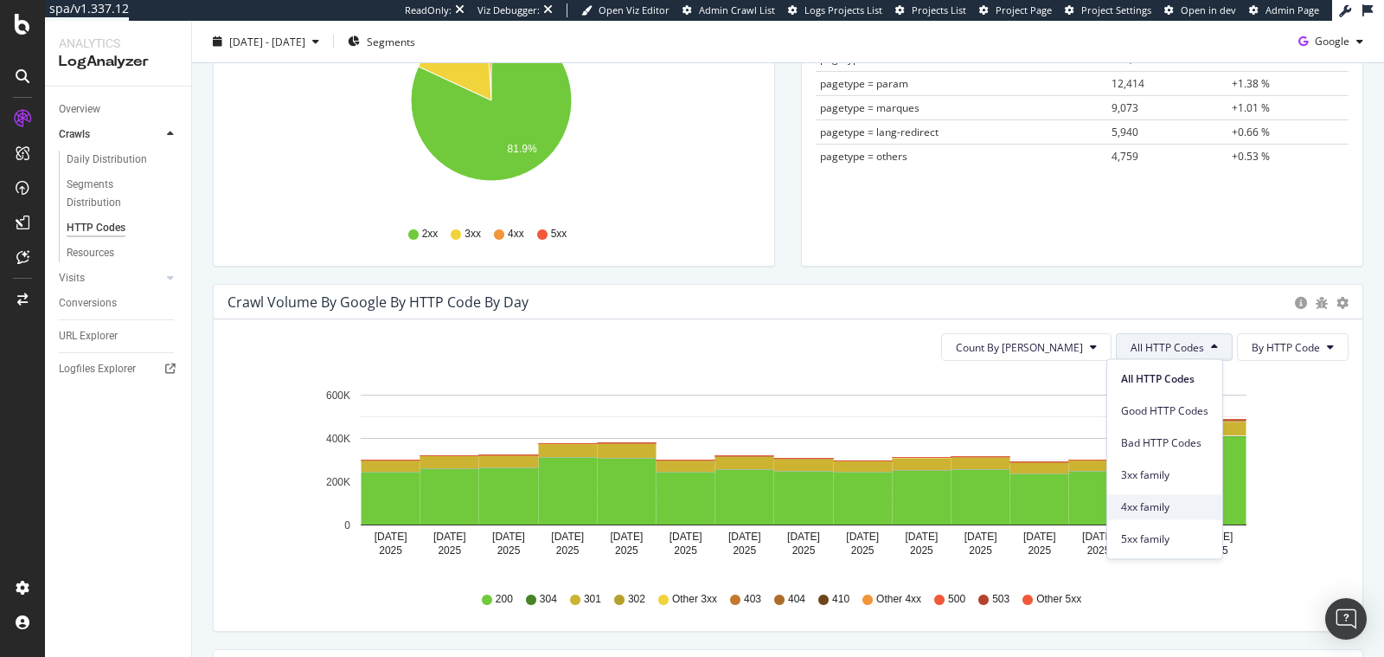
click at [1155, 504] on span "4xx family" at bounding box center [1164, 507] width 87 height 16
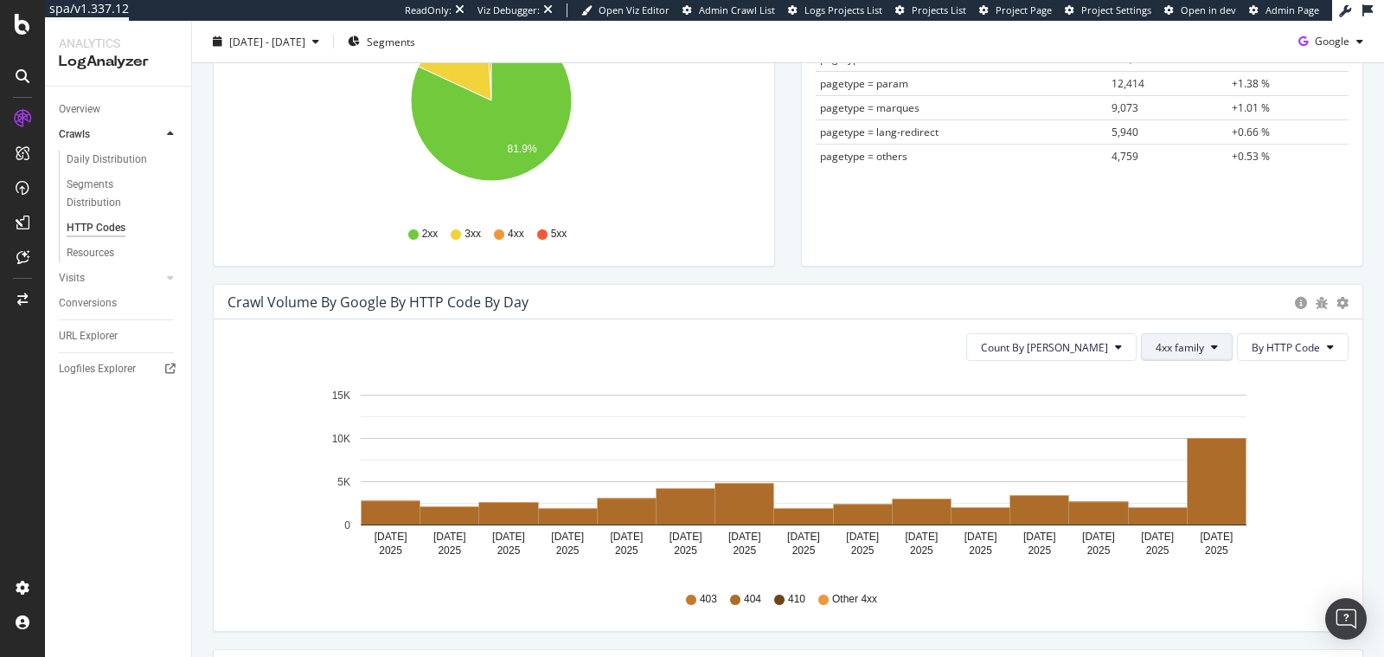
click at [1202, 355] on button "4xx family" at bounding box center [1187, 347] width 92 height 28
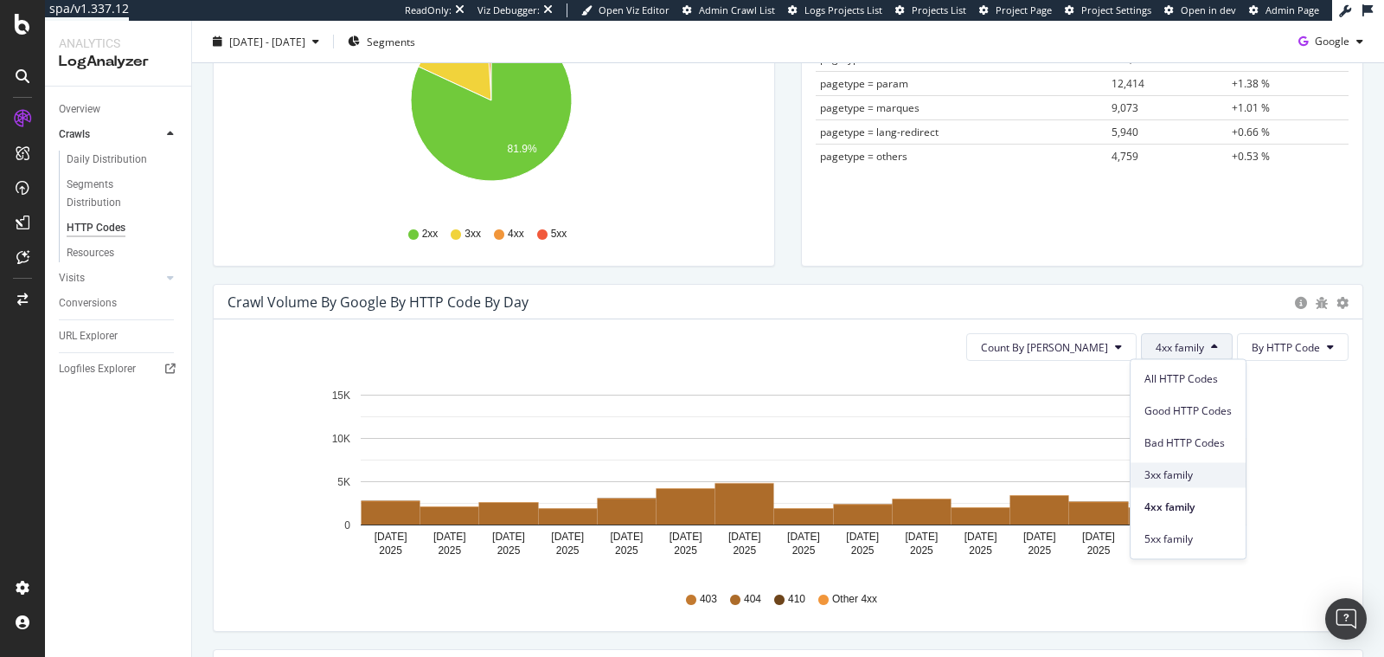
click at [1179, 483] on div "3xx family" at bounding box center [1188, 474] width 115 height 25
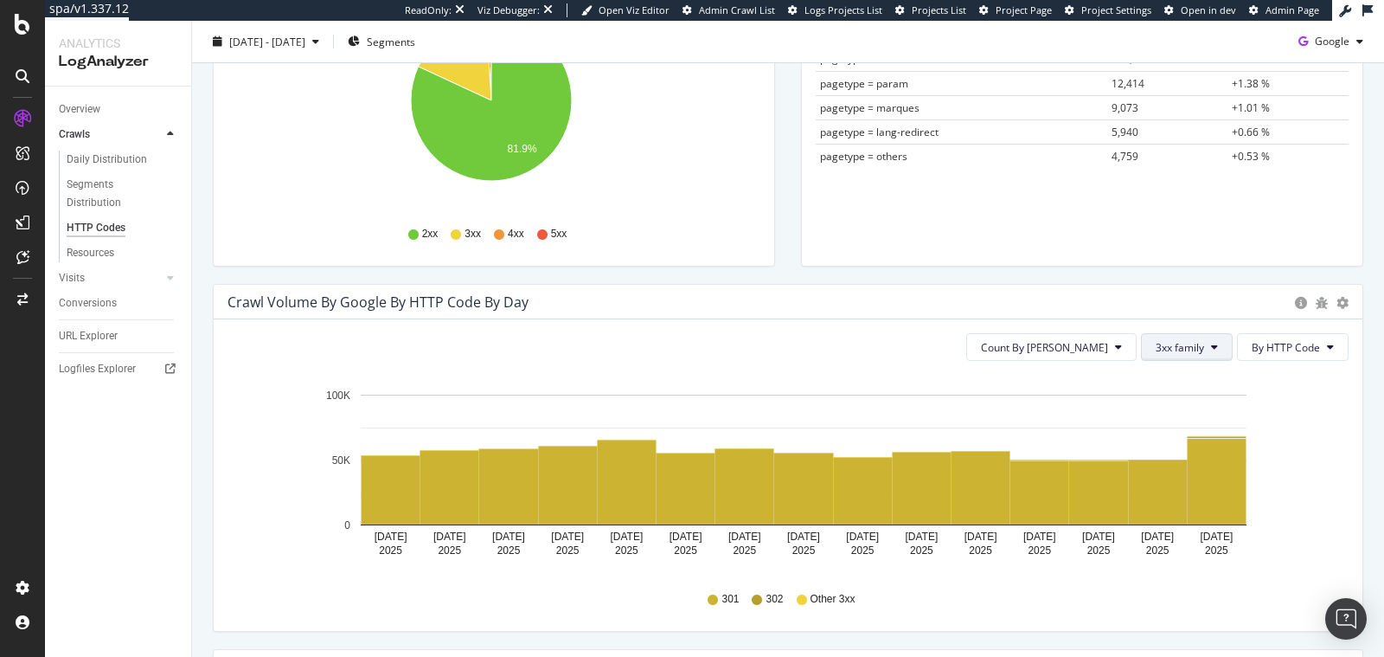
click at [1166, 354] on button "3xx family" at bounding box center [1187, 347] width 92 height 28
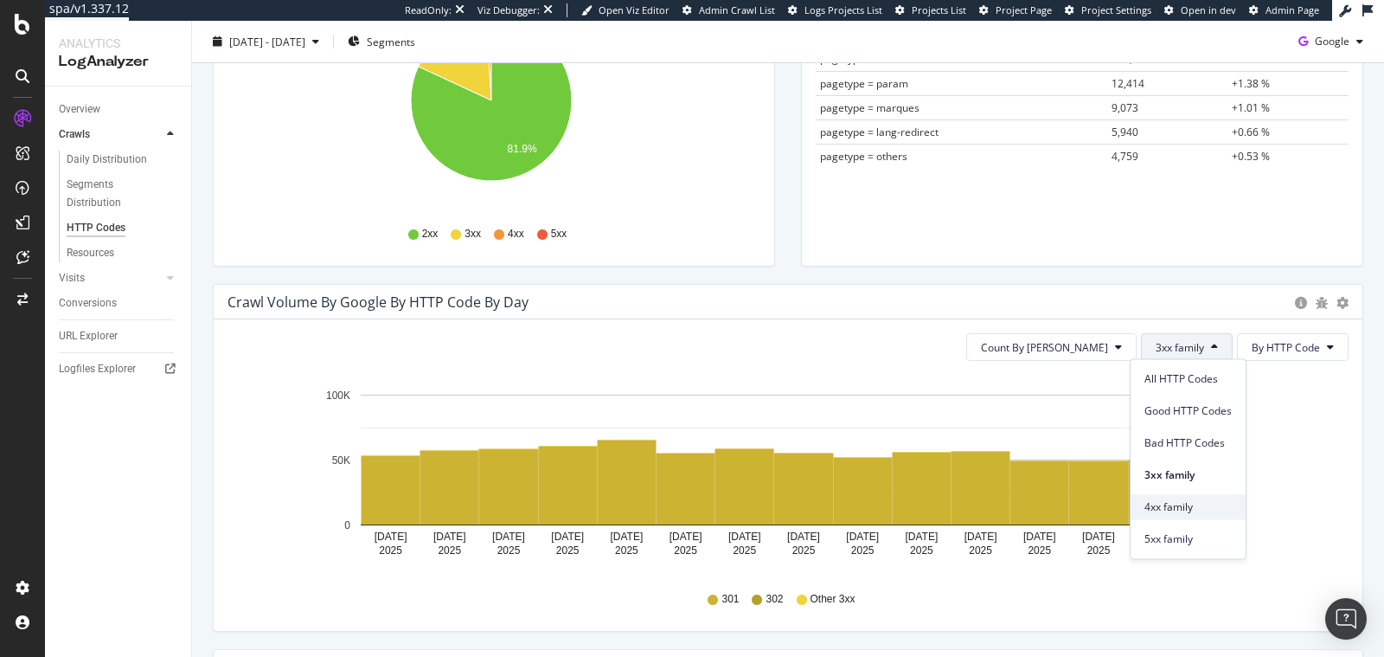
click at [1169, 512] on span "4xx family" at bounding box center [1188, 507] width 87 height 16
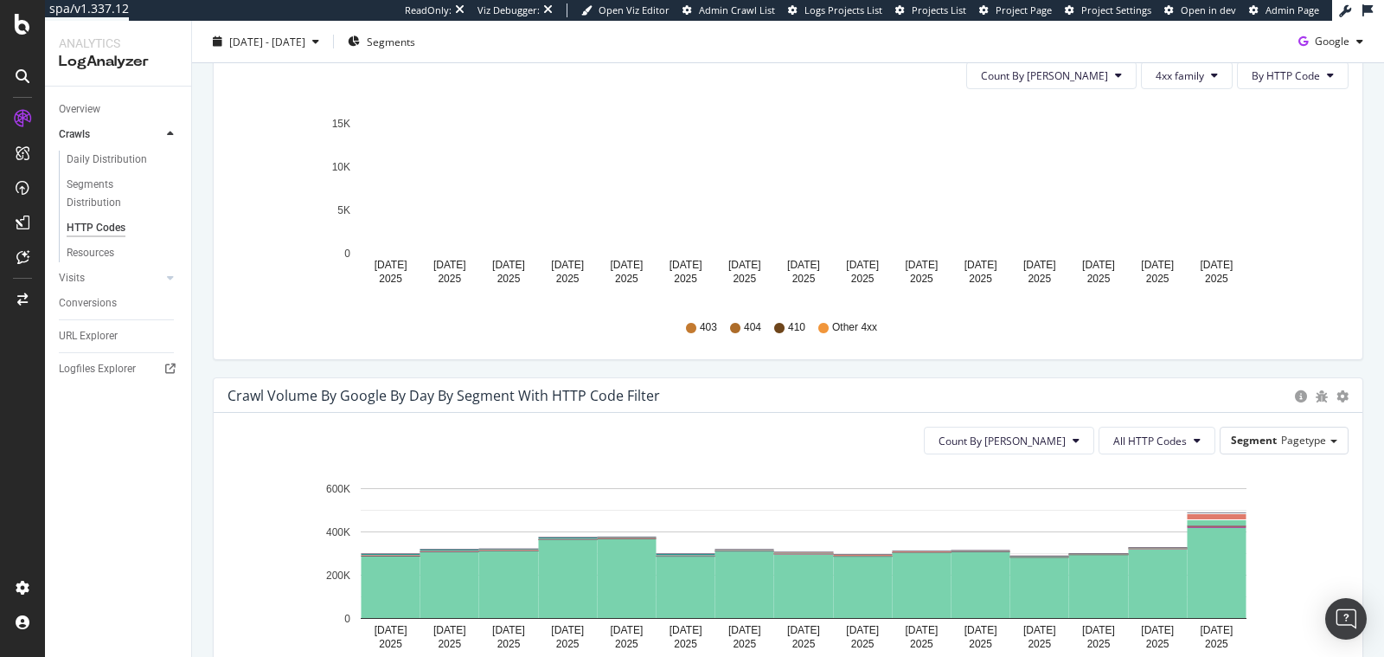
scroll to position [627, 0]
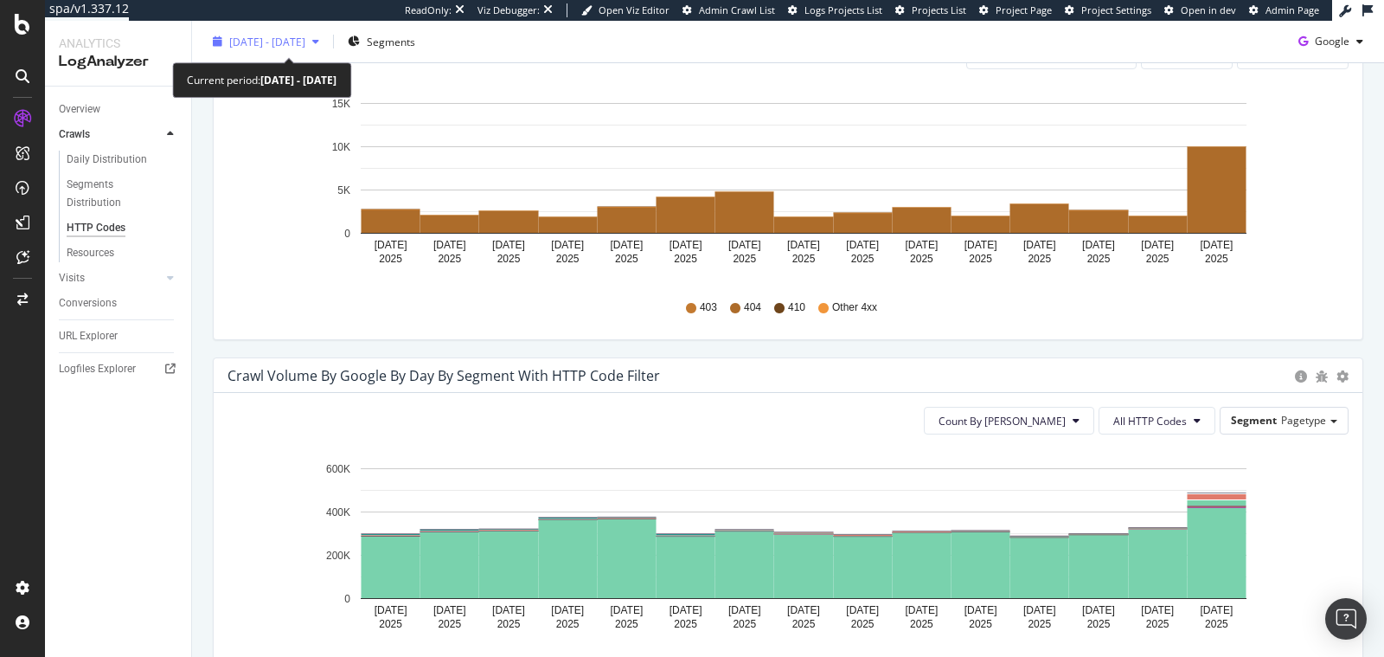
click at [298, 34] on span "2025 Aug. 19th - Sep. 2nd" at bounding box center [267, 41] width 76 height 15
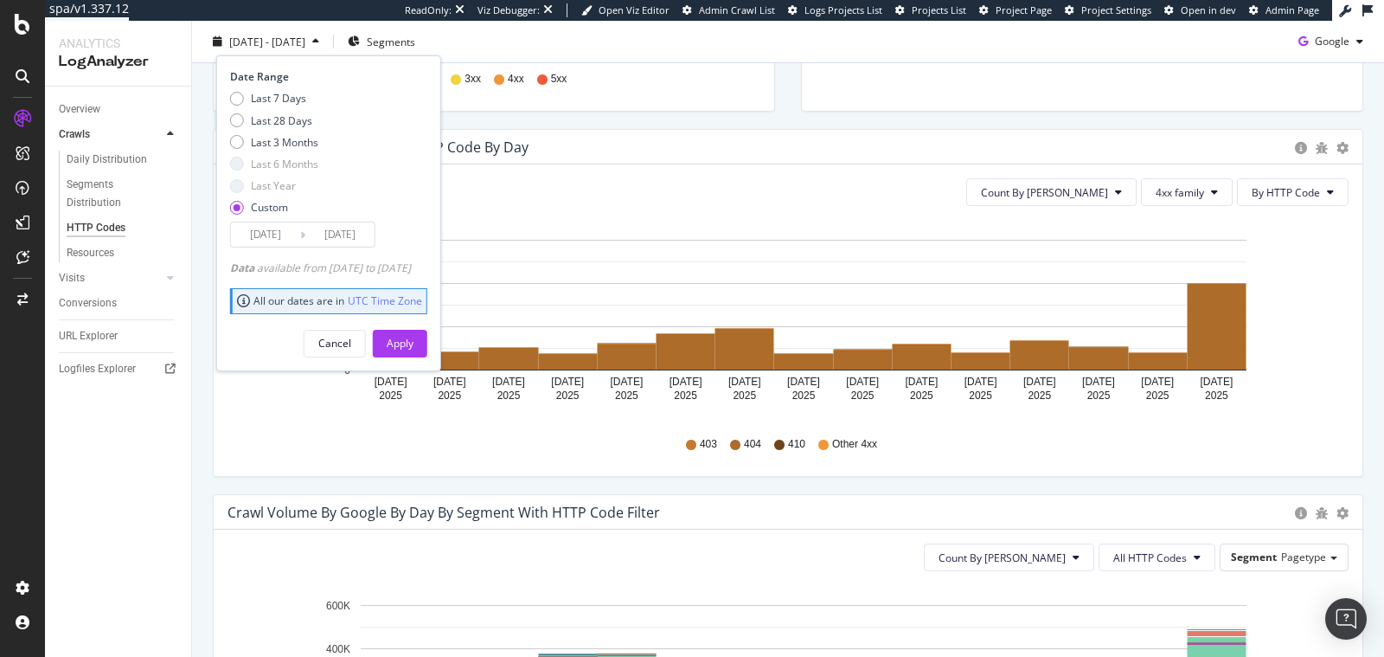
scroll to position [363, 0]
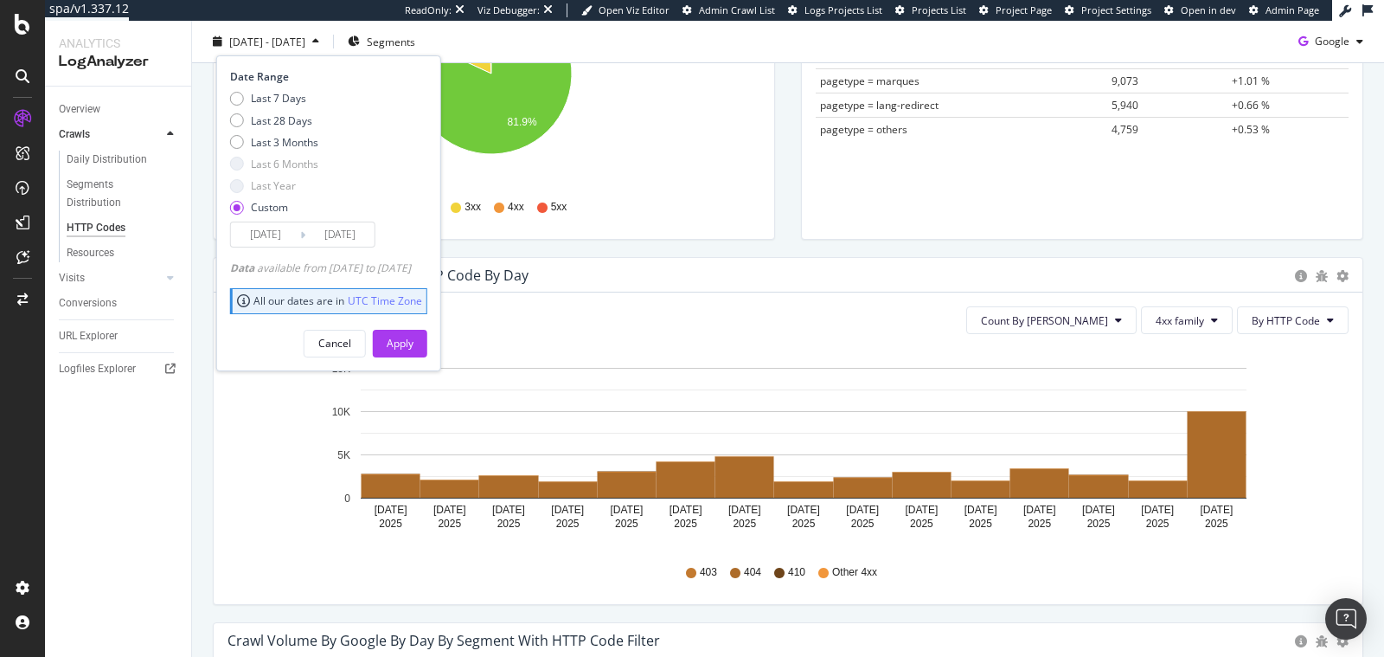
click at [264, 401] on icon "Aug 19 2025 Aug 20 2025 Aug 21 2025 Aug 22 2025 Aug 23 2025 Aug 24 2025 Aug 25 …" at bounding box center [781, 448] width 1107 height 201
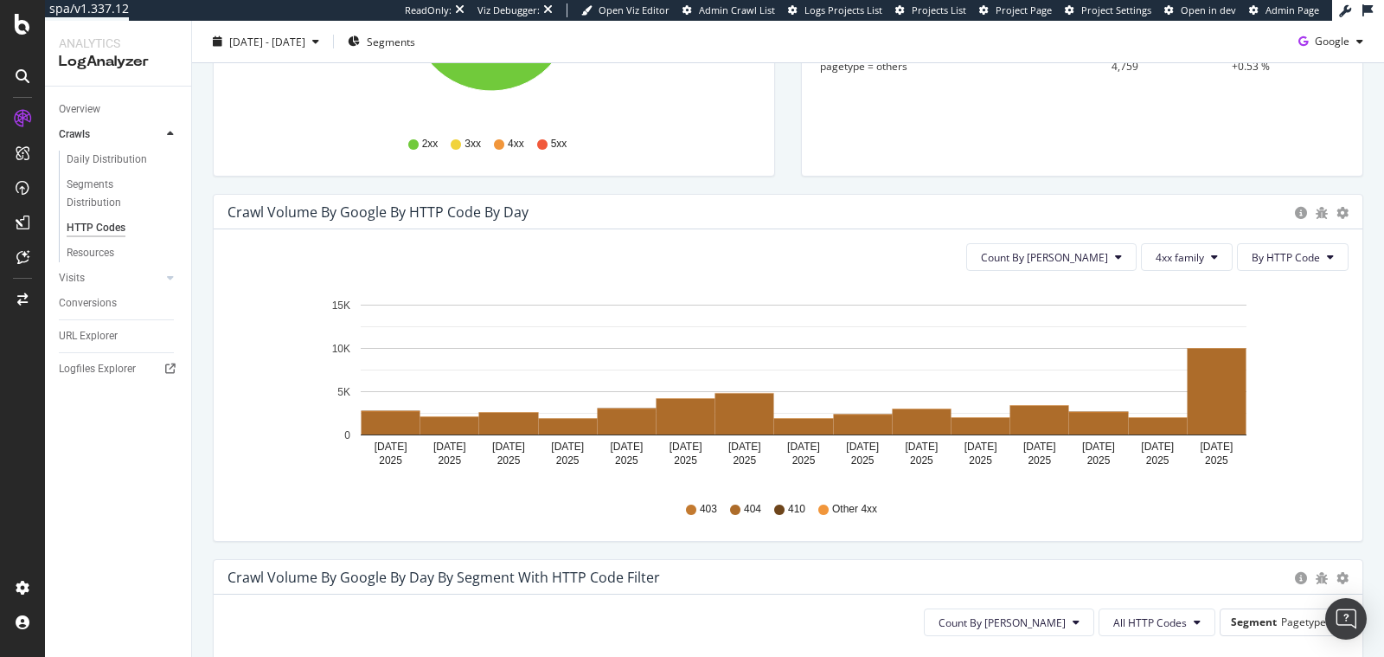
scroll to position [506, 0]
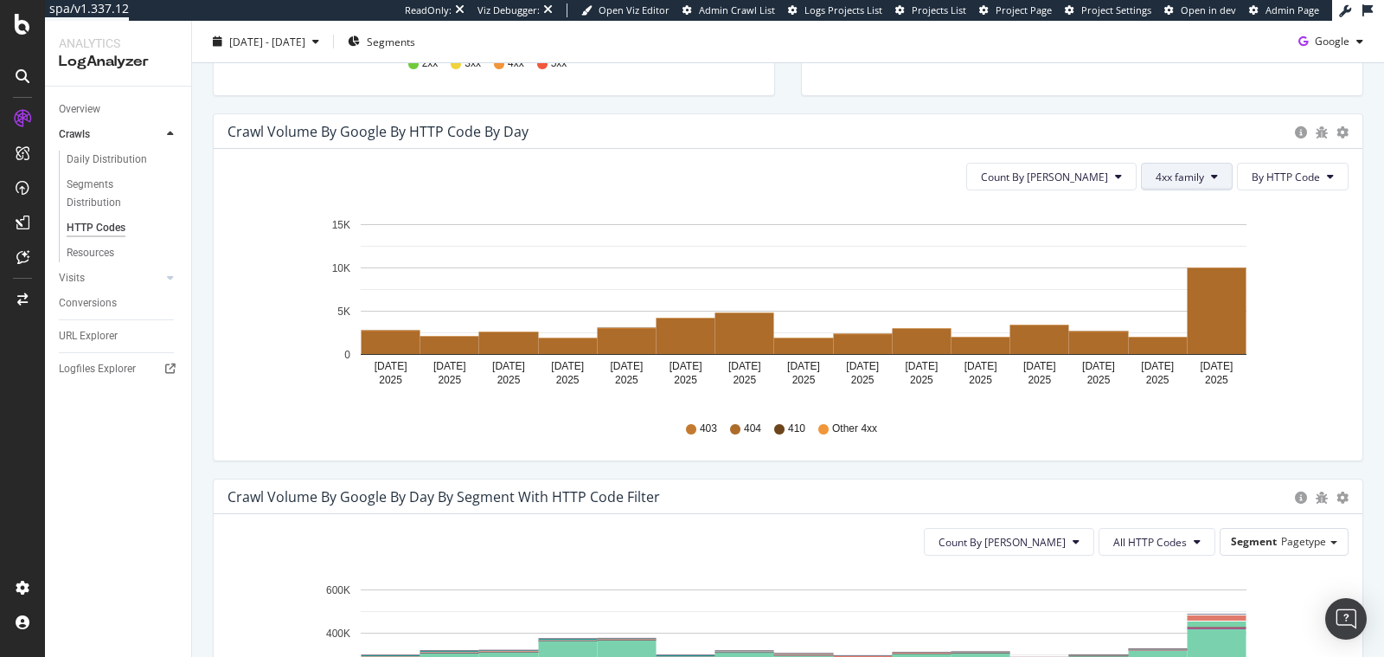
click at [1162, 177] on span "4xx family" at bounding box center [1180, 177] width 48 height 15
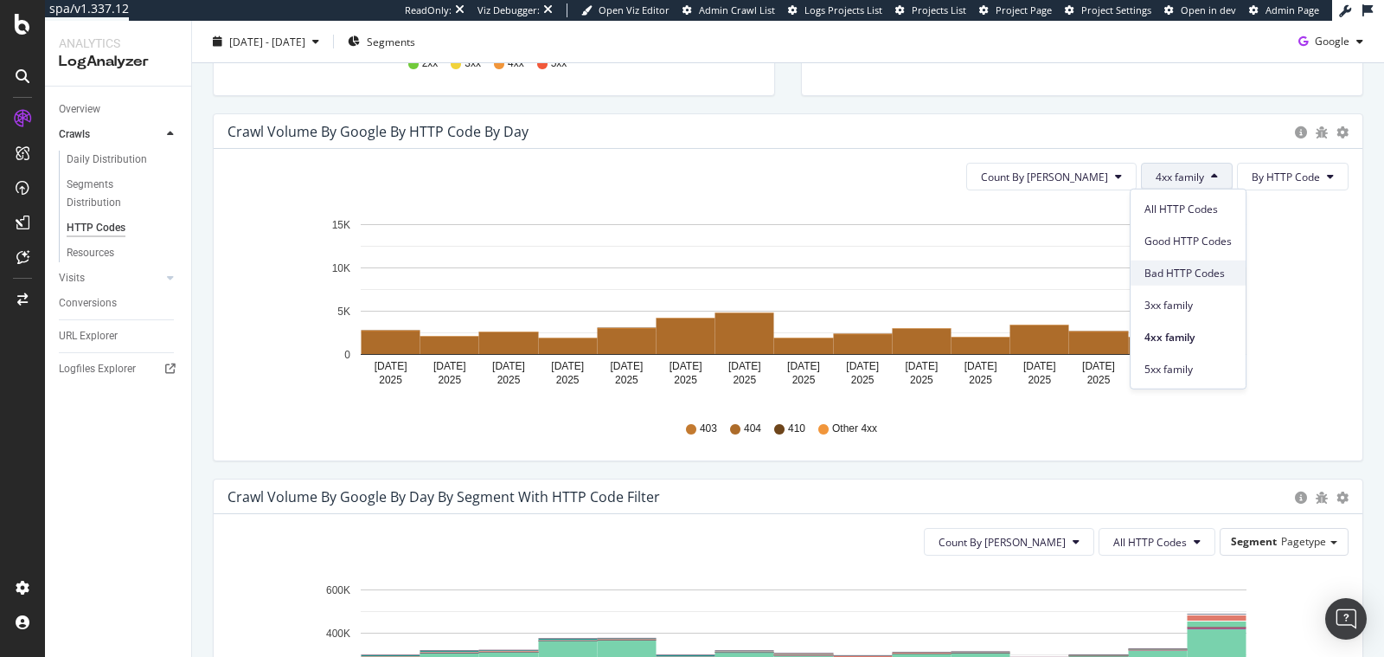
click at [1180, 262] on div "Bad HTTP Codes" at bounding box center [1188, 272] width 115 height 25
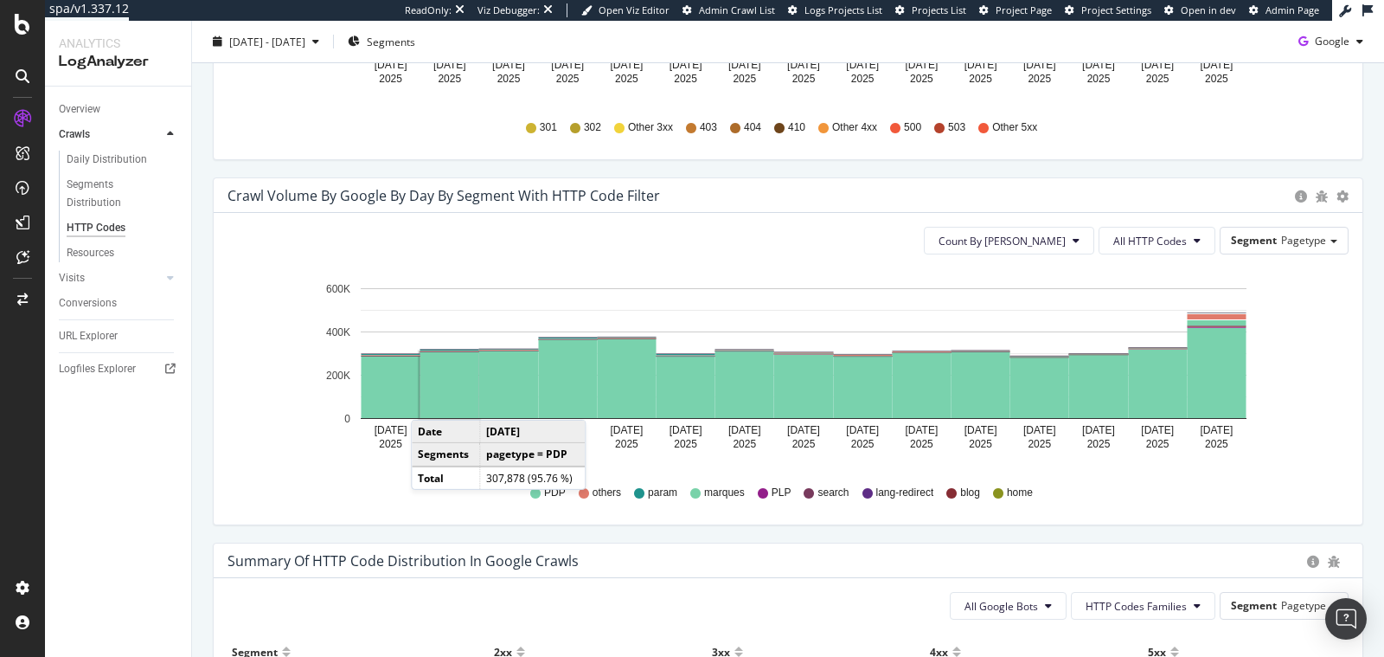
scroll to position [427, 0]
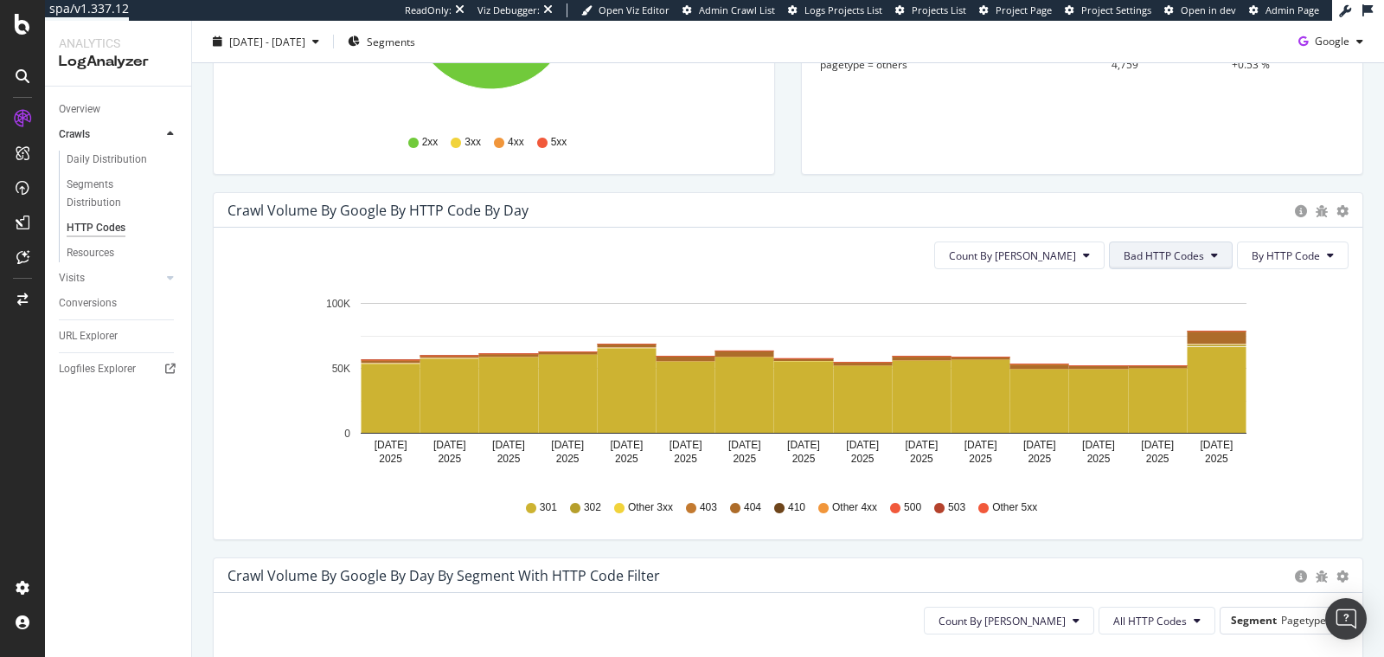
click at [1178, 248] on span "Bad HTTP Codes" at bounding box center [1164, 255] width 80 height 15
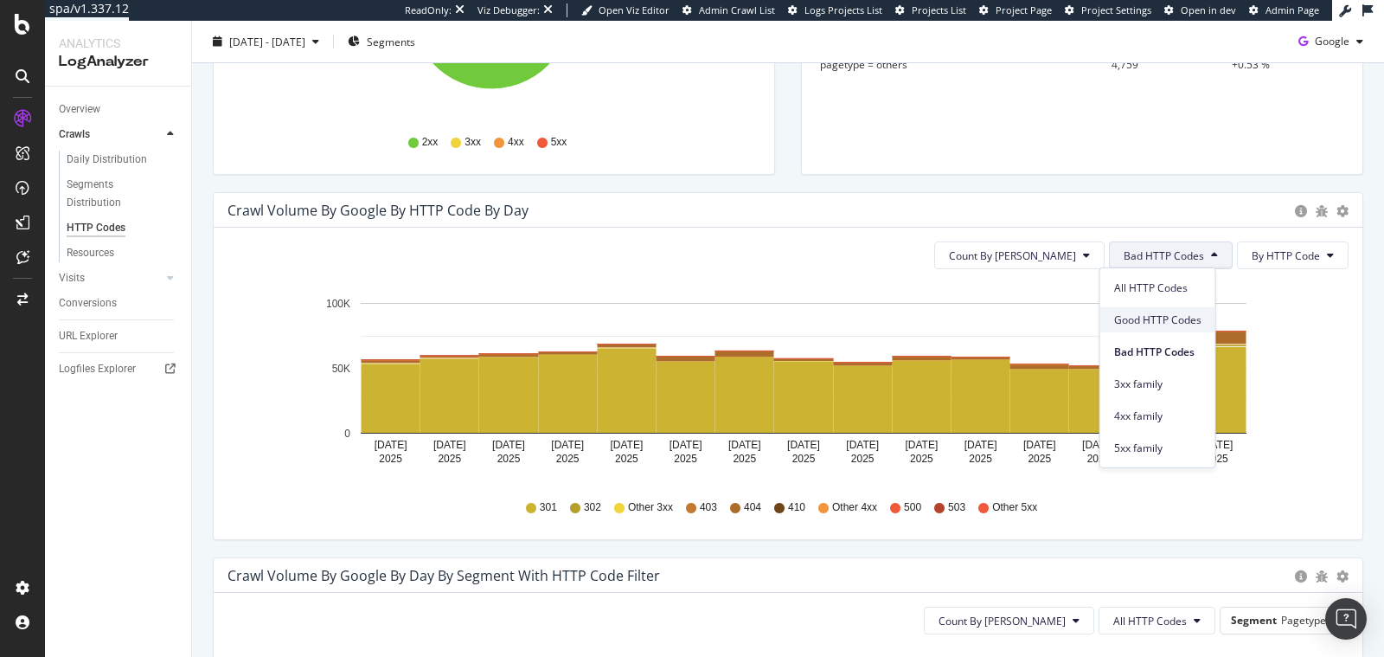
click at [1167, 313] on span "Good HTTP Codes" at bounding box center [1157, 319] width 87 height 16
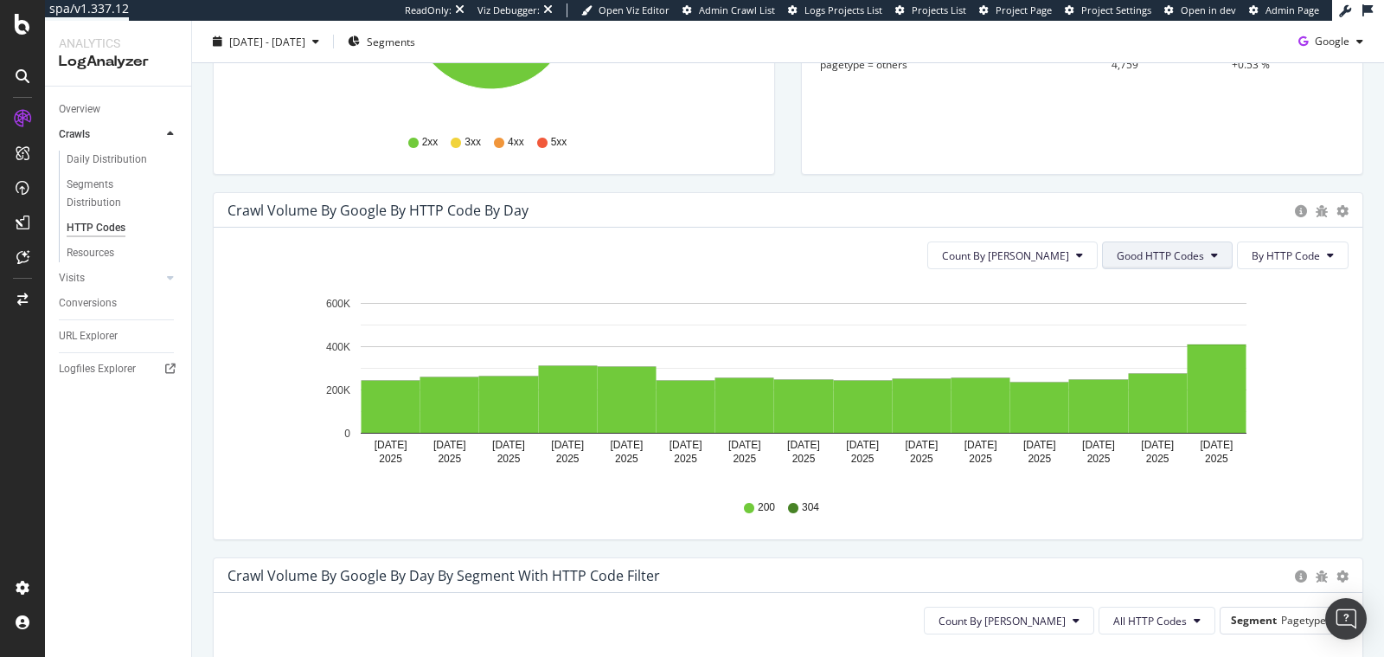
click at [1161, 254] on span "Good HTTP Codes" at bounding box center [1160, 255] width 87 height 15
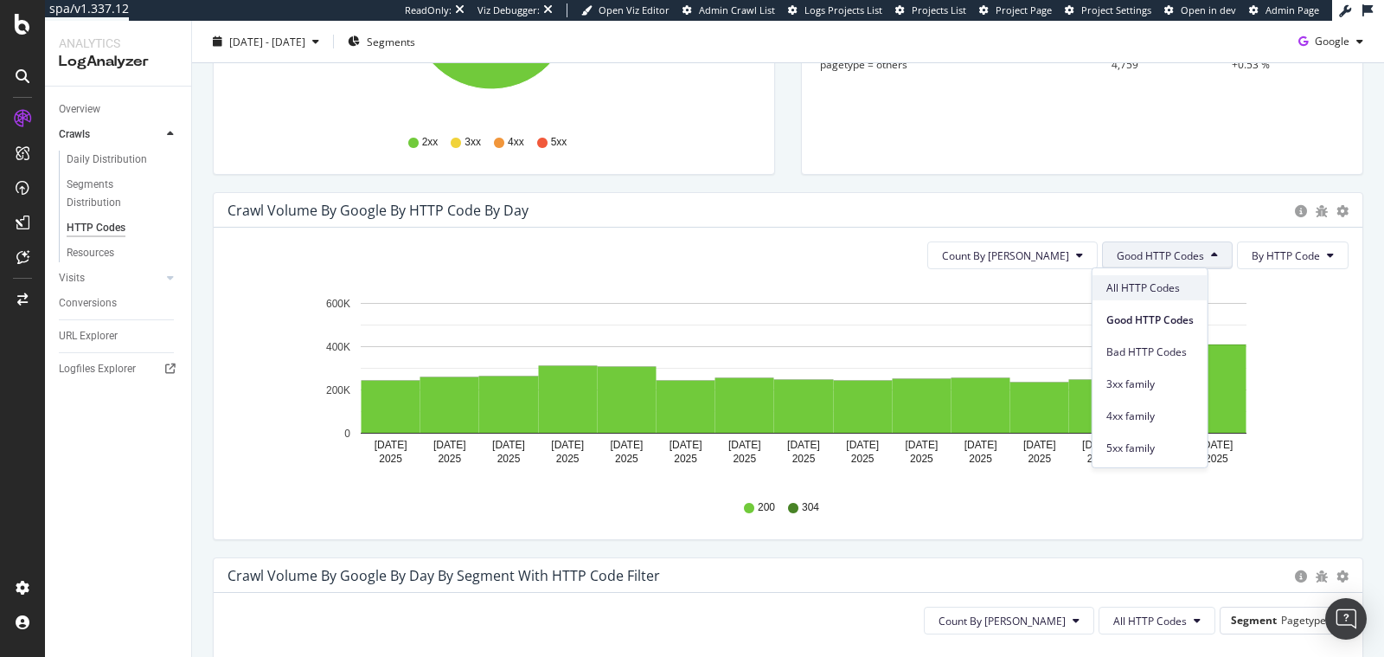
click at [1153, 280] on span "All HTTP Codes" at bounding box center [1150, 287] width 87 height 16
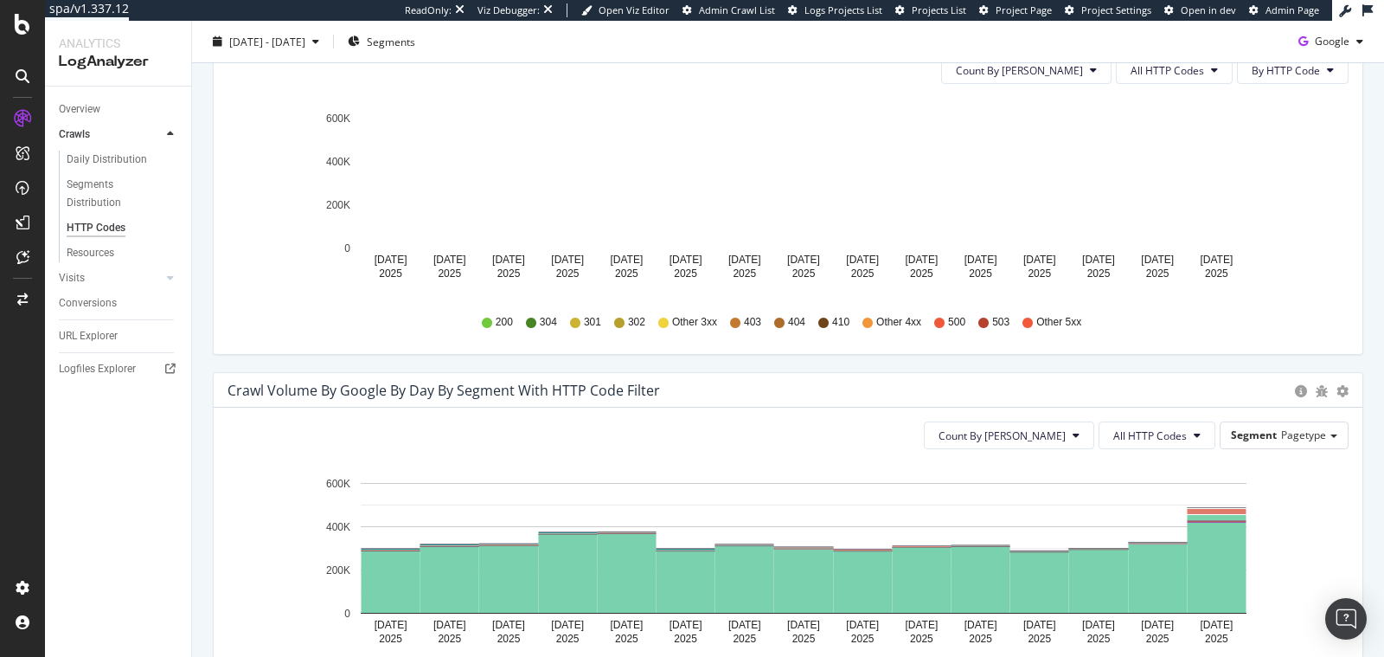
scroll to position [571, 0]
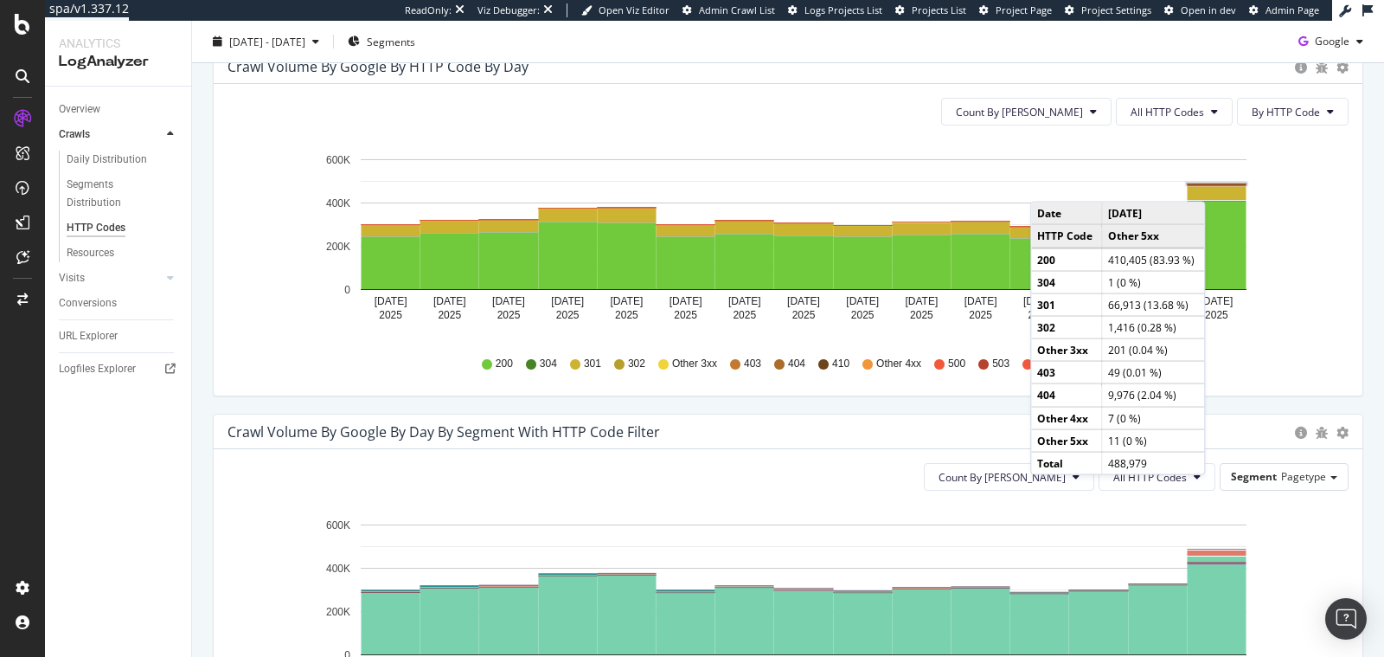
click at [1209, 184] on rect "A chart." at bounding box center [1217, 184] width 59 height 1
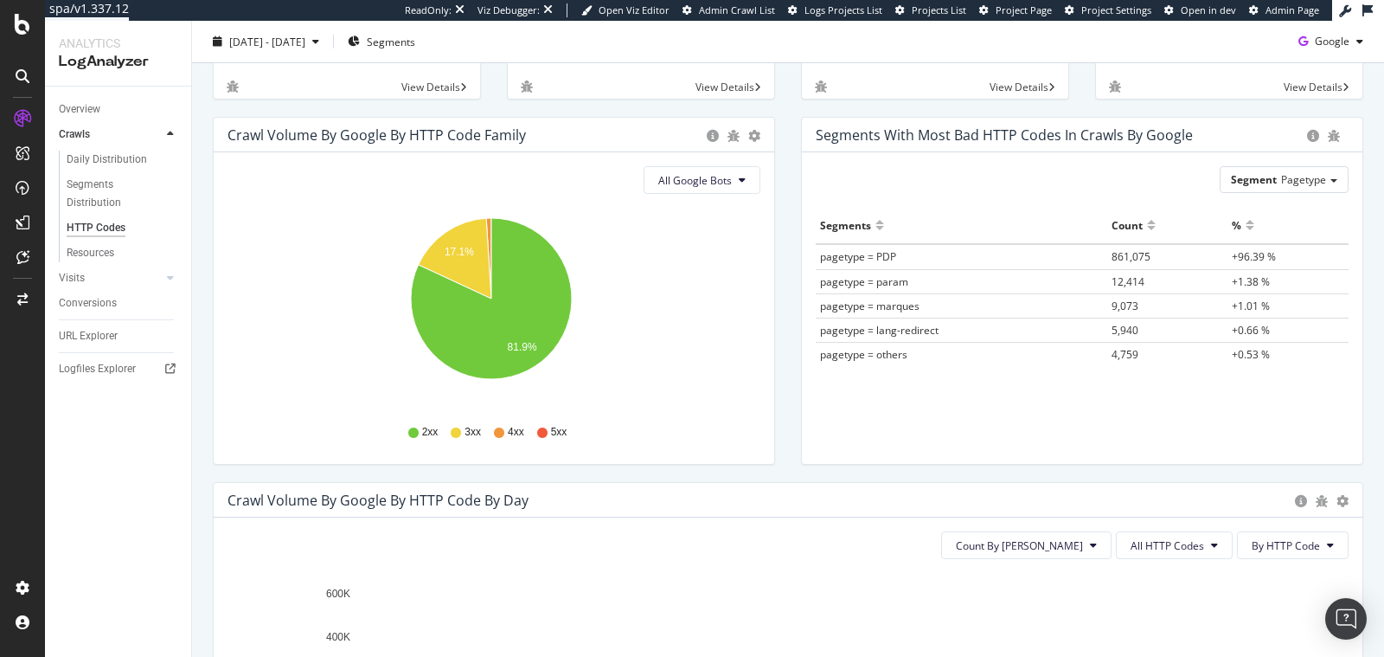
scroll to position [347, 0]
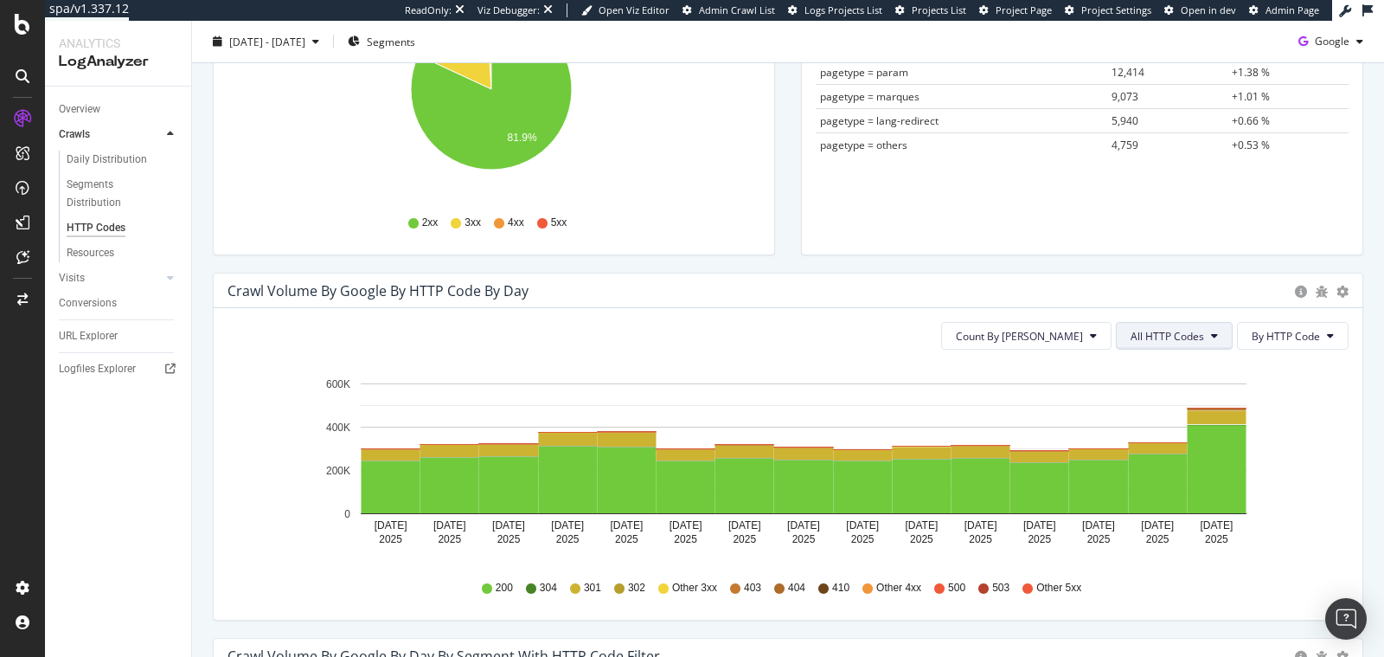
click at [1178, 333] on span "All HTTP Codes" at bounding box center [1168, 336] width 74 height 15
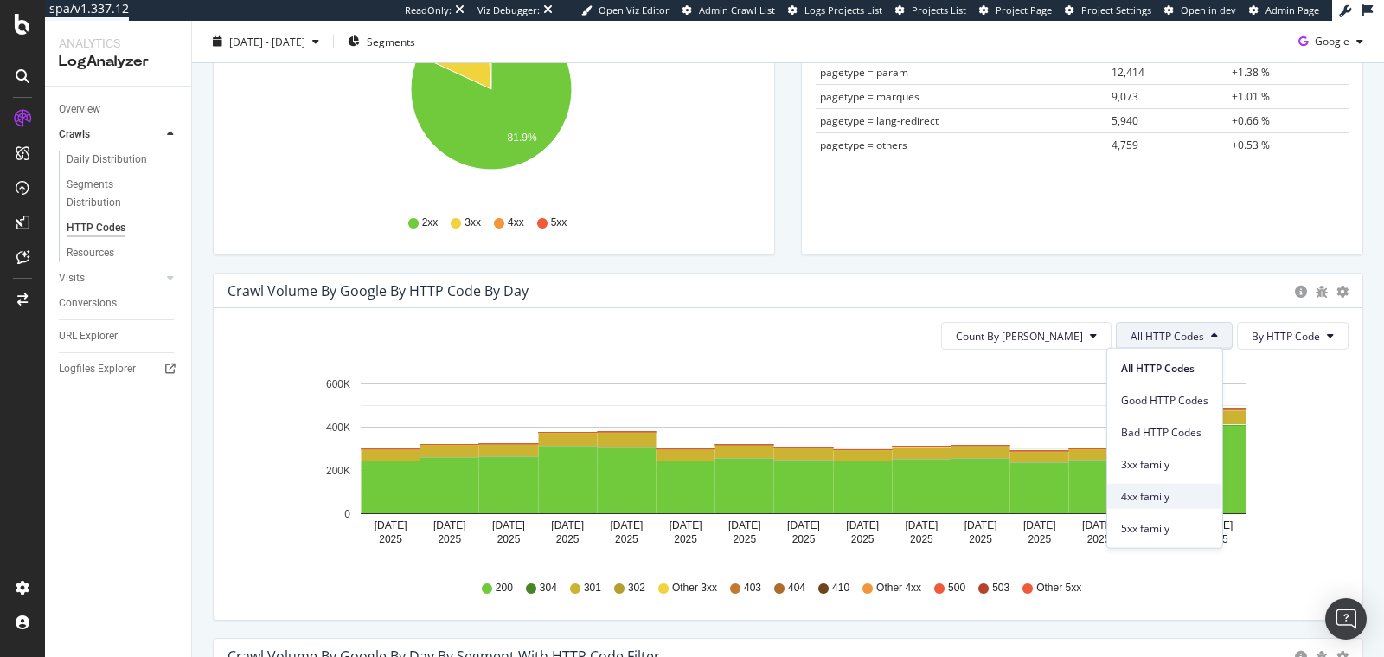
click at [1172, 491] on span "4xx family" at bounding box center [1164, 496] width 87 height 16
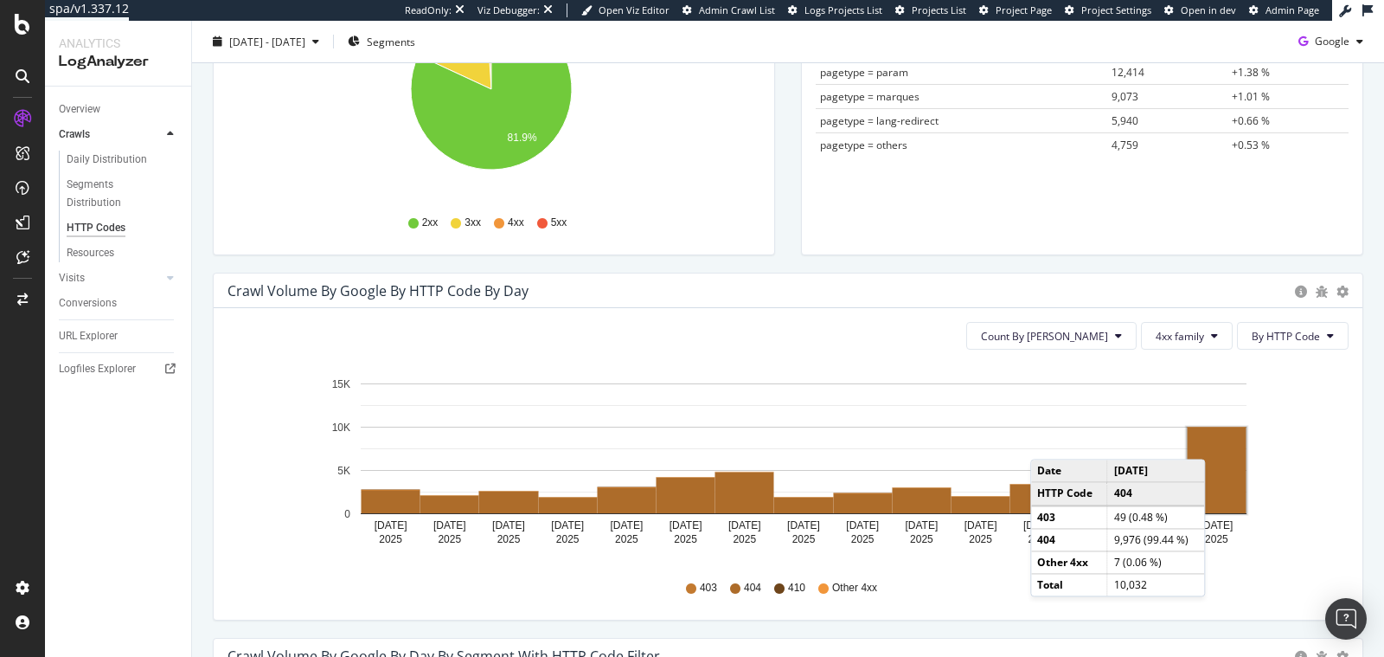
click at [1210, 438] on rect "A chart." at bounding box center [1217, 470] width 59 height 86
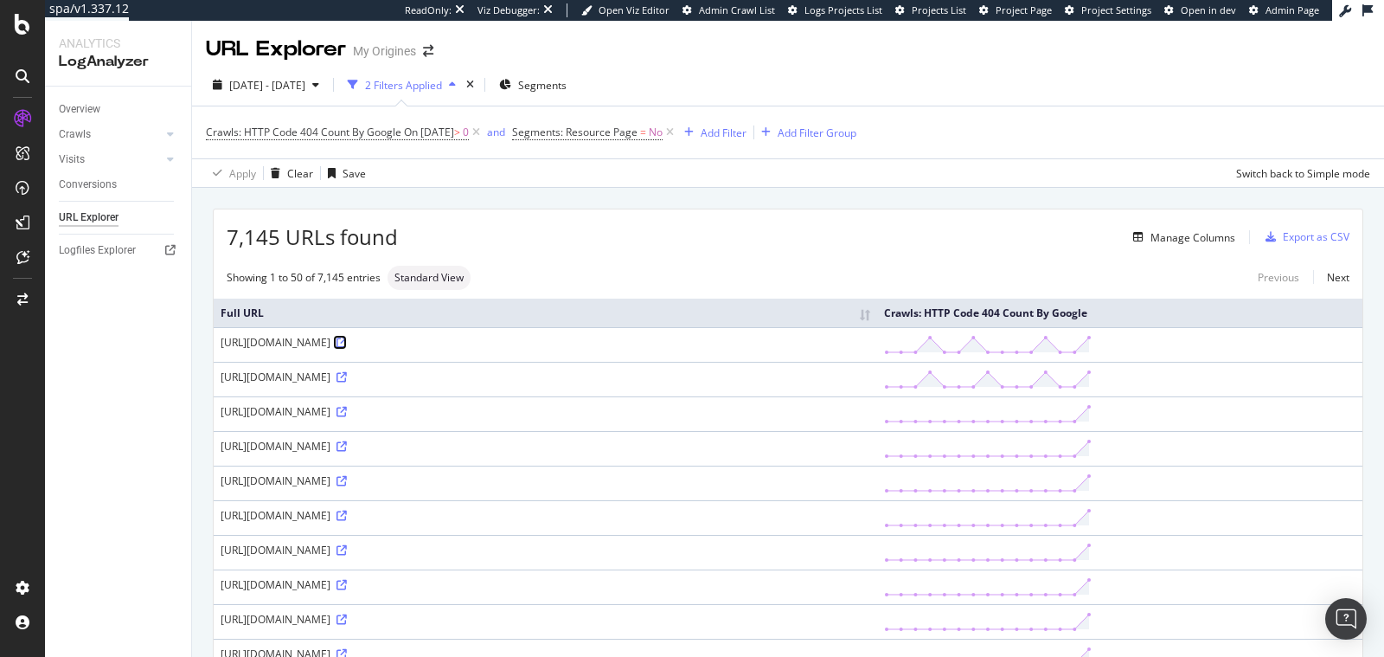
click at [347, 339] on icon at bounding box center [342, 342] width 10 height 10
click at [347, 581] on icon at bounding box center [342, 585] width 10 height 10
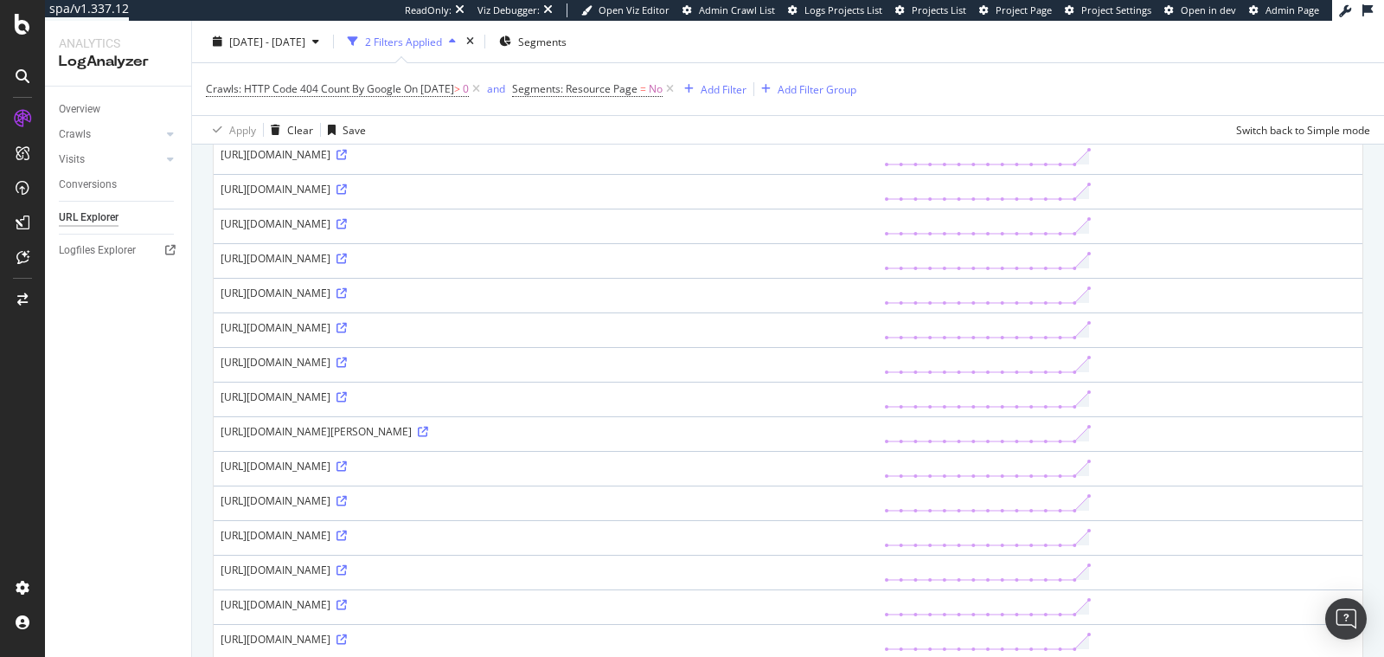
scroll to position [828, 0]
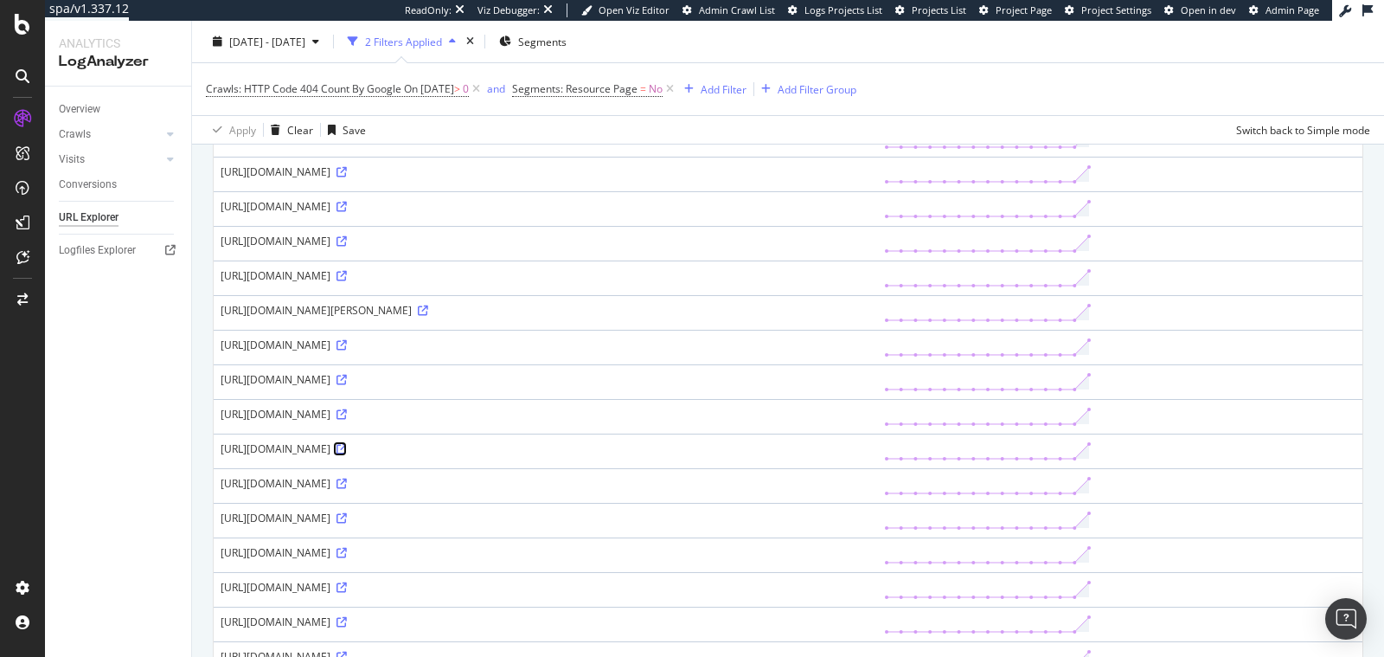
click at [347, 444] on icon at bounding box center [342, 449] width 10 height 10
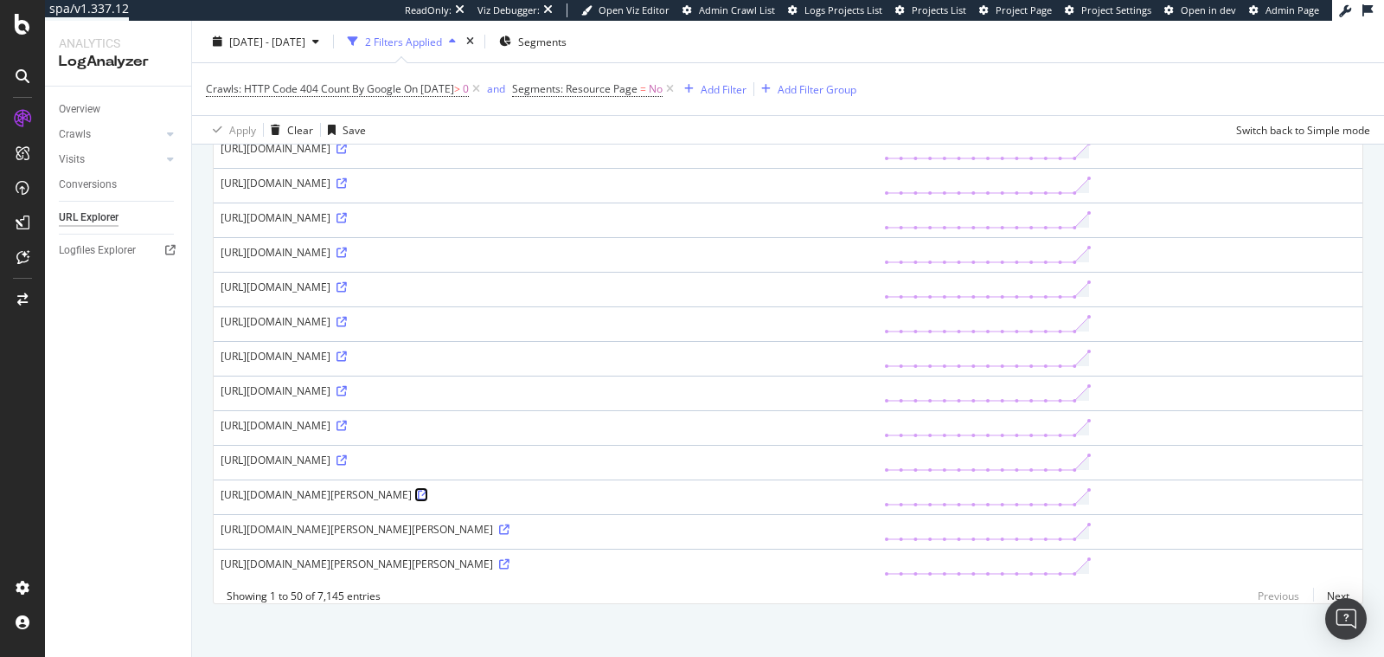
click at [428, 490] on icon at bounding box center [423, 495] width 10 height 10
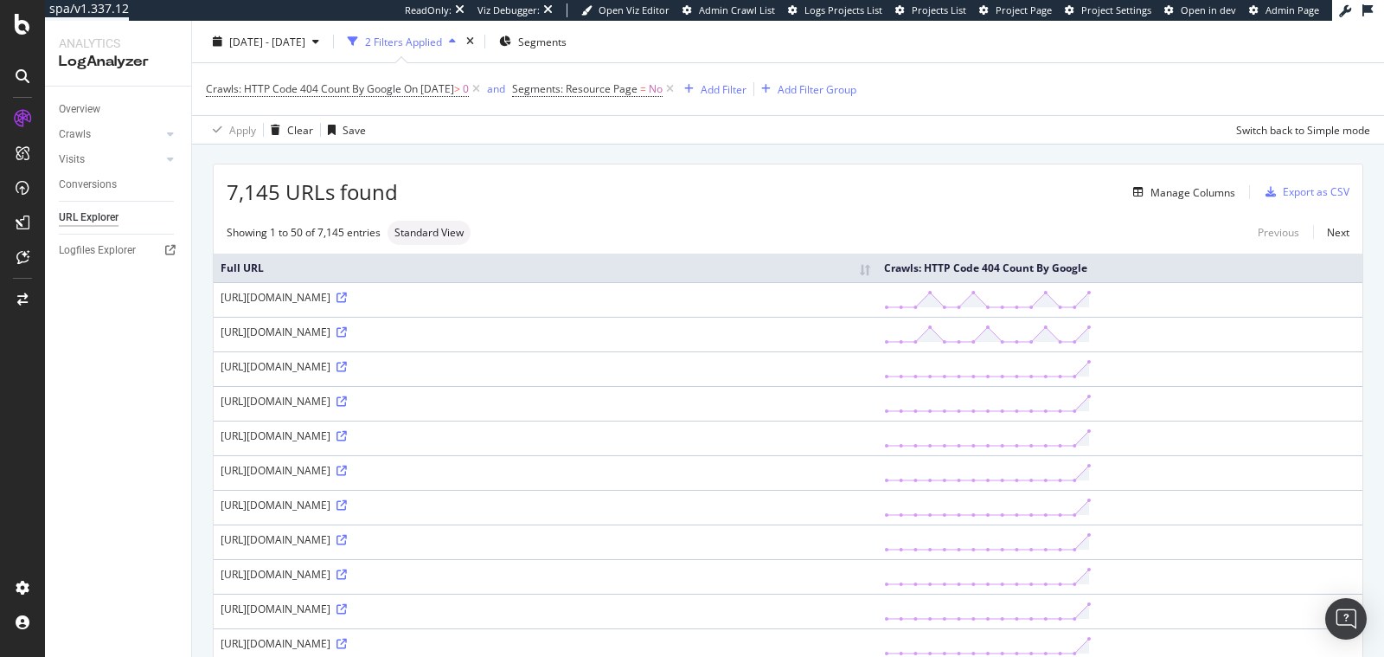
scroll to position [0, 0]
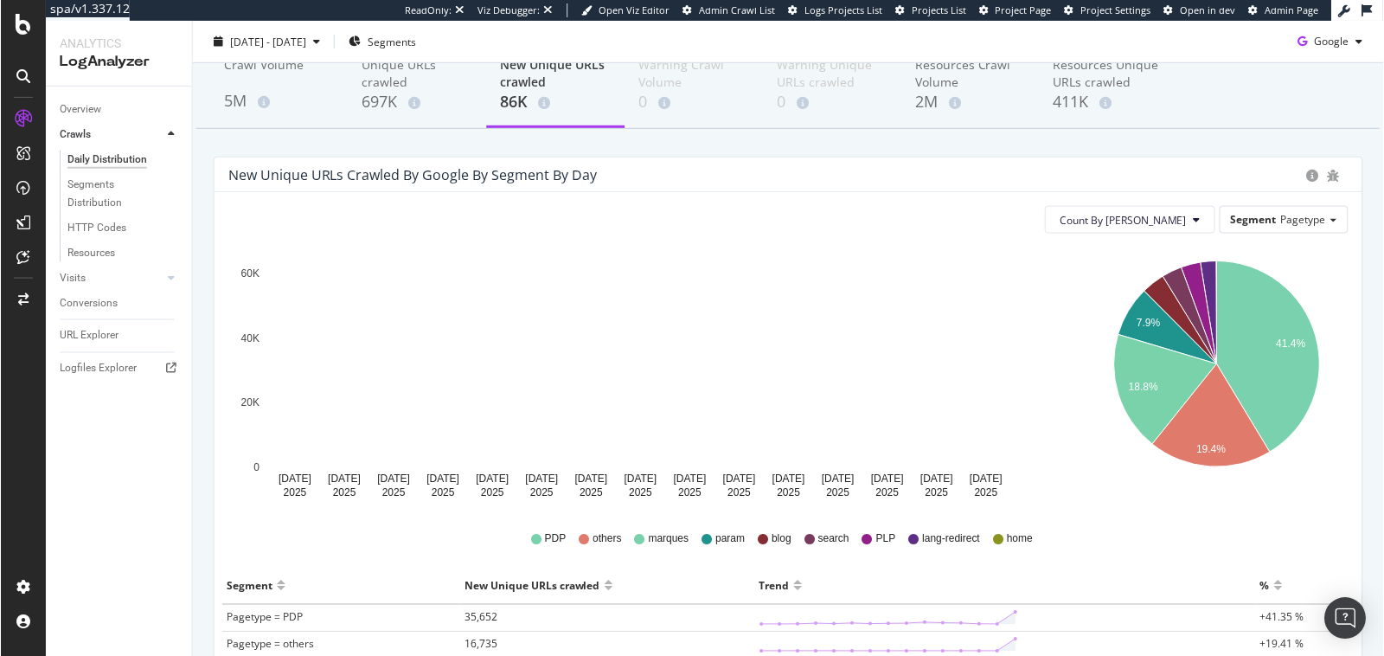
scroll to position [183, 0]
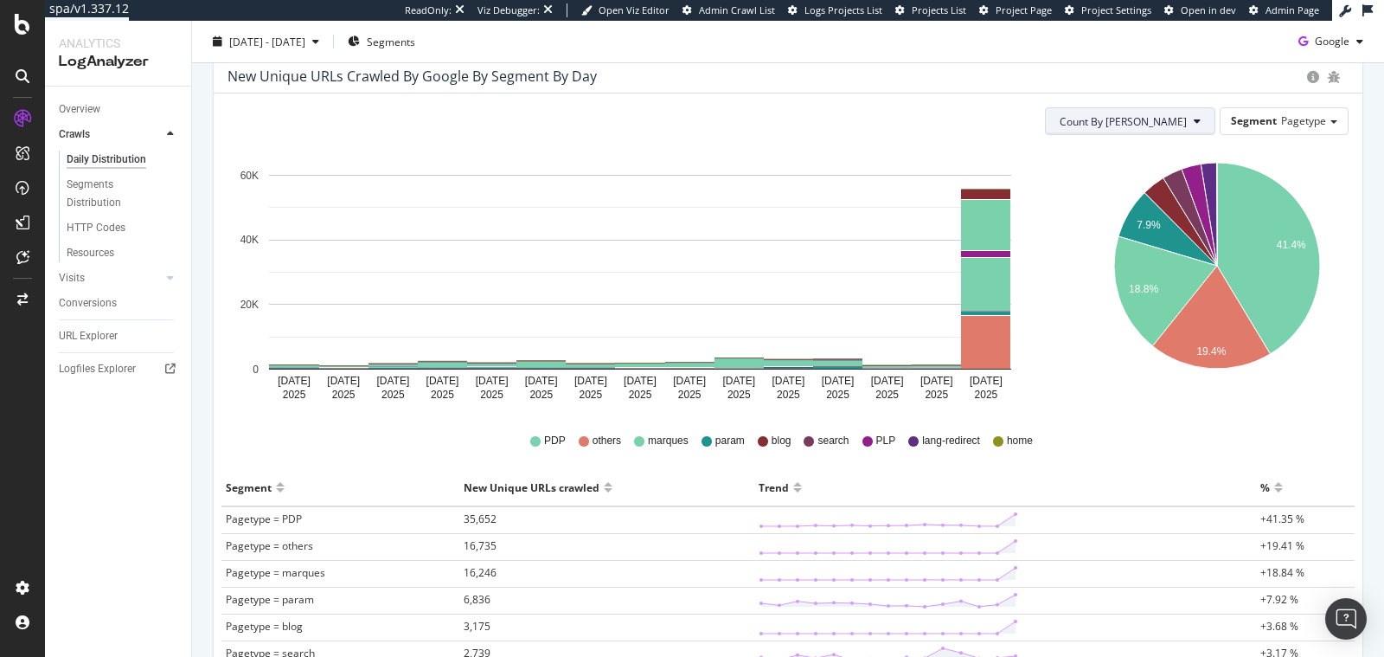
click at [1198, 125] on button "Count By [PERSON_NAME]" at bounding box center [1130, 121] width 170 height 28
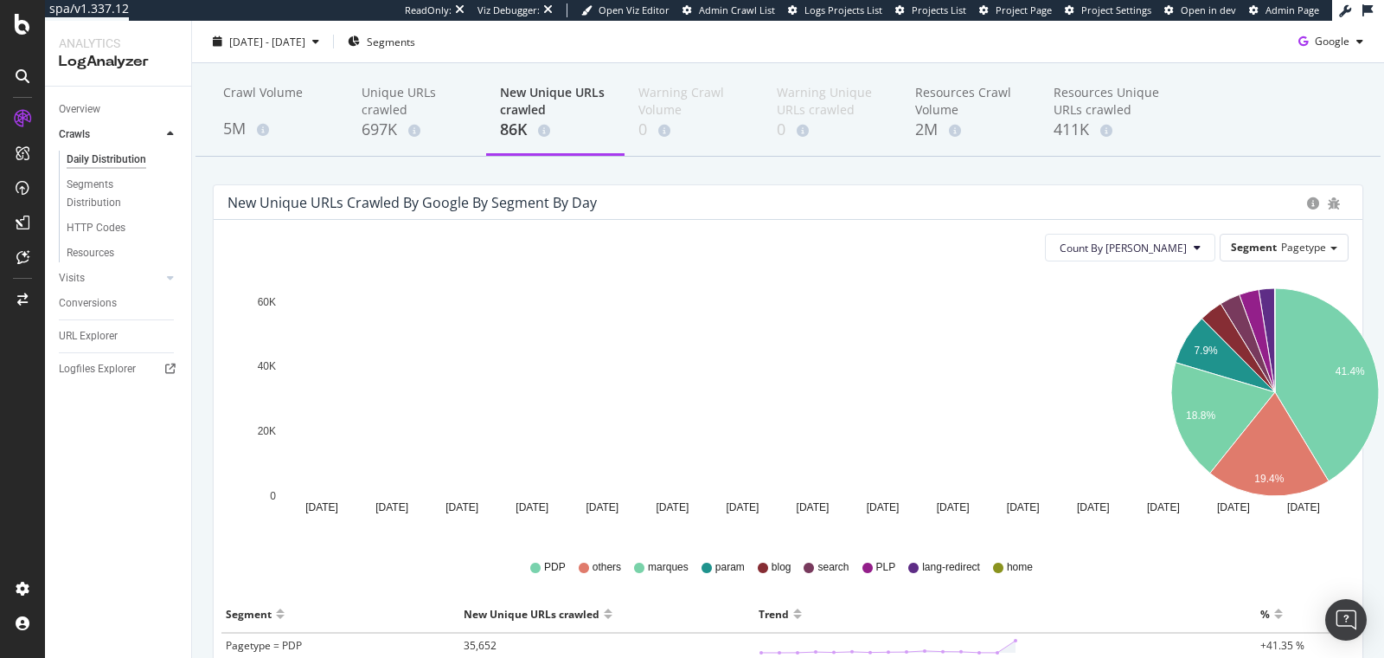
scroll to position [52, 0]
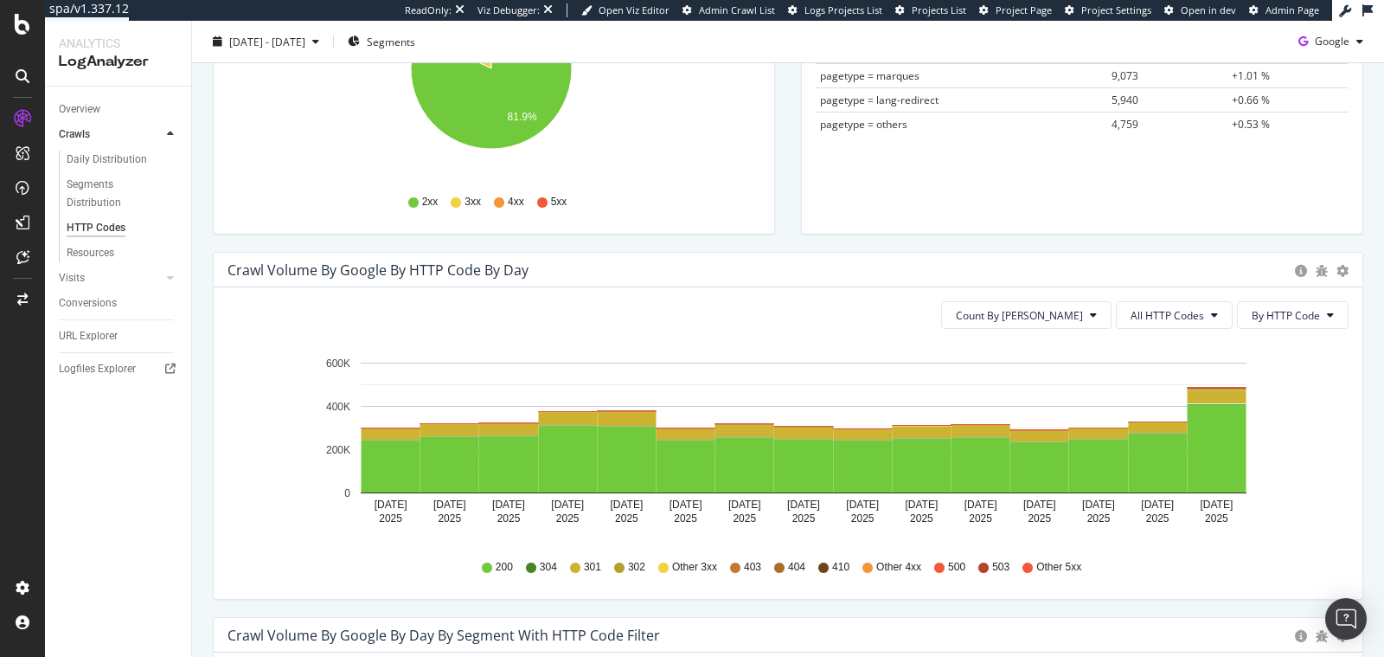
scroll to position [349, 0]
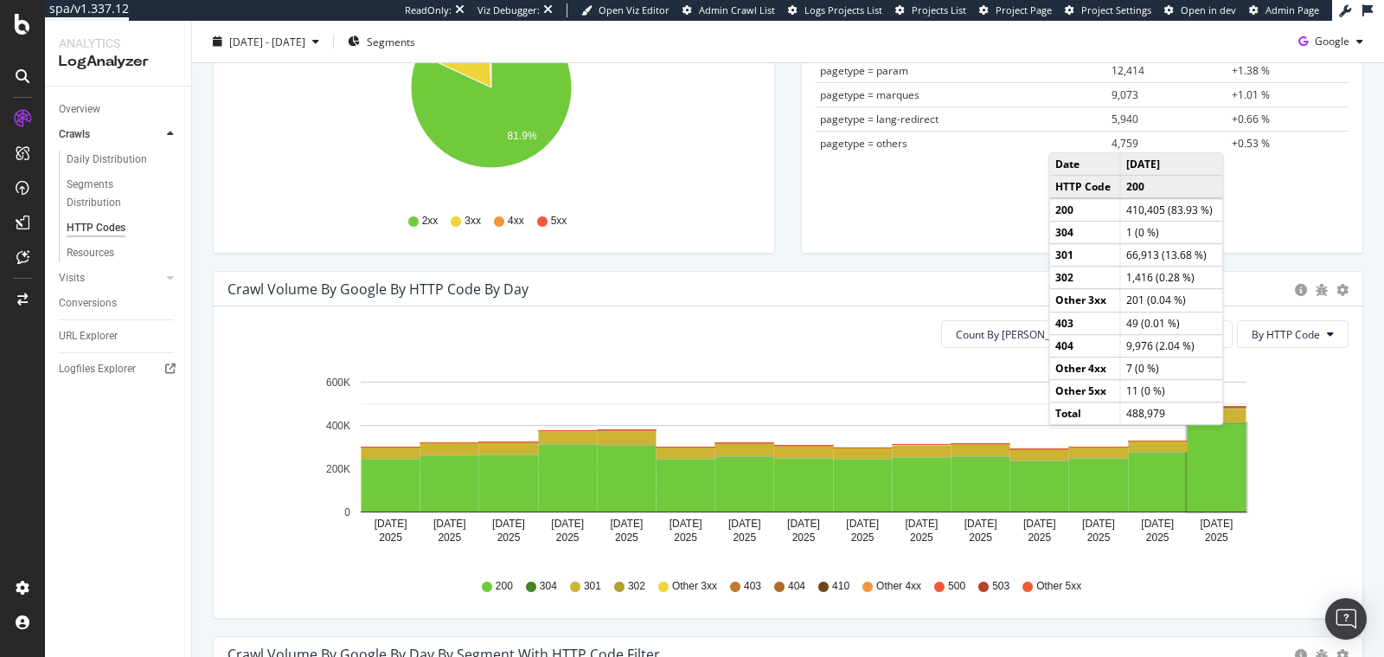
click at [1227, 440] on rect "A chart." at bounding box center [1217, 467] width 59 height 88
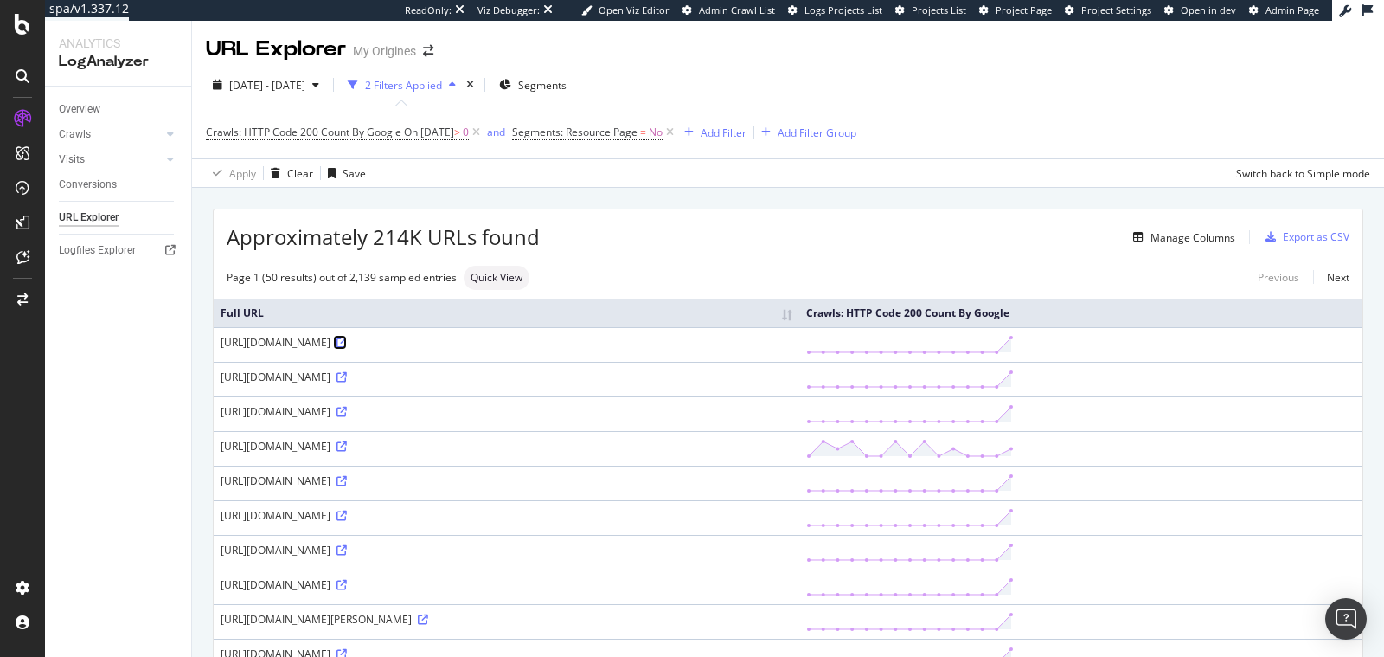
click at [347, 337] on icon at bounding box center [342, 342] width 10 height 10
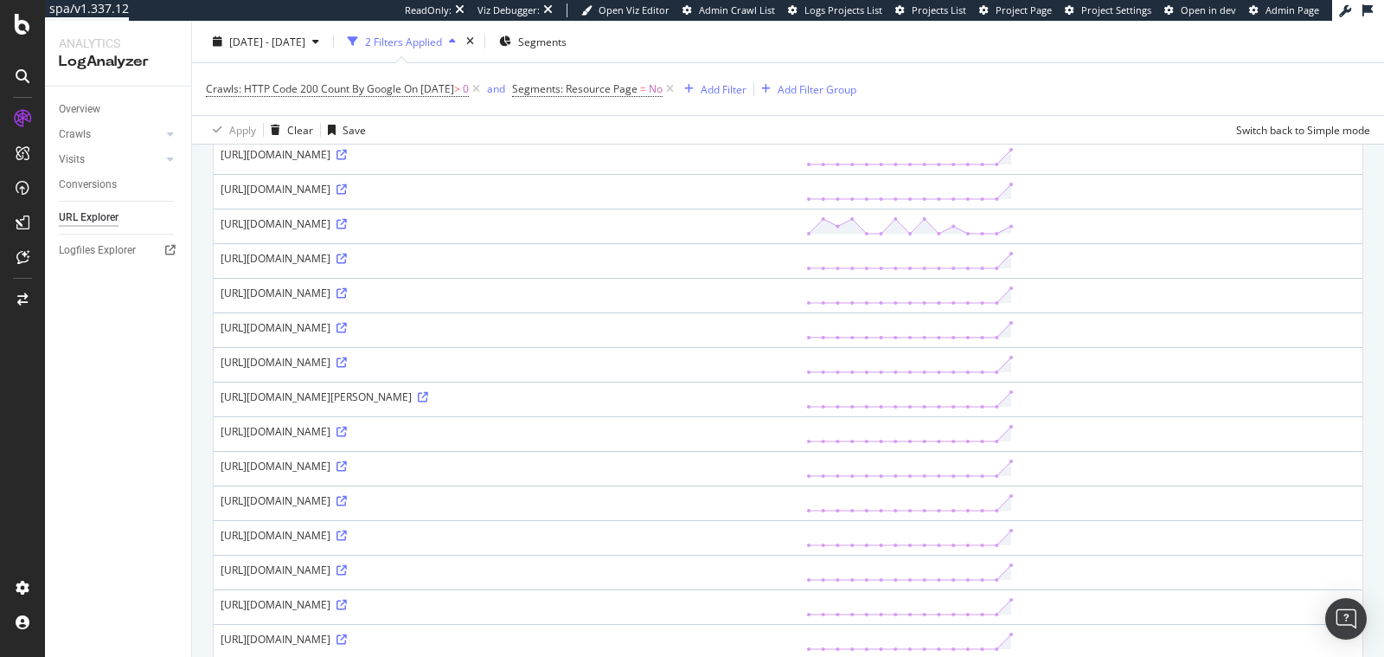
scroll to position [465, 0]
click at [347, 426] on icon at bounding box center [342, 431] width 10 height 10
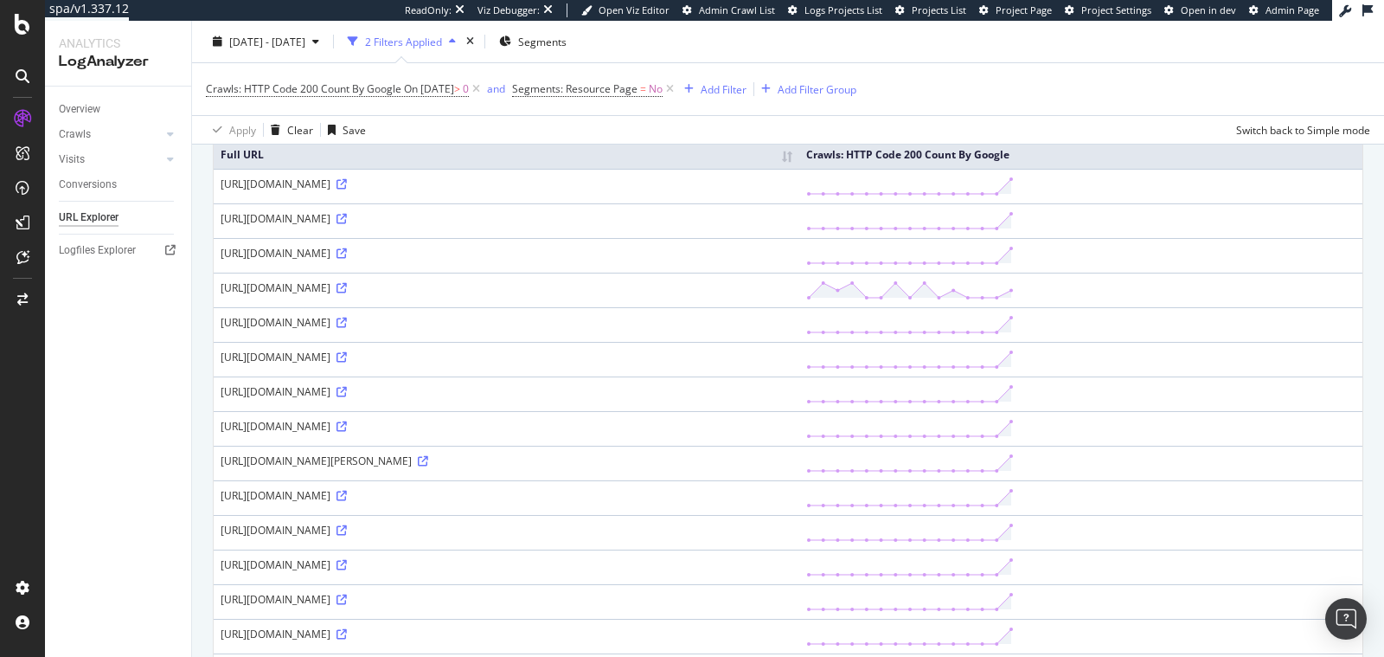
scroll to position [0, 0]
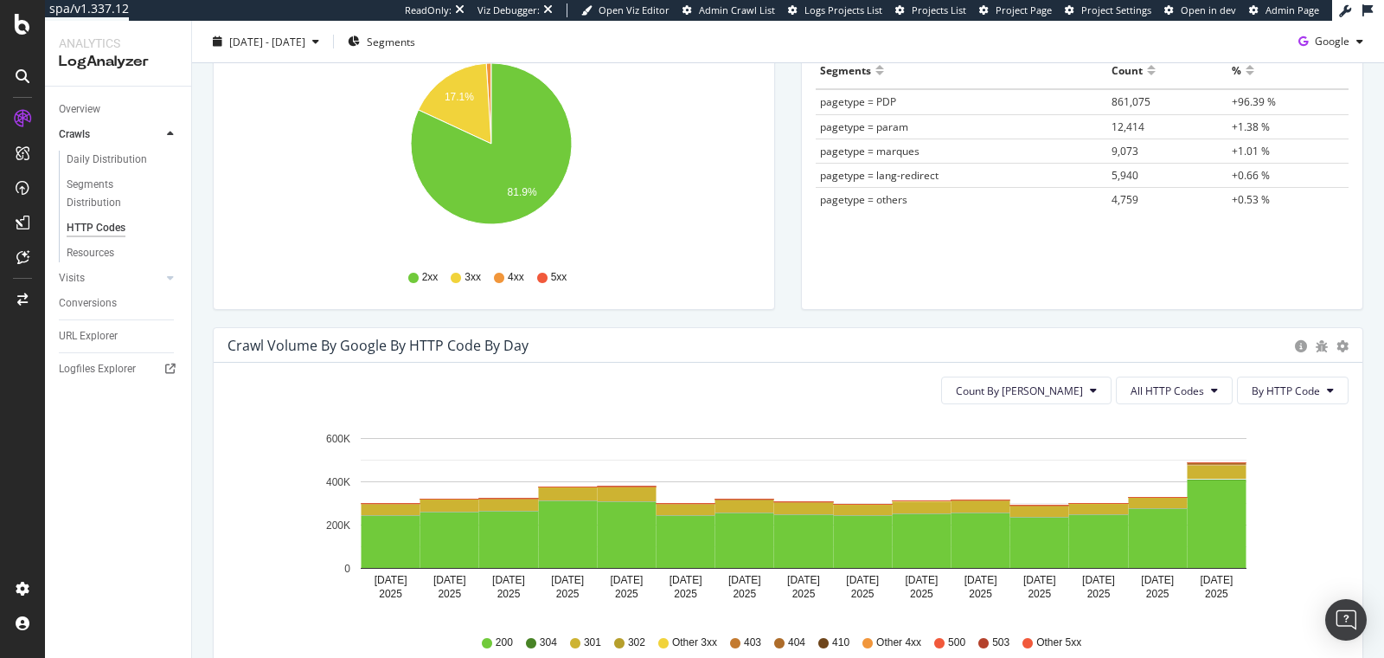
scroll to position [308, 0]
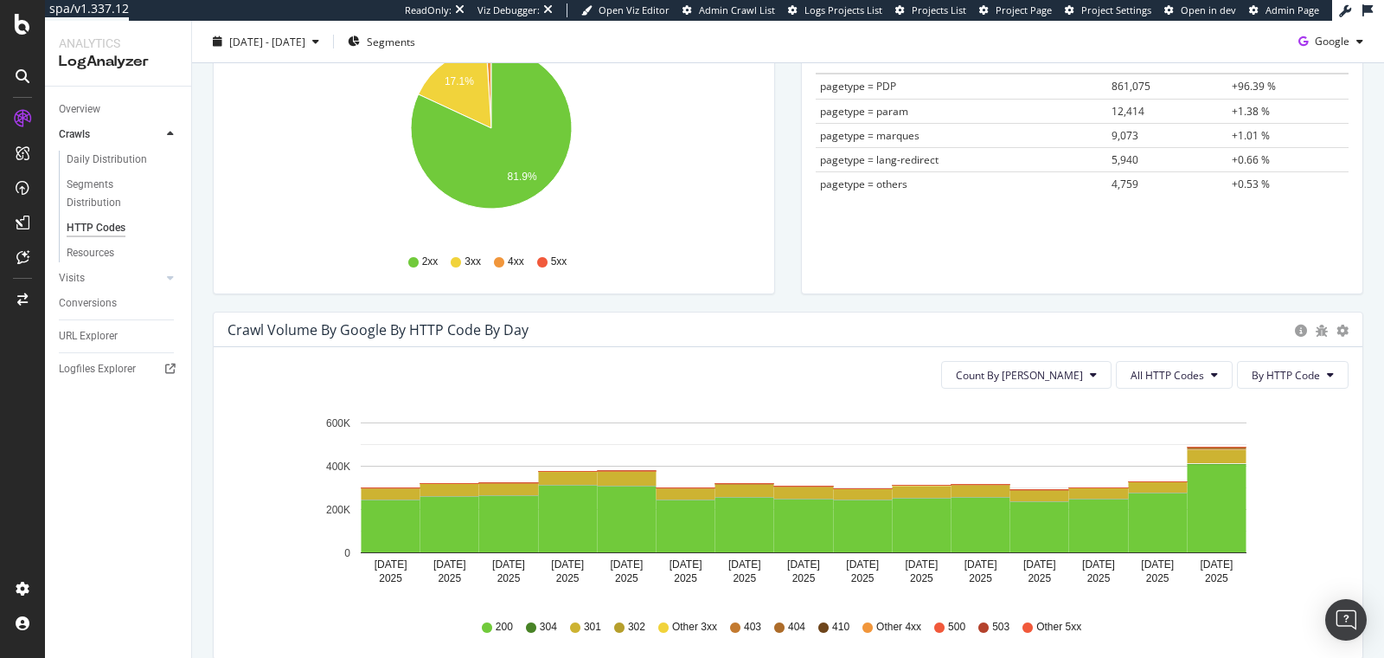
click at [313, 365] on div "Count By Day All HTTP Codes By HTTP Code" at bounding box center [788, 375] width 1121 height 28
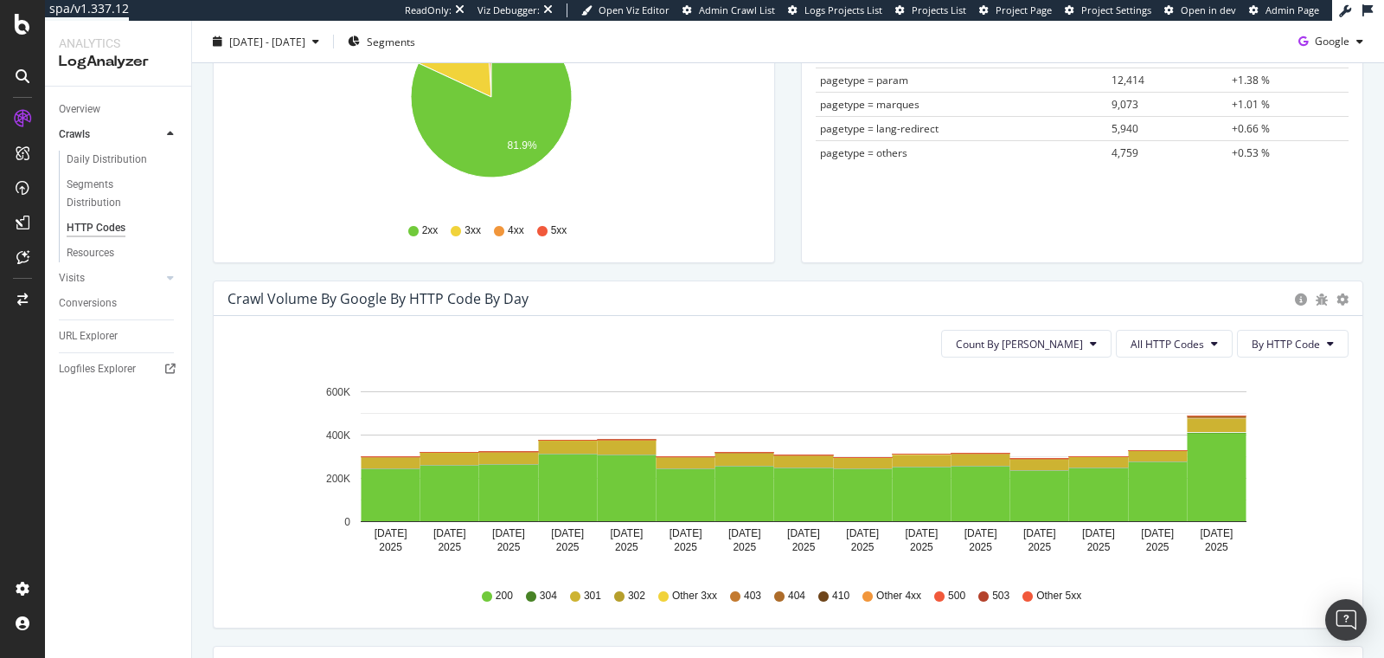
scroll to position [339, 0]
click at [1183, 344] on span "All HTTP Codes" at bounding box center [1168, 344] width 74 height 15
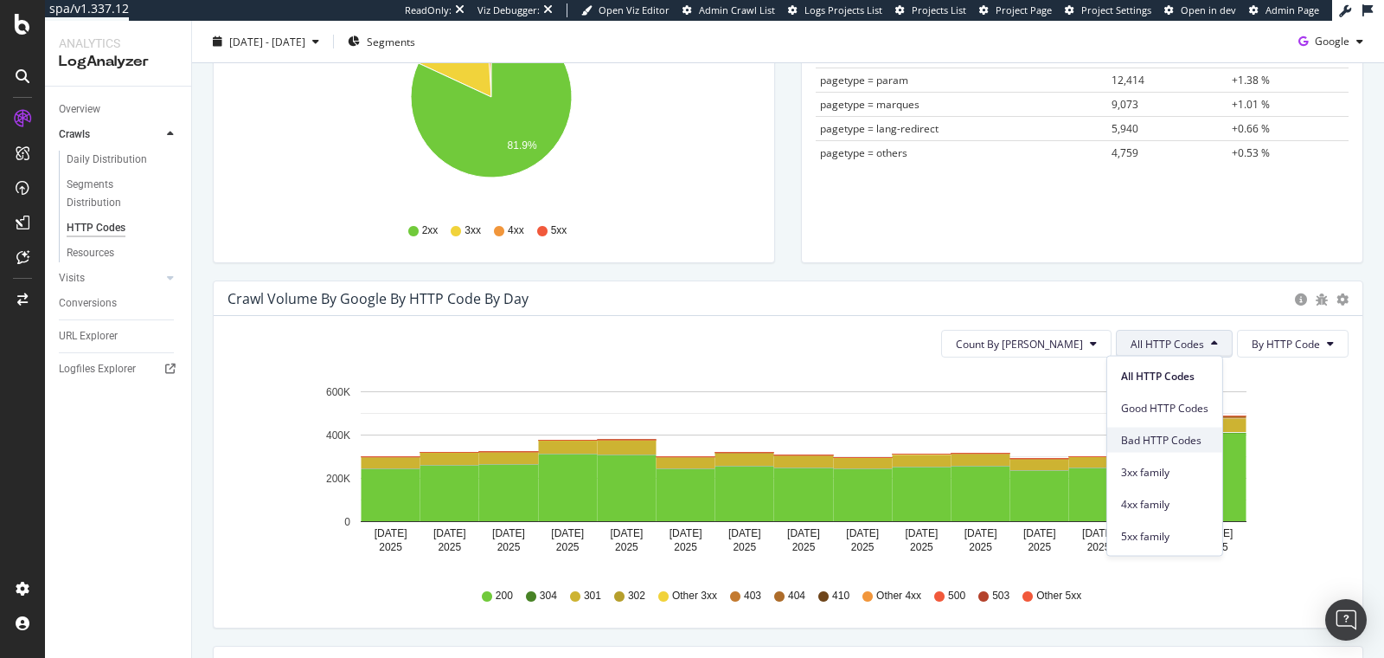
click at [1164, 434] on span "Bad HTTP Codes" at bounding box center [1164, 440] width 87 height 16
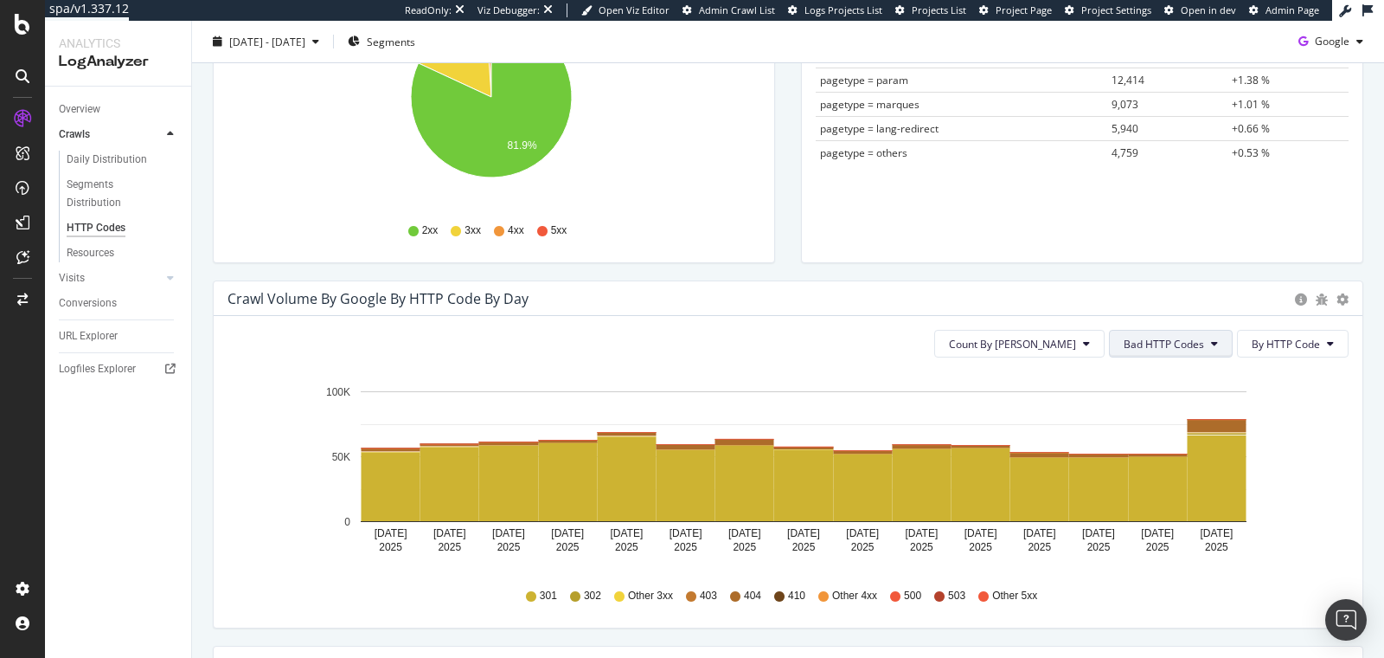
click at [1169, 340] on span "Bad HTTP Codes" at bounding box center [1164, 344] width 80 height 15
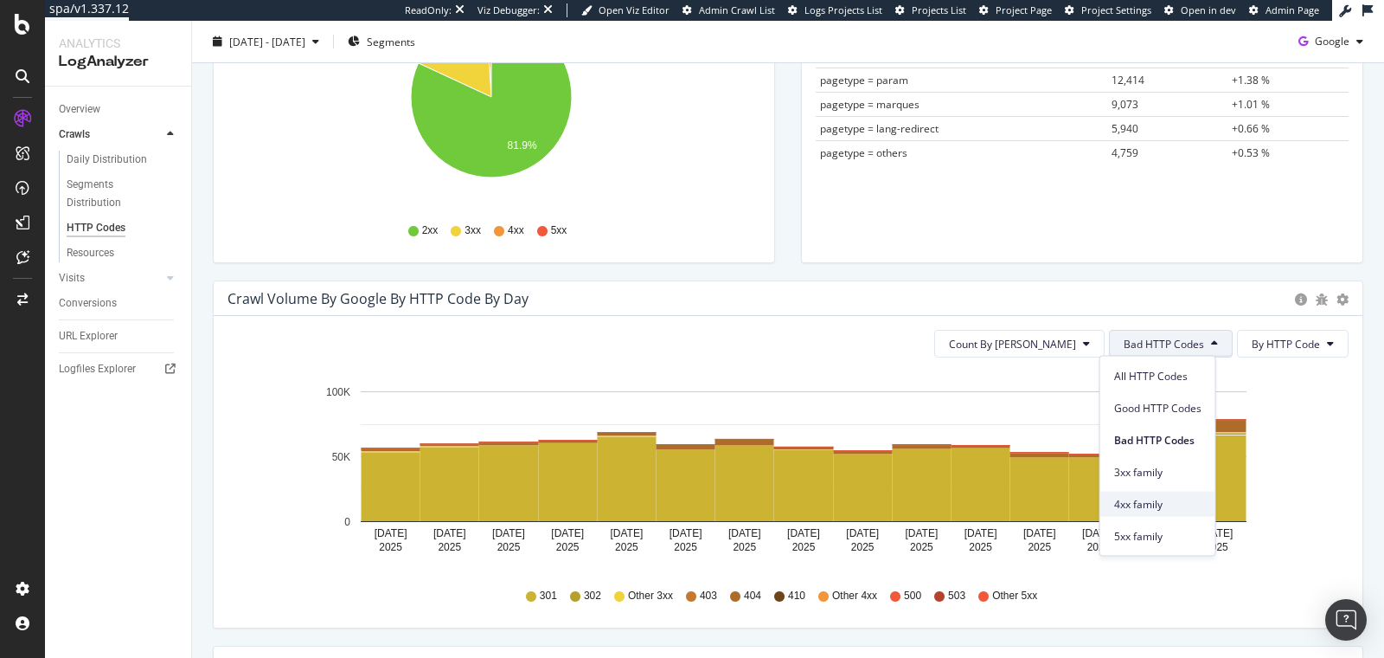
click at [1172, 491] on div "4xx family" at bounding box center [1158, 503] width 115 height 25
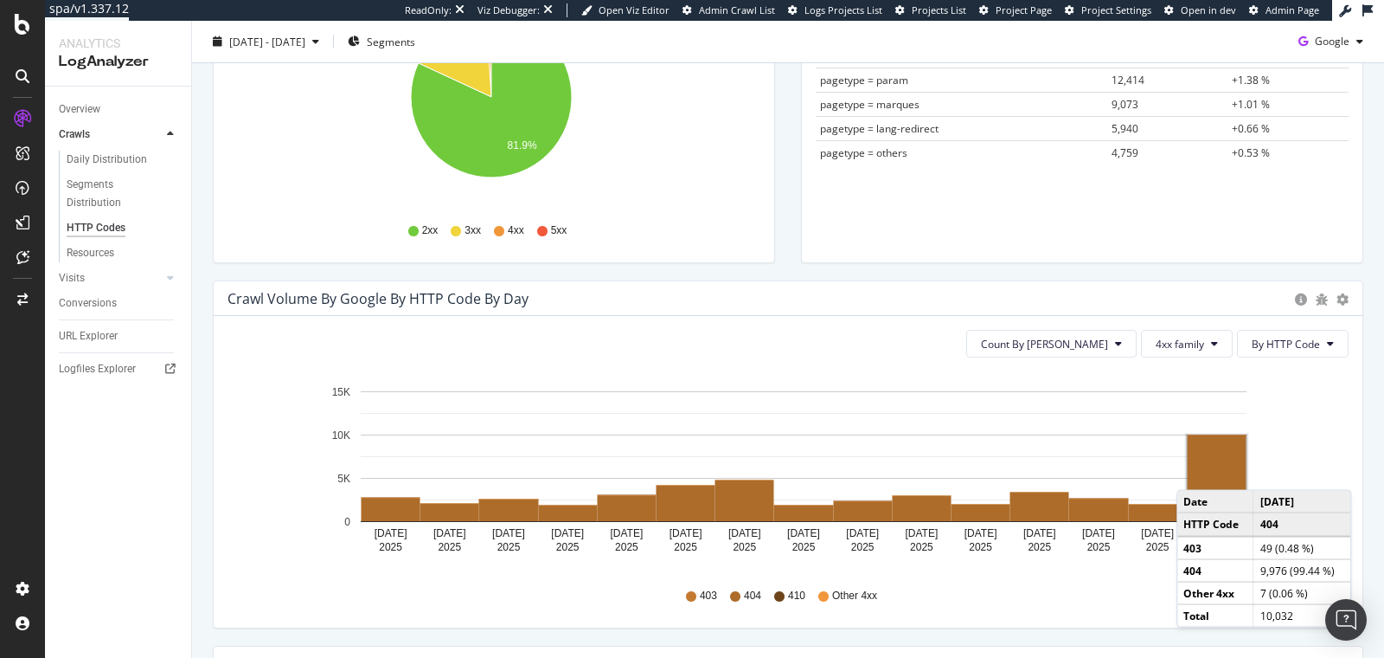
click at [1198, 468] on rect "A chart." at bounding box center [1217, 478] width 59 height 86
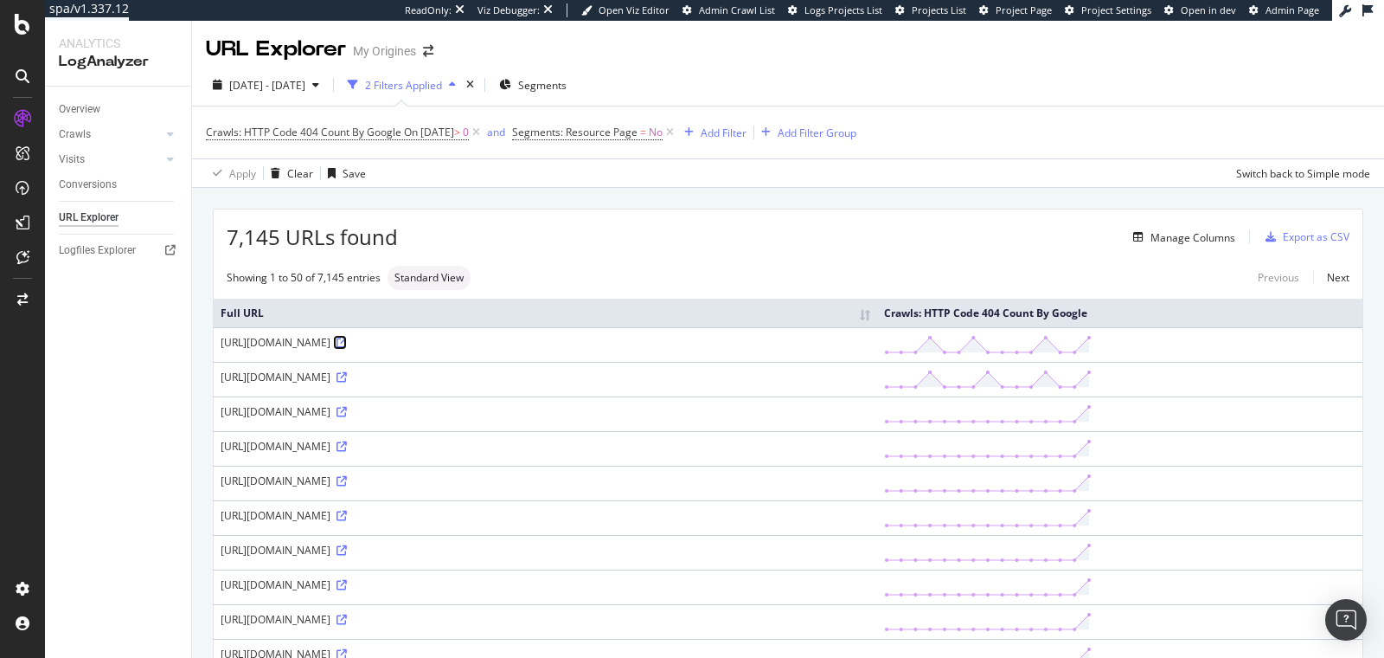
click at [347, 337] on icon at bounding box center [342, 342] width 10 height 10
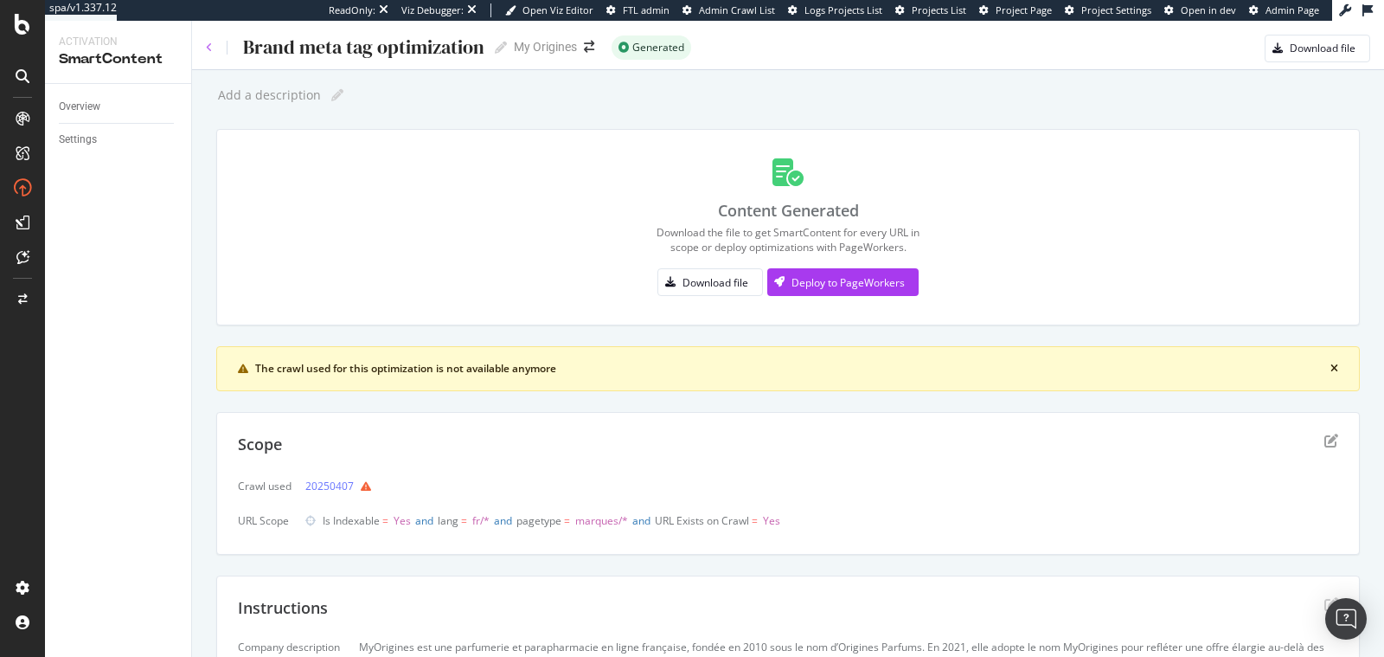
click at [206, 46] on icon at bounding box center [209, 47] width 7 height 10
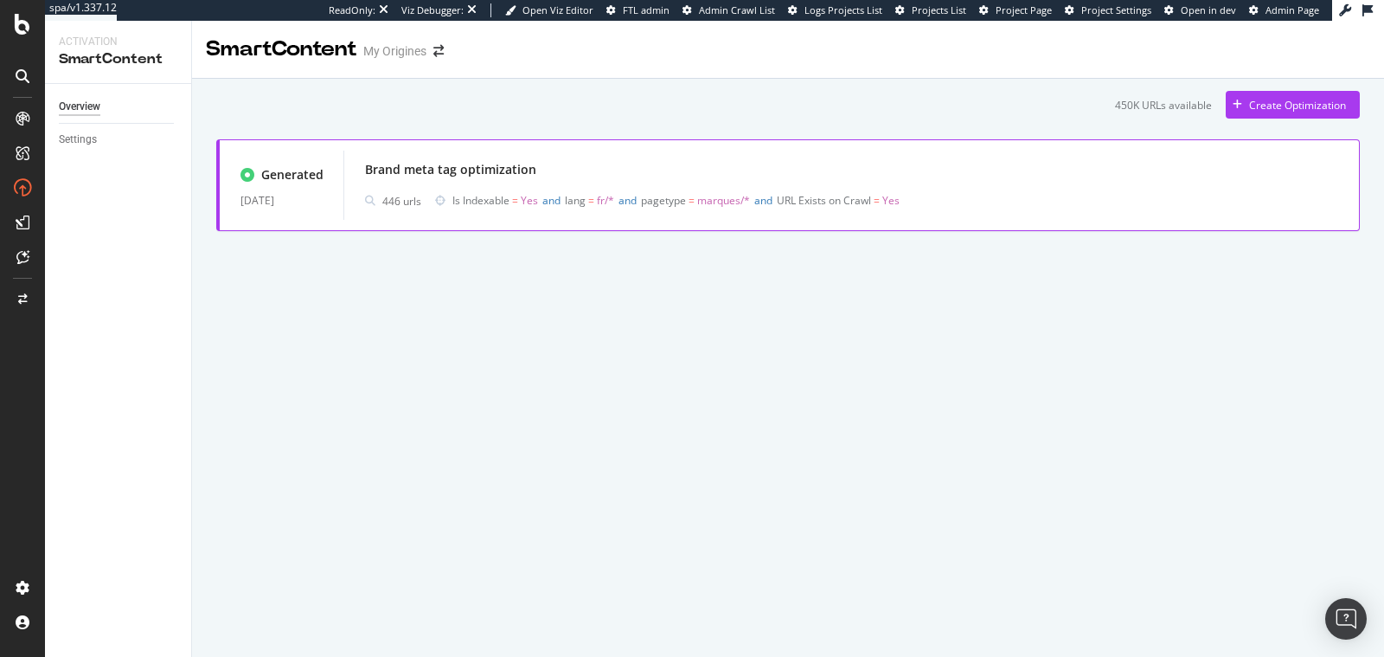
click at [1011, 179] on div "Brand meta tag optimization" at bounding box center [851, 169] width 973 height 24
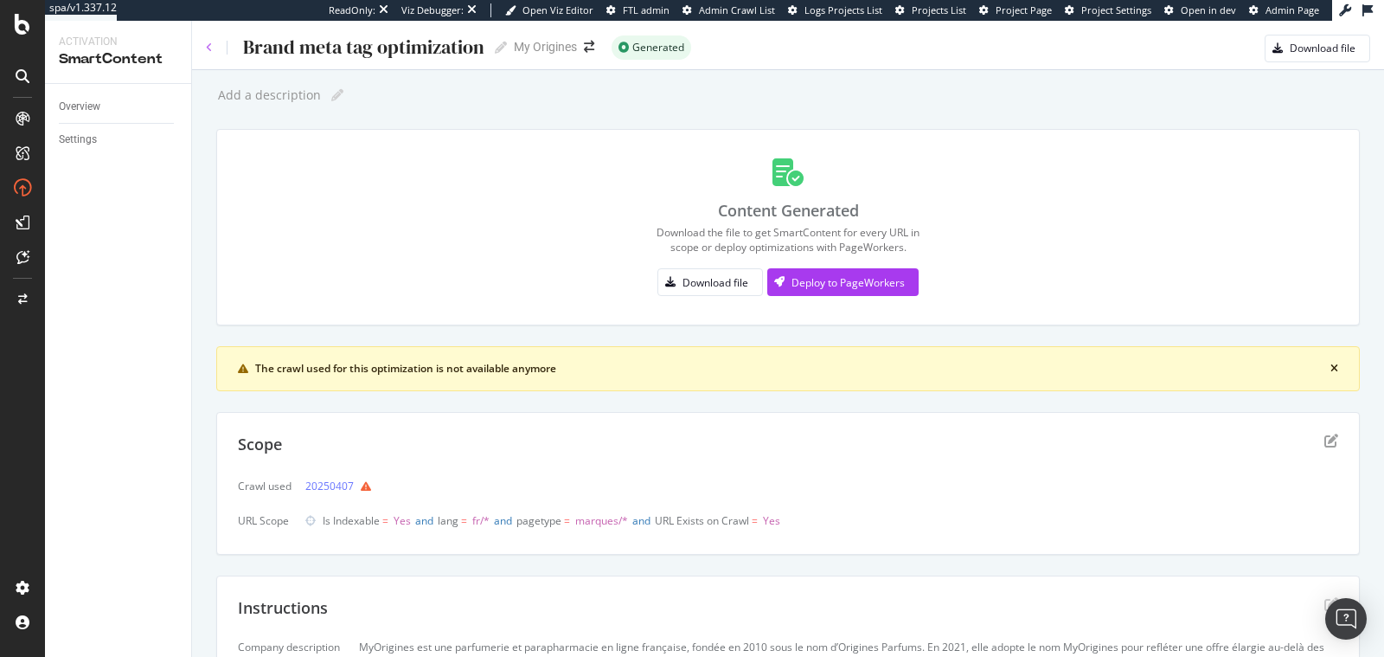
click at [210, 44] on icon at bounding box center [209, 47] width 7 height 10
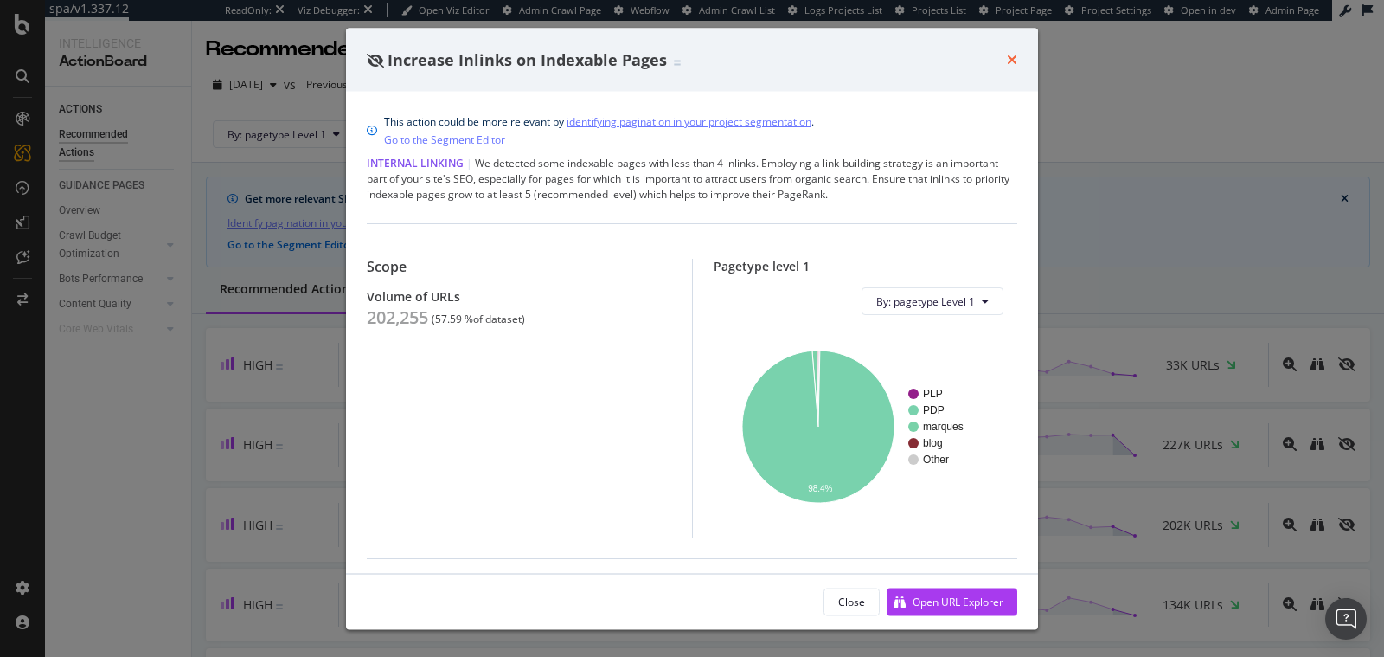
click at [1012, 65] on icon "times" at bounding box center [1012, 60] width 10 height 14
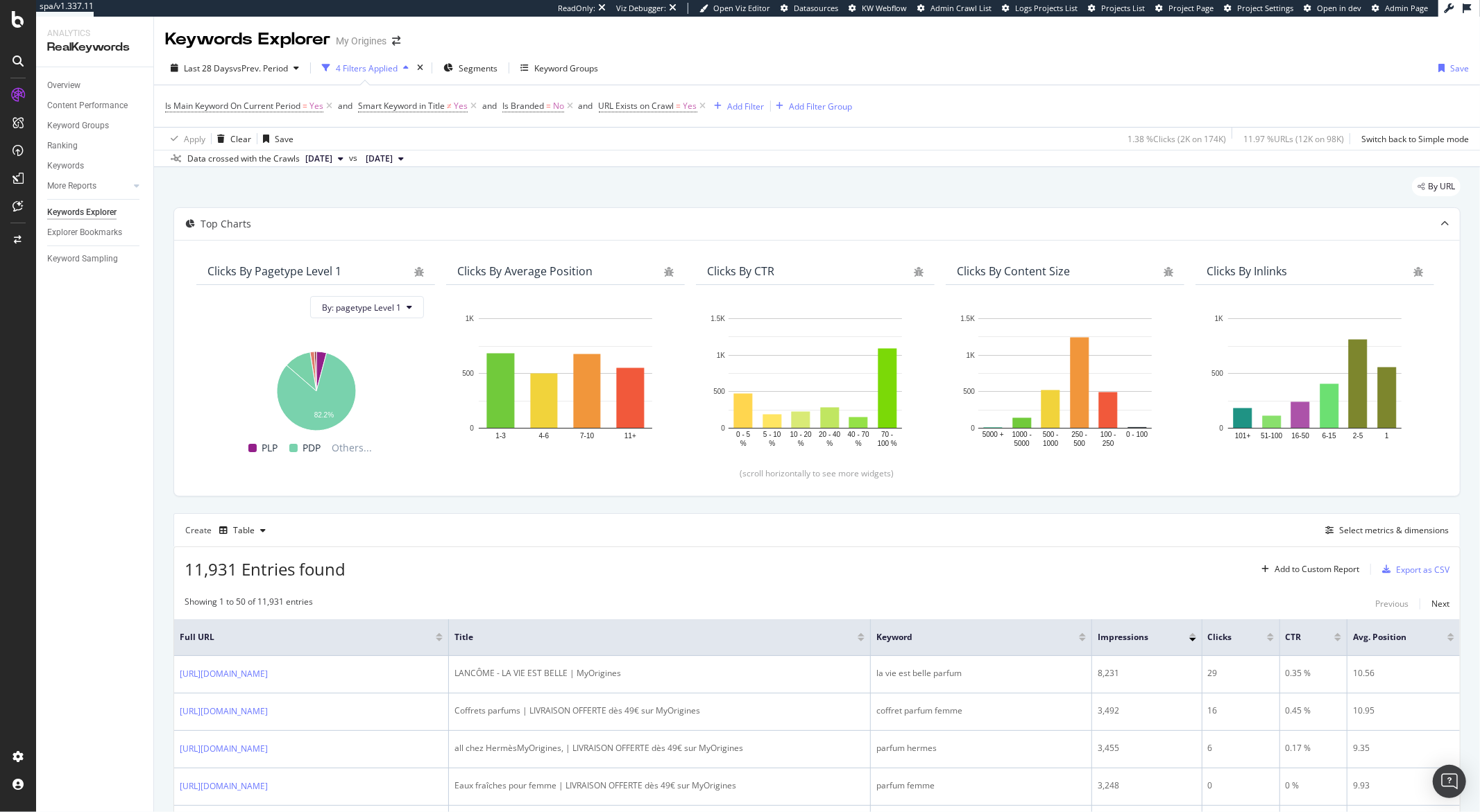
click at [921, 40] on div "Keywords Explorer My Origines" at bounding box center [816, 34] width 1325 height 34
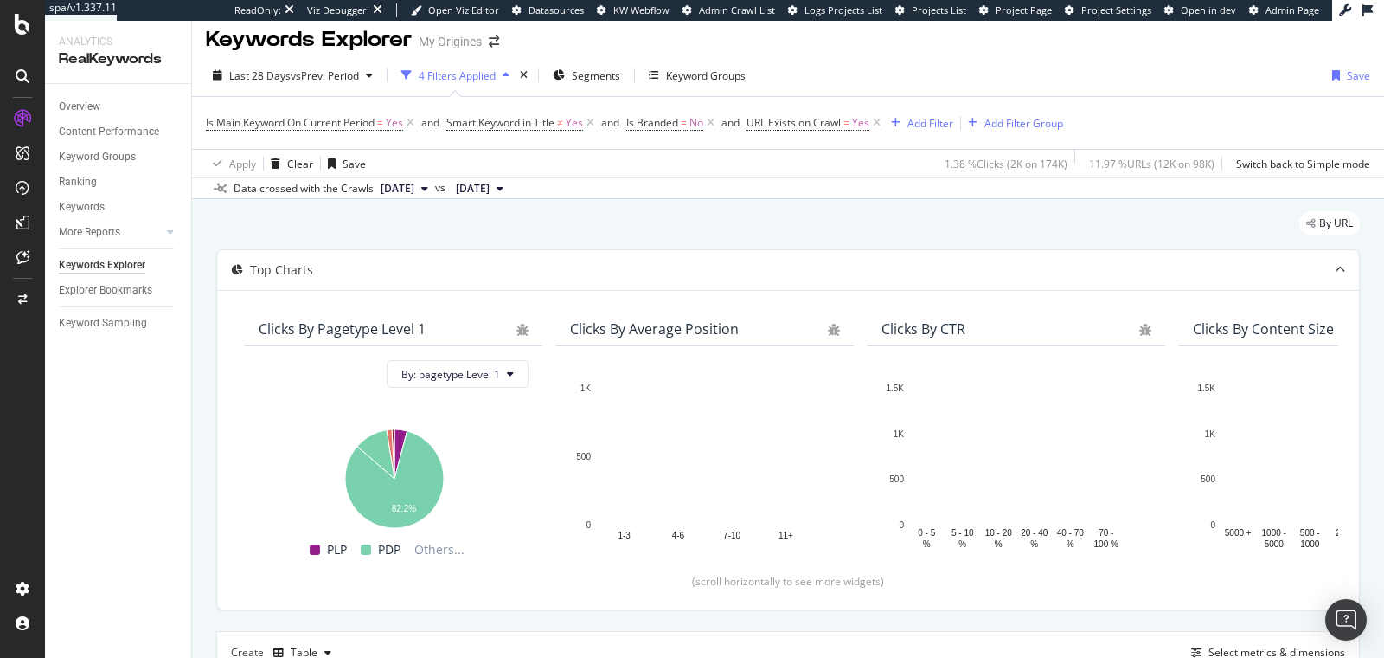
scroll to position [10, 0]
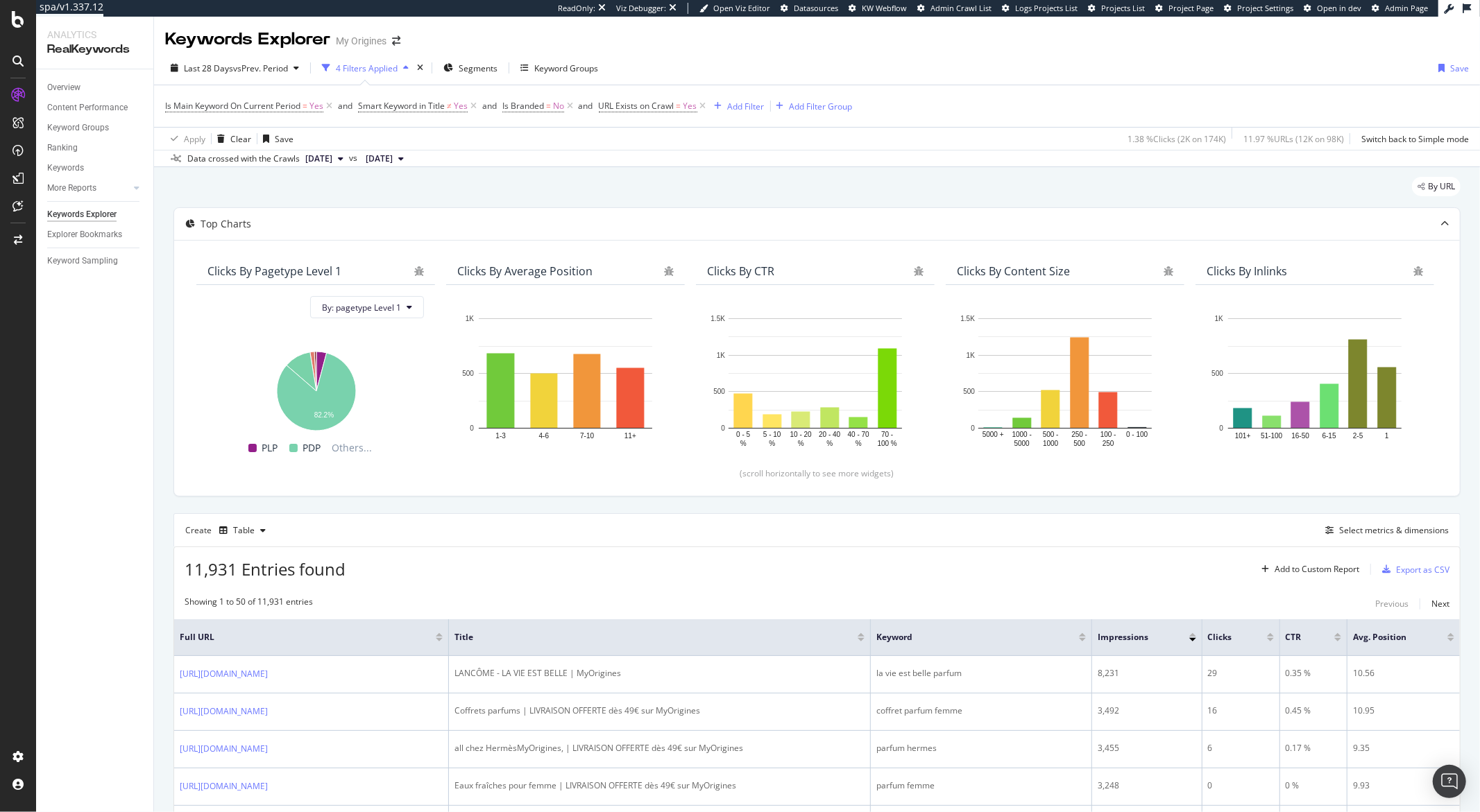
scroll to position [1613, 0]
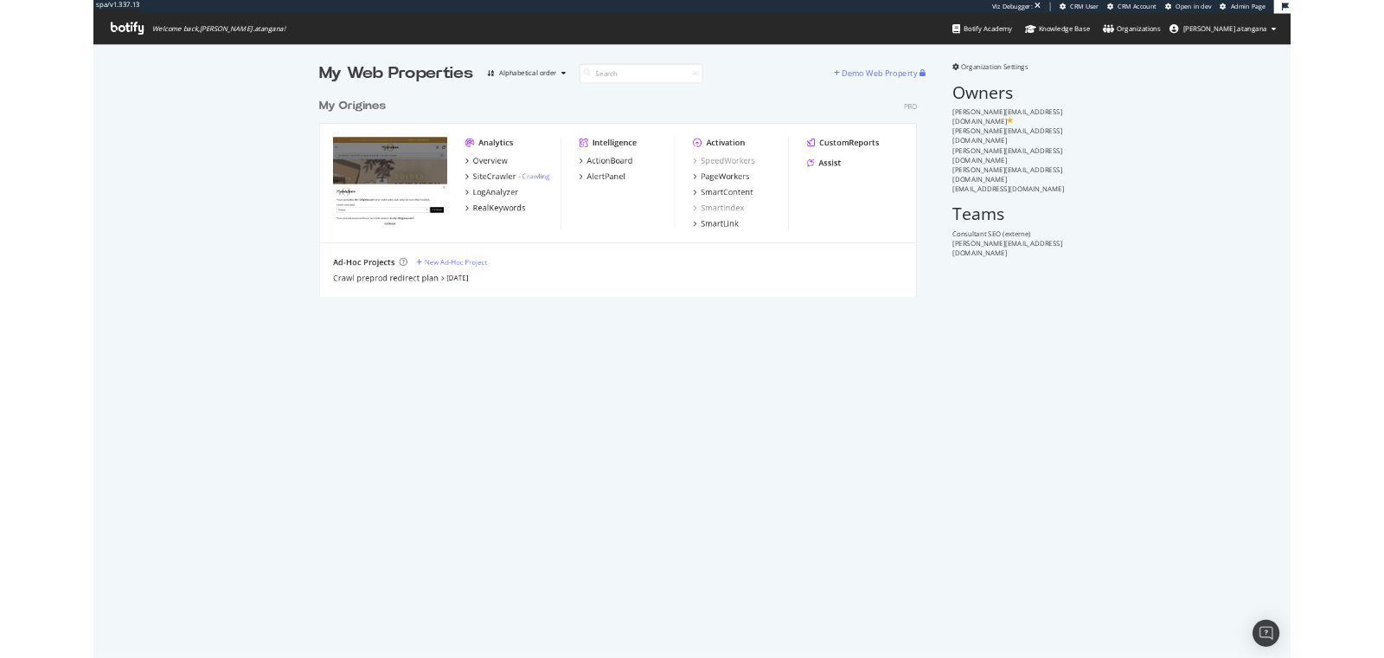
scroll to position [312, 921]
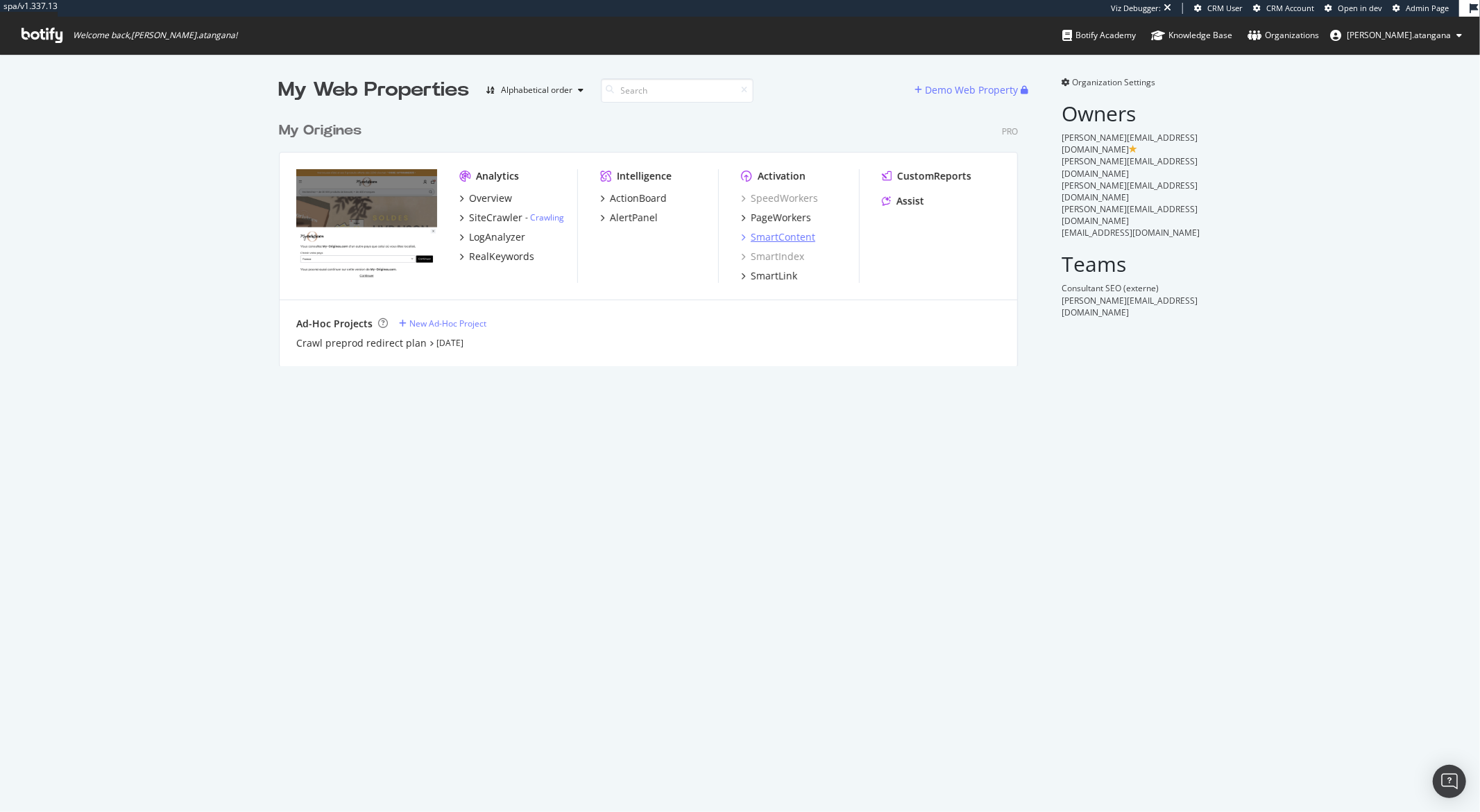
click at [750, 240] on div "SmartContent" at bounding box center [782, 236] width 64 height 14
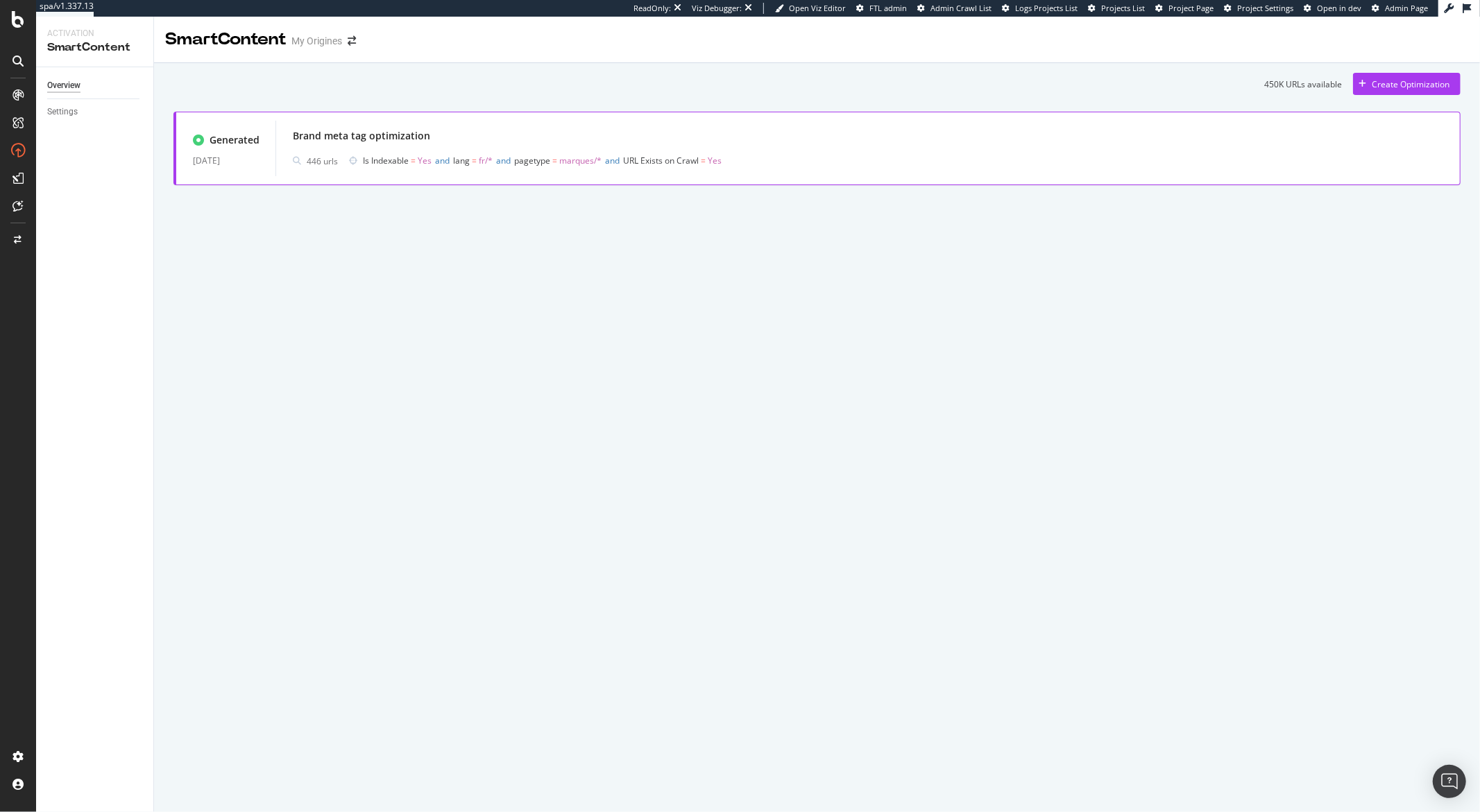
click at [651, 147] on div "Brand meta tag optimization 446 urls Is Indexable = Yes and lang = fr/* and pag…" at bounding box center [867, 147] width 1150 height 44
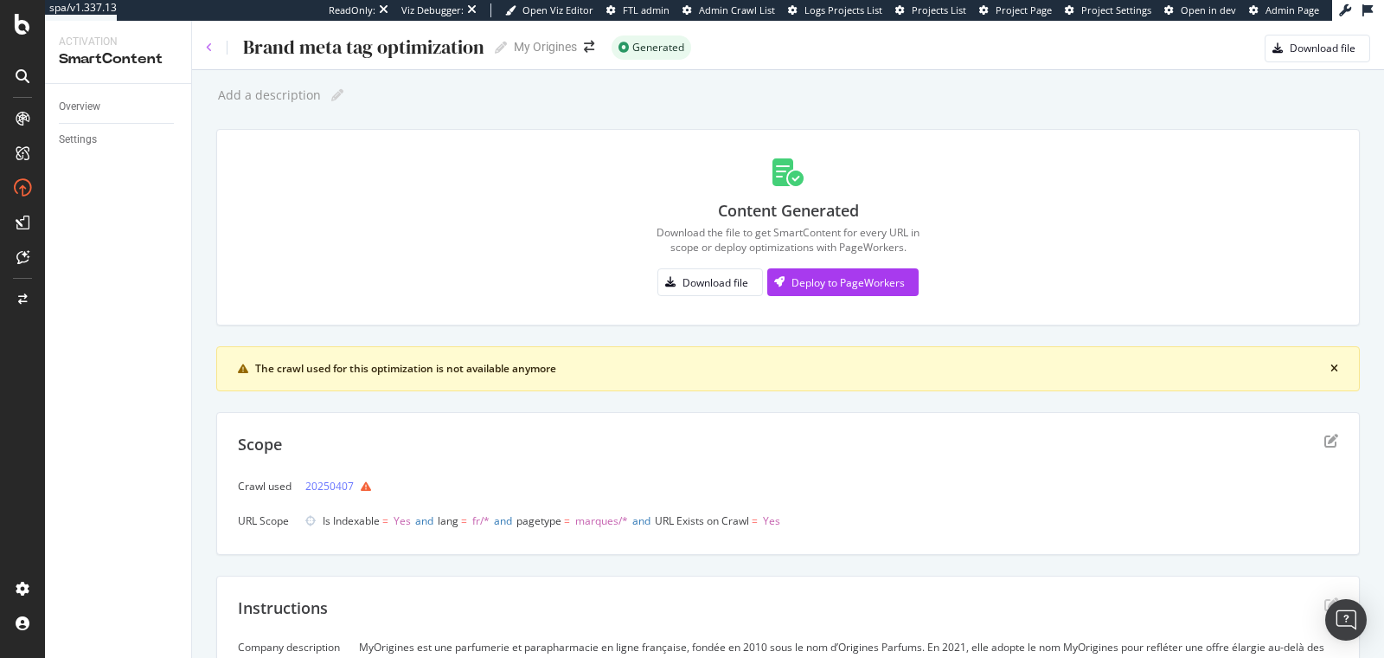
click at [209, 50] on icon at bounding box center [209, 47] width 7 height 10
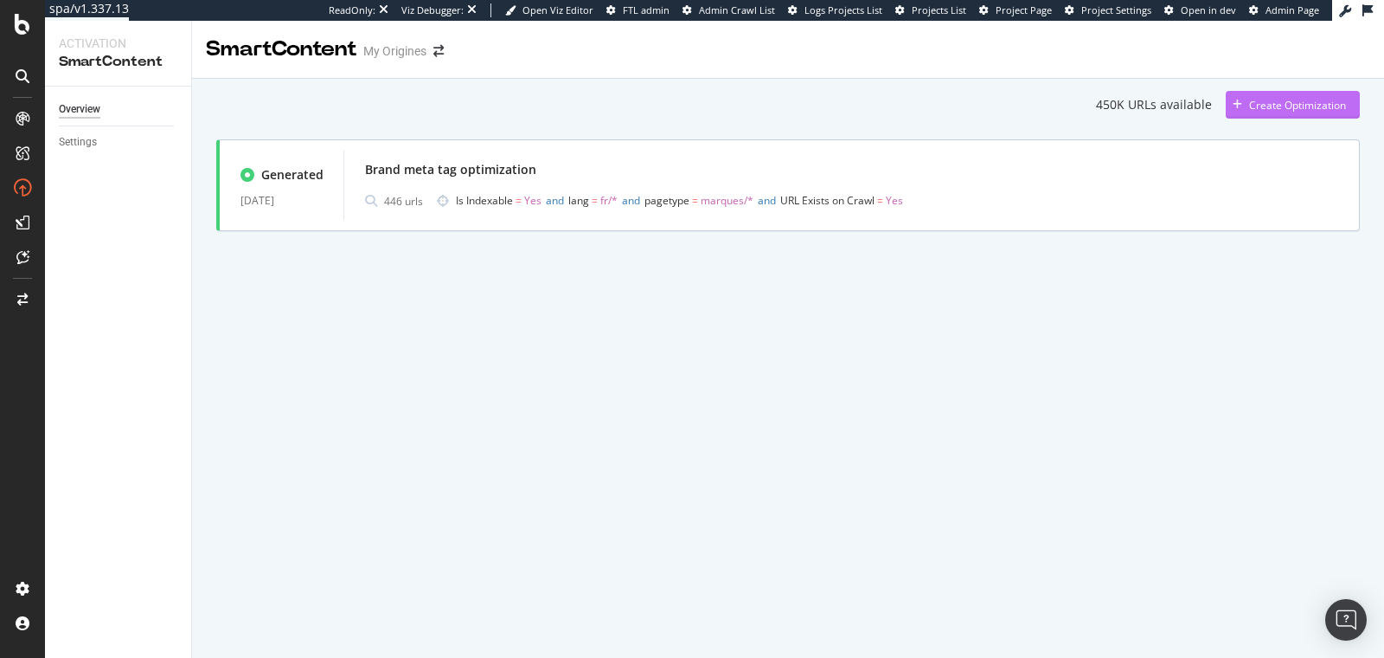
click at [1261, 112] on div "Create Optimization" at bounding box center [1286, 105] width 120 height 26
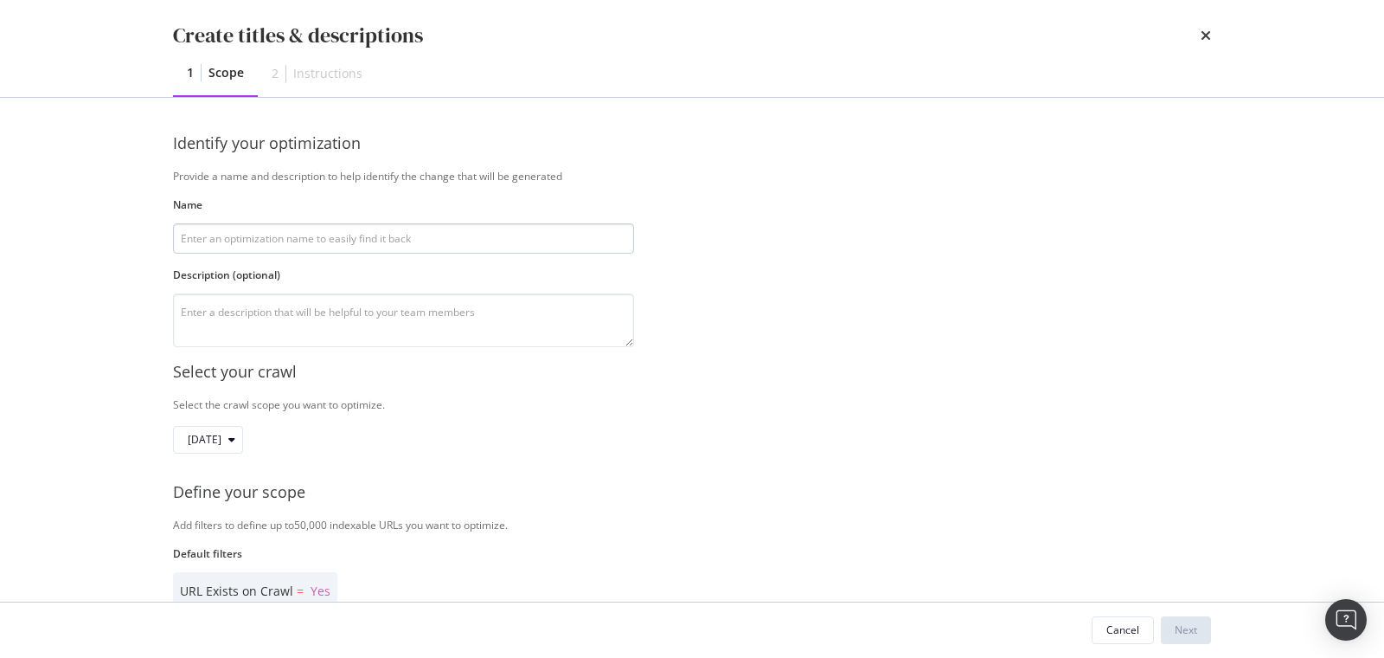
click at [258, 238] on input "modal" at bounding box center [403, 238] width 461 height 30
click at [1127, 624] on div "Cancel" at bounding box center [1123, 629] width 33 height 15
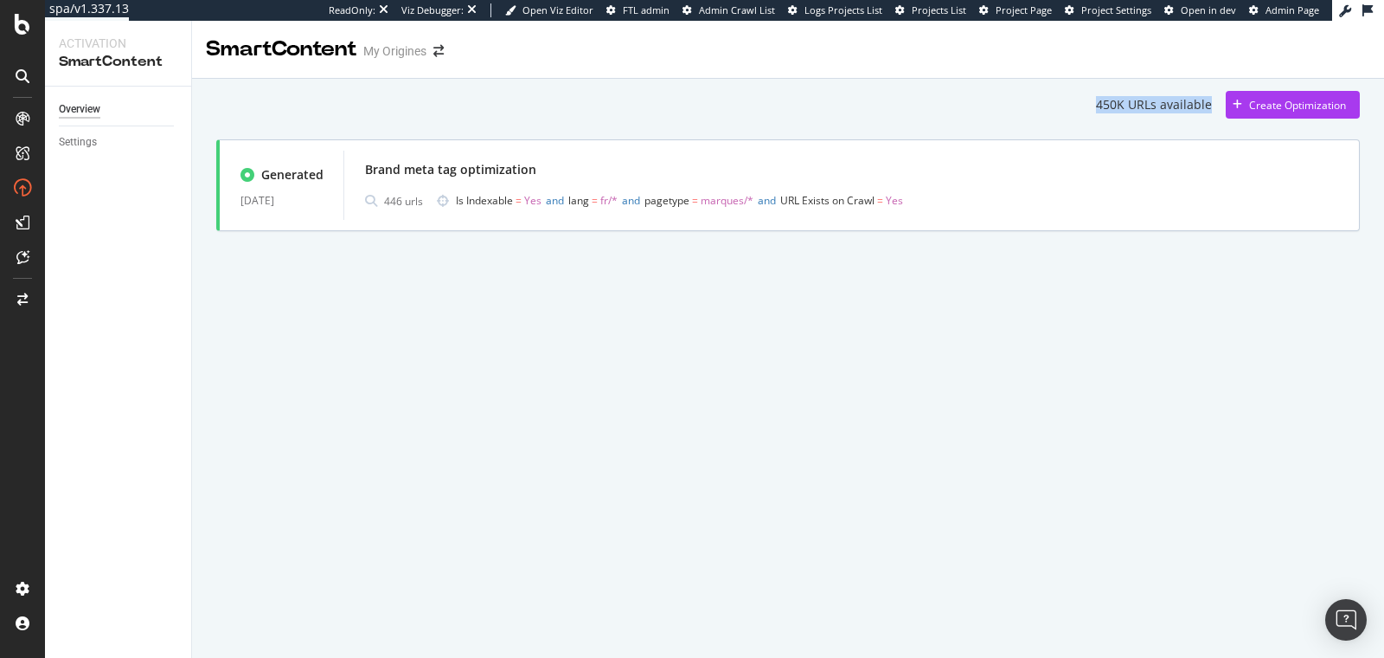
drag, startPoint x: 1102, startPoint y: 107, endPoint x: 1213, endPoint y: 109, distance: 110.8
click at [1213, 109] on div "450K URLs available Create Optimization" at bounding box center [788, 105] width 1144 height 28
click at [618, 173] on div "Brand meta tag optimization" at bounding box center [851, 169] width 973 height 24
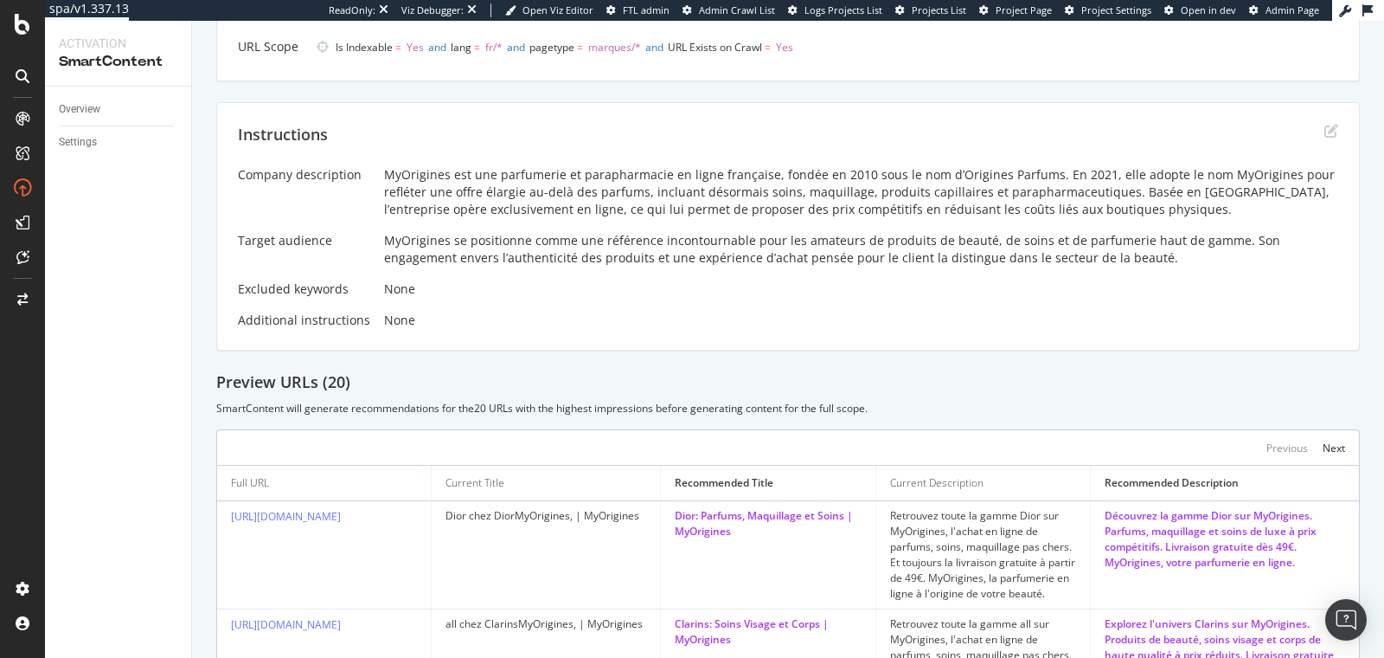
scroll to position [426, 0]
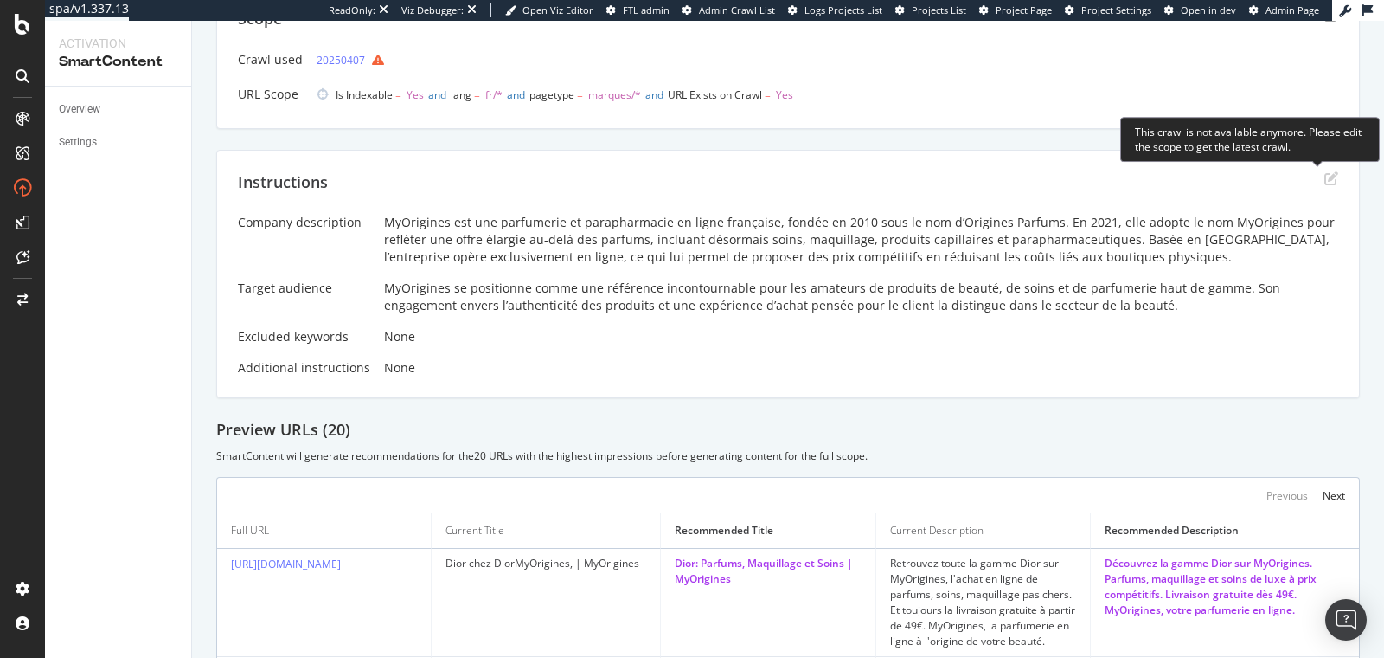
click at [1325, 174] on icon "edit" at bounding box center [1332, 178] width 14 height 14
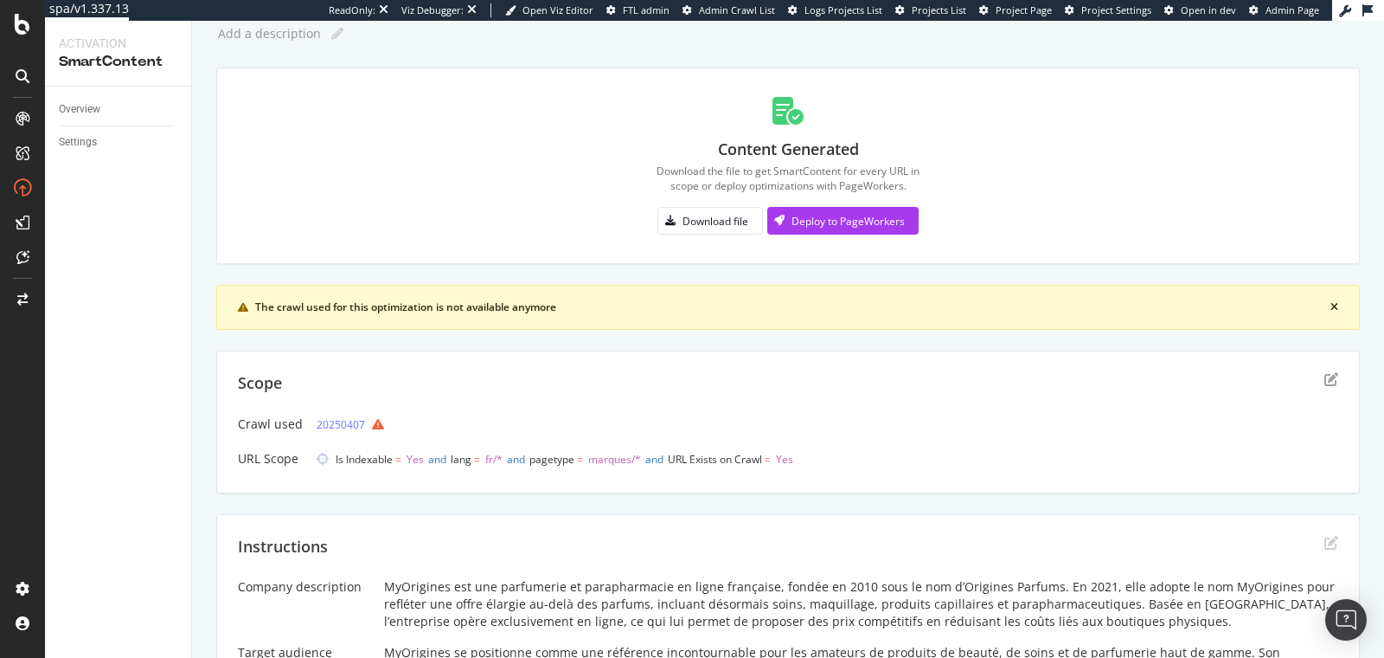
scroll to position [0, 0]
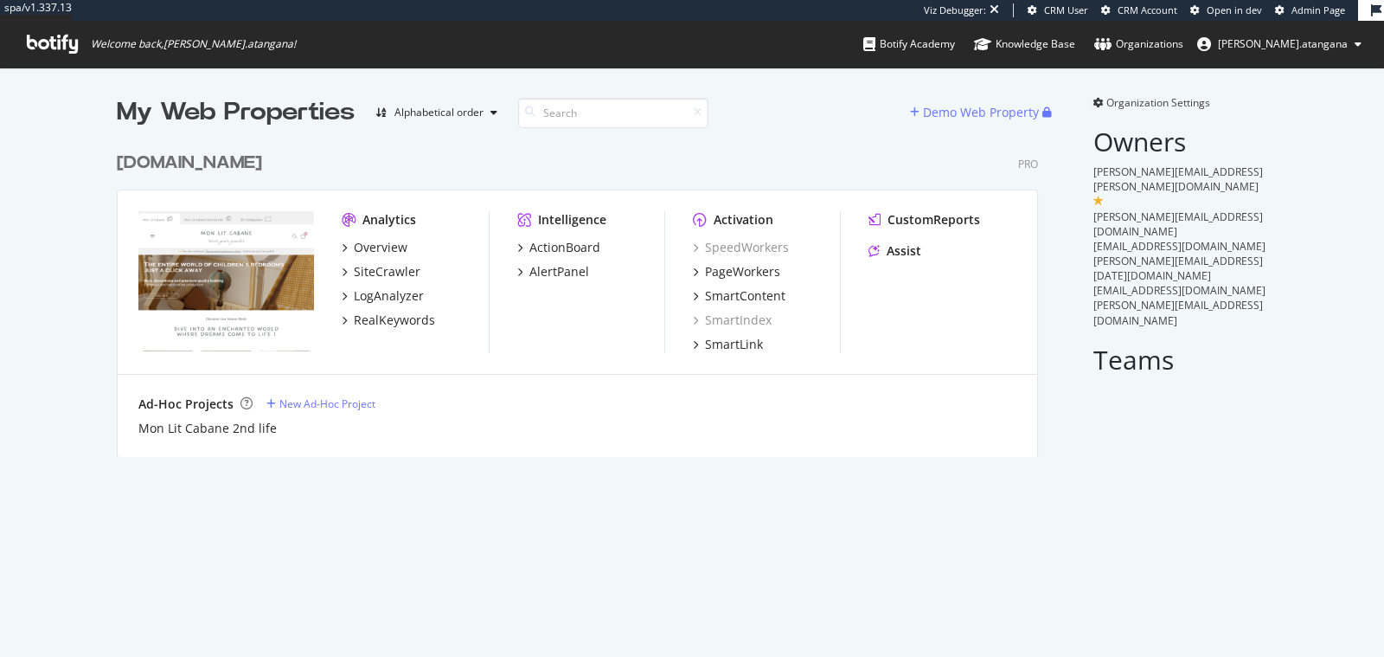
scroll to position [312, 921]
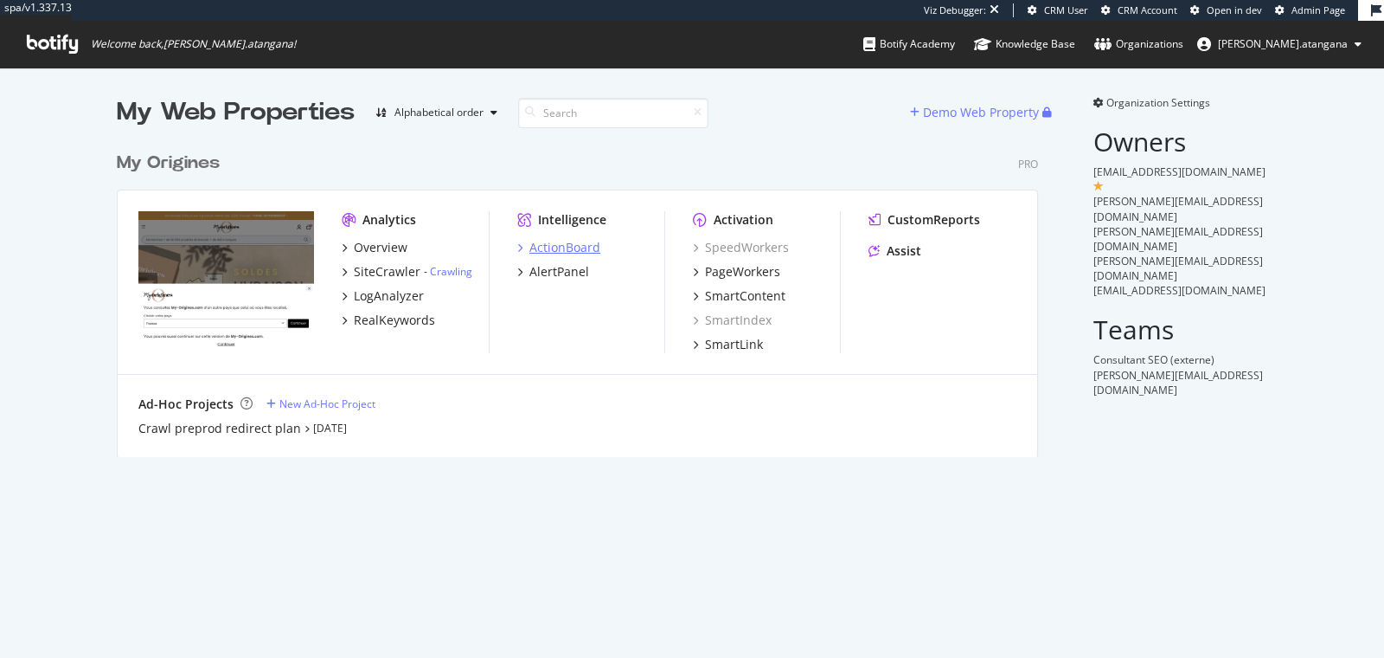
scroll to position [312, 921]
click at [549, 243] on div "ActionBoard" at bounding box center [565, 247] width 71 height 17
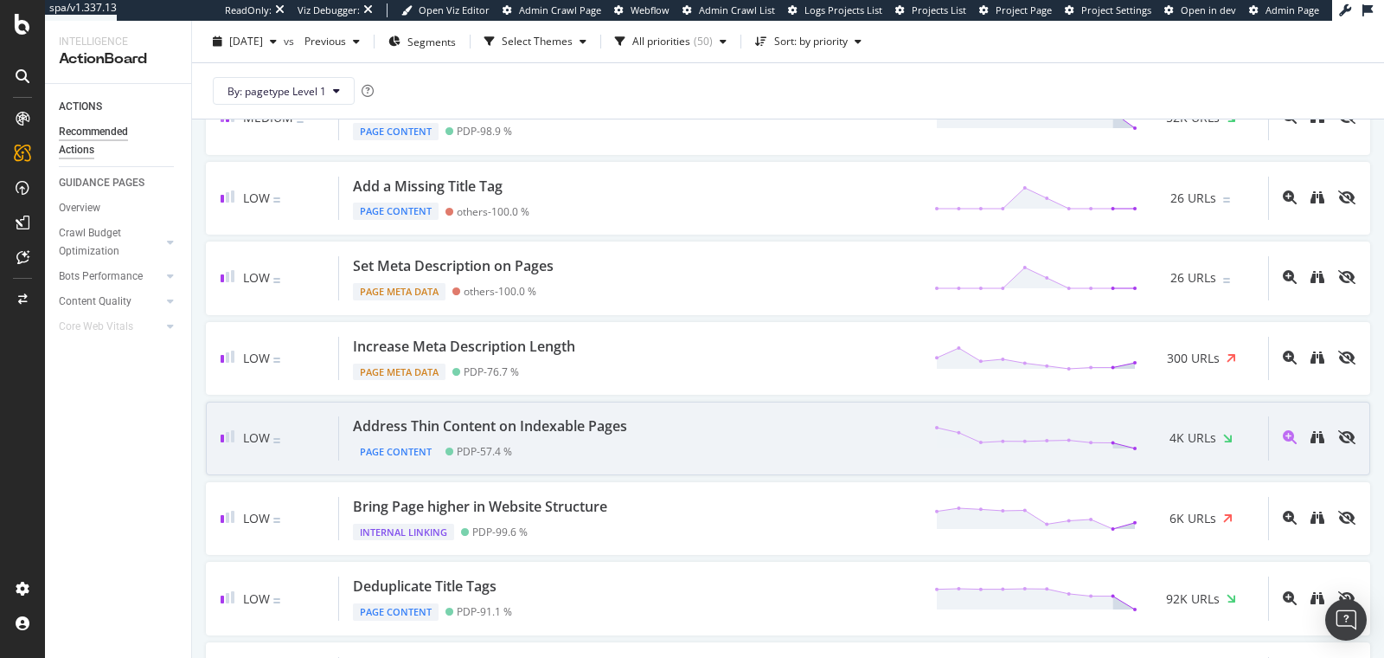
scroll to position [819, 0]
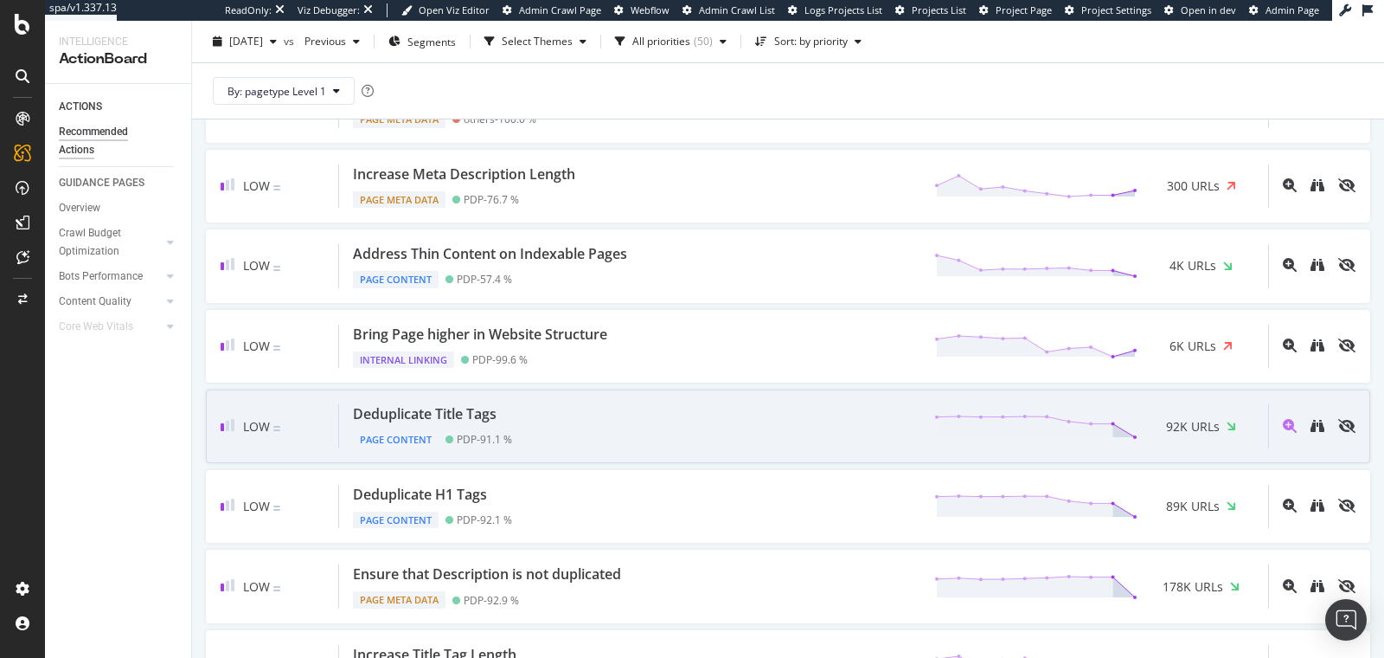
click at [468, 406] on div "Deduplicate Title Tags" at bounding box center [425, 414] width 144 height 20
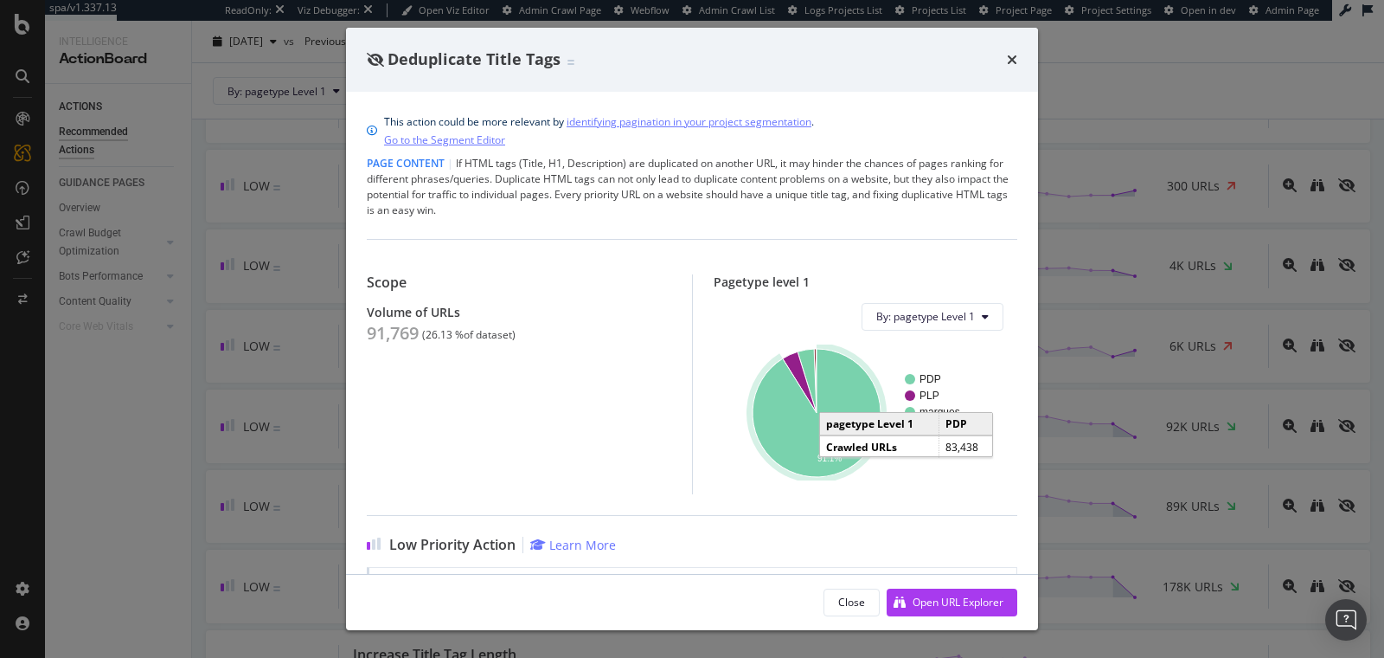
click at [788, 420] on icon "A chart." at bounding box center [817, 413] width 128 height 128
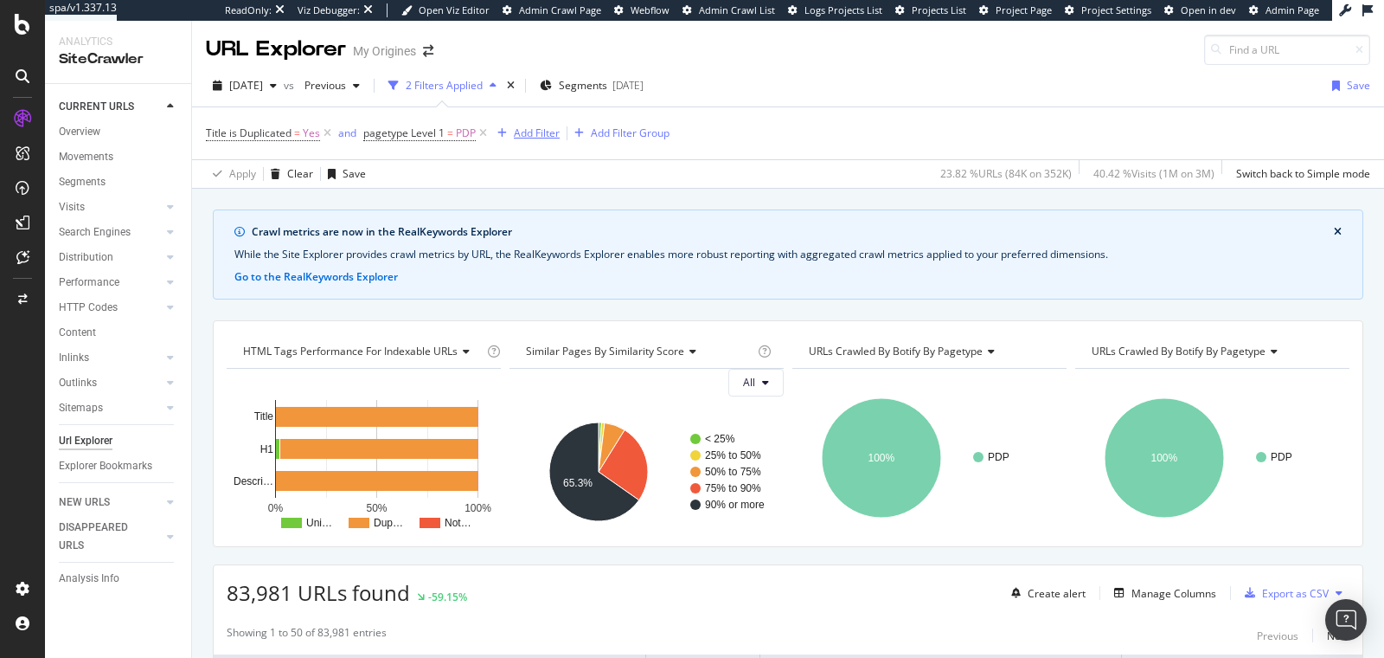
click at [524, 131] on div "Add Filter" at bounding box center [537, 132] width 46 height 15
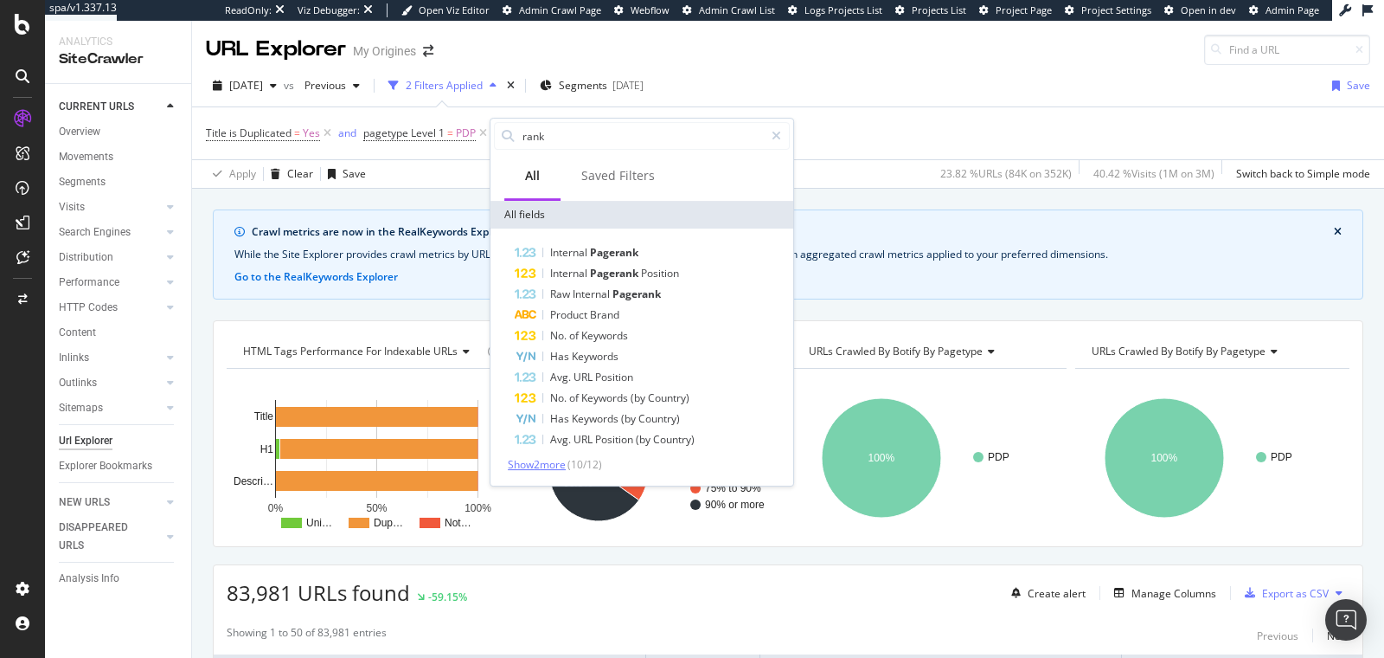
type input "rank"
click at [549, 462] on span "Show 2 more" at bounding box center [537, 464] width 58 height 15
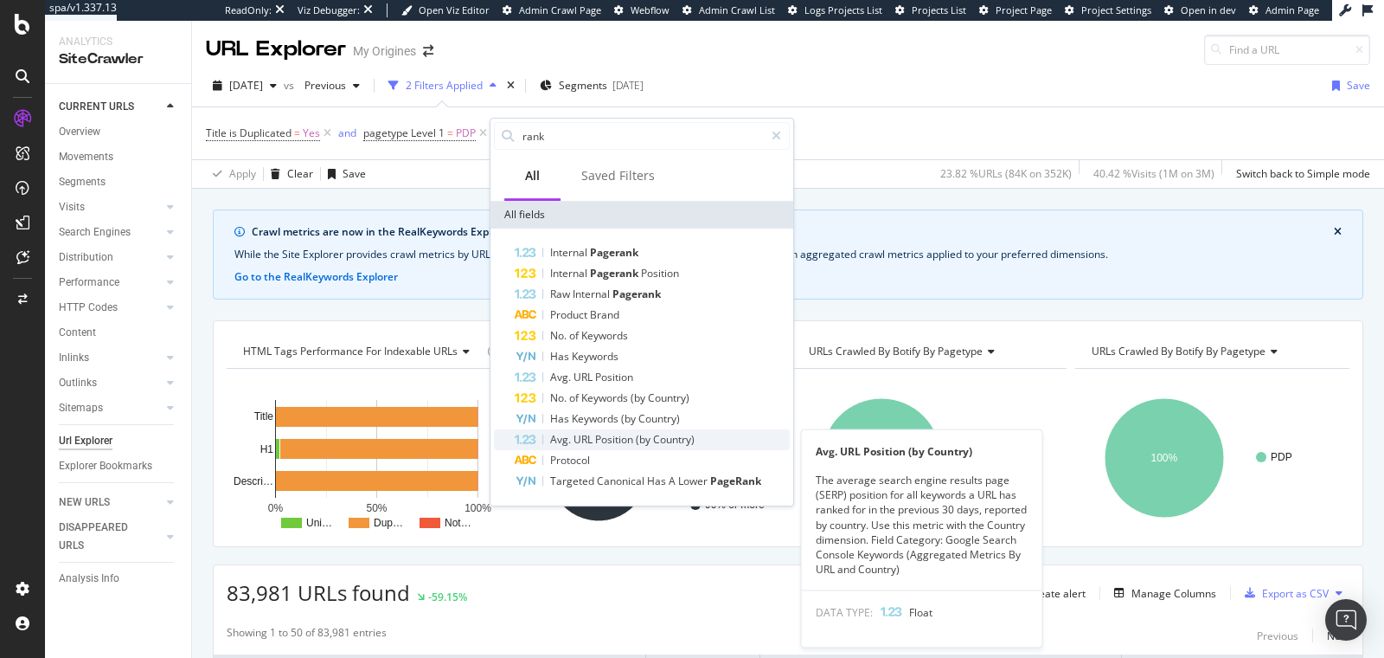
click at [581, 436] on span "URL" at bounding box center [585, 439] width 22 height 15
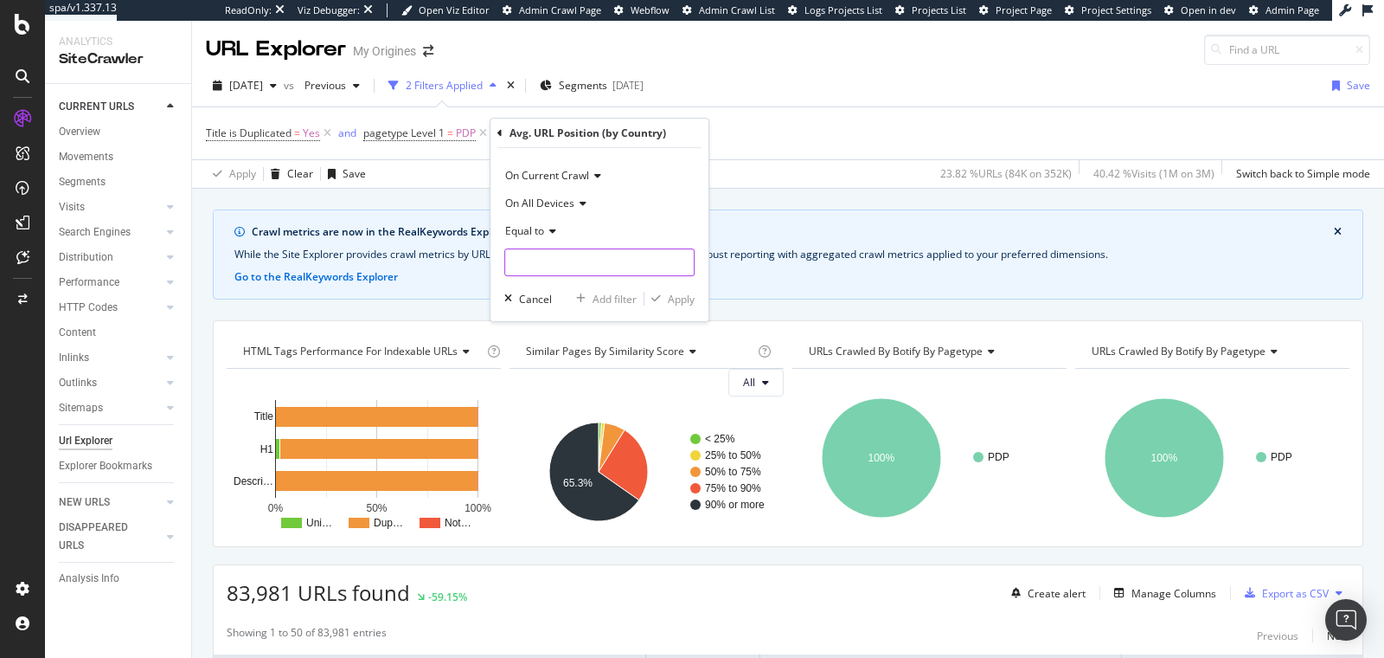
click at [555, 255] on input "number" at bounding box center [599, 262] width 190 height 28
type input "4"
click at [684, 300] on div "Apply" at bounding box center [681, 299] width 27 height 15
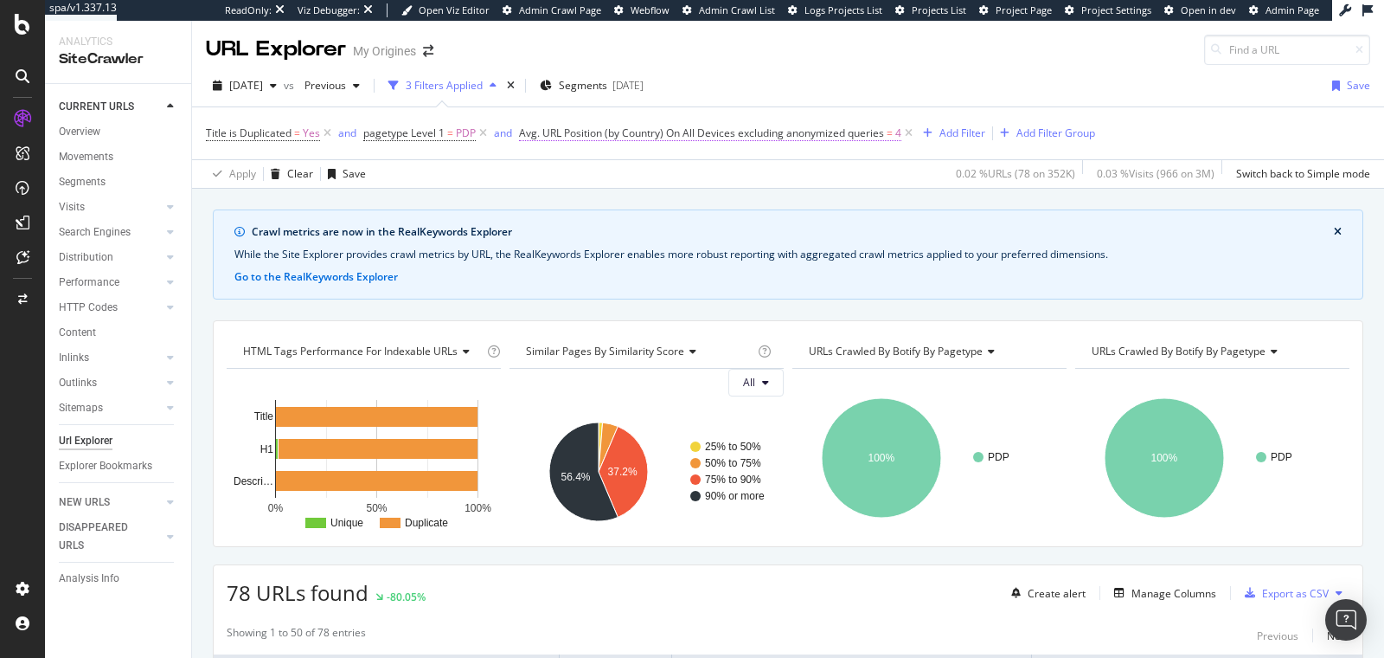
click at [767, 135] on span "Avg. URL Position (by Country) On All Devices excluding anonymized queries" at bounding box center [701, 132] width 365 height 15
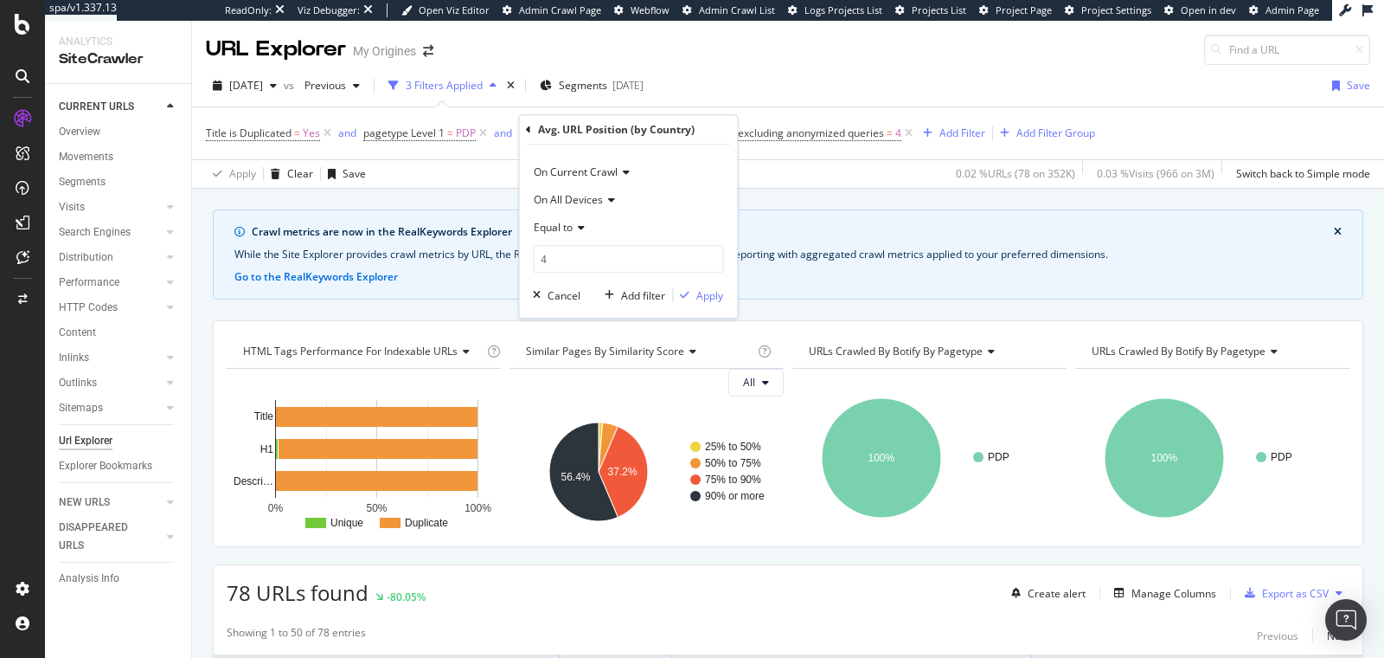
click at [531, 127] on div "Avg. URL Position (by Country)" at bounding box center [628, 129] width 204 height 29
click at [526, 127] on icon at bounding box center [528, 130] width 5 height 10
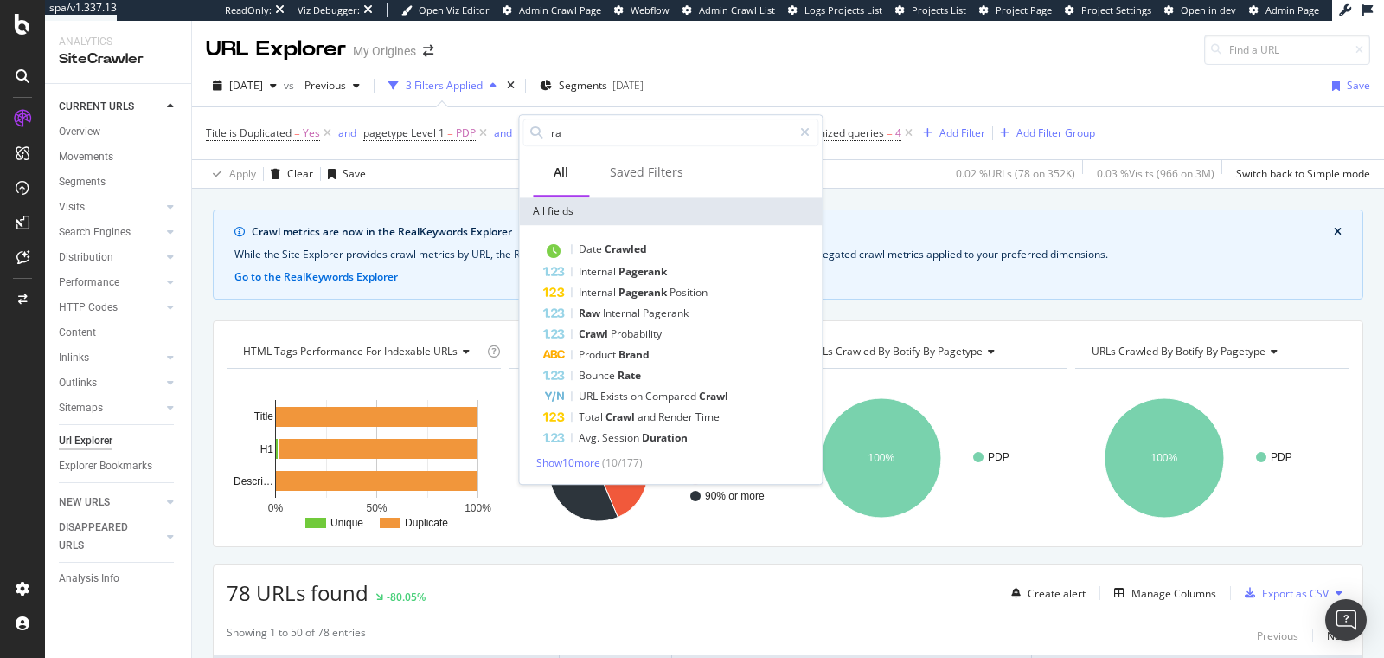
type input "r"
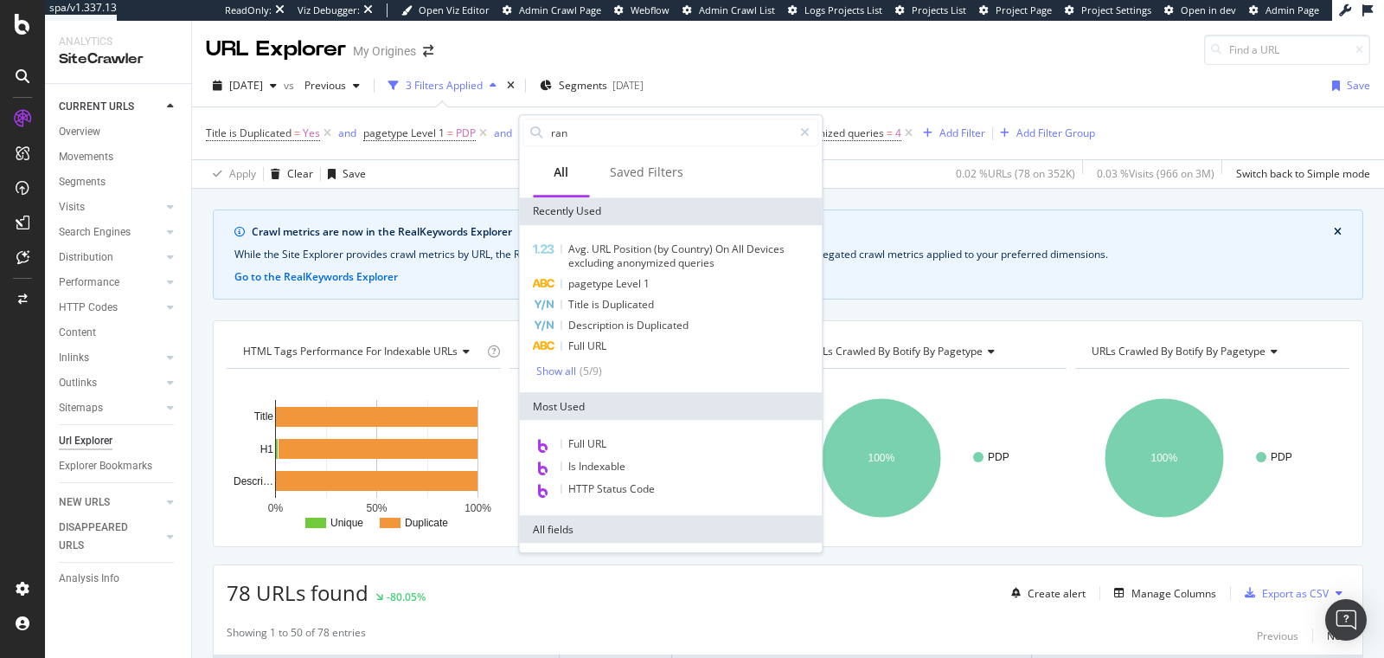
type input "rank"
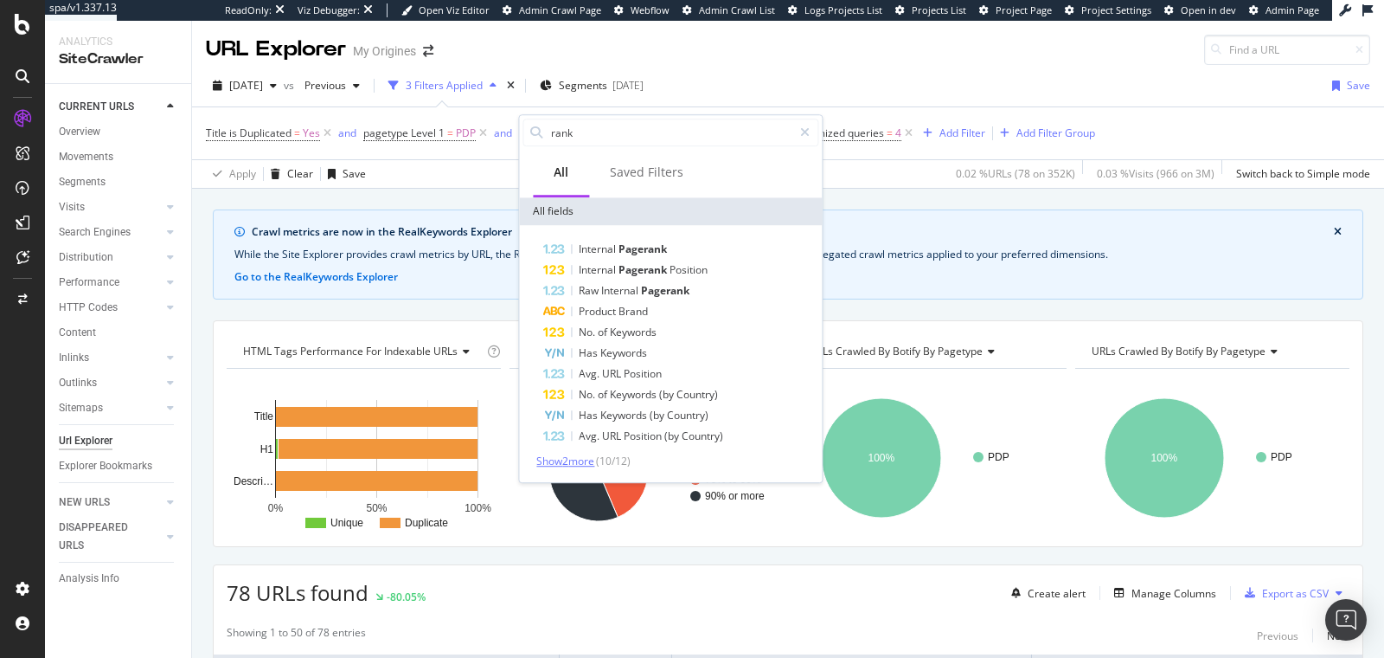
click at [580, 458] on span "Show 2 more" at bounding box center [565, 460] width 58 height 15
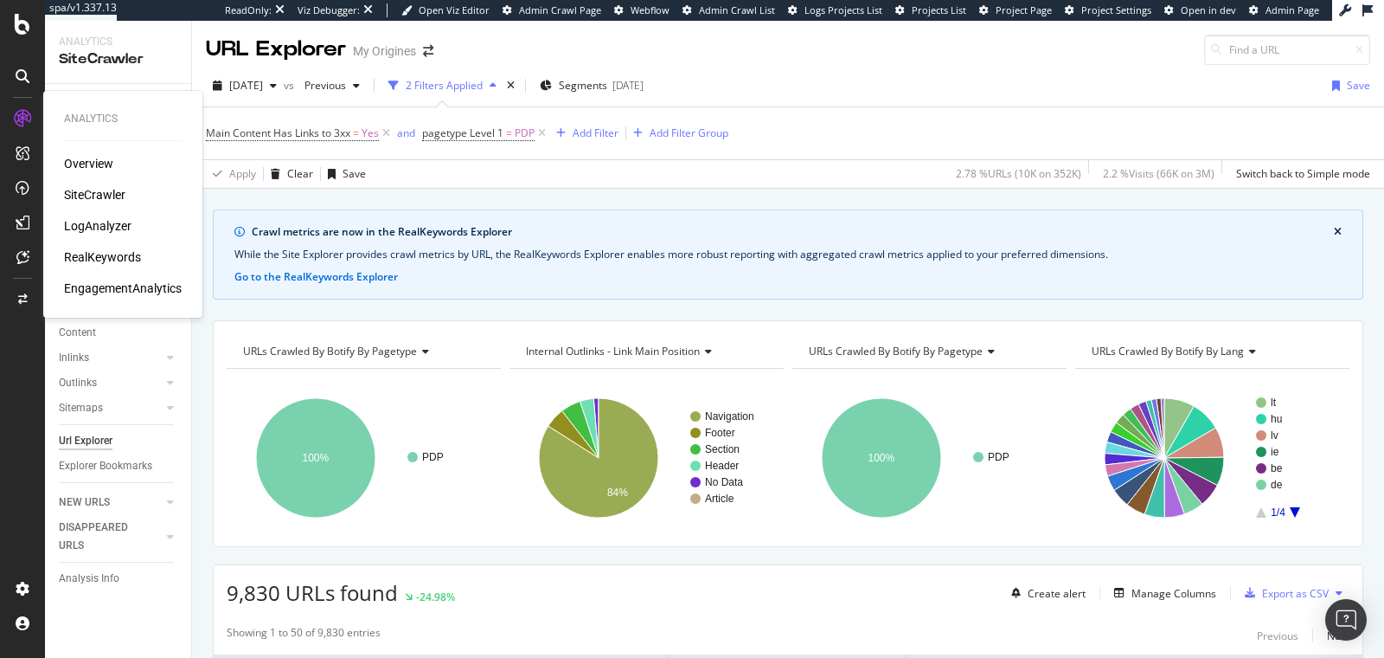
click at [84, 254] on div "RealKeywords" at bounding box center [102, 256] width 77 height 17
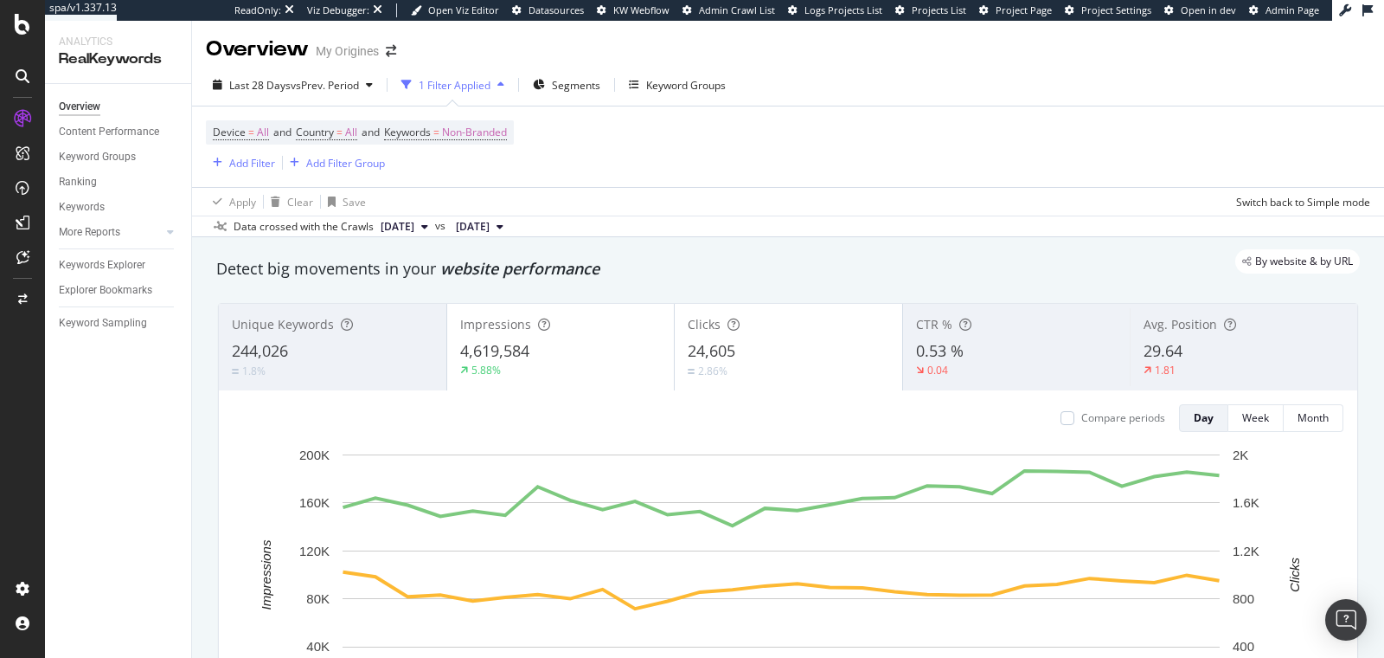
click at [504, 87] on icon "button" at bounding box center [501, 85] width 7 height 10
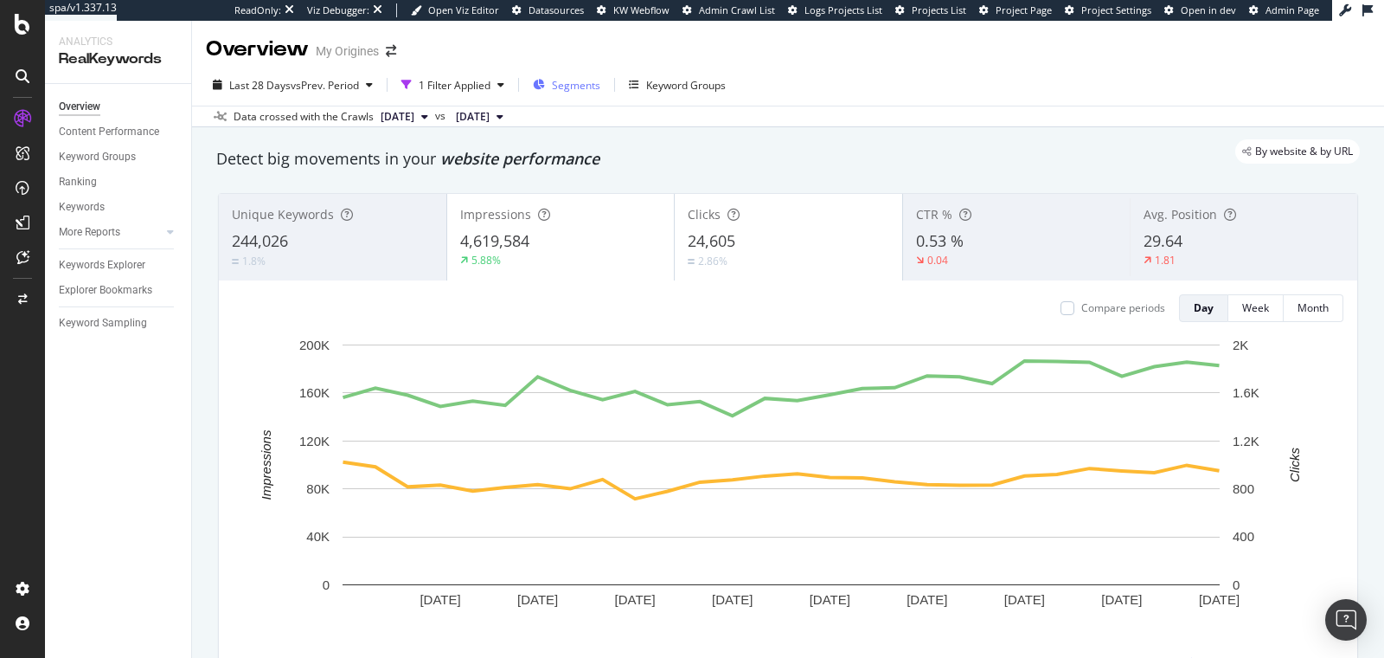
click at [569, 84] on span "Segments" at bounding box center [576, 85] width 48 height 15
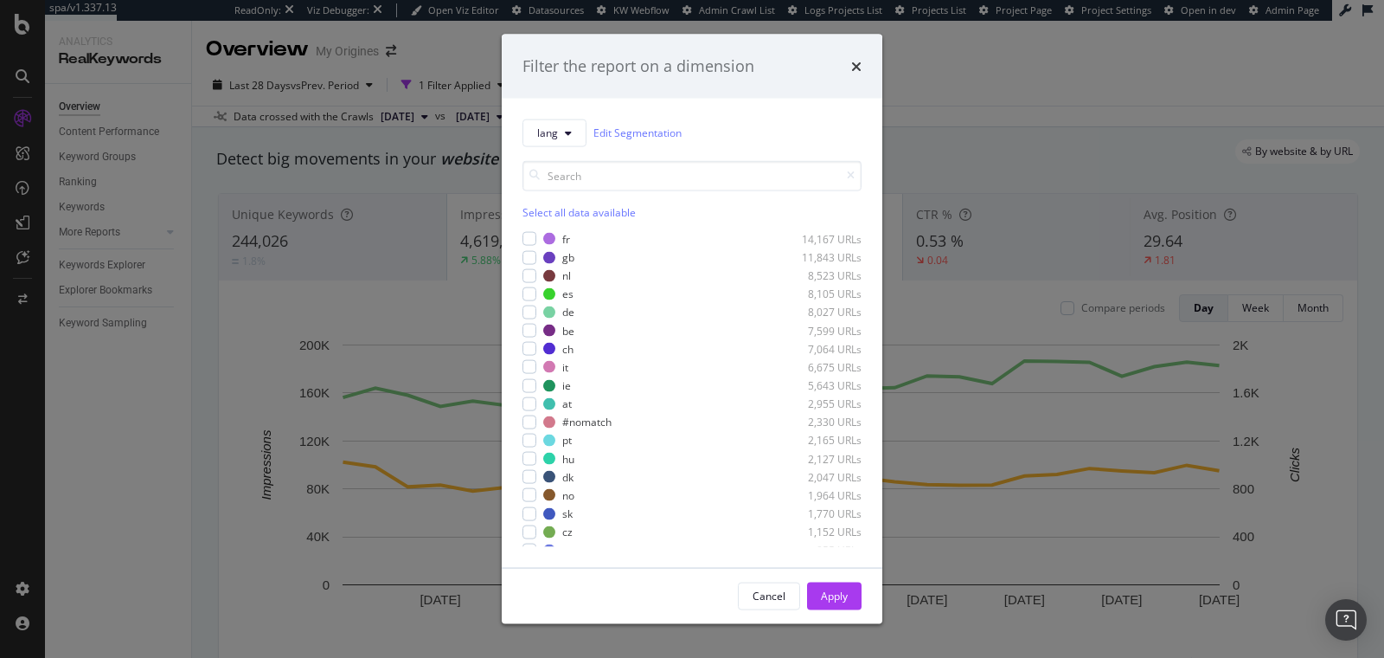
click at [936, 90] on div "Filter the report on a dimension lang Edit Segmentation Select all data availab…" at bounding box center [692, 329] width 1384 height 658
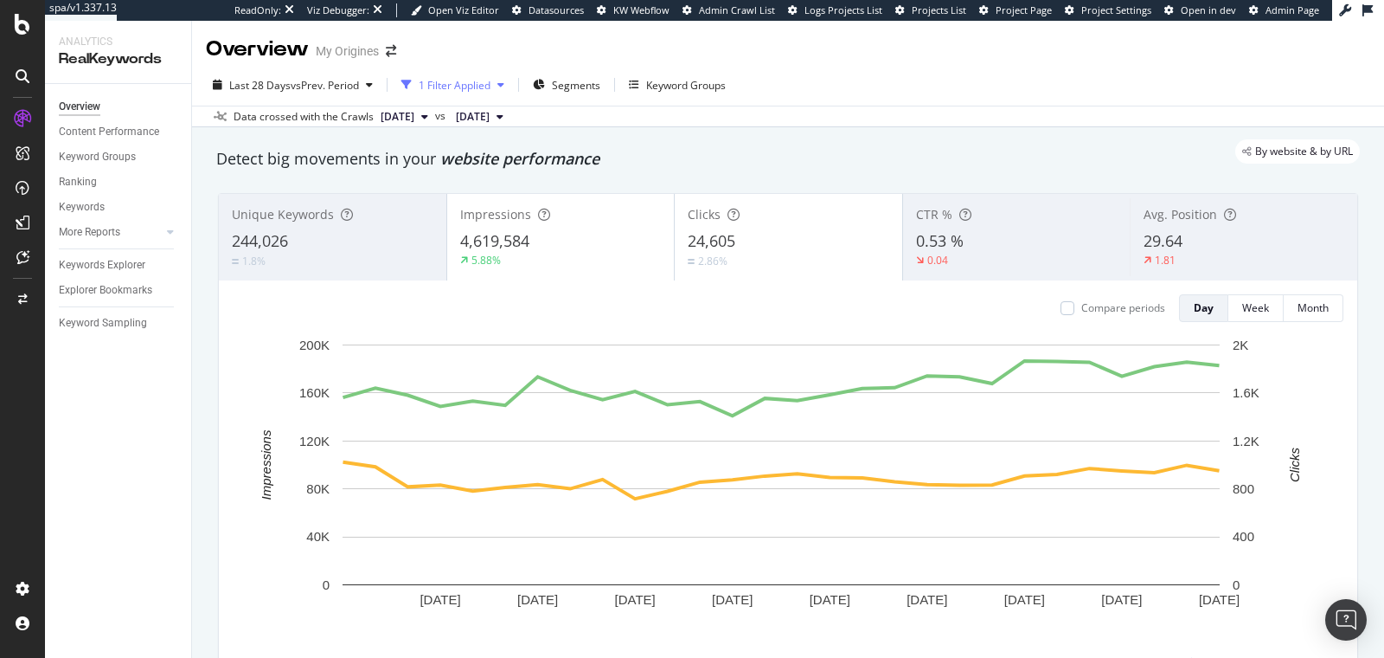
click at [469, 83] on div "1 Filter Applied" at bounding box center [455, 85] width 72 height 15
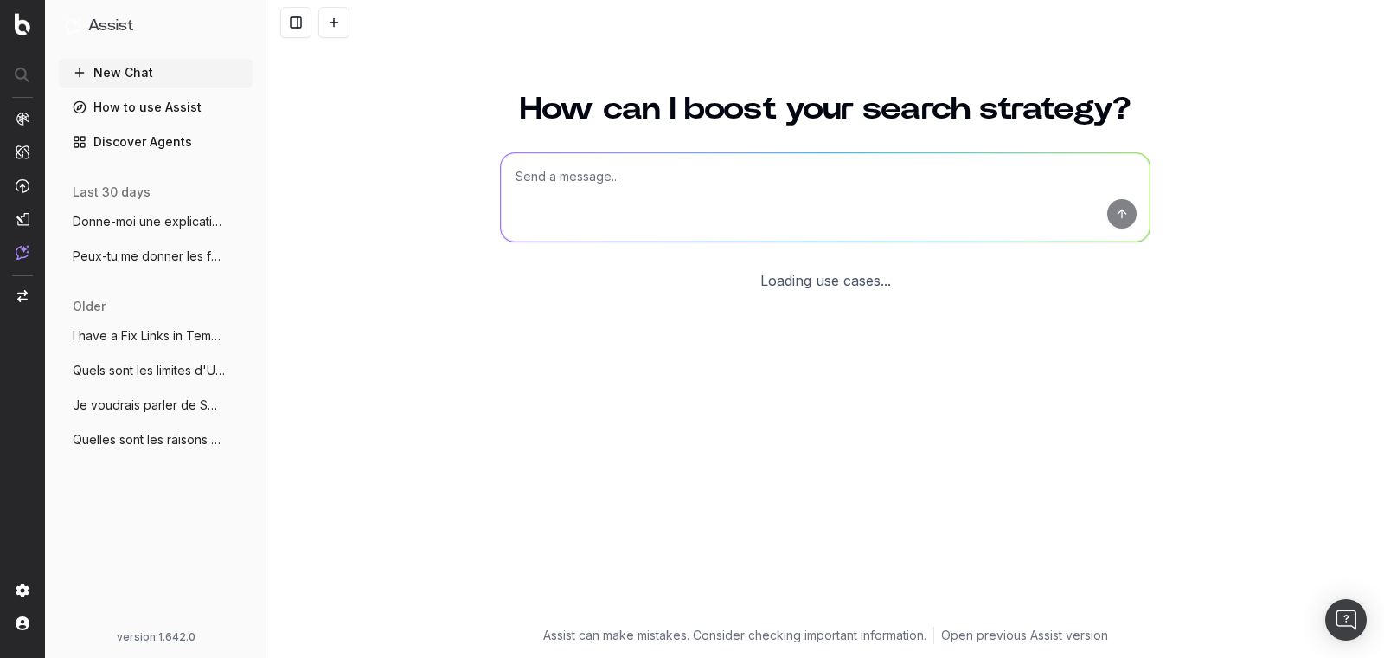
scroll to position [11, 0]
